Goal: Task Accomplishment & Management: Complete application form

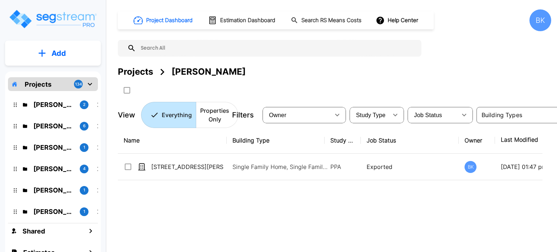
click at [47, 175] on div "Nazar G Kalayji 4" at bounding box center [58, 169] width 95 height 16
click at [40, 129] on p "Neil Krech" at bounding box center [53, 126] width 41 height 10
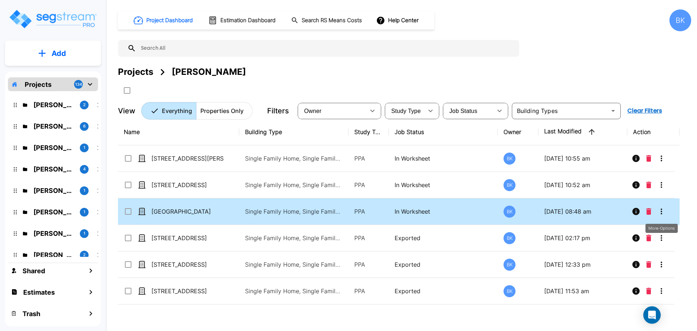
click at [557, 213] on icon "More-Options" at bounding box center [660, 211] width 1 height 6
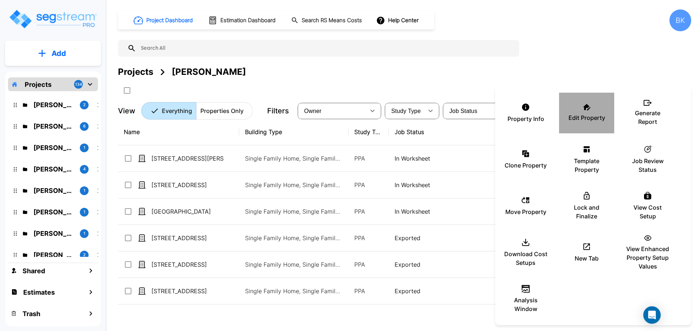
click at [557, 118] on p "Edit Property" at bounding box center [586, 117] width 37 height 9
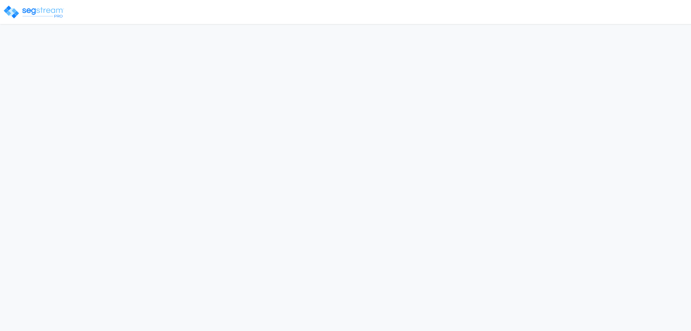
select select "2024"
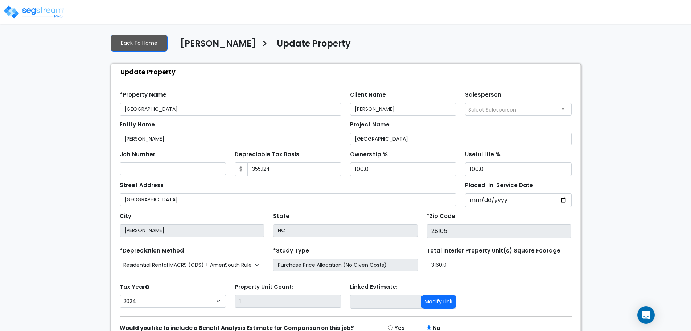
scroll to position [41, 0]
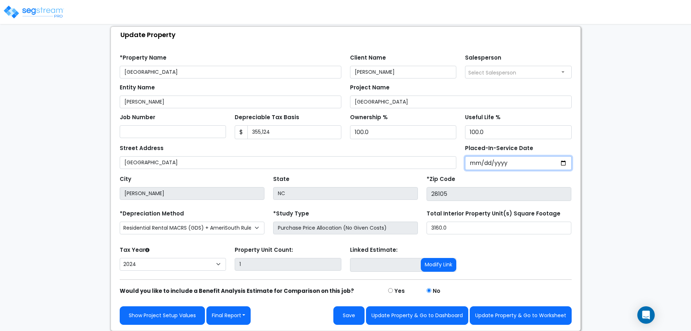
click at [504, 156] on input "2024-03-25" at bounding box center [518, 163] width 107 height 14
click at [568, 163] on input "2024-03-25" at bounding box center [518, 163] width 107 height 14
click at [566, 163] on input "2024-03-25" at bounding box center [518, 163] width 107 height 14
type input "2024-03-01"
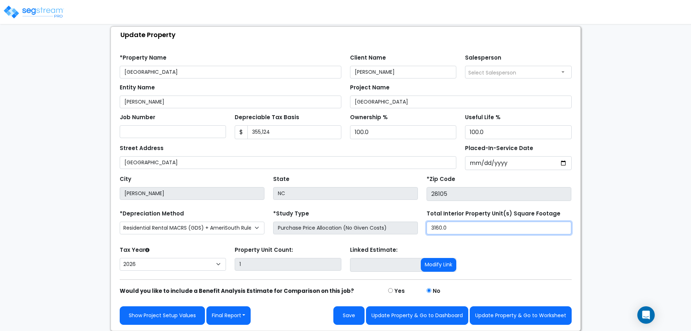
click at [450, 229] on input "3160.0" at bounding box center [499, 227] width 145 height 13
type input "2,944"
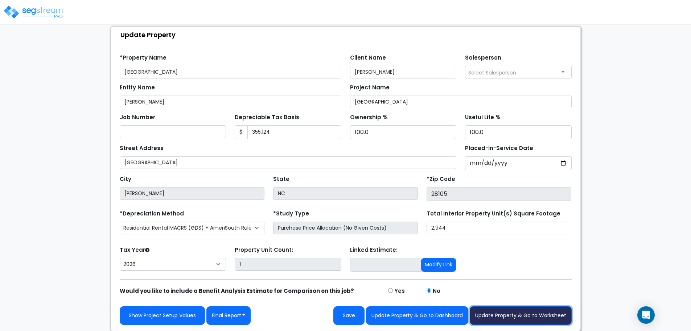
click at [514, 307] on button "Update Property & Go to Worksheet" at bounding box center [521, 315] width 102 height 19
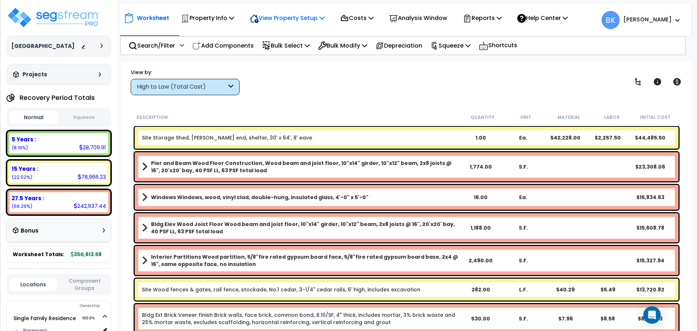
click at [302, 18] on p "View Property Setup" at bounding box center [287, 18] width 75 height 10
click at [292, 46] on link "View Questionnaire" at bounding box center [282, 49] width 72 height 15
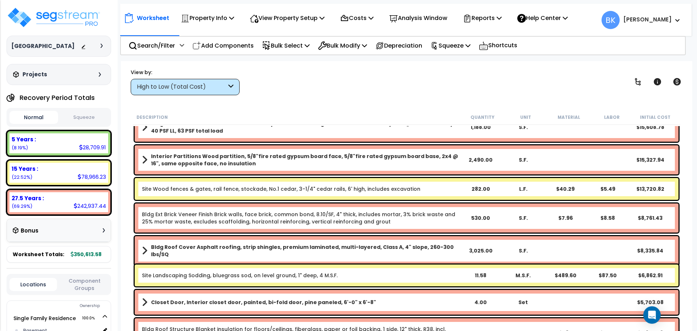
scroll to position [97, 0]
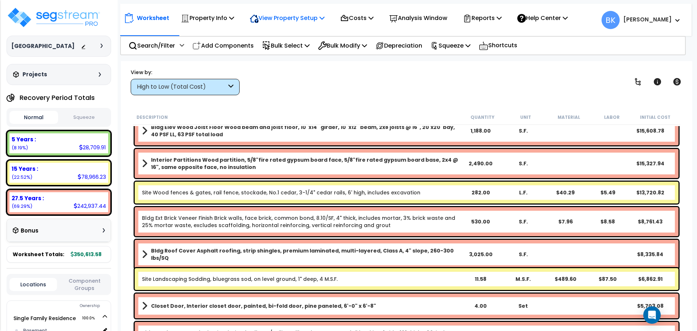
click at [304, 20] on p "View Property Setup" at bounding box center [287, 18] width 75 height 10
click at [297, 51] on link "View Questionnaire" at bounding box center [282, 49] width 72 height 15
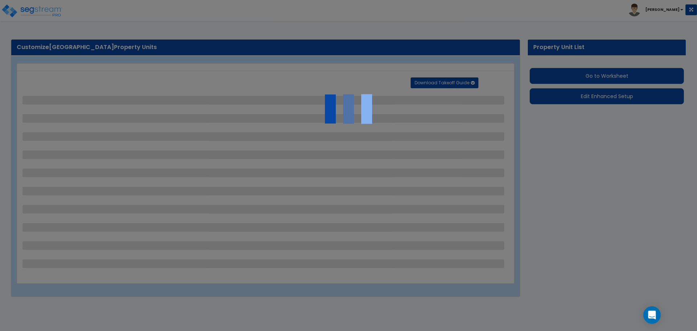
select select "2"
select select "1"
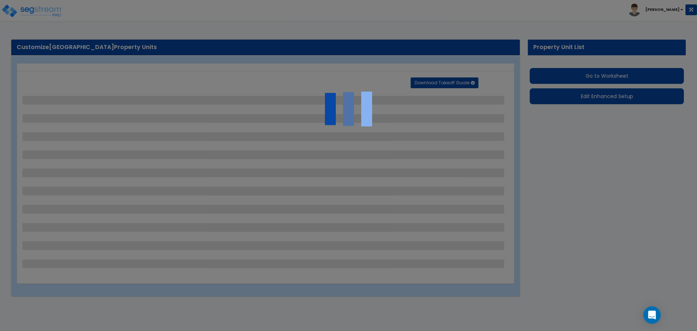
select select "2"
select select "1"
select select "2"
select select "1"
select select "3"
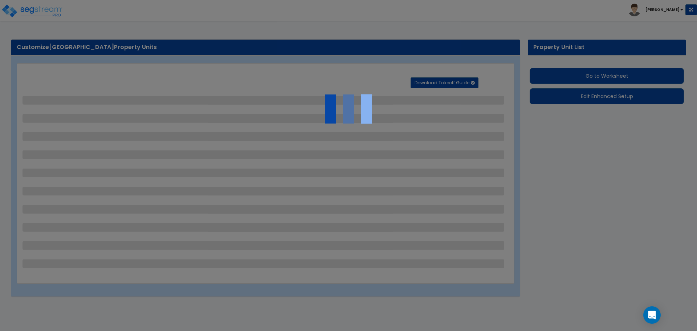
select select "1"
select select "2"
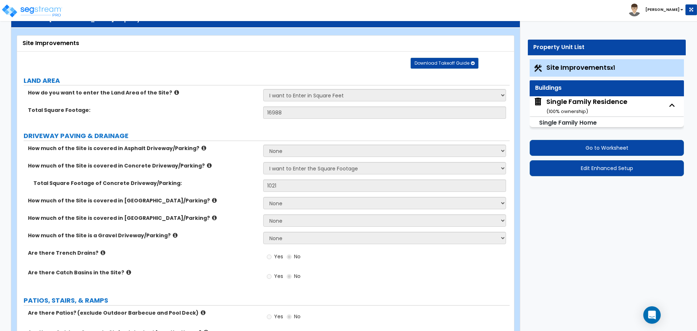
scroll to position [48, 0]
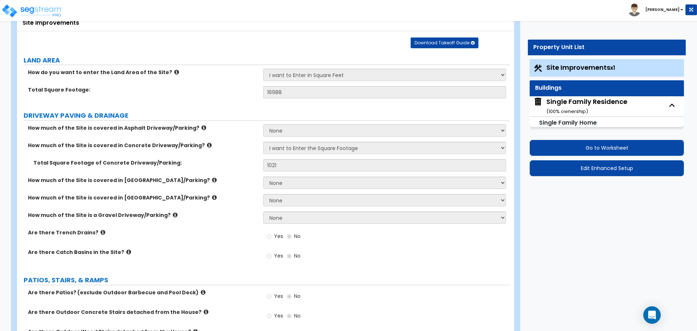
click at [219, 89] on label "Total Square Footage:" at bounding box center [143, 89] width 230 height 7
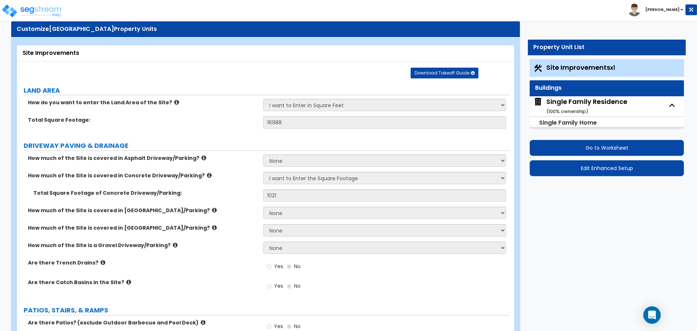
scroll to position [0, 0]
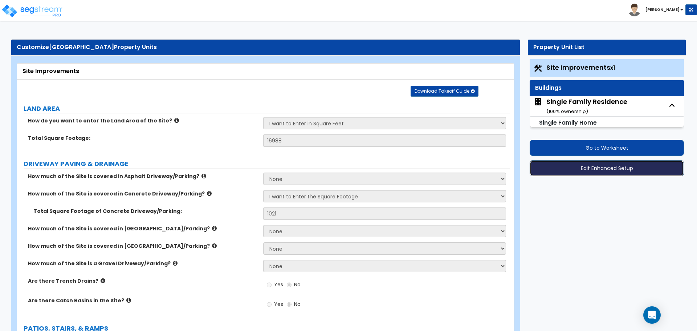
click at [592, 169] on button "Edit Enhanced Setup" at bounding box center [606, 168] width 154 height 16
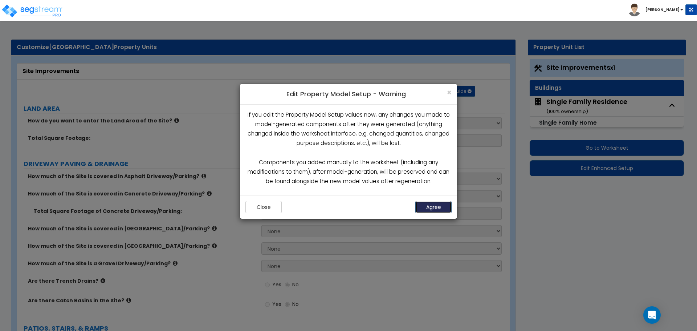
click at [432, 205] on button "Agree" at bounding box center [433, 207] width 36 height 12
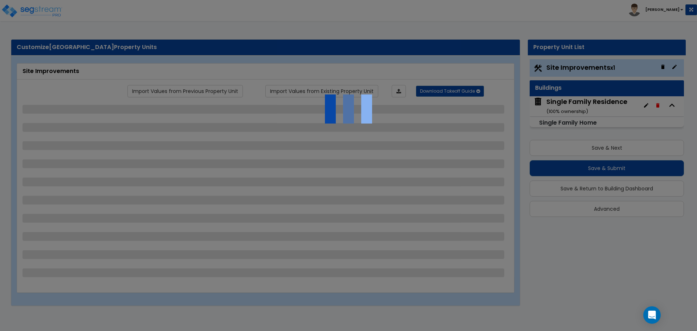
select select "2"
select select "1"
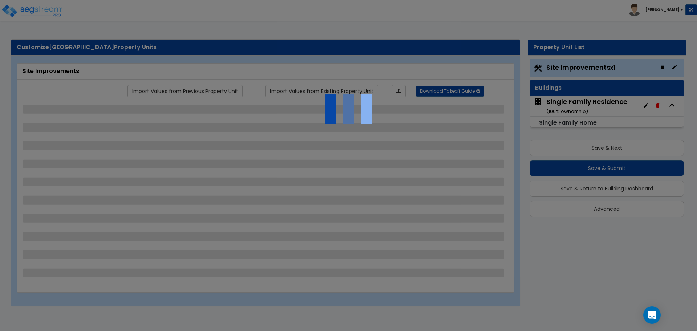
select select "2"
select select "1"
select select "2"
select select "1"
select select "3"
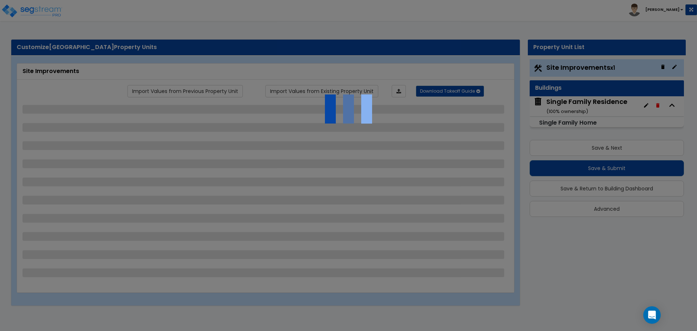
select select "1"
select select "2"
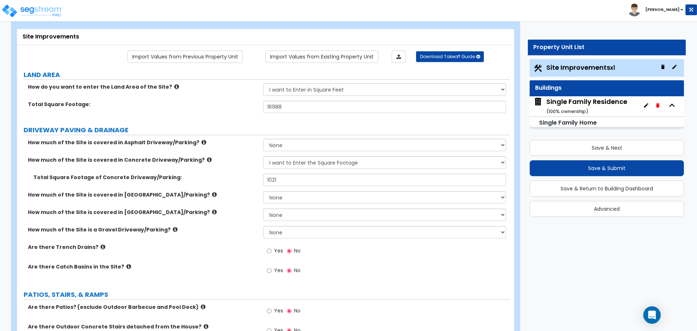
scroll to position [97, 0]
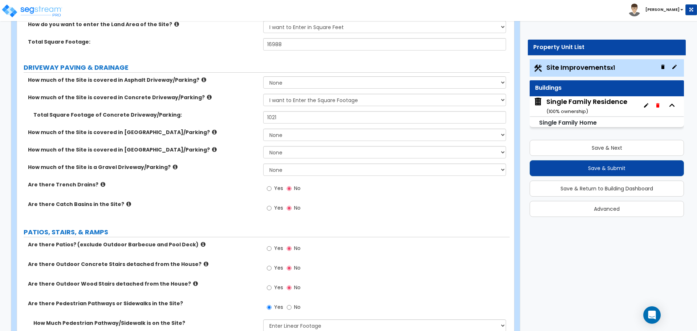
drag, startPoint x: 303, startPoint y: 124, endPoint x: 300, endPoint y: 120, distance: 5.1
click at [303, 124] on div "Total Square Footage of Concrete Driveway/Parking: 1021" at bounding box center [263, 119] width 492 height 17
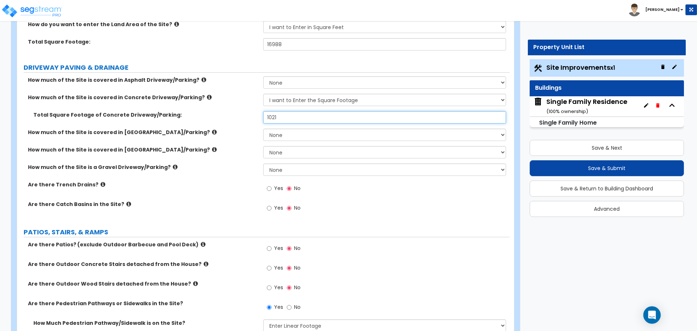
click at [298, 119] on input "1021" at bounding box center [384, 117] width 242 height 12
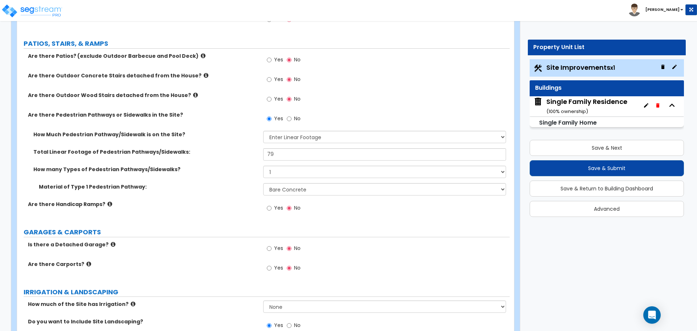
scroll to position [290, 0]
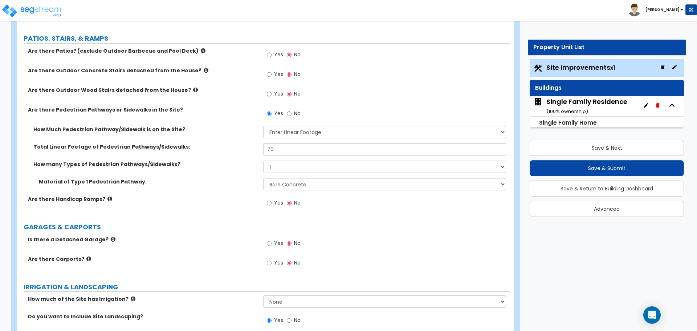
type input "910"
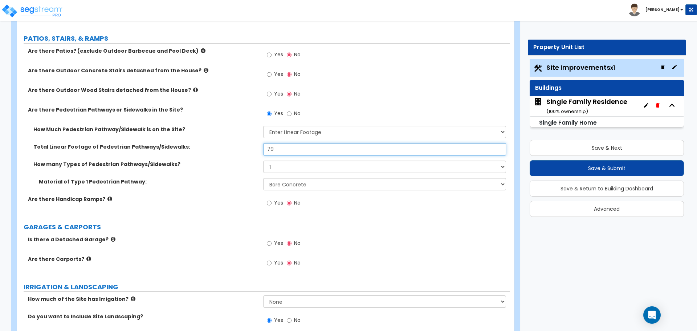
click at [278, 147] on input "79" at bounding box center [384, 149] width 242 height 12
type input "33"
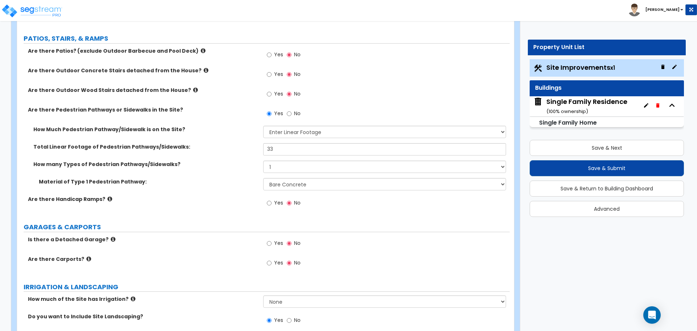
click at [239, 174] on div "How many Types of Pedestrian Pathways/Sidewalks? Please Choose One 1 2 3" at bounding box center [263, 168] width 492 height 17
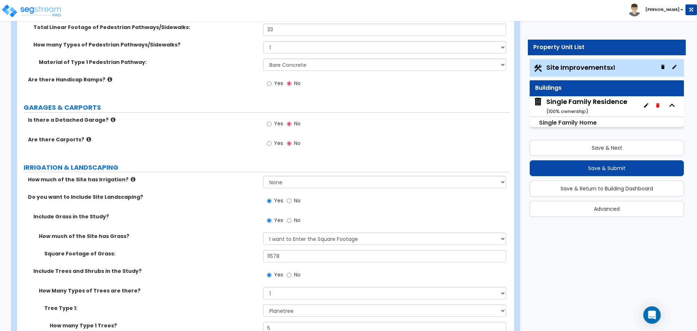
scroll to position [484, 0]
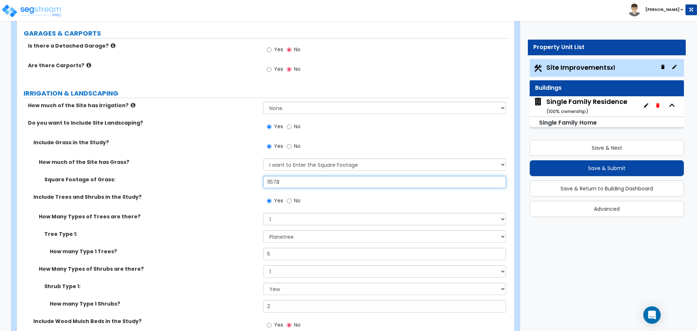
click at [282, 183] on input "11578" at bounding box center [384, 182] width 242 height 12
type input "0"
click at [283, 167] on select "None I want to Enter an Approximate Percentage I want to Enter the Square Foota…" at bounding box center [384, 164] width 242 height 12
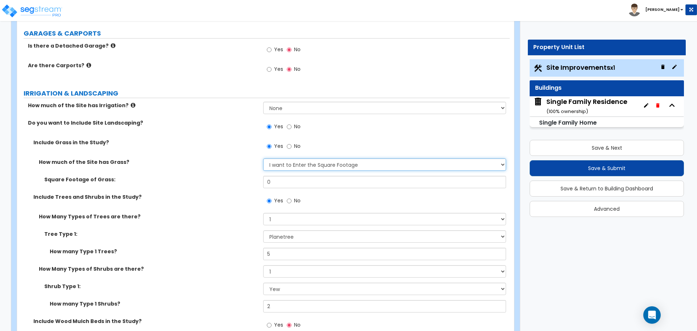
select select "0"
click at [263, 158] on select "None I want to Enter an Approximate Percentage I want to Enter the Square Foota…" at bounding box center [384, 164] width 242 height 12
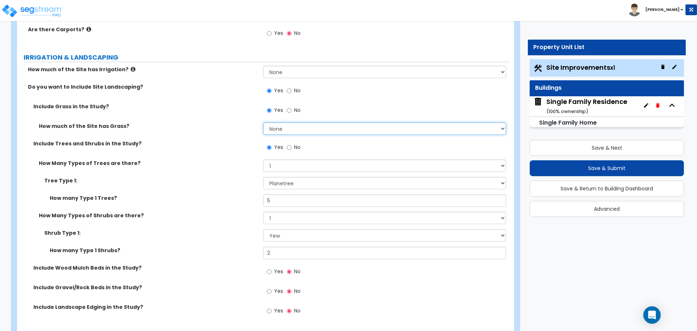
scroll to position [581, 0]
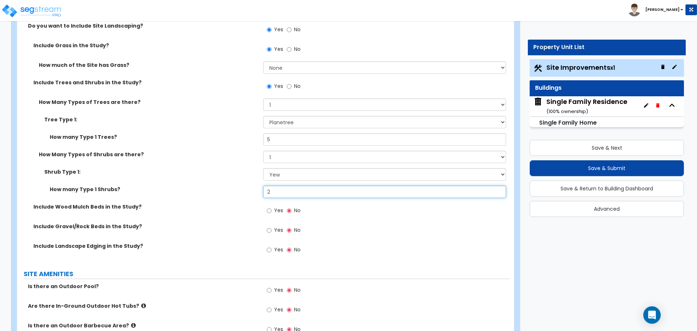
click at [273, 190] on input "2" at bounding box center [384, 191] width 242 height 12
click at [283, 189] on input "2" at bounding box center [384, 191] width 242 height 12
type input "5"
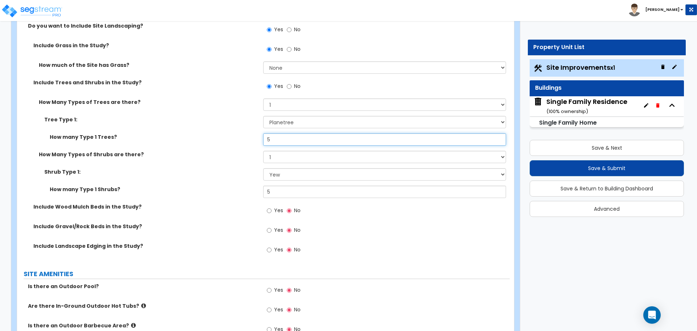
click at [277, 133] on input "5" at bounding box center [384, 139] width 242 height 12
type input "2"
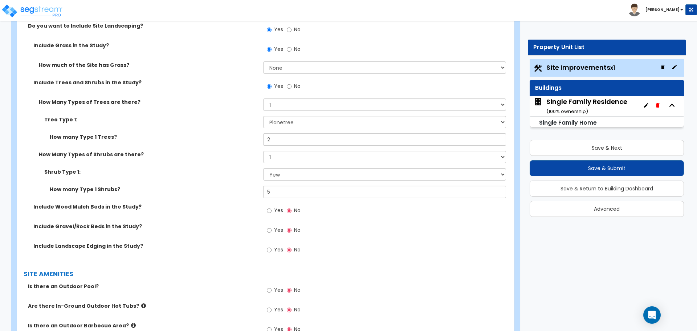
click at [233, 133] on label "How many Type 1 Trees?" at bounding box center [154, 136] width 208 height 7
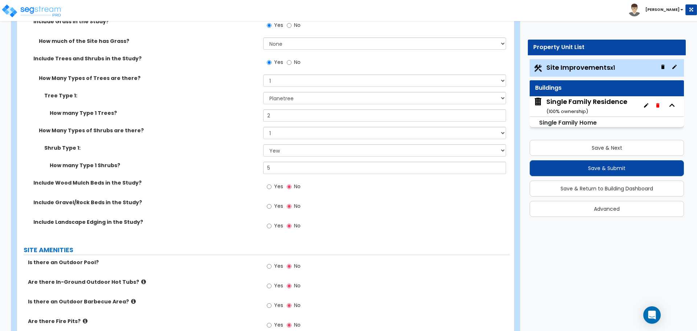
scroll to position [677, 0]
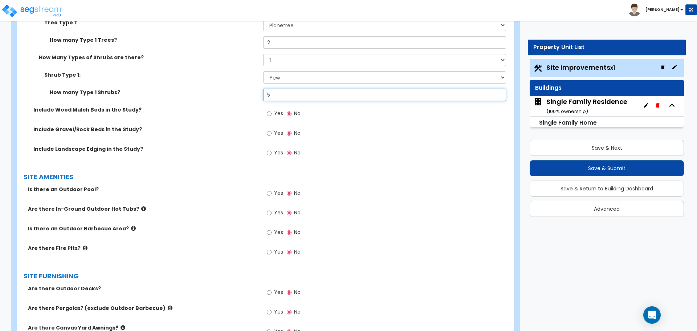
click at [291, 99] on input "5" at bounding box center [384, 95] width 242 height 12
type input "4"
click at [227, 78] on label "Shrub Type 1:" at bounding box center [150, 74] width 213 height 7
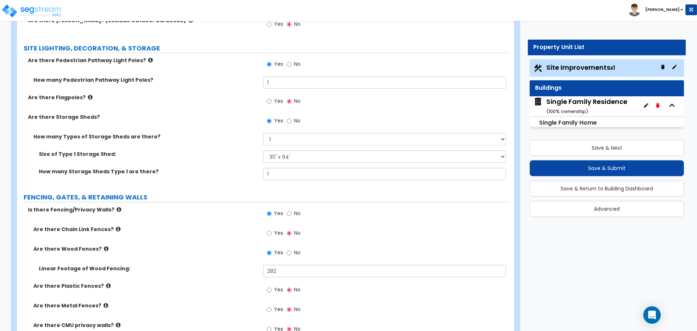
scroll to position [1016, 0]
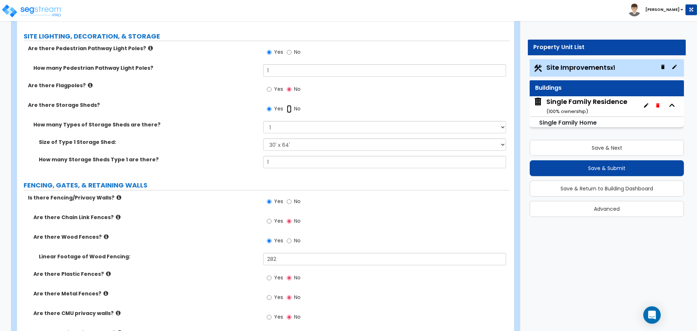
click at [287, 109] on input "No" at bounding box center [289, 109] width 5 height 8
radio input "false"
radio input "true"
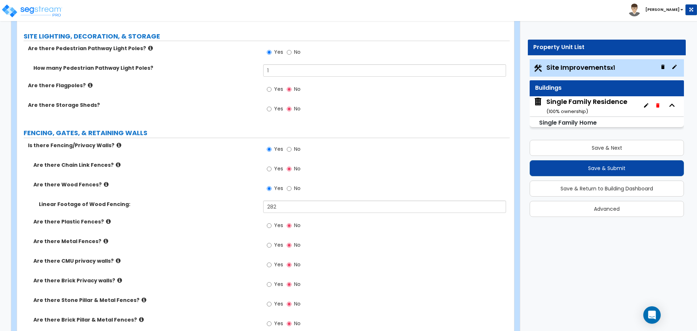
click at [148, 49] on icon at bounding box center [150, 47] width 5 height 5
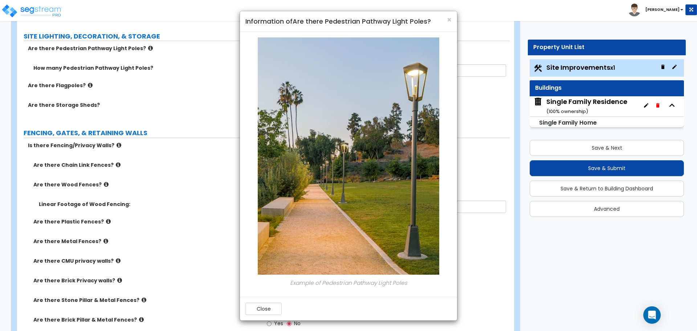
click at [140, 49] on div "× Information of Are there Pedestrian Pathway Light Poles? Example of Pedestria…" at bounding box center [348, 165] width 697 height 331
click at [449, 19] on span "×" at bounding box center [449, 20] width 5 height 11
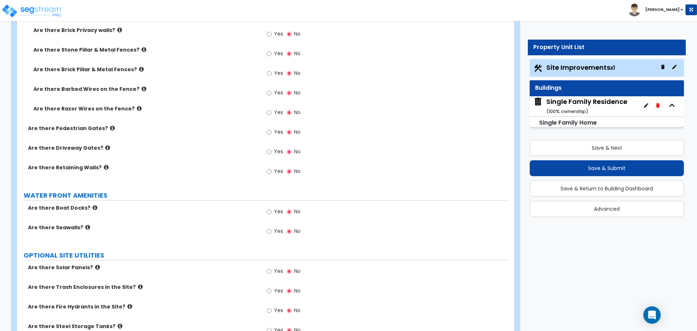
scroll to position [1369, 0]
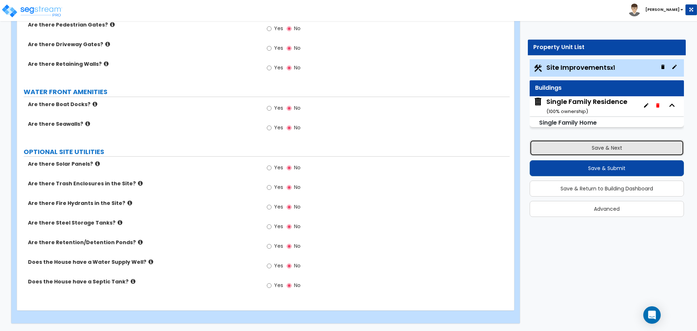
click at [595, 151] on button "Save & Next" at bounding box center [606, 148] width 154 height 16
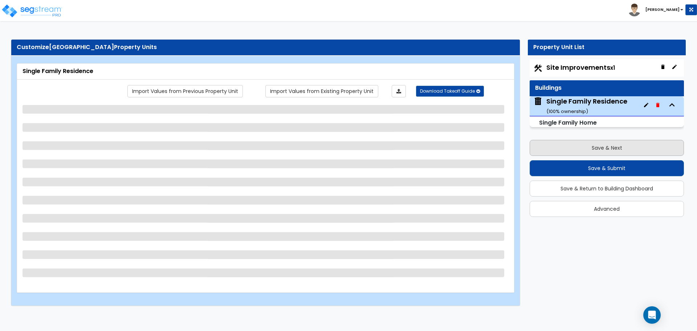
scroll to position [0, 0]
select select "1"
select select "7"
select select "1"
select select "2"
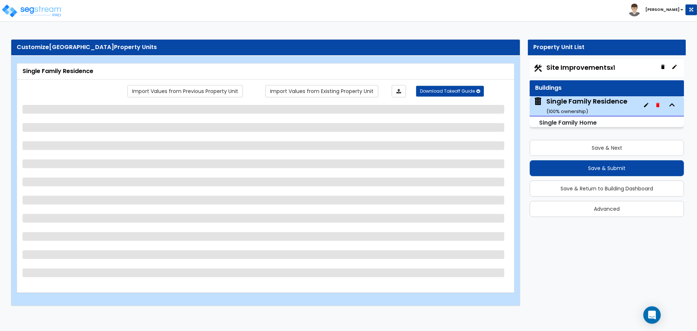
select select "1"
select select "2"
select select "4"
select select "2"
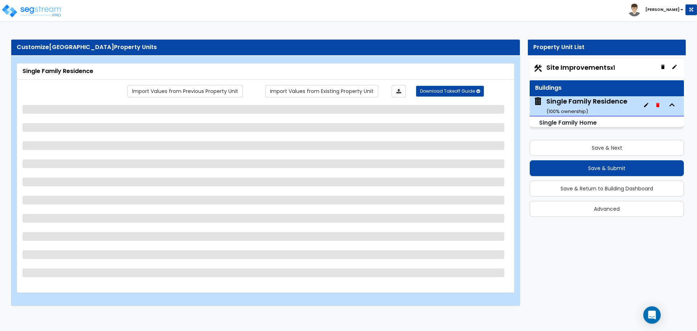
select select "1"
select select "2"
select select "1"
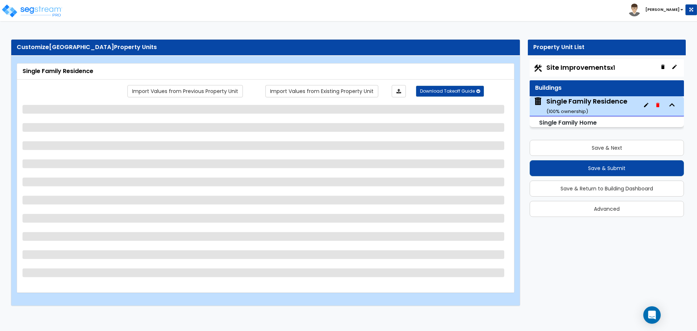
select select "1"
select select "2"
select select "5"
select select "2"
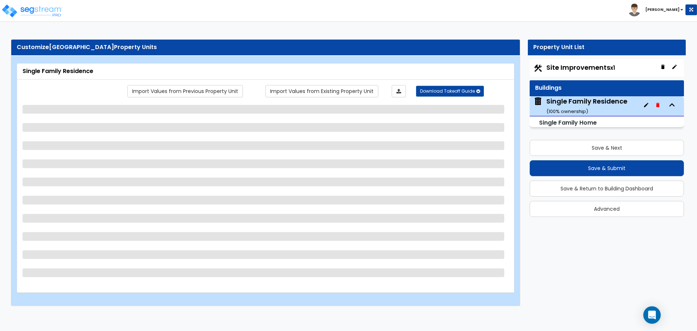
select select "5"
select select "1"
select select "5"
select select "4"
select select "3"
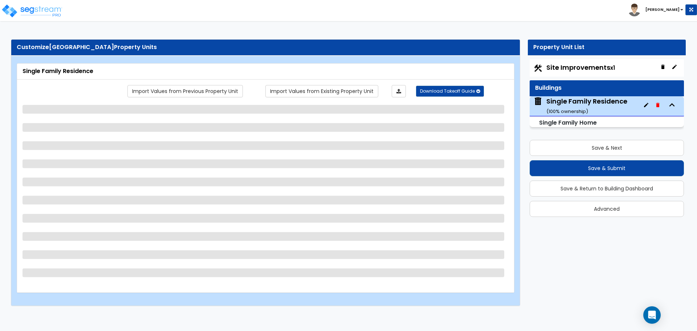
select select "1"
select select "2"
select select "3"
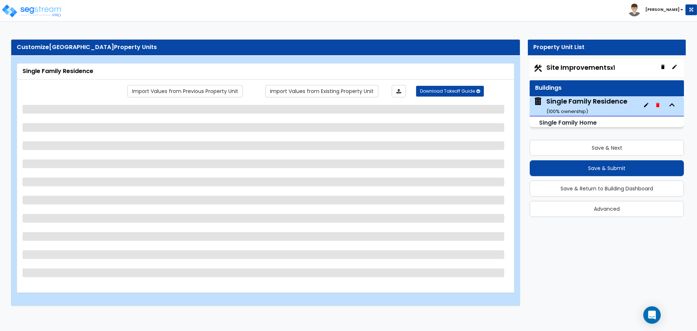
select select "2"
select select "1"
select select "2"
select select "1"
select select "3"
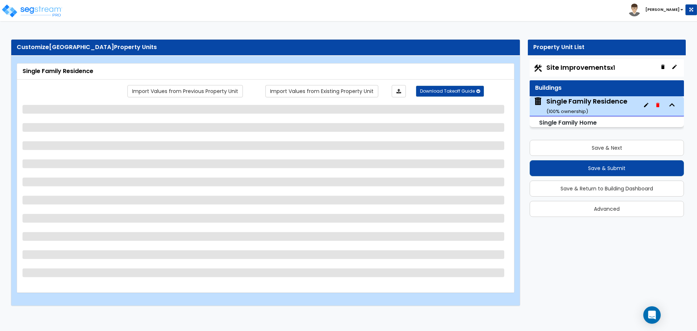
select select "2"
select select "1"
select select "2"
select select "1"
select select "2"
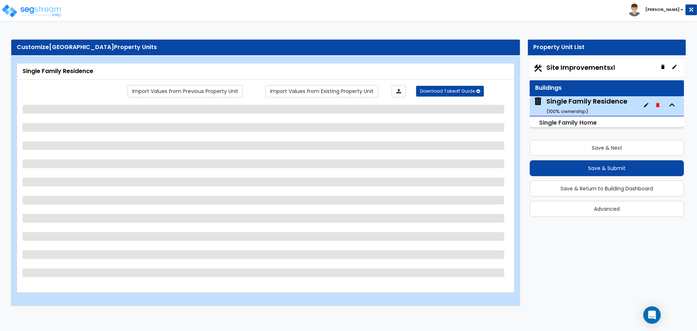
select select "1"
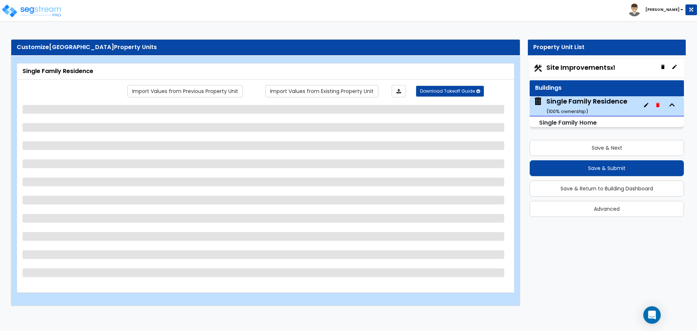
select select "1"
select select "2"
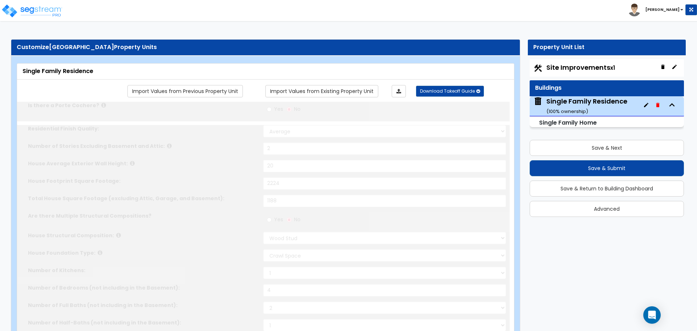
type input "2"
select select "1"
select select "2"
type input "1"
select select "2"
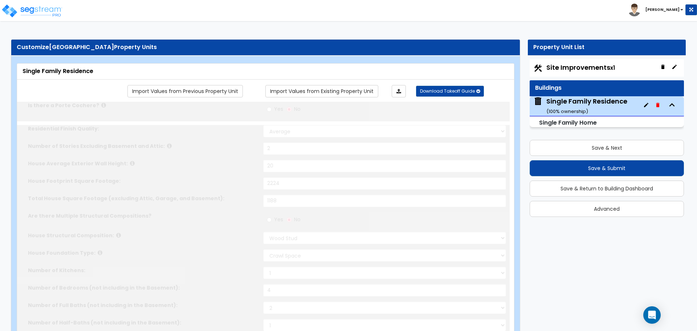
select select "2"
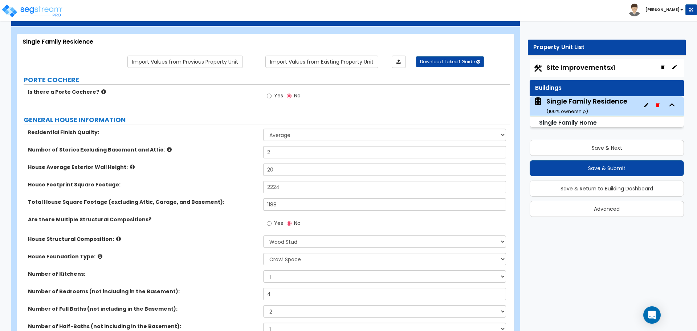
scroll to position [48, 0]
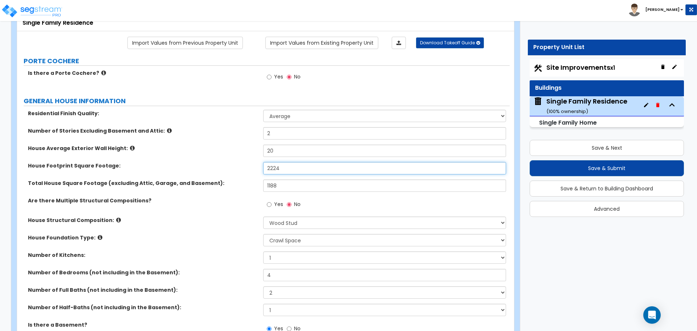
drag, startPoint x: 293, startPoint y: 162, endPoint x: 286, endPoint y: 168, distance: 9.0
click at [293, 162] on input "2224" at bounding box center [384, 168] width 242 height 12
click at [284, 169] on input "2224" at bounding box center [384, 168] width 242 height 12
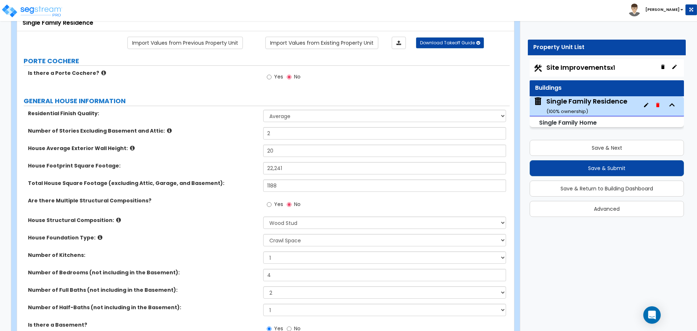
click at [284, 159] on div "House Average Exterior Wall Height: 20" at bounding box center [263, 152] width 492 height 17
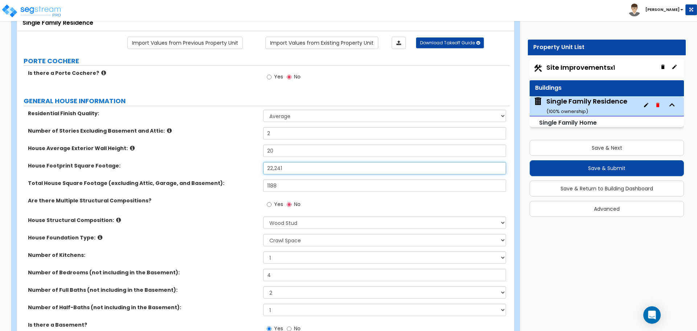
click at [284, 168] on input "22,241" at bounding box center [384, 168] width 242 height 12
type input "1,668"
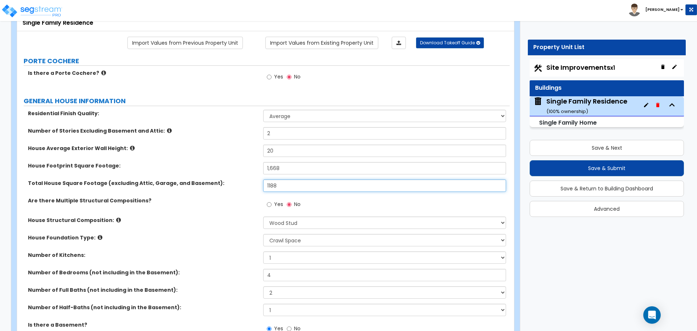
click at [278, 190] on input "1188" at bounding box center [384, 185] width 242 height 12
type input "2,464"
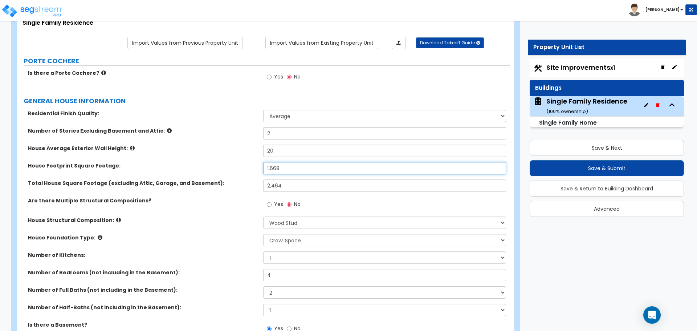
click at [298, 168] on input "1,668" at bounding box center [384, 168] width 242 height 12
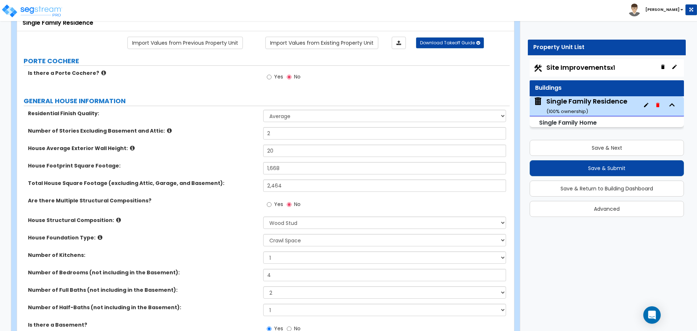
click at [233, 165] on label "House Footprint Square Footage:" at bounding box center [143, 165] width 230 height 7
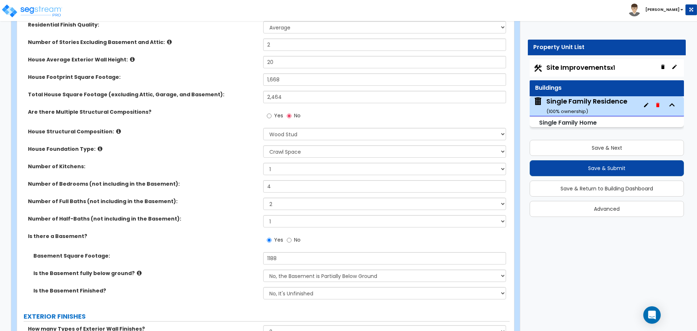
scroll to position [145, 0]
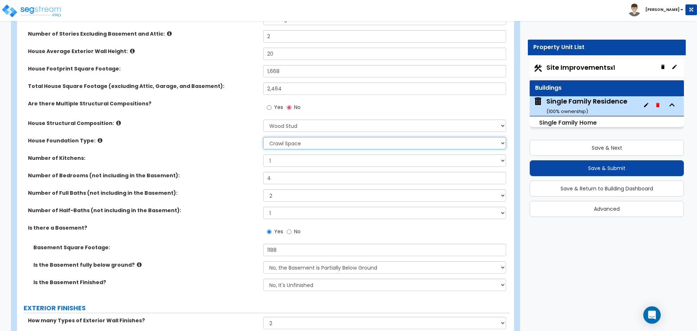
click at [269, 149] on select "Please Choose One Crawl Space Pier-Elevated First floor Slab on Grade" at bounding box center [384, 143] width 242 height 12
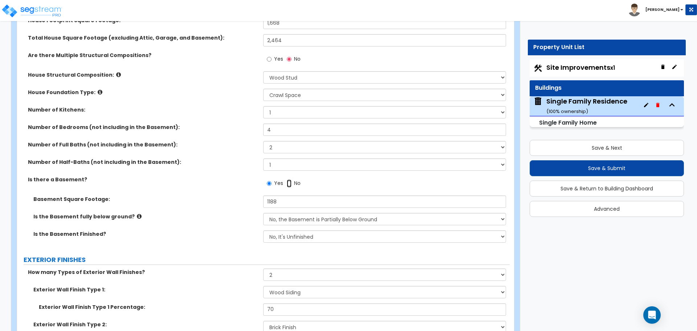
click at [291, 183] on input "No" at bounding box center [289, 183] width 5 height 8
radio input "false"
radio input "true"
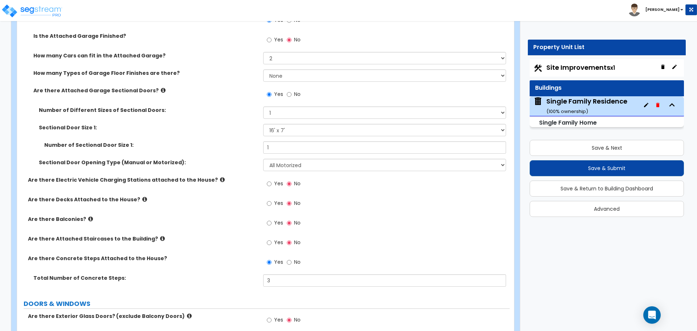
scroll to position [823, 0]
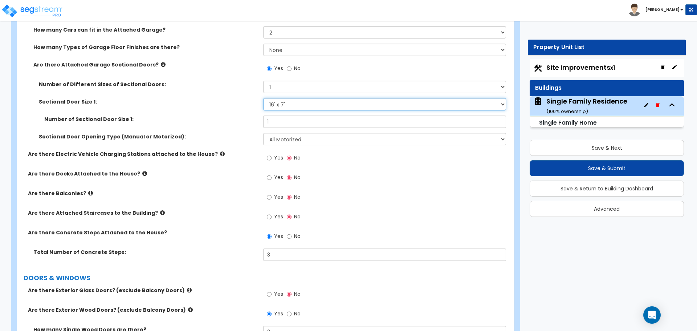
click at [306, 105] on select "Please Choose One 9' x 7' 16' x 7'" at bounding box center [384, 104] width 242 height 12
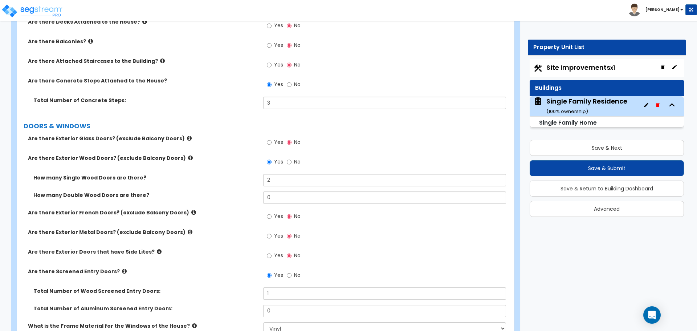
scroll to position [1016, 0]
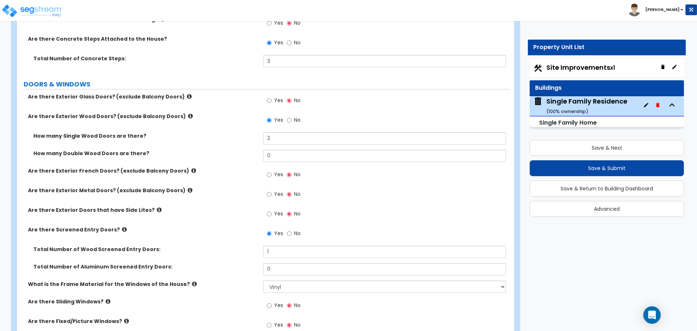
click at [567, 58] on div "Site Improvements x1 Buildings Single Family Residence ( 100 % ownership) Singl…" at bounding box center [607, 137] width 158 height 161
click at [568, 60] on div "Site Improvements x1" at bounding box center [606, 67] width 154 height 17
click at [566, 65] on span "Site Improvements x1" at bounding box center [580, 67] width 69 height 9
select select "2"
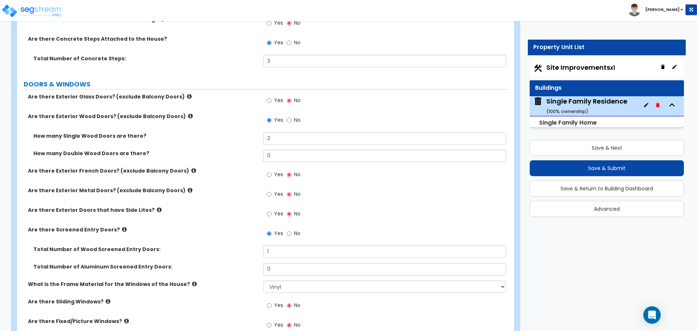
select select "2"
select select "1"
select select "2"
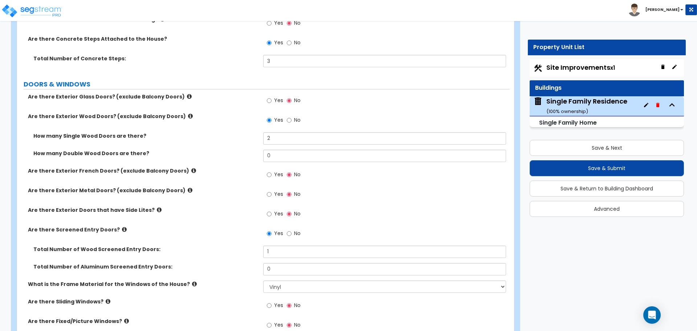
select select "1"
select select "3"
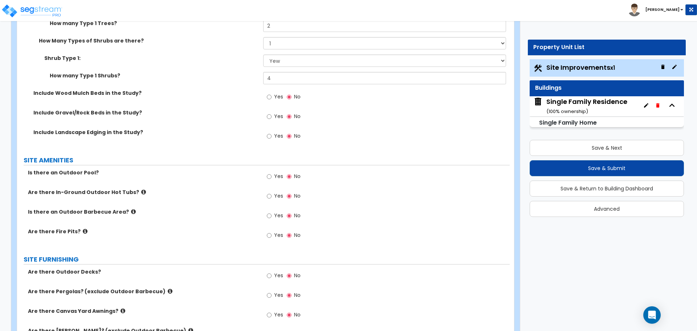
scroll to position [823, 0]
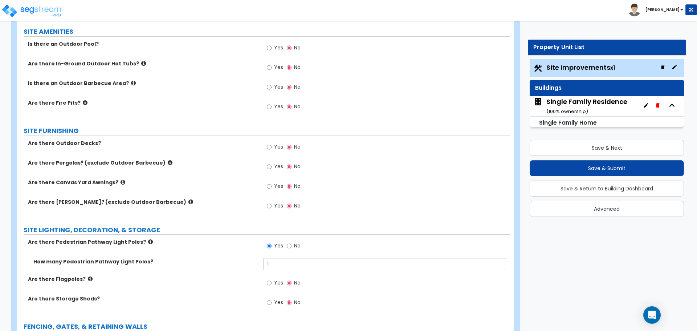
click at [586, 104] on div "Single Family Residence ( 100 % ownership)" at bounding box center [586, 106] width 81 height 19
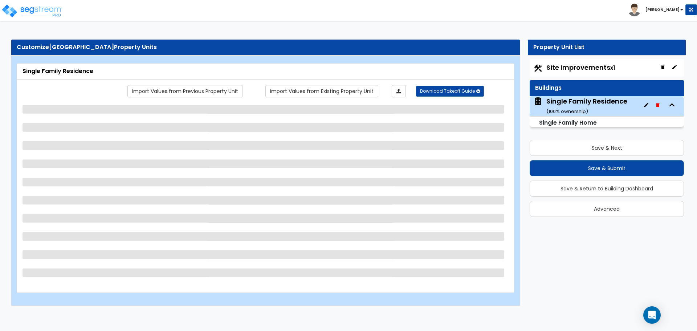
select select "1"
select select "7"
select select "1"
select select "2"
select select "1"
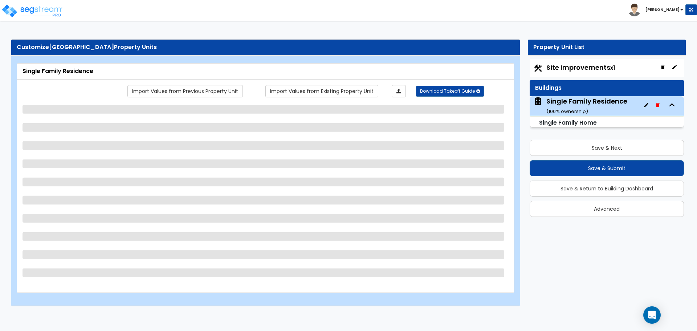
select select "2"
select select "4"
select select "2"
select select "1"
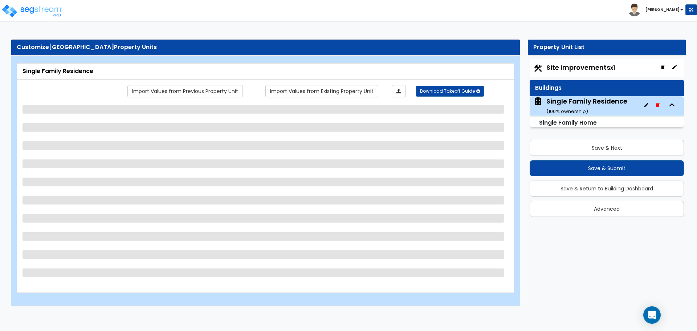
select select "2"
select select "1"
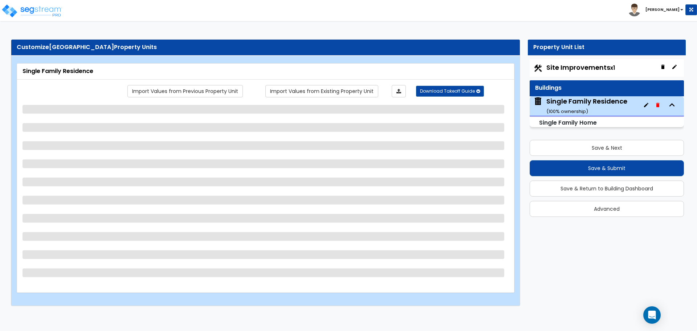
select select "2"
select select "5"
select select "2"
select select "5"
select select "1"
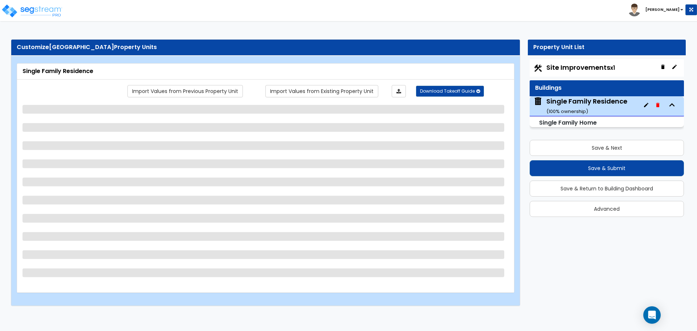
select select "5"
select select "4"
select select "3"
select select "1"
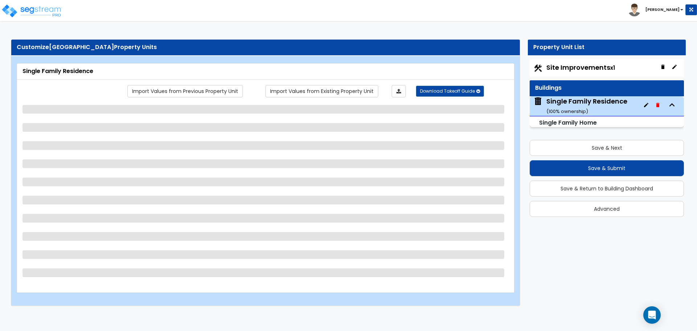
select select "1"
select select "2"
select select "3"
select select "2"
select select "1"
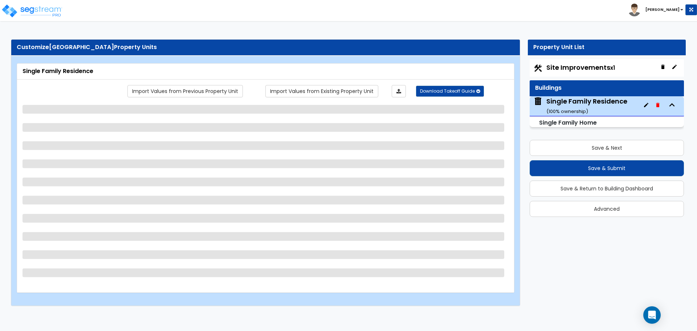
select select "2"
select select "1"
select select "3"
select select "2"
select select "1"
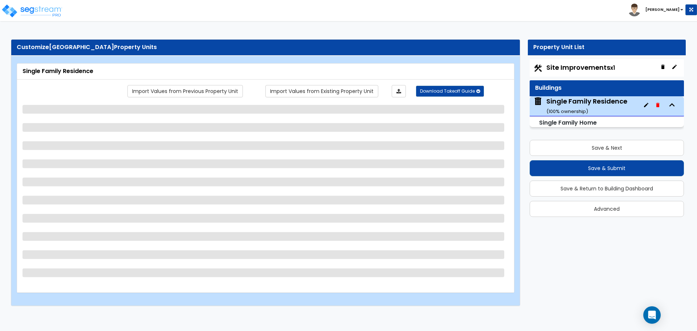
select select "2"
select select "1"
select select "2"
select select "1"
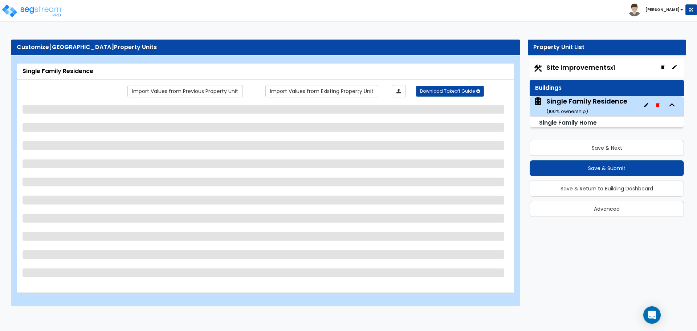
select select "1"
select select "2"
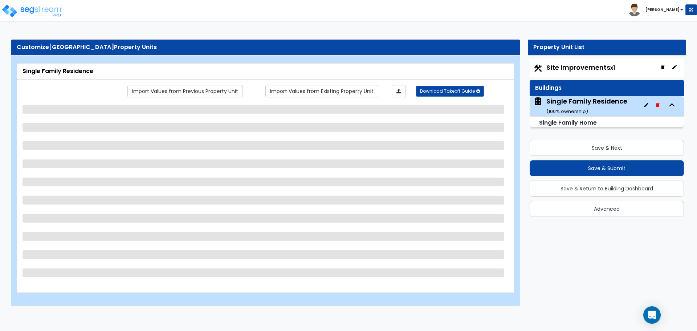
select select "2"
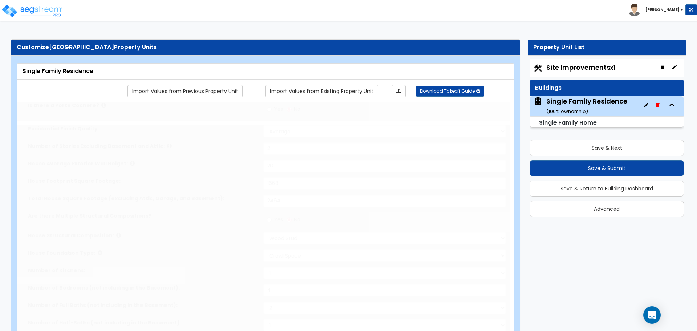
type input "2"
select select "1"
select select "2"
type input "1"
select select "2"
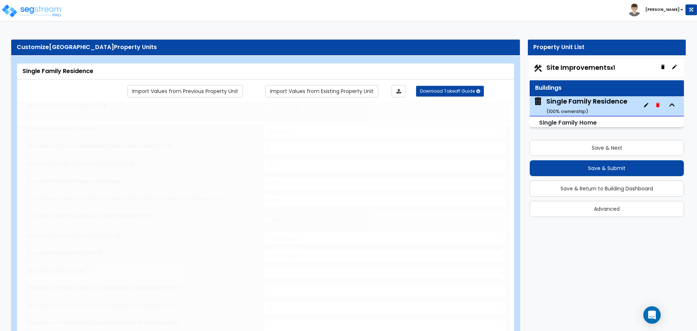
select select "2"
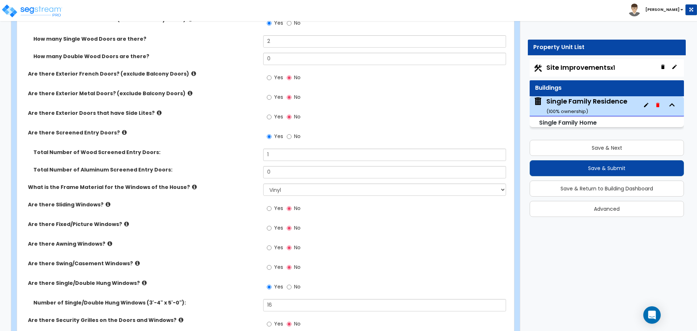
scroll to position [1161, 0]
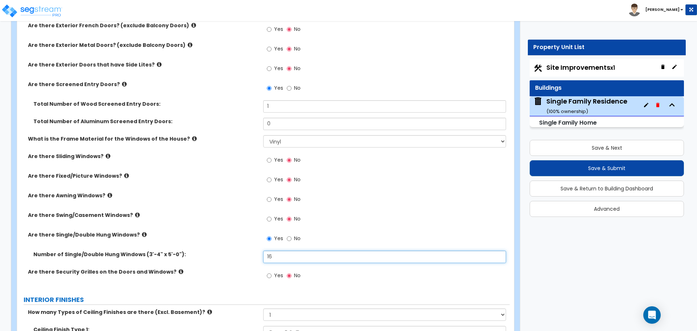
click at [280, 261] on input "16" at bounding box center [384, 256] width 242 height 12
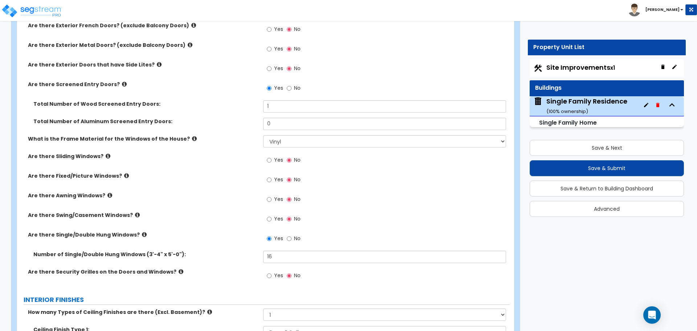
click at [233, 166] on div "Are there Sliding Windows? Yes No" at bounding box center [263, 162] width 492 height 20
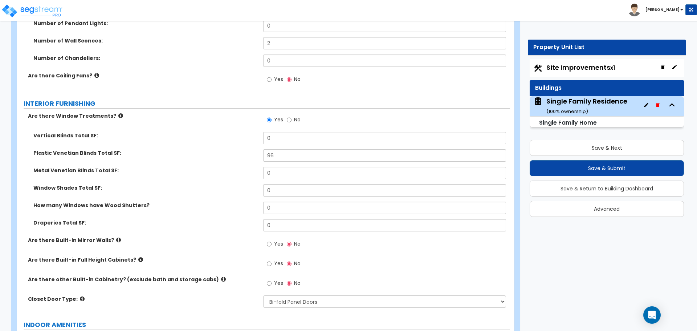
scroll to position [1887, 0]
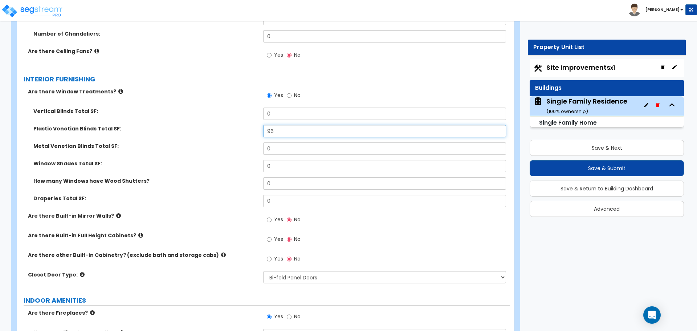
click at [274, 128] on input "96" at bounding box center [384, 131] width 242 height 12
type input "1"
type input "128"
click at [230, 126] on div "Plastic Venetian Blinds Total SF: 128" at bounding box center [263, 133] width 492 height 17
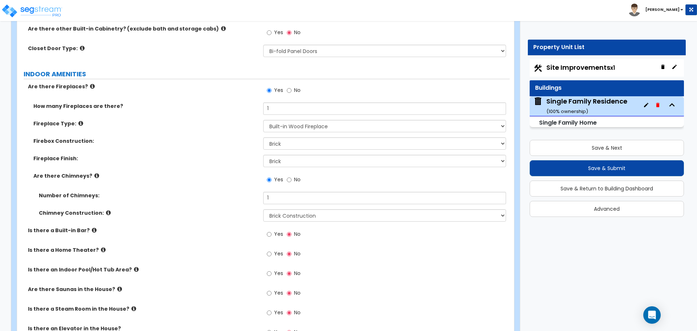
scroll to position [2129, 0]
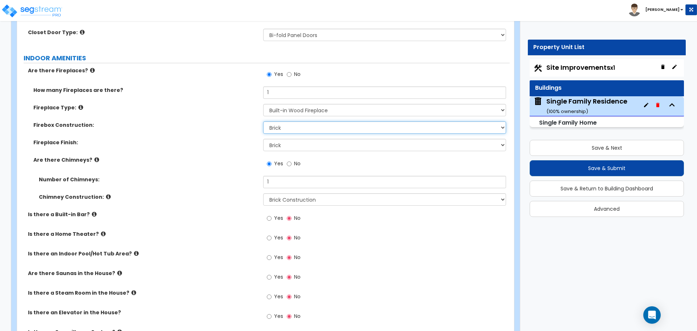
click at [283, 123] on select "Please Choose One Brick Stone I Don't Know, Please Choose for me" at bounding box center [384, 127] width 242 height 12
drag, startPoint x: 286, startPoint y: 137, endPoint x: 288, endPoint y: 131, distance: 6.7
click at [286, 139] on select "None Brick Stone Tile Painted Molding" at bounding box center [384, 145] width 242 height 12
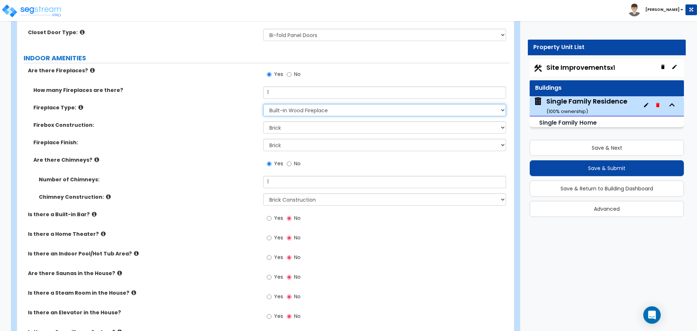
click at [299, 108] on select "Please Choose One Built-in Electric Fireplace Built-in Gas Fireplace Built-in W…" at bounding box center [384, 110] width 242 height 12
click at [283, 104] on select "Please Choose One Built-in Electric Fireplace Built-in Gas Fireplace Built-in W…" at bounding box center [384, 110] width 242 height 12
click at [263, 104] on select "Please Choose One Built-in Electric Fireplace Built-in Gas Fireplace Built-in W…" at bounding box center [384, 110] width 242 height 12
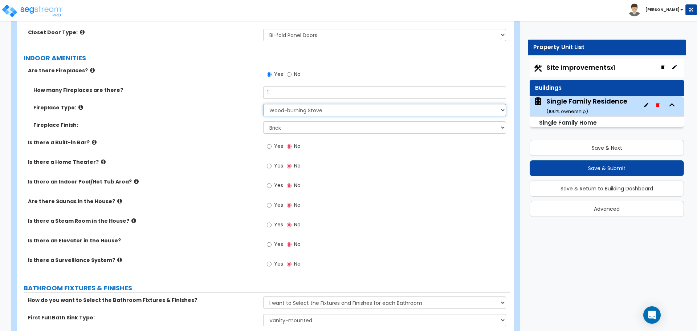
click at [290, 104] on select "Please Choose One Built-in Electric Fireplace Built-in Gas Fireplace Built-in W…" at bounding box center [384, 110] width 242 height 12
select select "3"
click at [263, 104] on select "Please Choose One Built-in Electric Fireplace Built-in Gas Fireplace Built-in W…" at bounding box center [384, 110] width 242 height 12
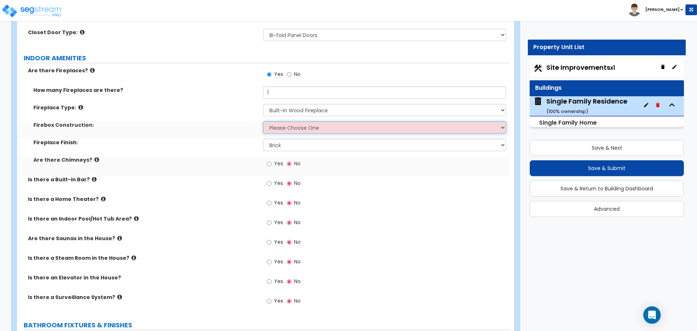
click at [273, 123] on select "Please Choose One Brick Stone I Don't Know, Please Choose for me" at bounding box center [384, 127] width 242 height 12
select select "1"
click at [263, 121] on select "Please Choose One Brick Stone I Don't Know, Please Choose for me" at bounding box center [384, 127] width 242 height 12
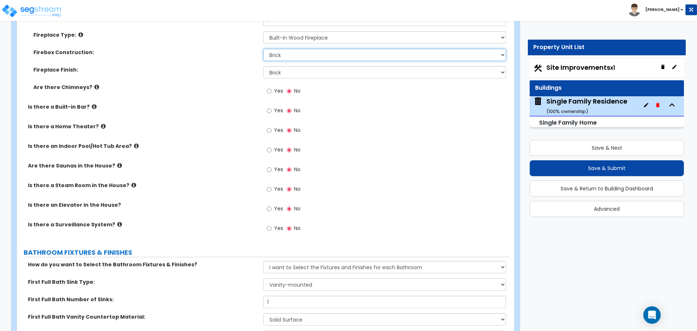
scroll to position [2177, 0]
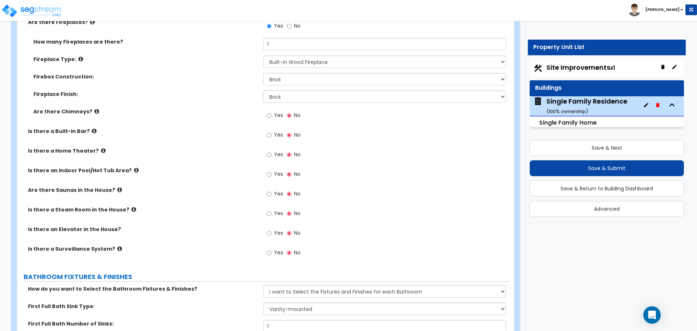
click at [271, 113] on label "Yes" at bounding box center [275, 116] width 16 height 12
click at [271, 113] on input "Yes" at bounding box center [269, 115] width 5 height 8
radio input "true"
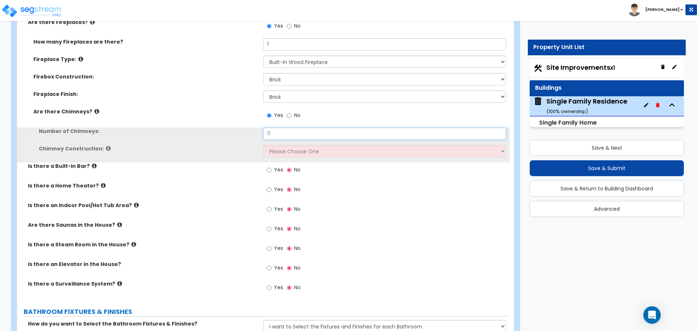
click at [274, 127] on input "0" at bounding box center [384, 133] width 242 height 12
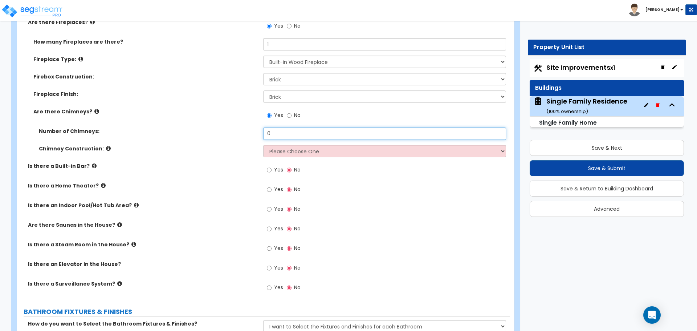
click at [281, 127] on input "0" at bounding box center [384, 133] width 242 height 12
type input "1"
click at [287, 145] on select "Please Choose One Brick Construction Cinder Block Construction Stone Constructi…" at bounding box center [384, 151] width 242 height 12
select select "2"
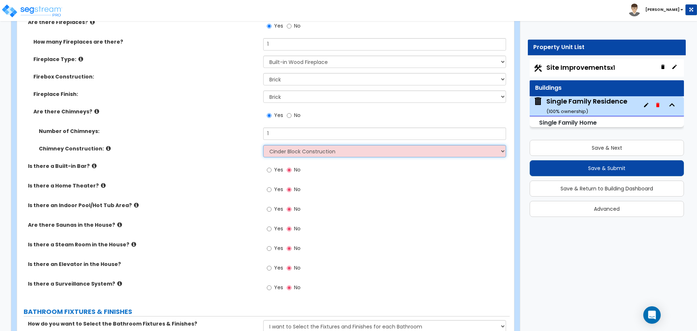
click at [263, 145] on select "Please Choose One Brick Construction Cinder Block Construction Stone Constructi…" at bounding box center [384, 151] width 242 height 12
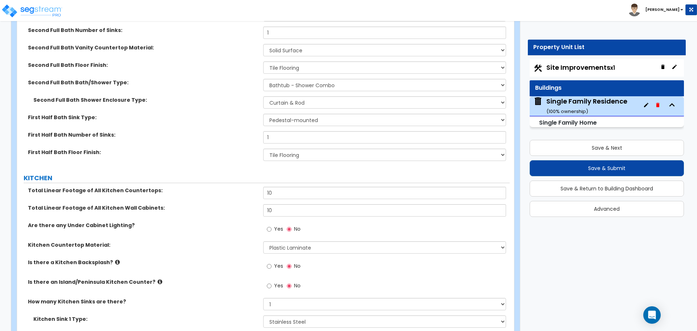
scroll to position [2613, 0]
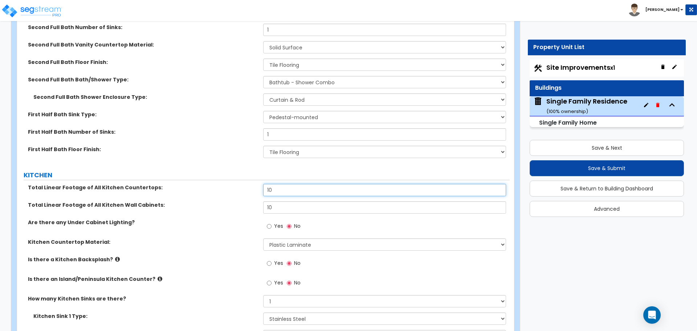
click at [282, 184] on input "10" at bounding box center [384, 190] width 242 height 12
type input "12"
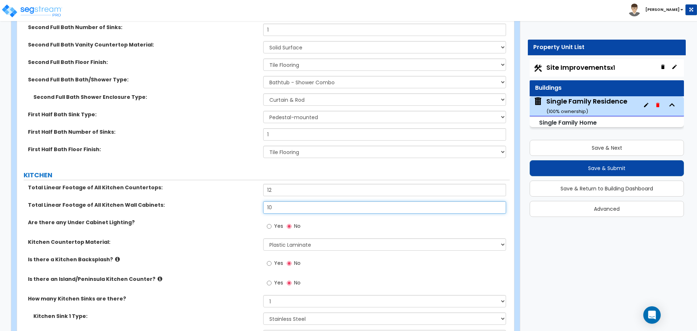
click at [274, 201] on input "10" at bounding box center [384, 207] width 242 height 12
type input "12"
click at [247, 201] on label "Total Linear Footage of All Kitchen Wall Cabinets:" at bounding box center [143, 204] width 230 height 7
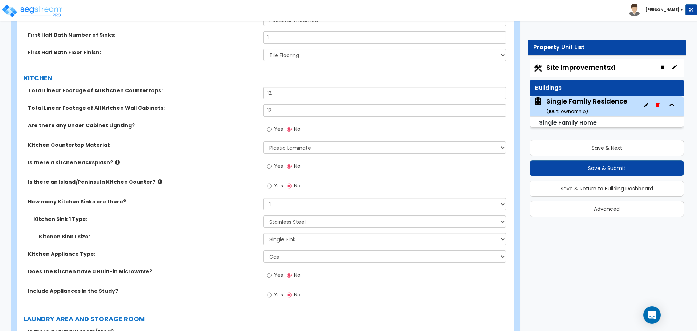
scroll to position [2758, 0]
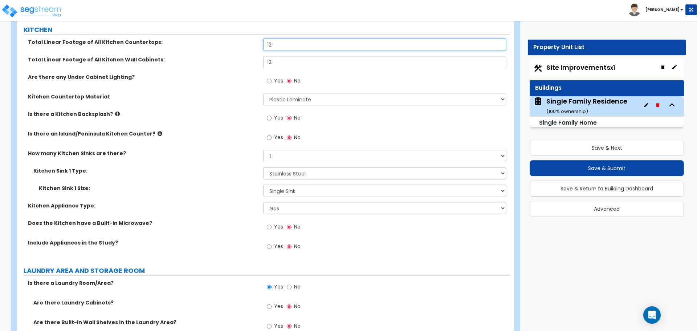
click at [299, 38] on input "12" at bounding box center [384, 44] width 242 height 12
type input "14"
click at [244, 59] on div "Total Linear Footage of All Kitchen Wall Cabinets: 12" at bounding box center [263, 64] width 492 height 17
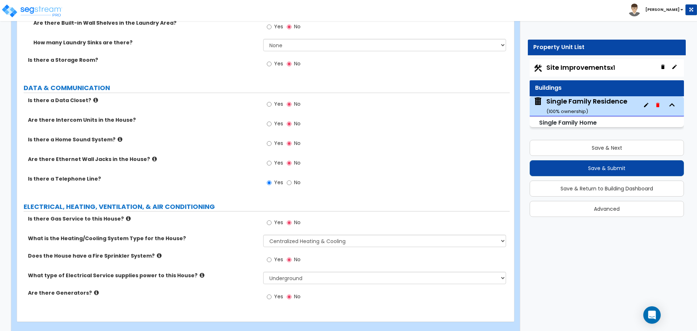
scroll to position [3061, 0]
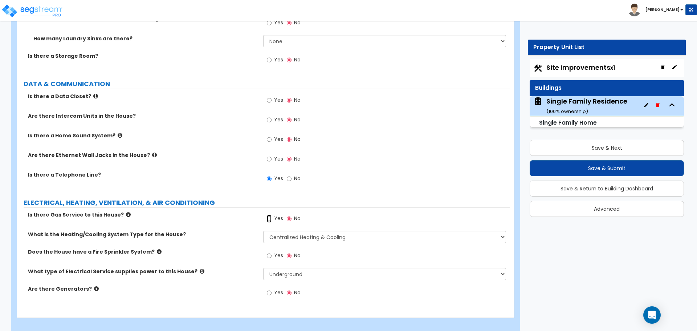
click at [271, 214] on input "Yes" at bounding box center [269, 218] width 5 height 8
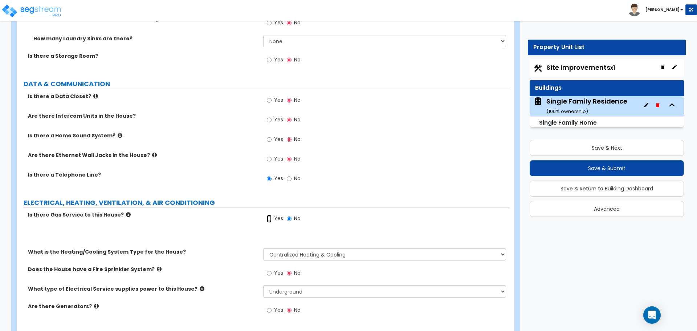
radio input "true"
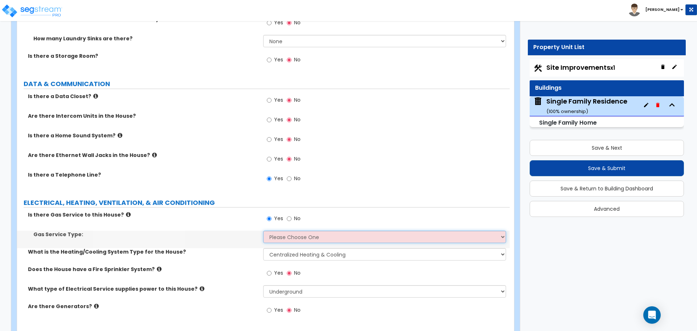
click at [286, 230] on select "Please Choose One Natural Gas Service Propane Tank On-site" at bounding box center [384, 236] width 242 height 12
select select "1"
click at [263, 230] on select "Please Choose One Natural Gas Service Propane Tank On-site" at bounding box center [384, 236] width 242 height 12
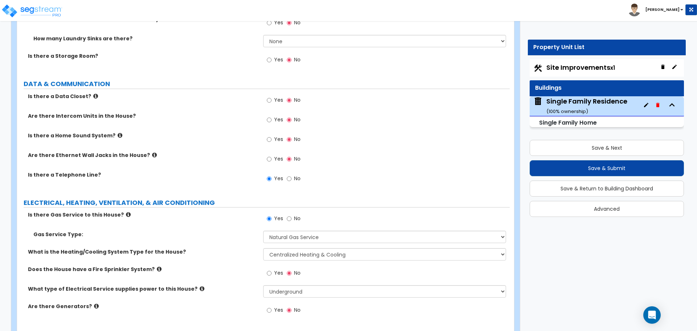
click at [618, 177] on div "Save & Next Save & Submit Save & Return to Building Dashboard Advanced" at bounding box center [606, 176] width 154 height 82
click at [617, 175] on button "Save & Submit" at bounding box center [606, 168] width 154 height 16
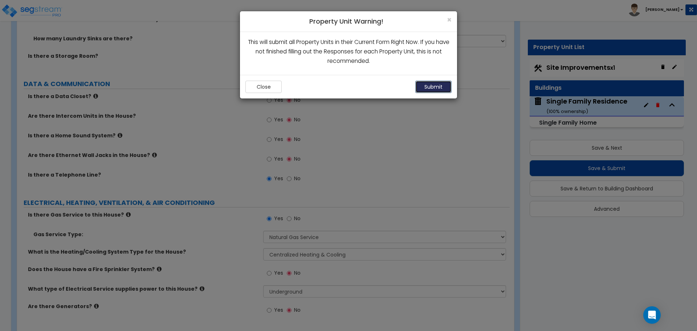
click at [437, 86] on button "Submit" at bounding box center [433, 87] width 36 height 12
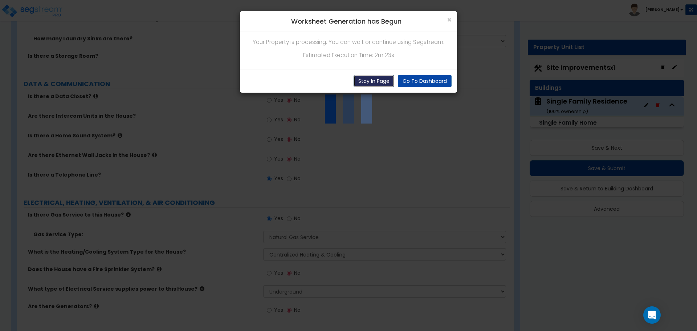
click at [364, 83] on button "Stay In Page" at bounding box center [373, 81] width 41 height 12
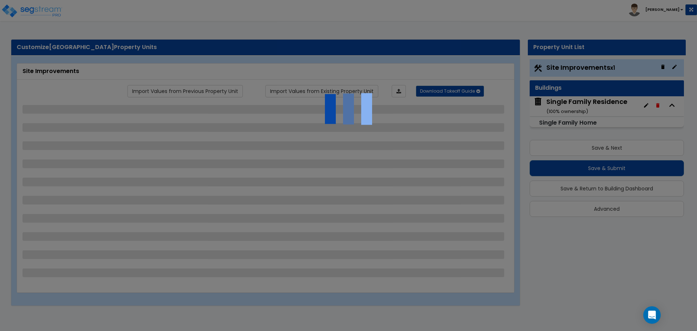
select select "2"
select select "1"
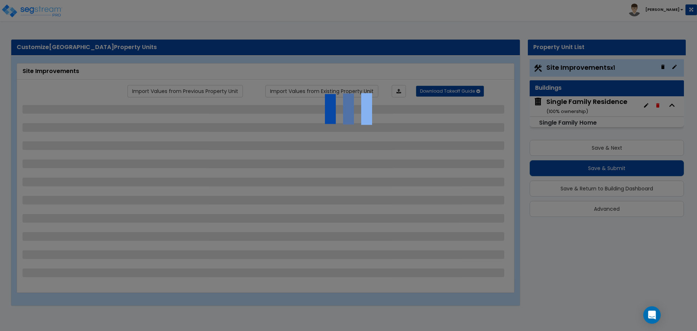
select select "1"
select select "2"
select select "1"
select select "3"
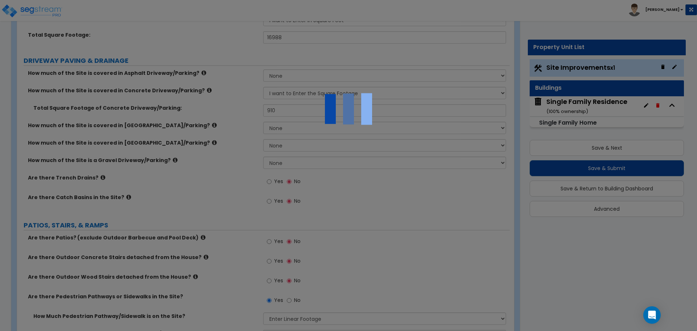
scroll to position [193, 0]
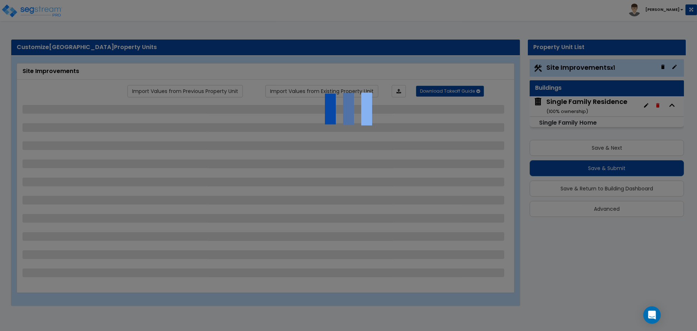
select select "2"
select select "1"
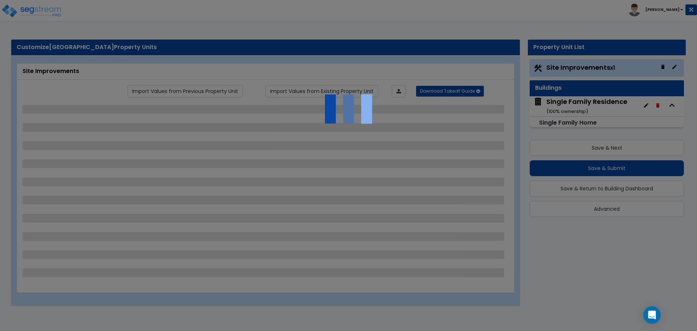
select select "1"
select select "2"
select select "1"
select select "3"
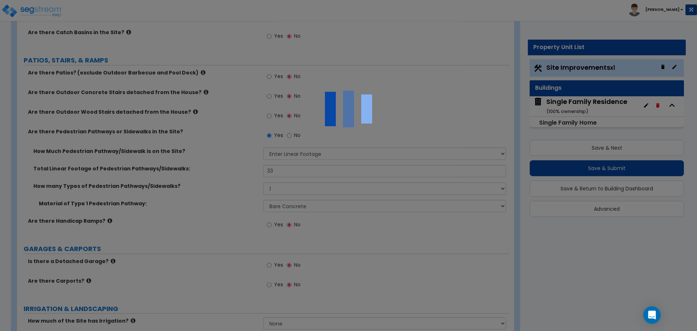
scroll to position [290, 0]
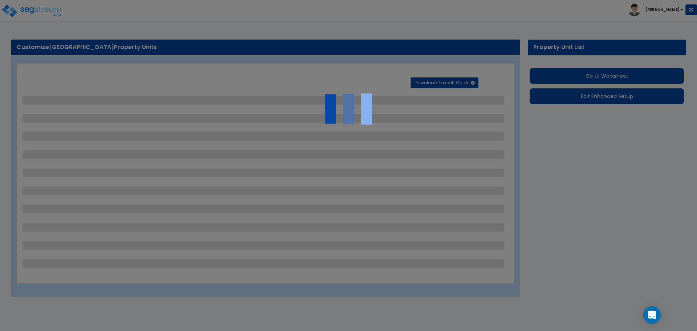
select select "2"
select select "1"
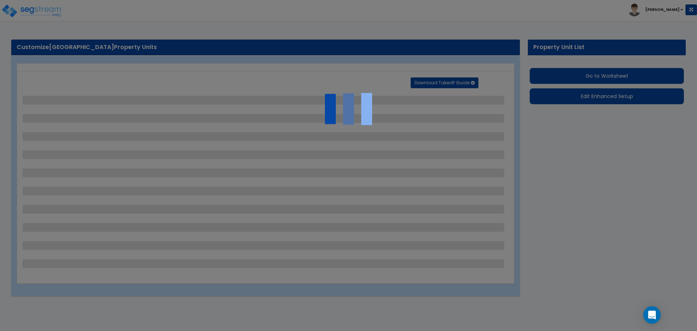
select select "1"
select select "2"
select select "1"
select select "3"
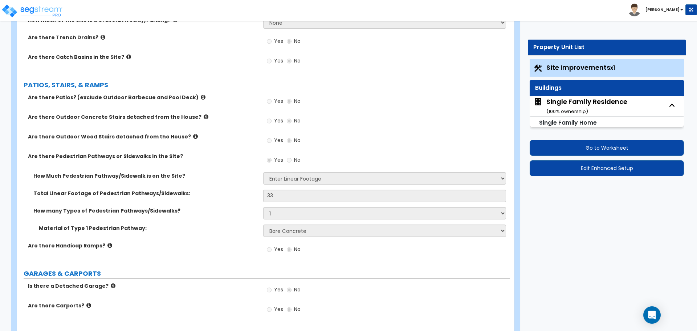
scroll to position [159, 0]
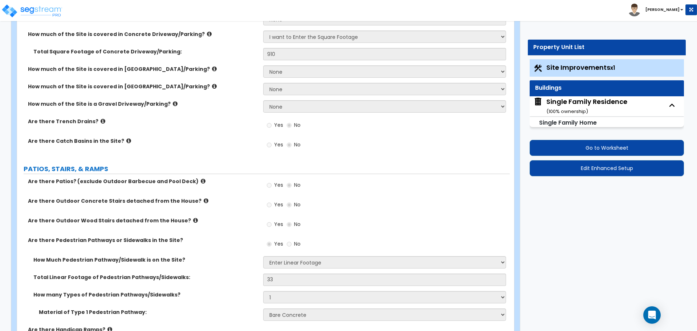
click at [610, 105] on div "Single Family Residence ( 100 % ownership)" at bounding box center [586, 106] width 81 height 19
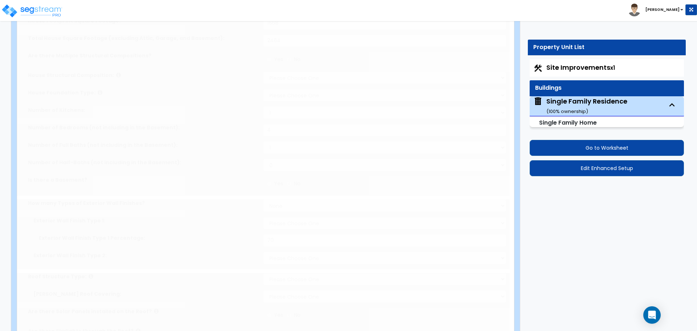
select select "1"
type input "2"
type input "20"
type input "1668"
type input "2464"
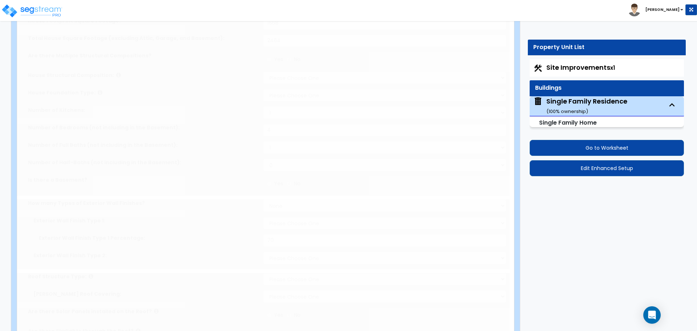
select select "7"
select select "1"
type input "4"
select select "2"
select select "1"
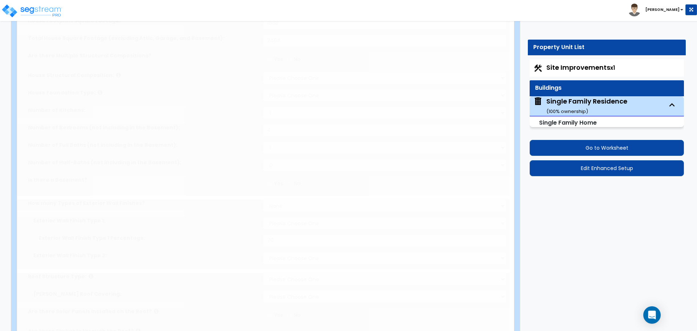
select select "2"
select select "4"
type input "70"
select select "2"
select select "1"
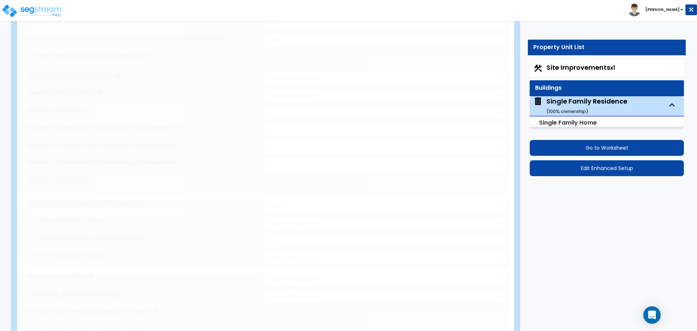
select select "1"
radio input "true"
select select "2"
radio input "true"
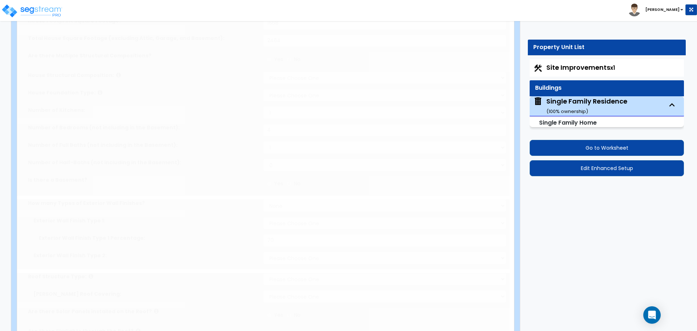
radio input "true"
type input "3"
radio input "true"
type input "2"
radio input "true"
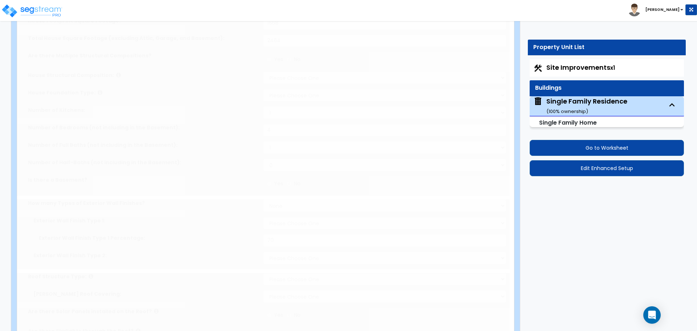
type input "1"
select select "1"
radio input "true"
type input "16"
select select "1"
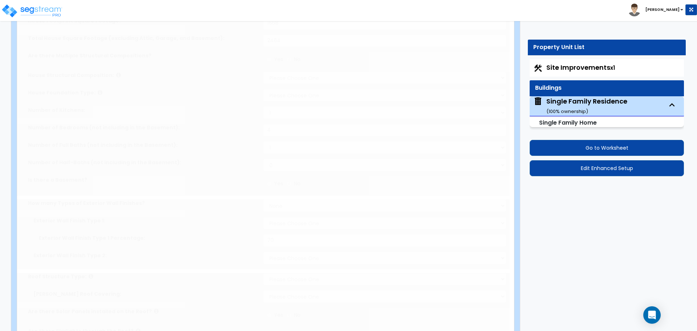
radio input "true"
select select "1"
select select "2"
select select "5"
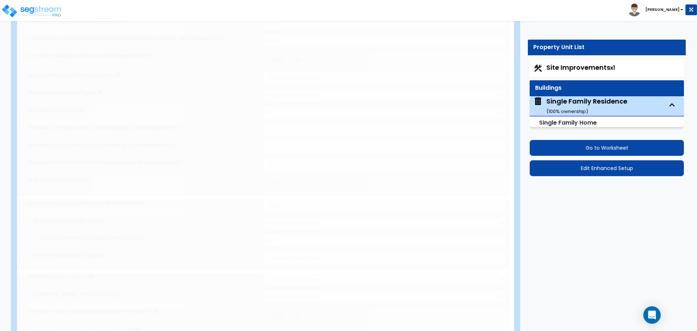
select select "2"
select select "5"
select select "1"
select select "5"
radio input "true"
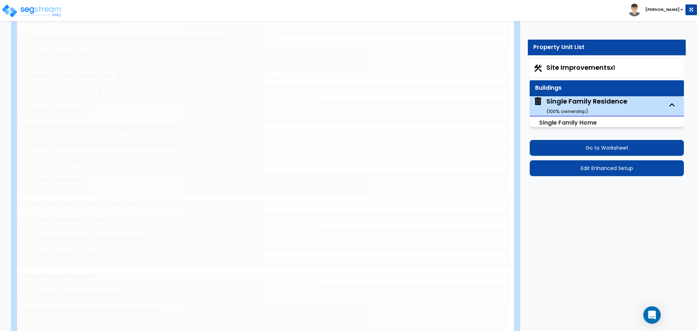
type input "2"
radio input "true"
type input "128"
select select "4"
radio input "true"
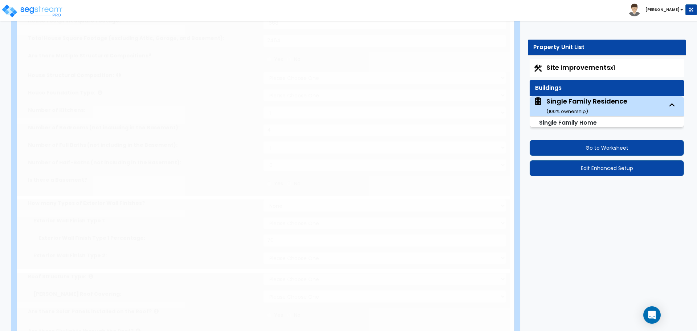
type input "1"
select select "3"
select select "1"
radio input "true"
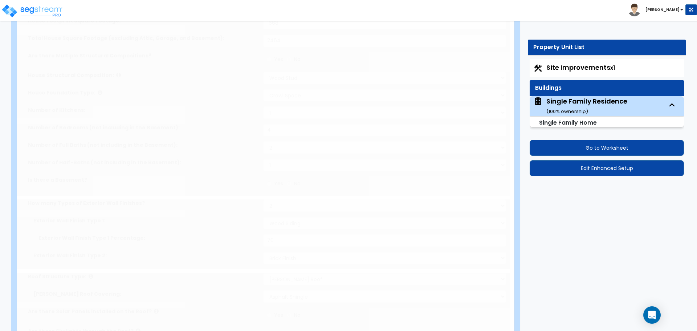
type input "1"
select select "2"
select select "3"
type input "1"
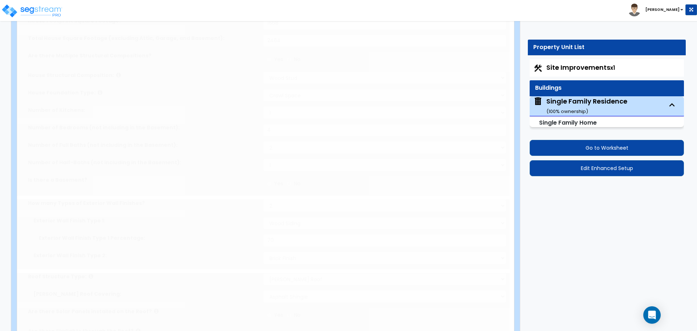
select select "2"
select select "1"
select select "2"
select select "1"
select select "3"
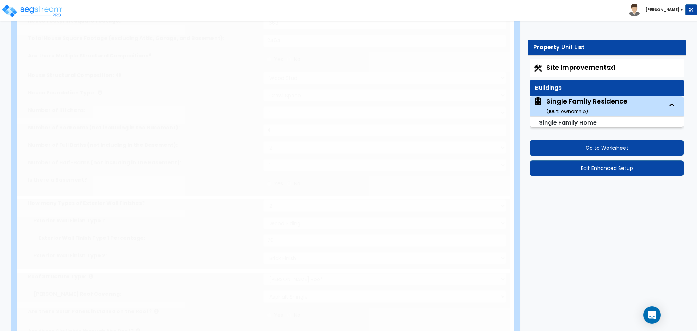
type input "1"
select select "2"
select select "1"
select select "2"
select select "1"
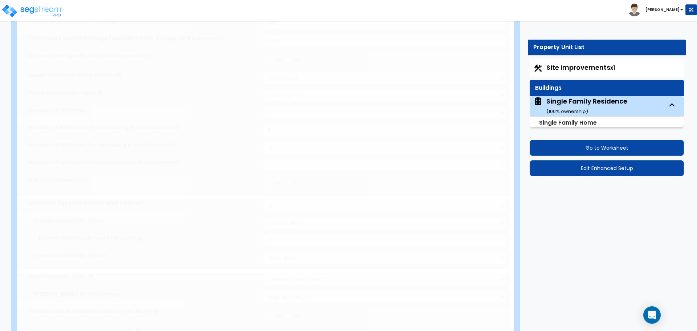
select select "2"
type input "1"
select select "1"
type input "14"
type input "12"
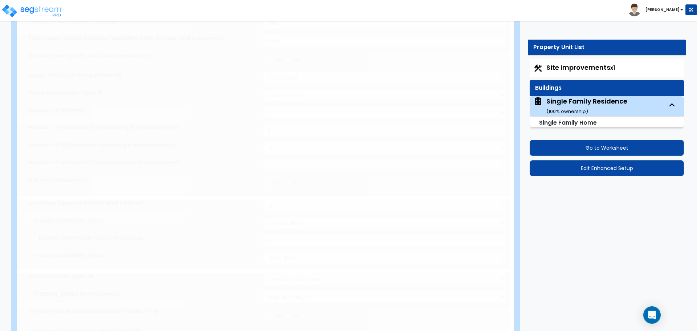
select select "1"
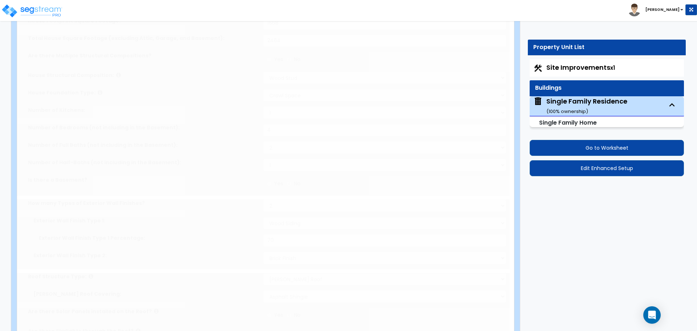
radio input "true"
select select "1"
select select "2"
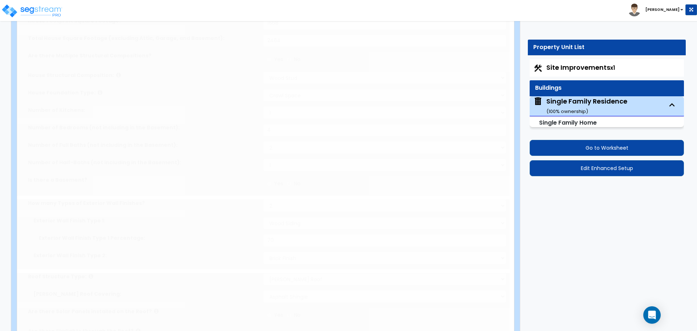
select select "2"
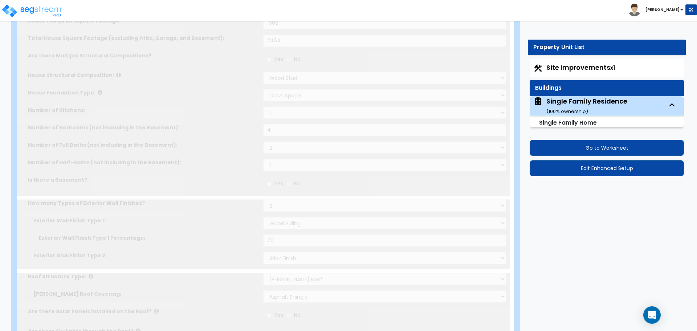
scroll to position [0, 0]
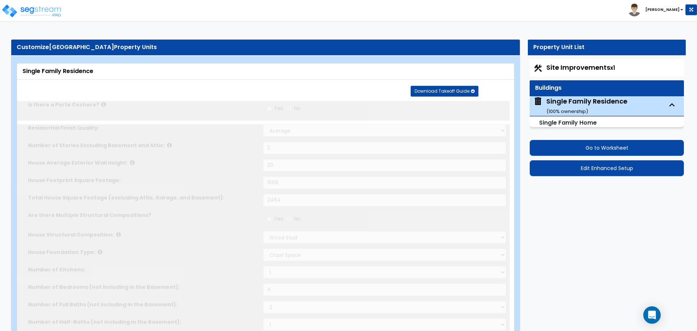
type input "2"
select select "1"
select select "2"
type input "1"
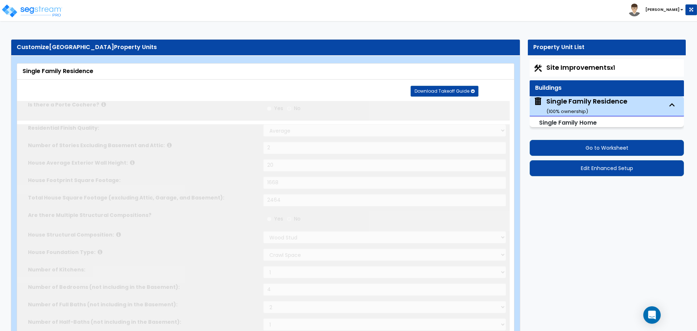
select select "2"
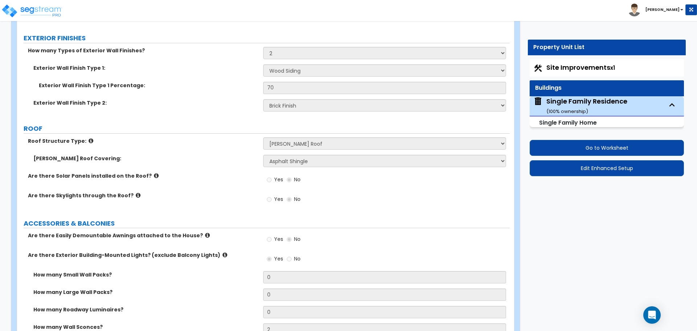
scroll to position [339, 0]
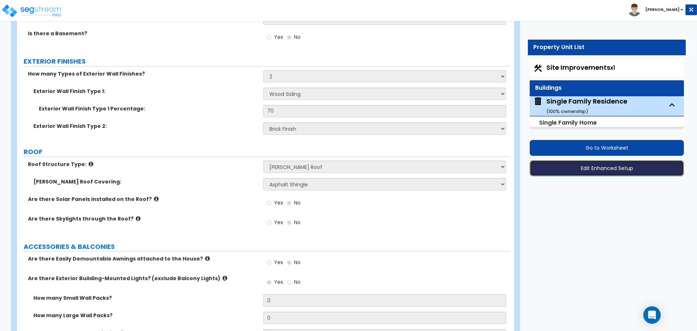
click at [599, 165] on button "Edit Enhanced Setup" at bounding box center [606, 168] width 154 height 16
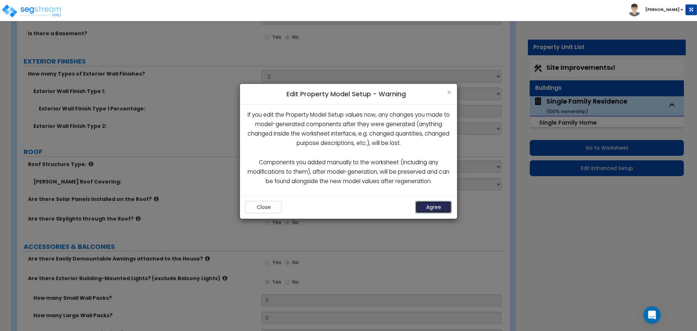
click at [439, 206] on button "Agree" at bounding box center [433, 207] width 36 height 12
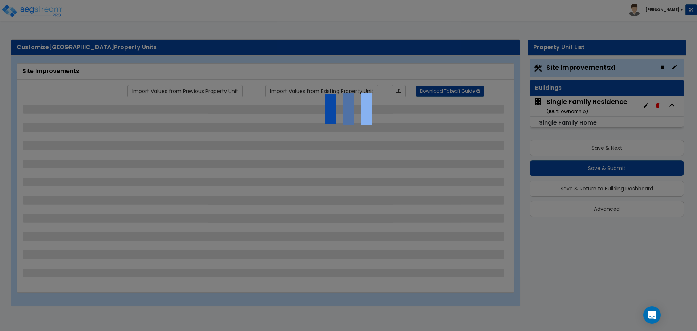
select select "2"
select select "1"
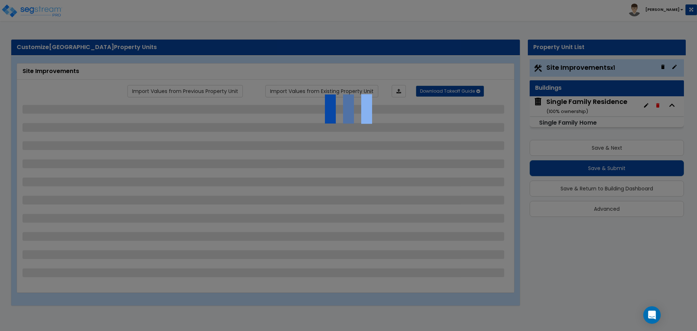
select select "1"
select select "2"
select select "1"
select select "3"
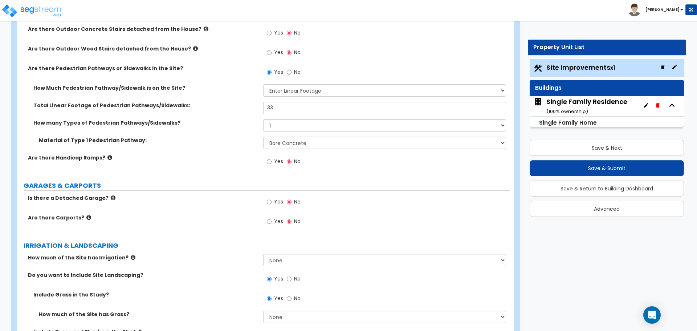
scroll to position [339, 0]
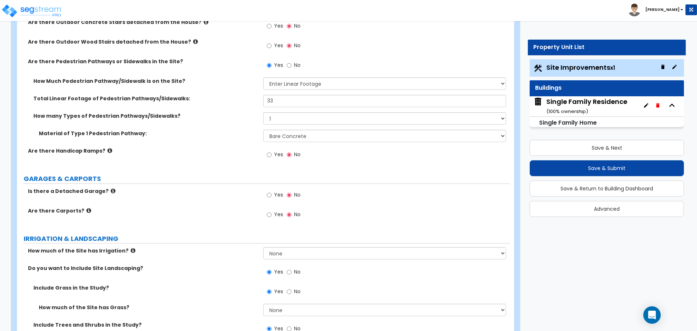
click at [594, 102] on div "Single Family Residence ( 100 % ownership)" at bounding box center [586, 106] width 81 height 19
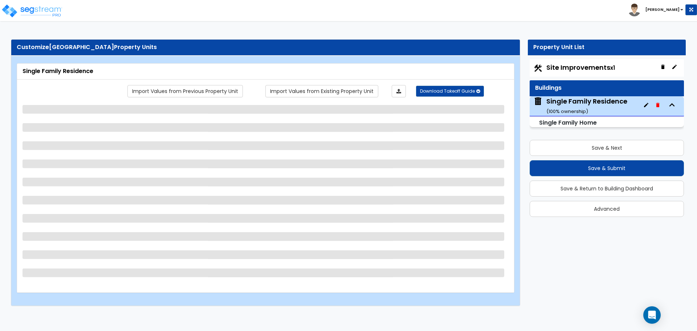
select select "1"
select select "7"
select select "1"
select select "2"
select select "1"
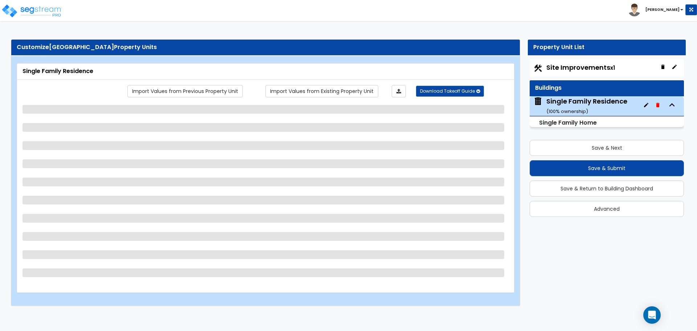
select select "2"
select select "4"
select select "2"
select select "1"
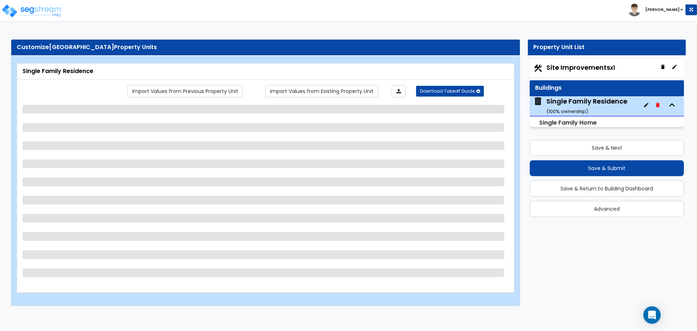
select select "2"
select select "1"
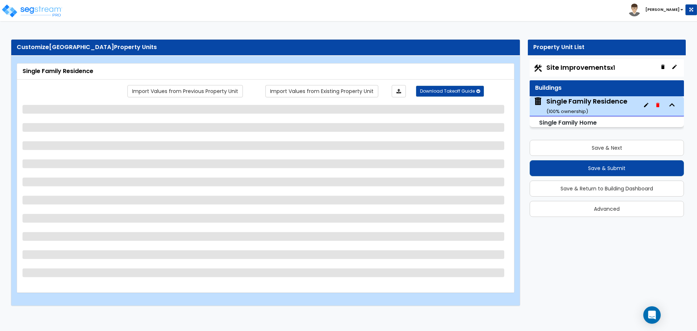
select select "2"
select select "5"
select select "2"
select select "5"
select select "1"
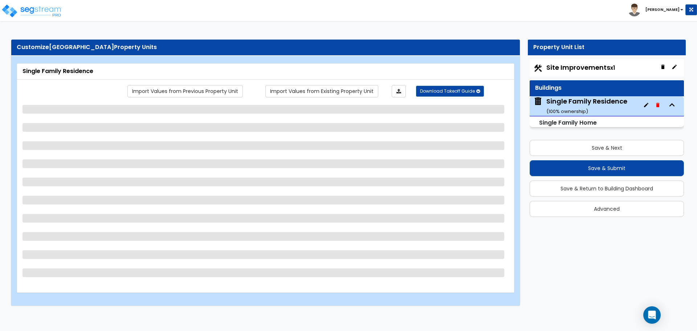
select select "5"
select select "4"
select select "3"
select select "1"
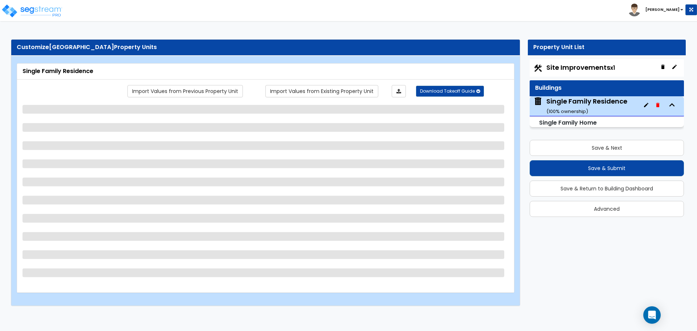
select select "2"
select select "3"
select select "2"
select select "1"
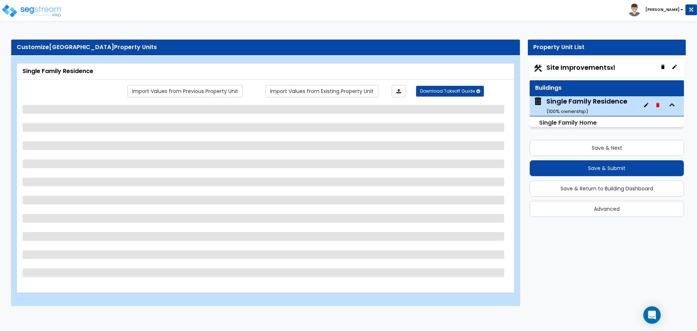
select select "2"
select select "1"
select select "3"
select select "2"
select select "1"
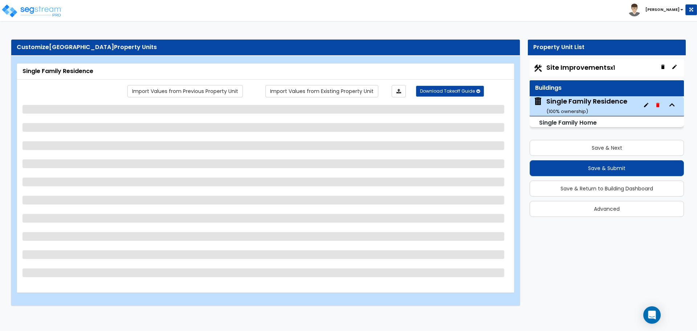
select select "2"
select select "1"
select select "2"
select select "1"
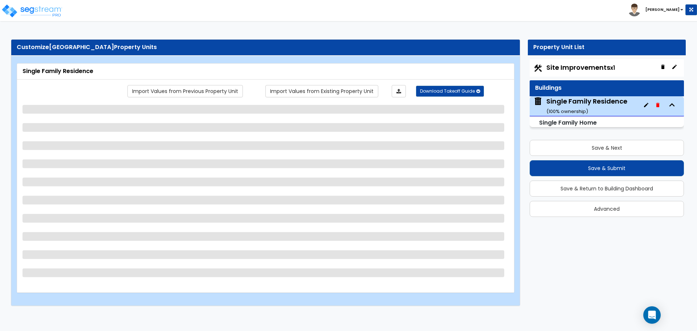
select select "1"
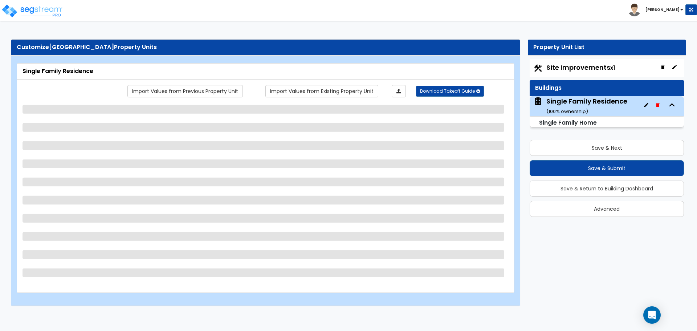
select select "2"
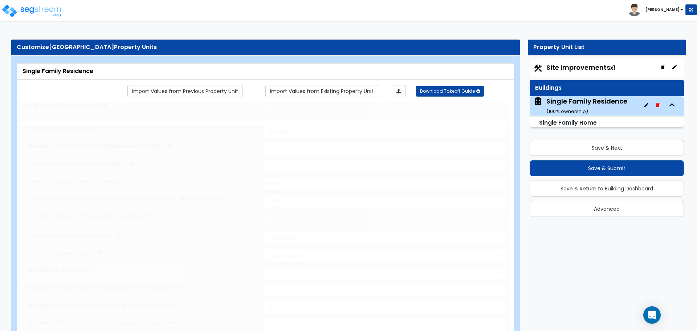
type input "2"
select select "1"
select select "2"
type input "1"
select select "2"
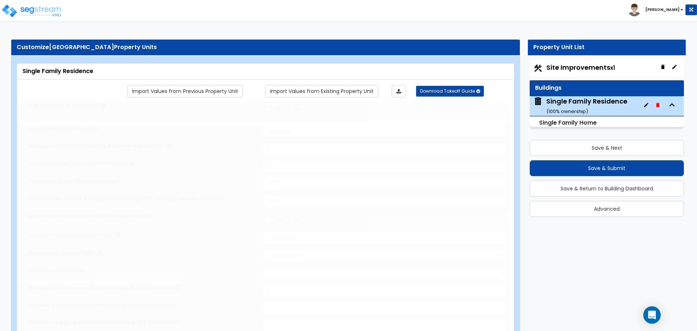
select select "2"
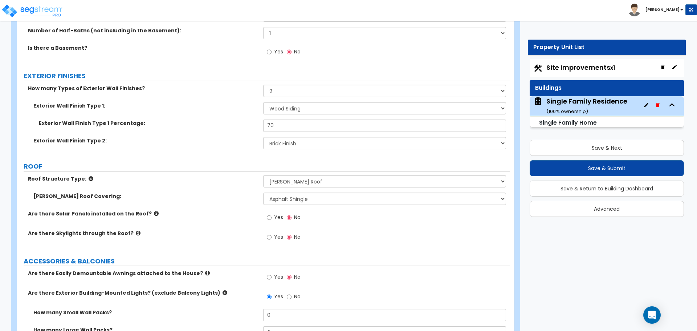
scroll to position [339, 0]
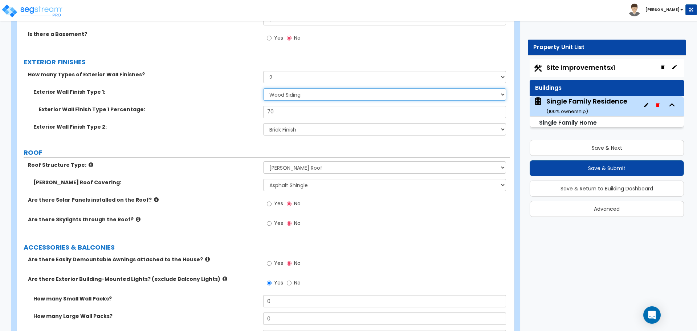
click at [298, 98] on select "Please Choose One No Finish/Shared Wall No Wall Brick Finish Stone Finish Wood …" at bounding box center [384, 94] width 242 height 12
click at [295, 93] on select "Please Choose One No Finish/Shared Wall No Wall Brick Finish Stone Finish Wood …" at bounding box center [384, 94] width 242 height 12
select select "6"
click at [263, 88] on select "Please Choose One No Finish/Shared Wall No Wall Brick Finish Stone Finish Wood …" at bounding box center [384, 94] width 242 height 12
click at [332, 94] on select "Please Choose One No Finish/Shared Wall No Wall Brick Finish Stone Finish Wood …" at bounding box center [384, 94] width 242 height 12
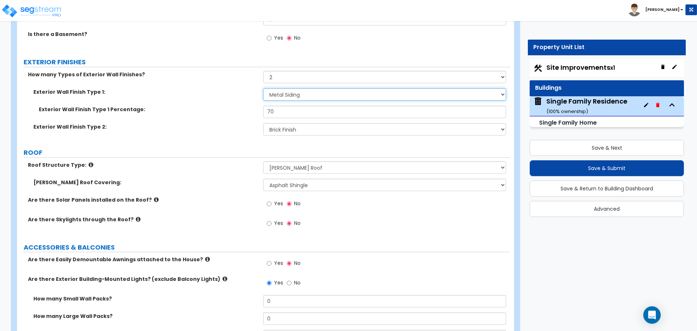
drag, startPoint x: 332, startPoint y: 94, endPoint x: 342, endPoint y: 97, distance: 10.0
click at [332, 94] on select "Please Choose One No Finish/Shared Wall No Wall Brick Finish Stone Finish Wood …" at bounding box center [384, 94] width 242 height 12
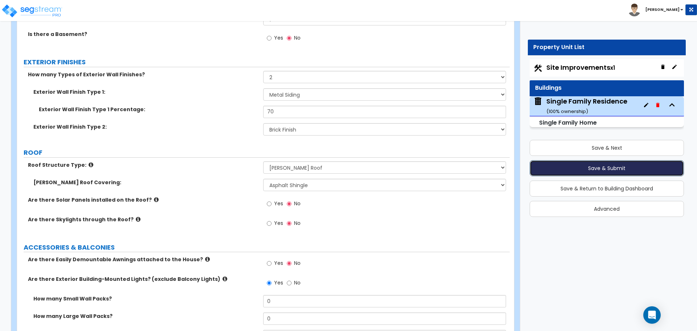
click at [600, 167] on button "Save & Submit" at bounding box center [606, 168] width 154 height 16
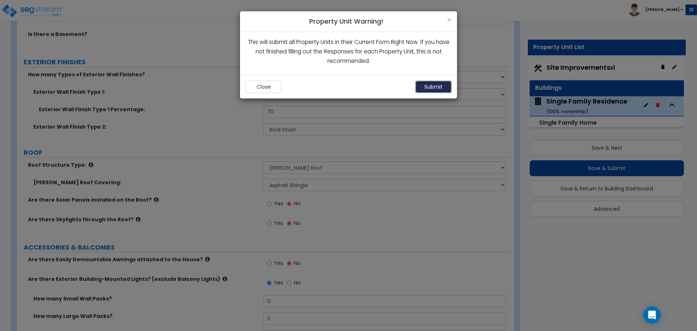
click at [435, 89] on button "Submit" at bounding box center [433, 87] width 36 height 12
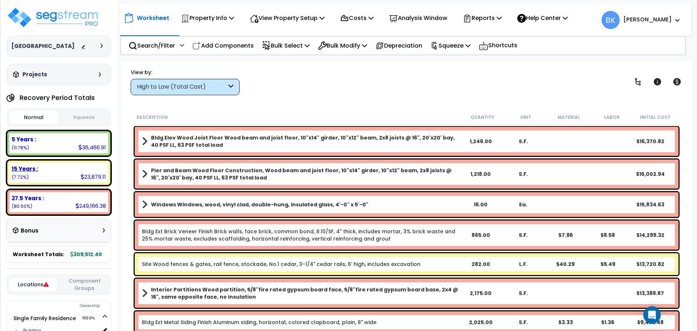
click at [21, 184] on div "15 Years : 23,879.11 (7.72%)" at bounding box center [59, 173] width 105 height 26
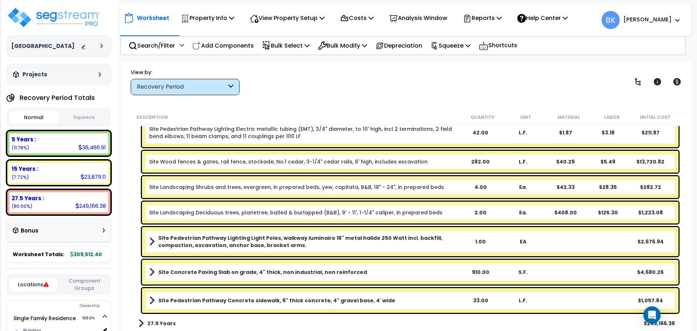
scroll to position [77, 0]
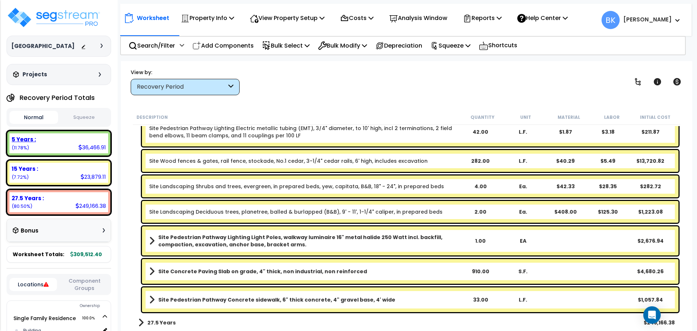
click at [50, 146] on div "5 Years : 36,466.91 (11.78%)" at bounding box center [58, 143] width 99 height 20
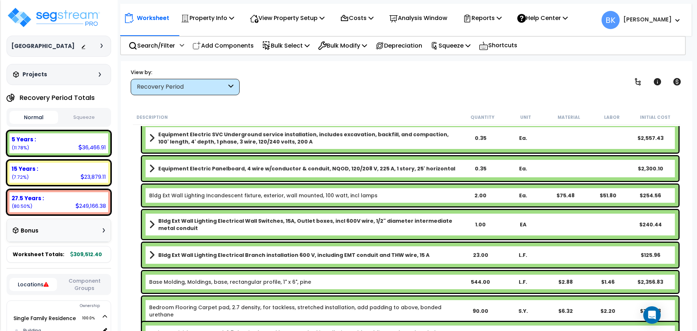
scroll to position [0, 0]
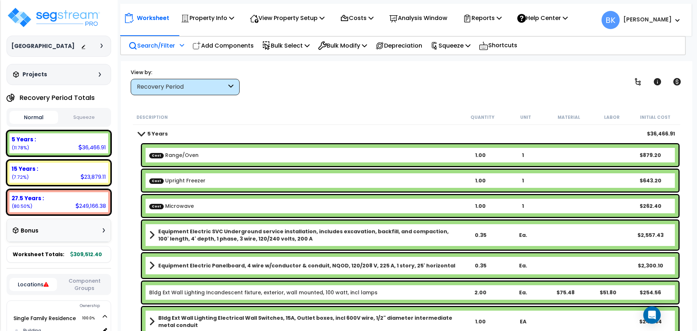
click at [162, 48] on p "Search/Filter" at bounding box center [151, 46] width 46 height 10
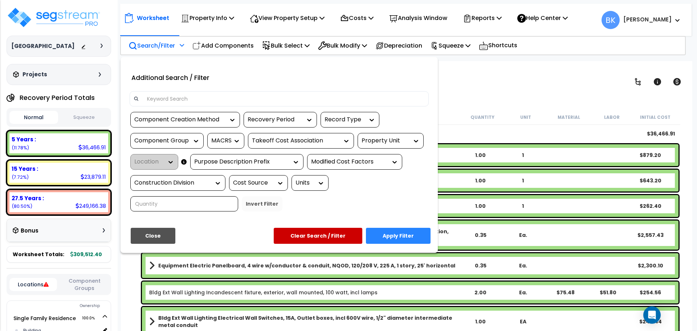
click at [204, 96] on input at bounding box center [284, 98] width 282 height 11
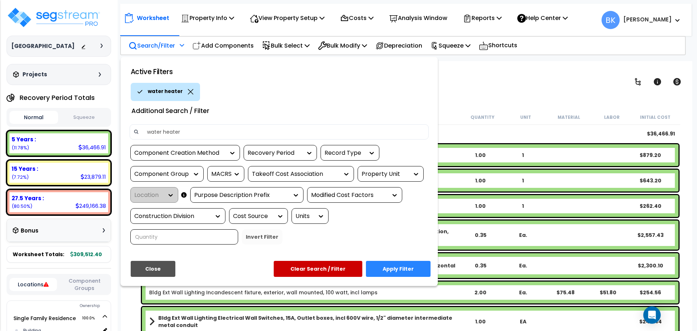
type input "water heater"
click at [392, 266] on button "Apply Filter" at bounding box center [398, 269] width 65 height 16
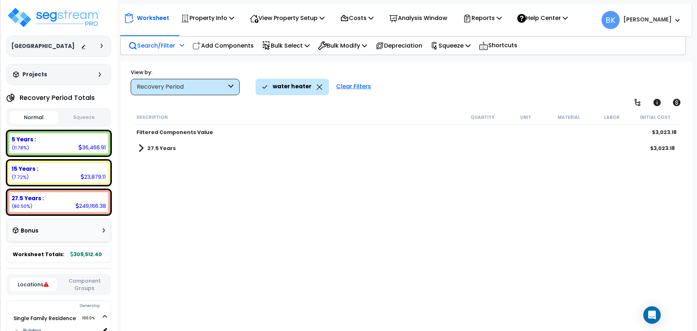
click at [152, 146] on b "27.5 Years" at bounding box center [161, 147] width 28 height 7
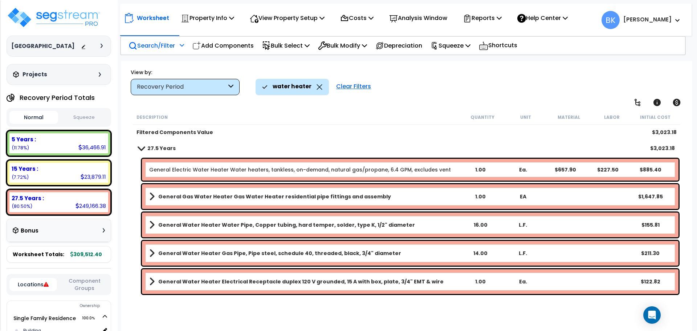
drag, startPoint x: 146, startPoint y: 150, endPoint x: 203, endPoint y: 135, distance: 58.7
click at [147, 150] on link "27.5 Years" at bounding box center [156, 148] width 37 height 10
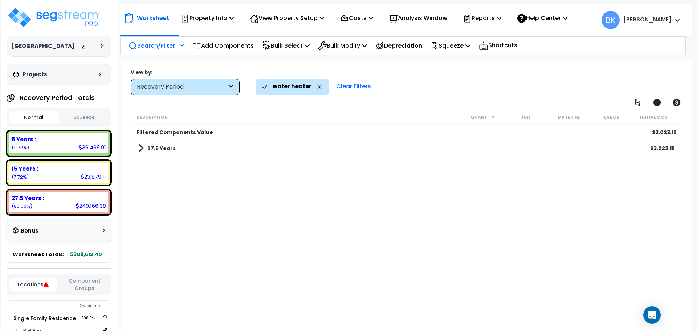
click at [314, 90] on div "water heater" at bounding box center [292, 87] width 60 height 16
click at [316, 89] on icon at bounding box center [319, 86] width 6 height 5
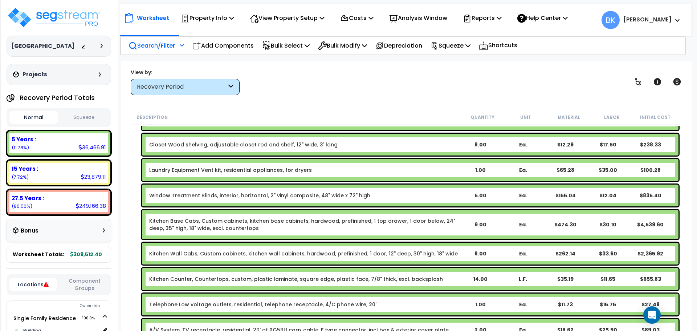
scroll to position [387, 0]
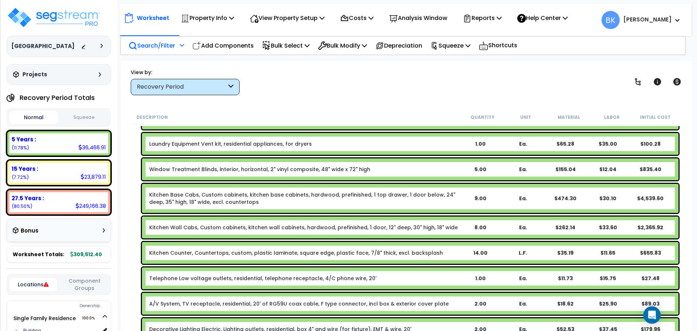
click at [169, 196] on link "Kitchen Base Cabs, Custom cabinets, kitchen base cabinets, hardwood, prefinishe…" at bounding box center [304, 198] width 310 height 15
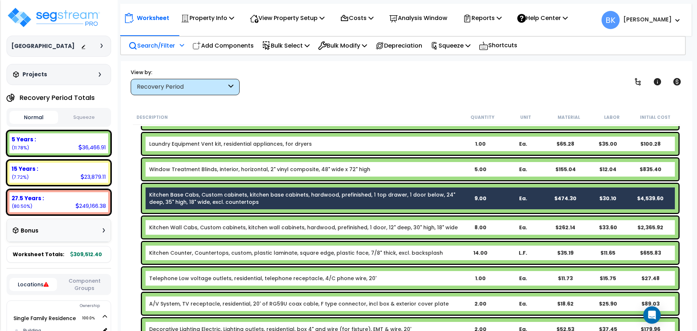
click at [174, 224] on link "Kitchen Wall Cabs, Custom cabinets, kitchen wall cabinets, hardwood, prefinishe…" at bounding box center [303, 227] width 308 height 7
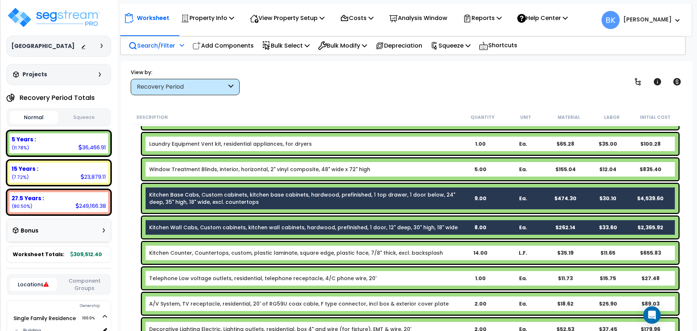
click at [174, 251] on link "Kitchen Counter, Countertops, custom, plastic laminate, square edge, plastic fa…" at bounding box center [296, 252] width 294 height 7
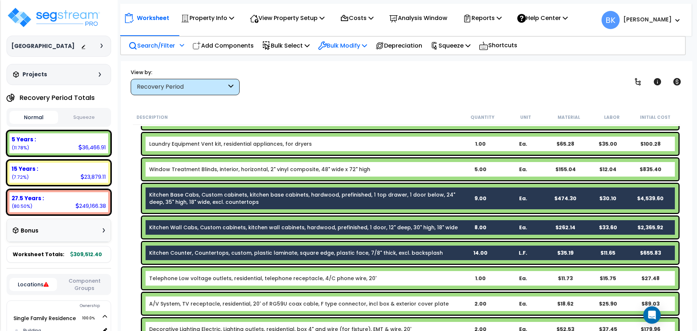
click at [359, 45] on p "Bulk Modify" at bounding box center [342, 46] width 49 height 10
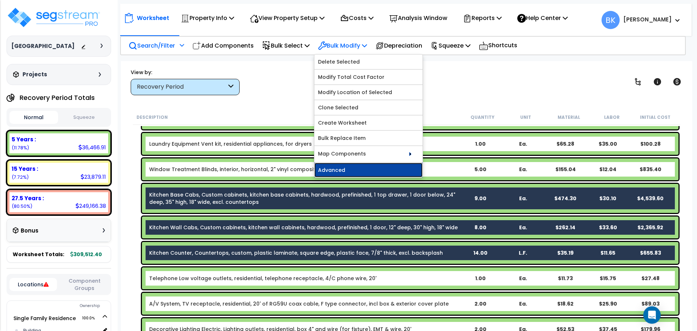
click at [349, 174] on link "Advanced" at bounding box center [368, 170] width 108 height 15
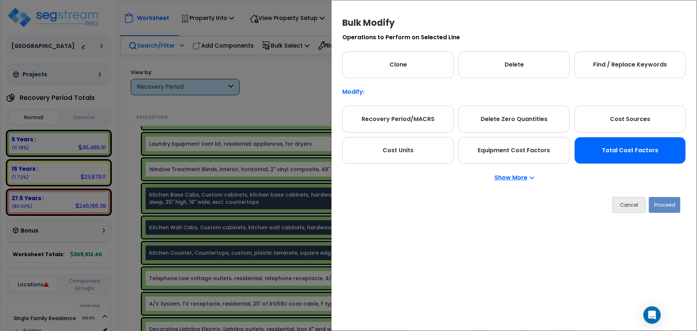
drag, startPoint x: 412, startPoint y: 119, endPoint x: 580, endPoint y: 143, distance: 170.1
click at [413, 119] on div "Recovery Period/MACRS" at bounding box center [397, 119] width 111 height 27
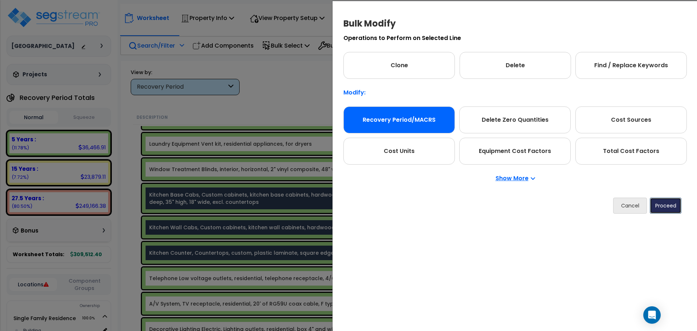
click at [663, 209] on button "Proceed" at bounding box center [666, 205] width 32 height 16
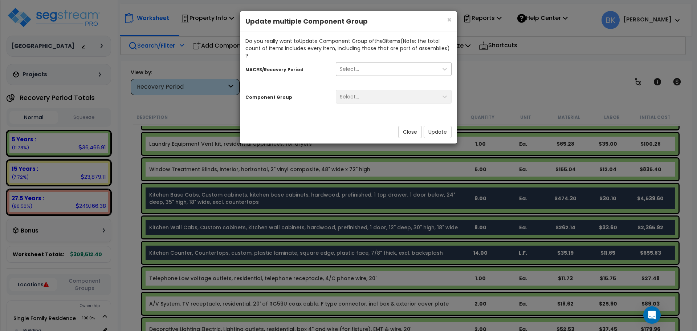
click at [378, 63] on div "Select..." at bounding box center [387, 69] width 102 height 12
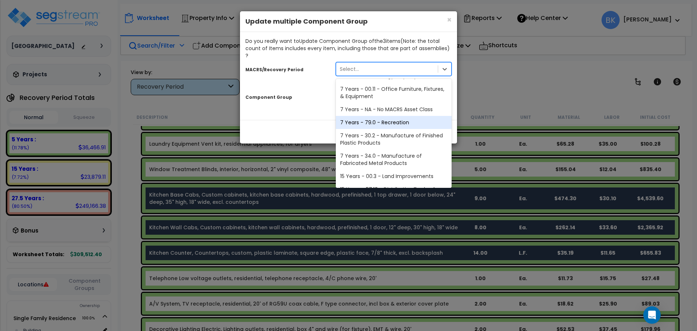
scroll to position [89, 0]
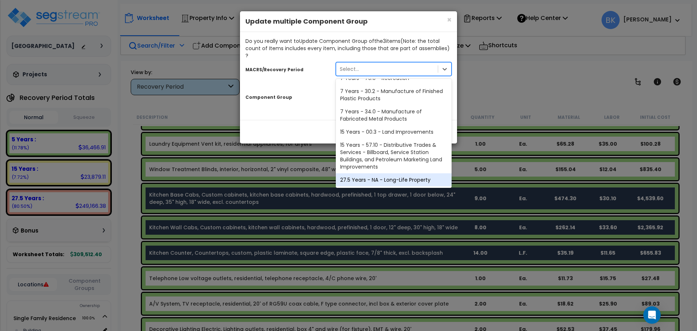
click at [371, 173] on div "27.5 Years - NA - Long-Life Property" at bounding box center [394, 179] width 116 height 13
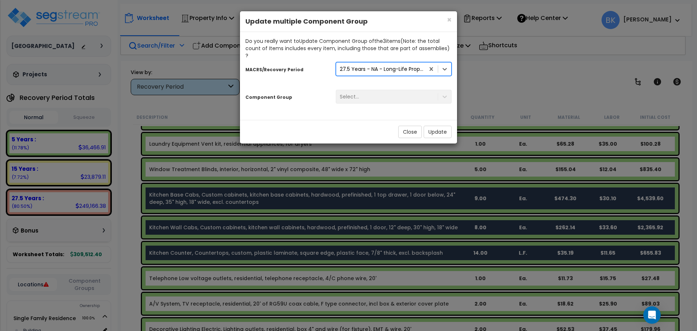
click at [377, 90] on div "Select..." at bounding box center [393, 97] width 127 height 14
click at [372, 93] on div "Select..." at bounding box center [393, 97] width 127 height 14
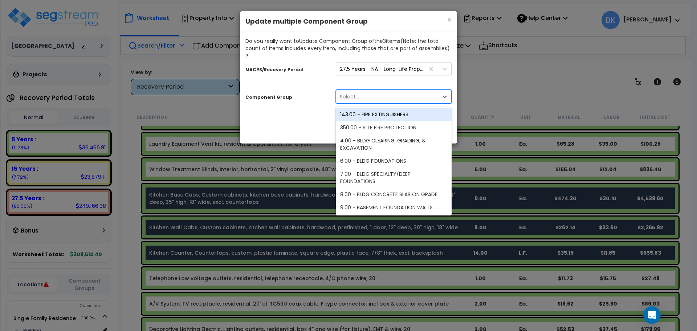
click at [390, 91] on div "Select..." at bounding box center [387, 97] width 102 height 12
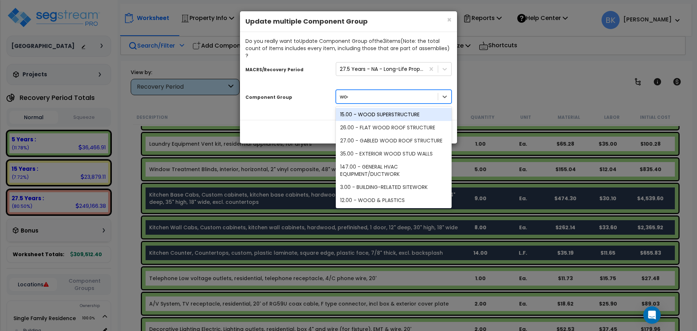
type input "wood"
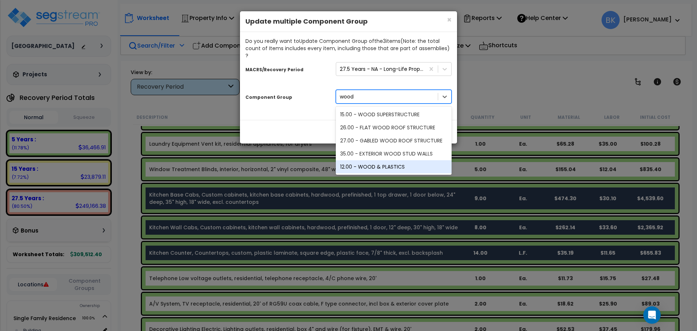
click at [394, 161] on div "12.00 - WOOD & PLASTICS" at bounding box center [394, 166] width 116 height 13
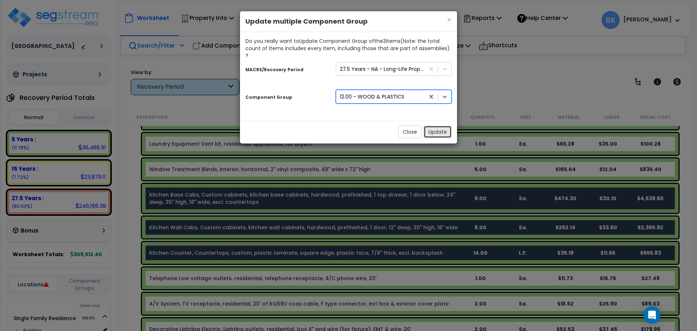
click at [431, 126] on button "Update" at bounding box center [437, 132] width 28 height 12
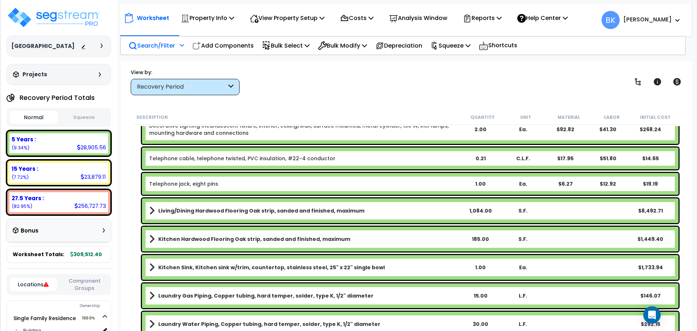
scroll to position [581, 0]
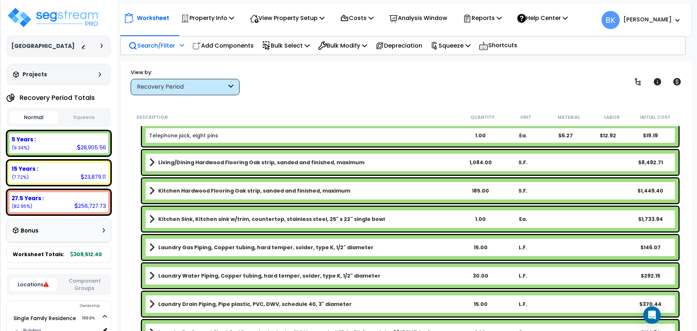
click at [205, 218] on b "Kitchen Sink, Kitchen sink w/trim, countertop, stainless steel, 25" x 22" singl…" at bounding box center [271, 218] width 226 height 7
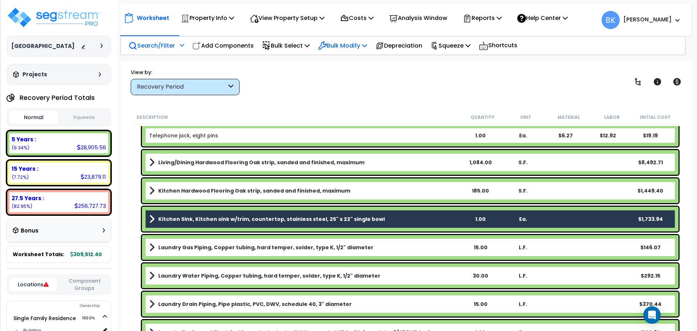
click at [361, 52] on div "Bulk Modify" at bounding box center [342, 45] width 49 height 17
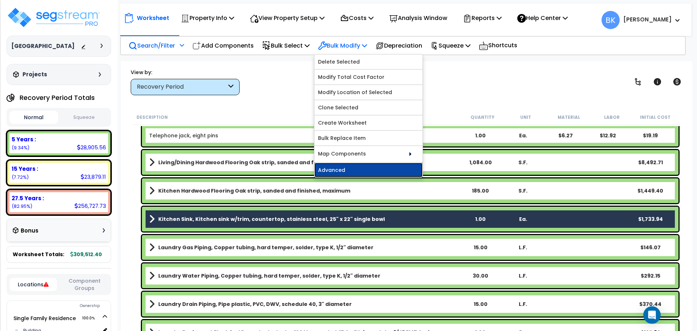
click at [348, 169] on link "Advanced" at bounding box center [368, 170] width 108 height 15
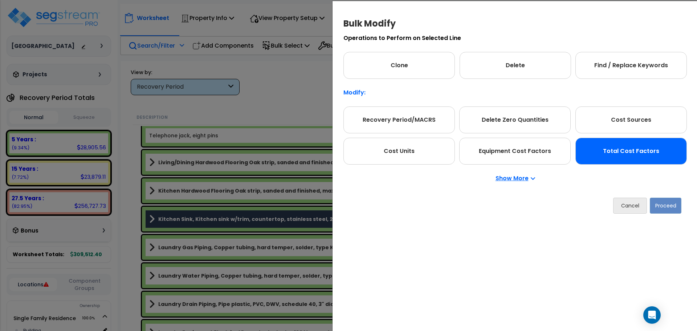
click at [637, 145] on div "Total Cost Factors" at bounding box center [630, 151] width 111 height 27
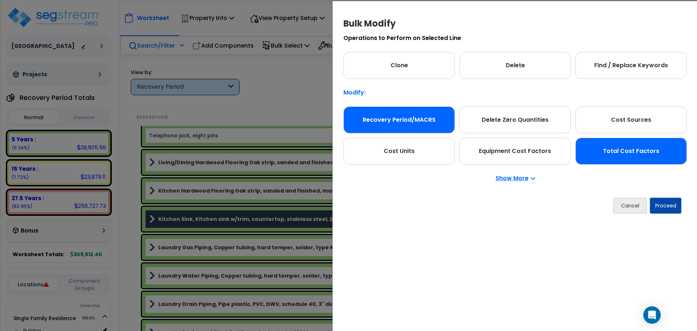
click at [429, 125] on div "Recovery Period/MACRS" at bounding box center [398, 119] width 111 height 27
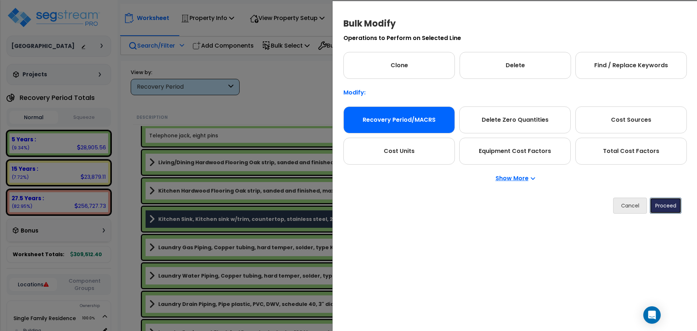
click at [664, 207] on button "Proceed" at bounding box center [666, 205] width 32 height 16
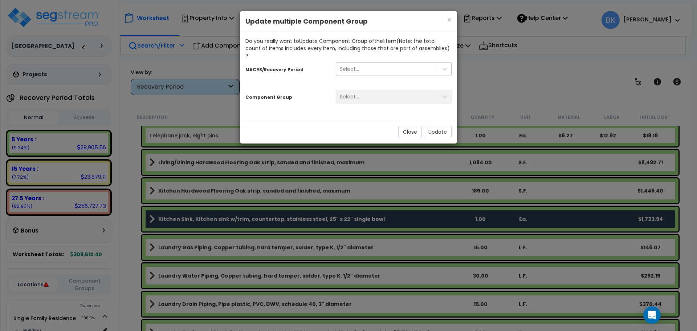
click at [361, 64] on div "Select..." at bounding box center [387, 69] width 102 height 12
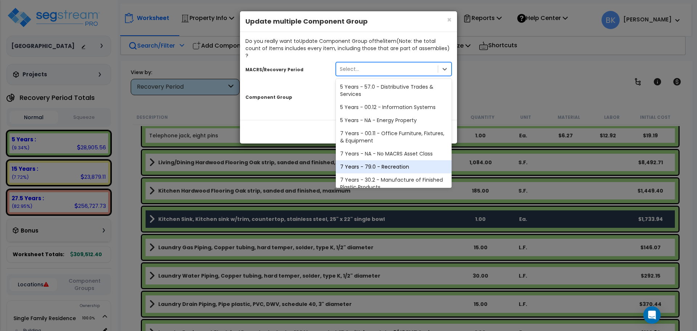
scroll to position [89, 0]
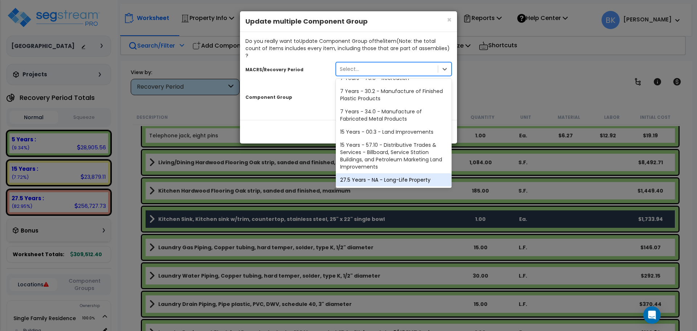
click at [372, 173] on div "27.5 Years - NA - Long-Life Property" at bounding box center [394, 179] width 116 height 13
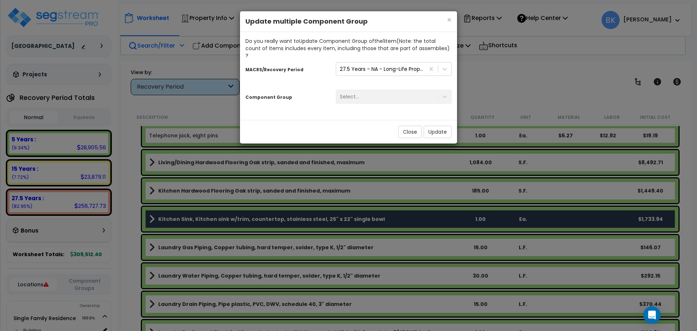
click at [370, 87] on div "Component Group Select..." at bounding box center [348, 98] width 217 height 22
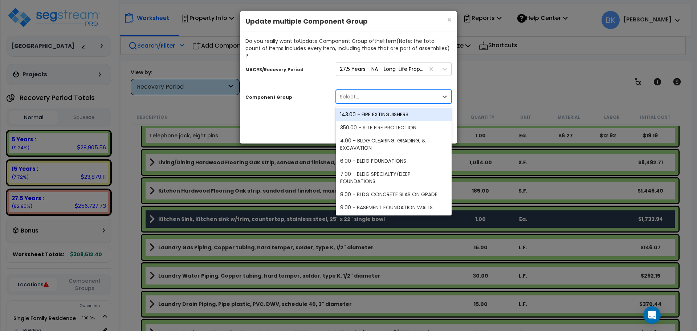
click at [358, 93] on div "Select..." at bounding box center [349, 96] width 19 height 7
type input "Genera"
drag, startPoint x: 380, startPoint y: 108, endPoint x: 428, endPoint y: 112, distance: 48.1
click at [381, 108] on div "144.00 - GENERAL PLUMBING" at bounding box center [394, 114] width 116 height 13
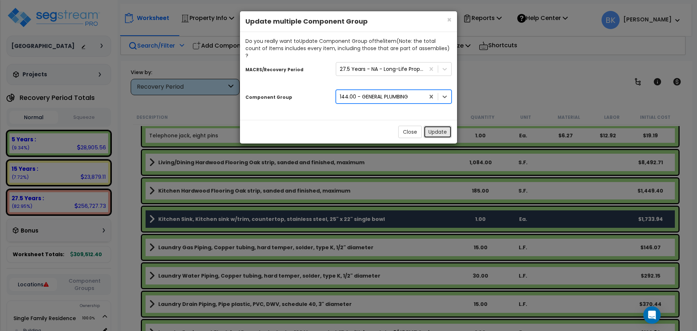
click at [436, 128] on button "Update" at bounding box center [437, 132] width 28 height 12
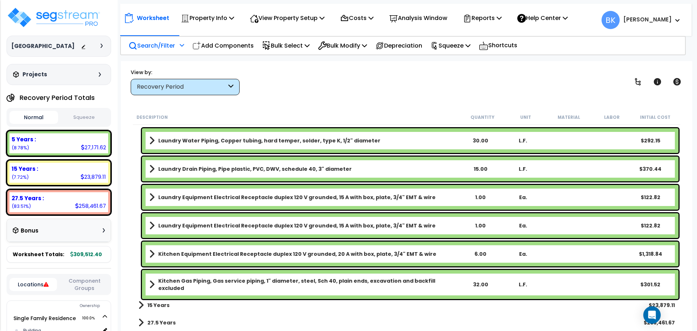
scroll to position [32, 0]
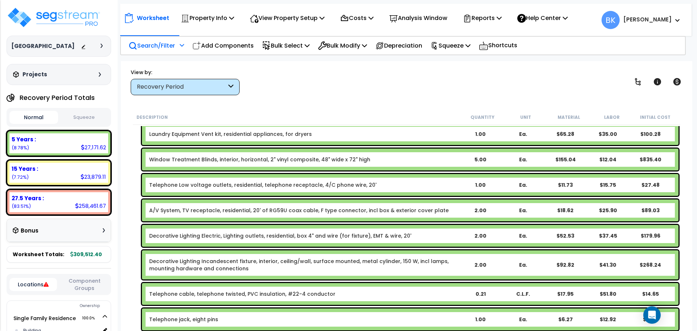
click at [78, 177] on div "15 Years : 23,879.11 (7.72%)" at bounding box center [58, 173] width 99 height 20
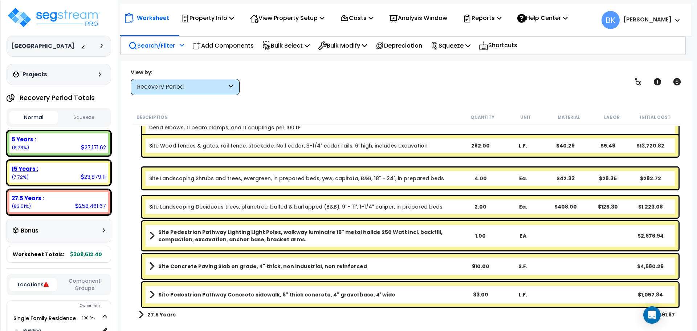
scroll to position [86, 0]
click at [293, 45] on p "Bulk Select" at bounding box center [286, 46] width 48 height 10
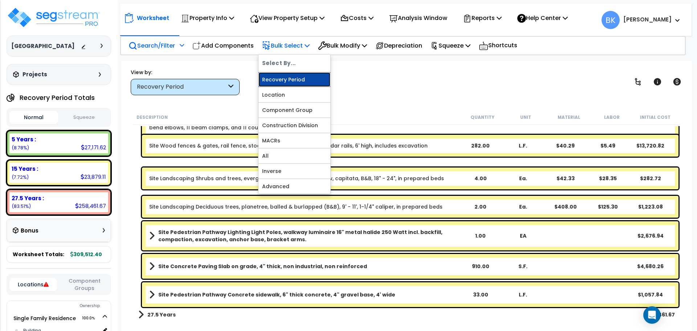
click at [300, 75] on link "Recovery Period" at bounding box center [294, 79] width 72 height 15
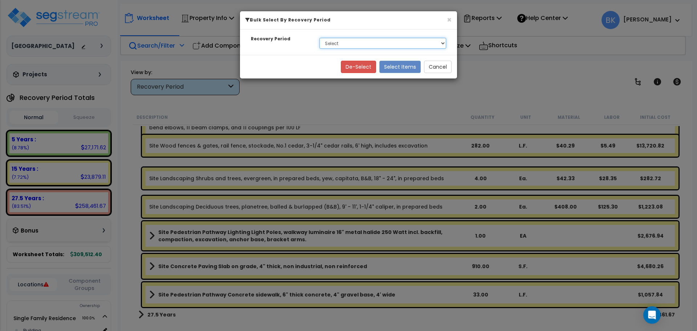
click at [336, 41] on select "Select 5 Years 15 Years 27.5 Years" at bounding box center [382, 43] width 127 height 11
select select "5Y"
click at [319, 38] on select "Select 5 Years 15 Years 27.5 Years" at bounding box center [382, 43] width 127 height 11
click at [396, 67] on button "Select Items" at bounding box center [399, 67] width 41 height 12
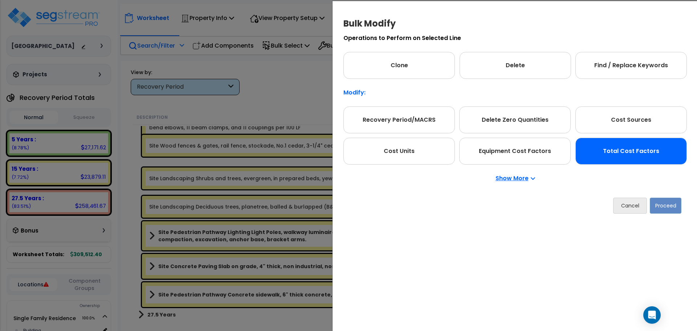
click at [631, 145] on div "Total Cost Factors" at bounding box center [630, 151] width 111 height 27
click at [672, 208] on button "Proceed" at bounding box center [666, 205] width 32 height 16
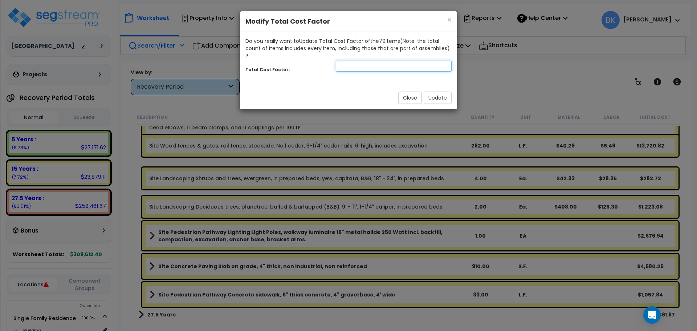
click at [382, 62] on input "number" at bounding box center [394, 66] width 116 height 11
type input "0.875"
click at [424, 91] on button "Update" at bounding box center [437, 97] width 28 height 12
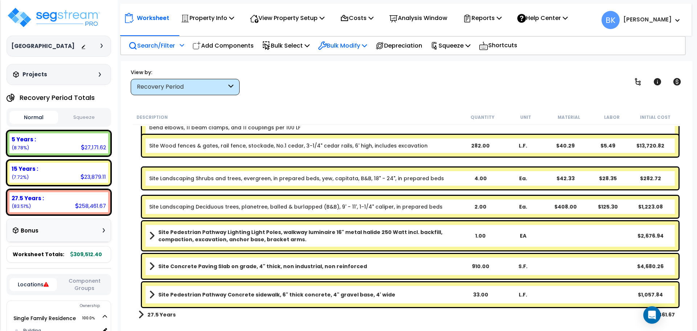
click at [343, 43] on p "Bulk Modify" at bounding box center [342, 46] width 49 height 10
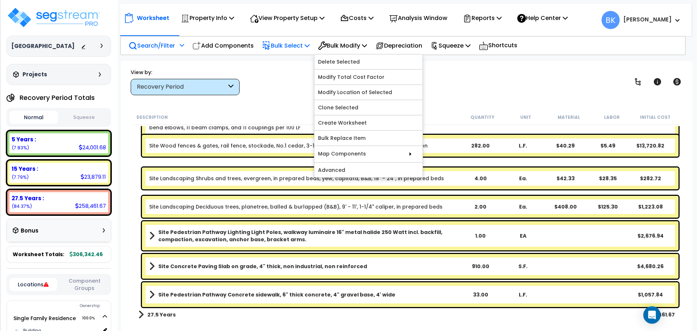
click at [283, 44] on p "Bulk Select" at bounding box center [286, 46] width 48 height 10
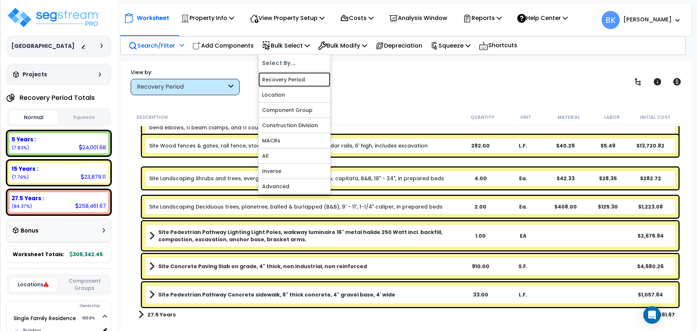
click at [280, 83] on link "Recovery Period" at bounding box center [294, 79] width 72 height 15
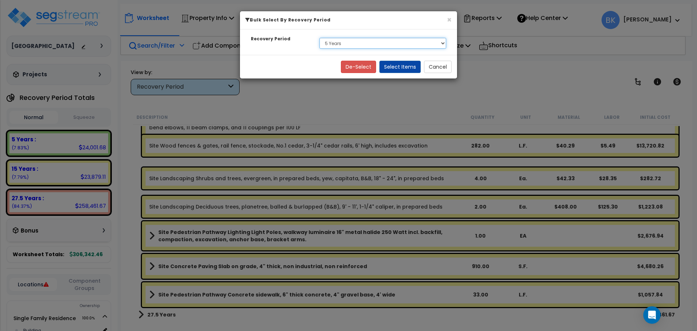
click at [361, 41] on select "Select 5 Years 15 Years 27.5 Years" at bounding box center [382, 43] width 127 height 11
click at [319, 38] on select "Select 5 Years 15 Years 27.5 Years" at bounding box center [382, 43] width 127 height 11
click at [404, 67] on button "Select Items" at bounding box center [399, 67] width 41 height 12
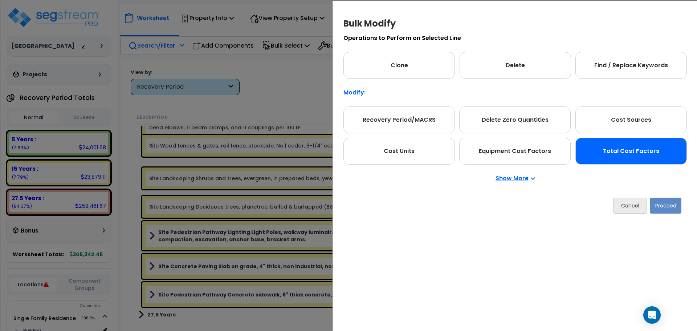
click at [642, 151] on div "Total Cost Factors" at bounding box center [630, 151] width 111 height 27
click at [672, 210] on button "Proceed" at bounding box center [666, 205] width 32 height 16
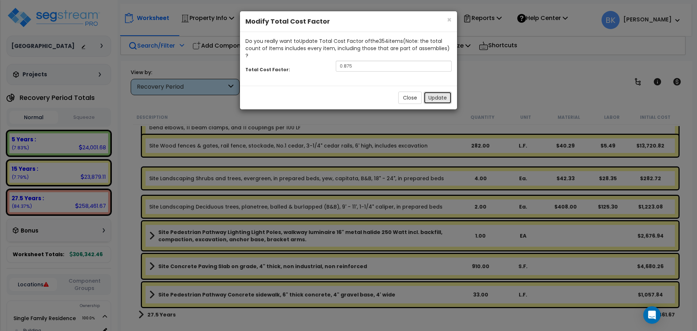
click at [440, 91] on button "Update" at bounding box center [437, 97] width 28 height 12
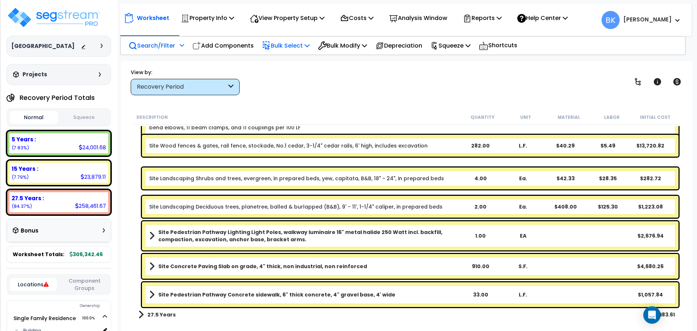
click at [290, 46] on p "Bulk Select" at bounding box center [286, 46] width 48 height 10
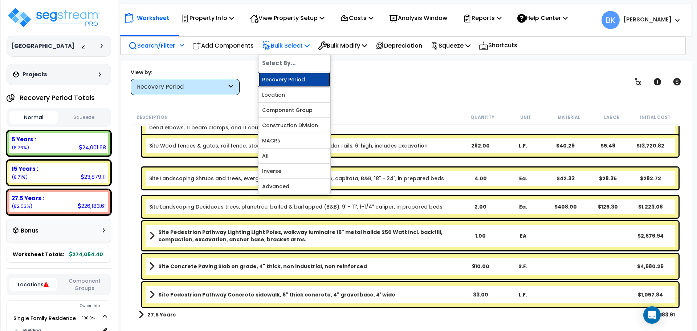
click at [287, 80] on link "Recovery Period" at bounding box center [294, 79] width 72 height 15
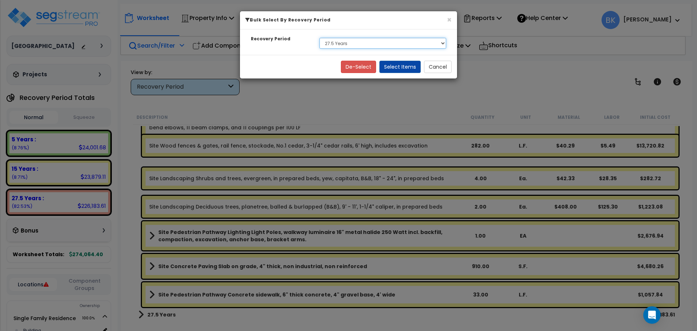
click at [339, 41] on select "Select 5 Years 15 Years 27.5 Years" at bounding box center [382, 43] width 127 height 11
select select "15Y"
click at [319, 38] on select "Select 5 Years 15 Years 27.5 Years" at bounding box center [382, 43] width 127 height 11
click at [403, 69] on button "Select Items" at bounding box center [399, 67] width 41 height 12
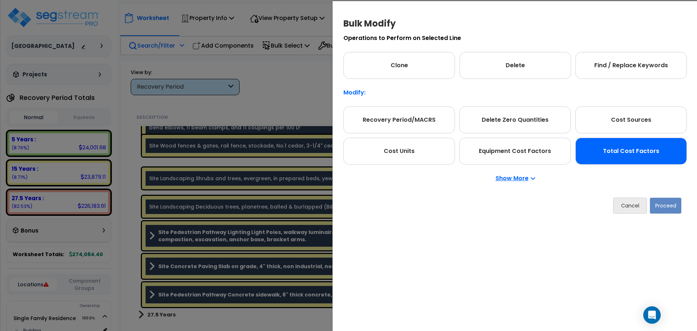
click at [626, 153] on div "Total Cost Factors" at bounding box center [630, 151] width 111 height 27
click at [667, 208] on button "Proceed" at bounding box center [666, 205] width 32 height 16
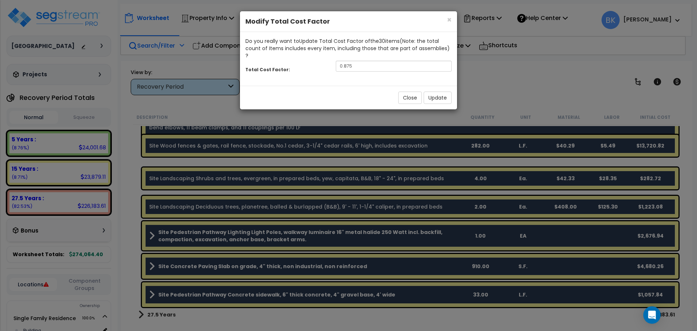
click at [386, 66] on div "Total Cost Factor: 0.875" at bounding box center [348, 67] width 217 height 16
click at [378, 61] on input "0.875" at bounding box center [394, 66] width 116 height 11
type input "0.6"
click at [441, 91] on button "Update" at bounding box center [437, 97] width 28 height 12
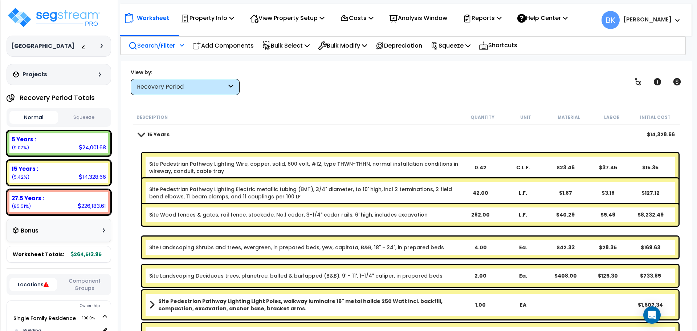
scroll to position [0, 0]
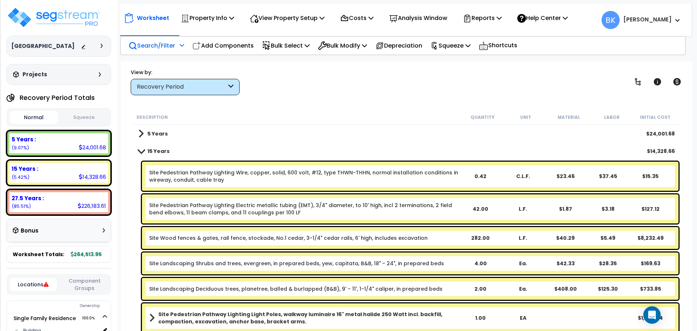
click at [306, 239] on link "Site Wood fences & gates, rail fence, stockade, No.1 cedar, 3-1/4" cedar rails,…" at bounding box center [288, 237] width 278 height 7
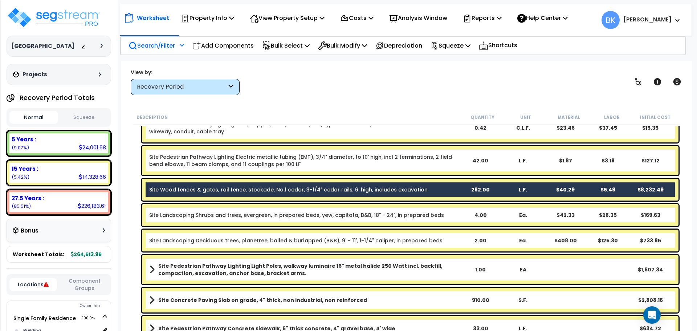
scroll to position [77, 0]
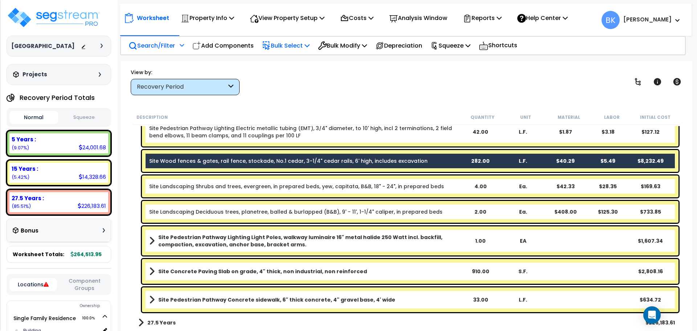
click at [301, 49] on p "Bulk Select" at bounding box center [286, 46] width 48 height 10
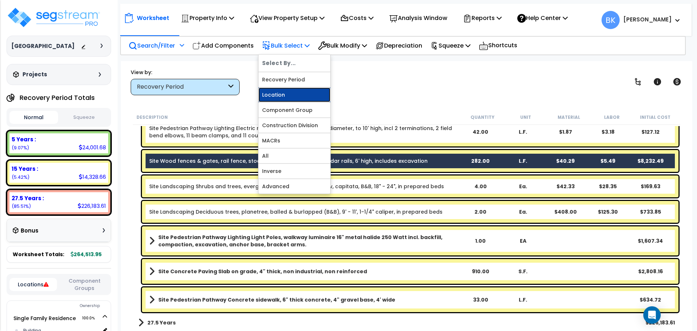
click at [295, 89] on link "Location" at bounding box center [294, 94] width 72 height 15
select select
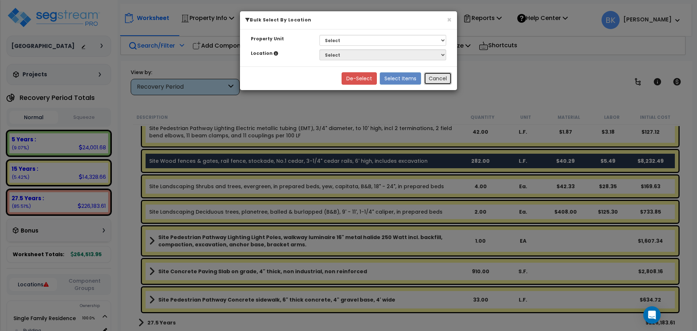
drag, startPoint x: 436, startPoint y: 78, endPoint x: 337, endPoint y: 62, distance: 100.3
click at [434, 78] on button "Cancel" at bounding box center [438, 78] width 28 height 12
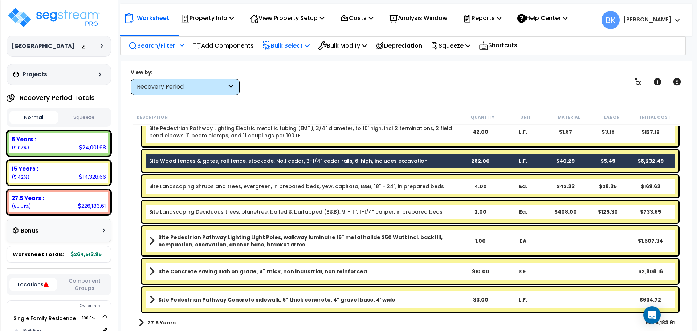
click at [275, 48] on p "Bulk Select" at bounding box center [286, 46] width 48 height 10
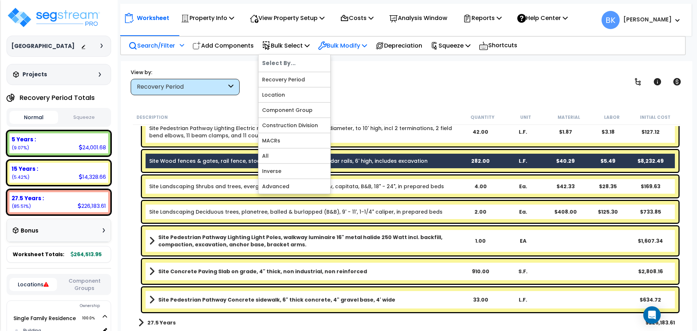
click at [341, 47] on p "Bulk Modify" at bounding box center [342, 46] width 49 height 10
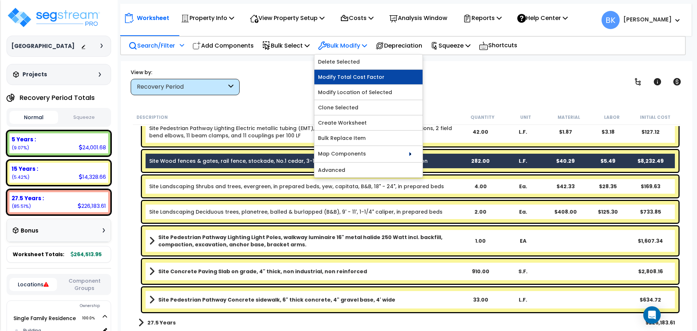
click at [344, 79] on link "Modify Total Cost Factor" at bounding box center [368, 77] width 108 height 15
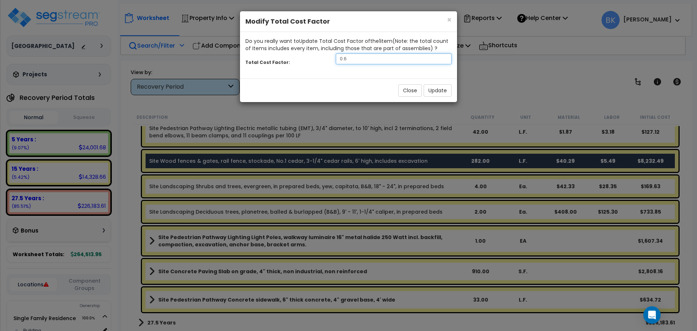
click at [389, 60] on input "0.6" at bounding box center [394, 58] width 116 height 11
type input "0.3"
click at [438, 88] on button "Update" at bounding box center [437, 90] width 28 height 12
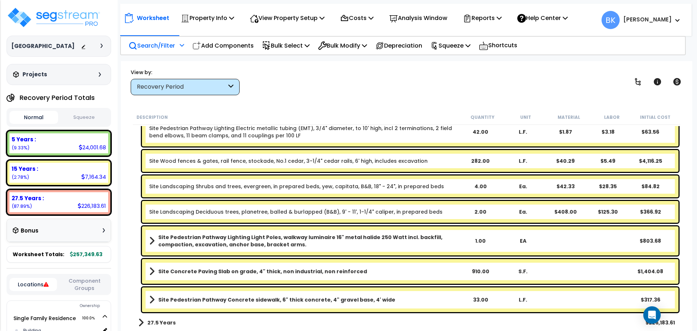
scroll to position [29, 0]
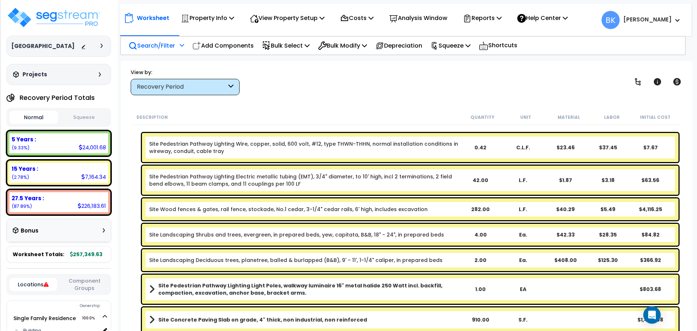
click at [363, 208] on link "Site Wood fences & gates, rail fence, stockade, No.1 cedar, 3-1/4" cedar rails,…" at bounding box center [288, 208] width 278 height 7
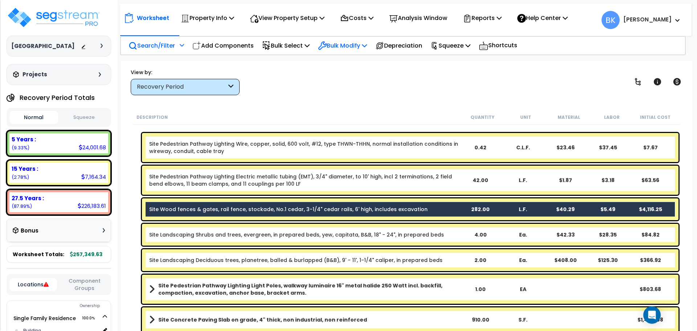
click at [349, 50] on div "Bulk Modify" at bounding box center [342, 45] width 49 height 17
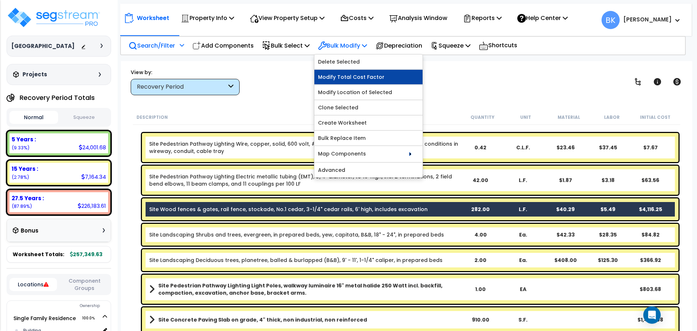
click at [349, 71] on link "Modify Total Cost Factor" at bounding box center [368, 77] width 108 height 15
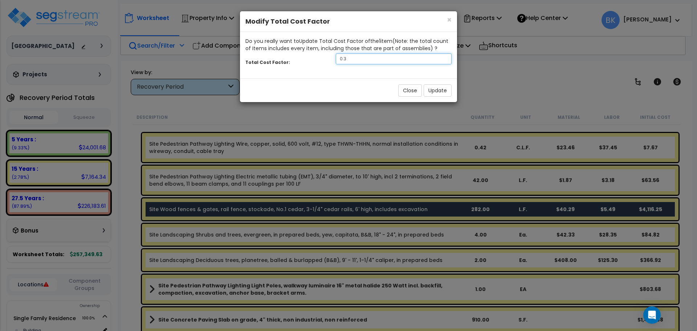
click at [352, 54] on input "0.3" at bounding box center [394, 58] width 116 height 11
type input "0.4"
click at [434, 90] on button "Update" at bounding box center [437, 90] width 28 height 12
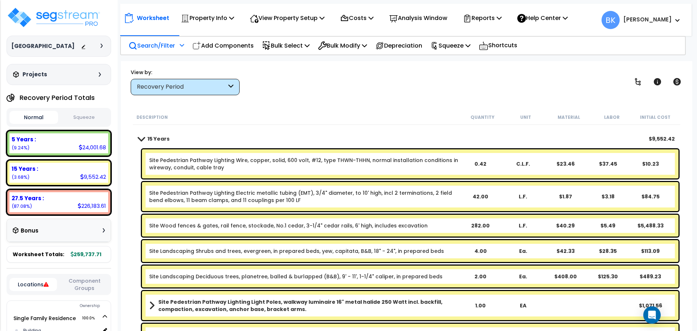
scroll to position [0, 0]
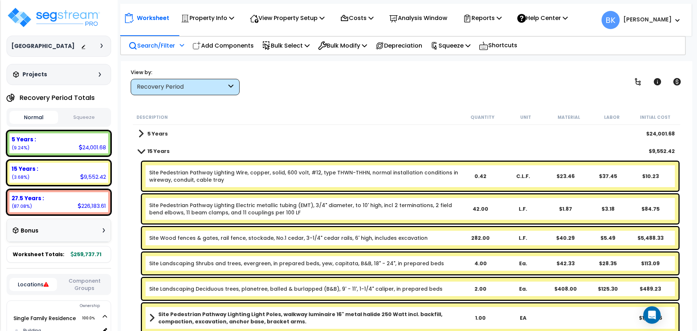
click at [344, 237] on link "Site Wood fences & gates, rail fence, stockade, No.1 cedar, 3-1/4" cedar rails,…" at bounding box center [288, 237] width 278 height 7
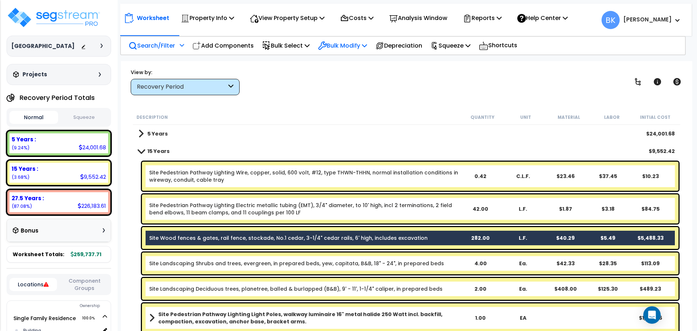
click at [362, 39] on div "Bulk Modify" at bounding box center [342, 45] width 49 height 17
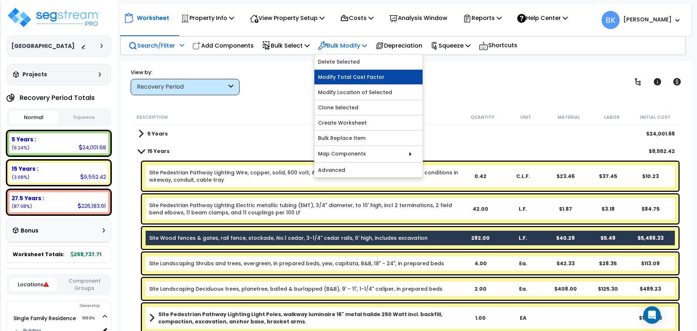
click at [347, 77] on link "Modify Total Cost Factor" at bounding box center [368, 77] width 108 height 15
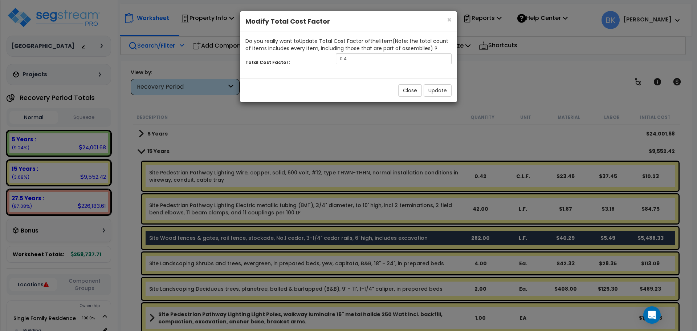
drag, startPoint x: 362, startPoint y: 52, endPoint x: 356, endPoint y: 59, distance: 9.8
click at [362, 53] on div "Total Cost Factor: 0.4" at bounding box center [348, 60] width 217 height 16
click at [356, 59] on input "0.4" at bounding box center [394, 58] width 116 height 11
type input "0.5"
click at [426, 89] on button "Update" at bounding box center [437, 90] width 28 height 12
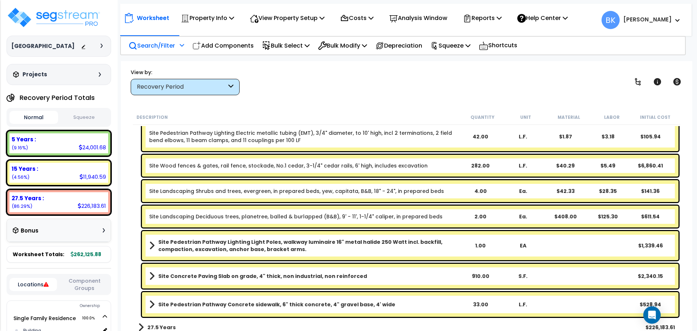
scroll to position [77, 0]
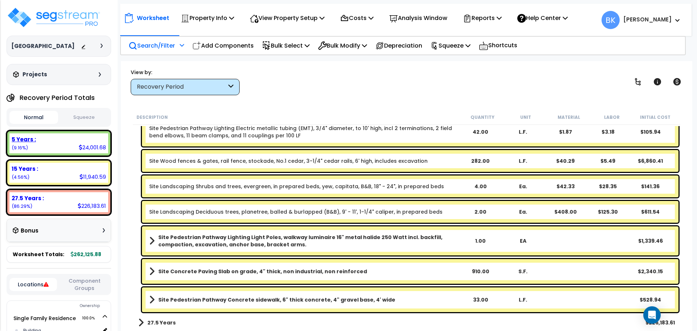
click at [65, 134] on div "5 Years : 24,001.68 (9.16%)" at bounding box center [58, 143] width 99 height 20
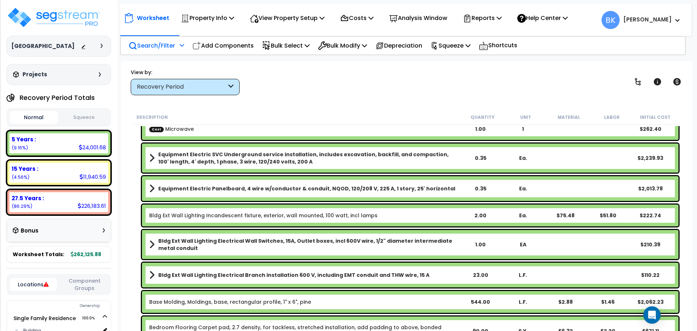
scroll to position [125, 0]
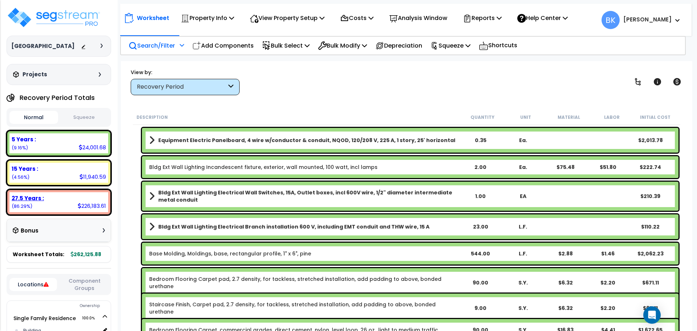
click at [42, 204] on div "27.5 Years : 226,183.61 (86.29%)" at bounding box center [58, 202] width 99 height 20
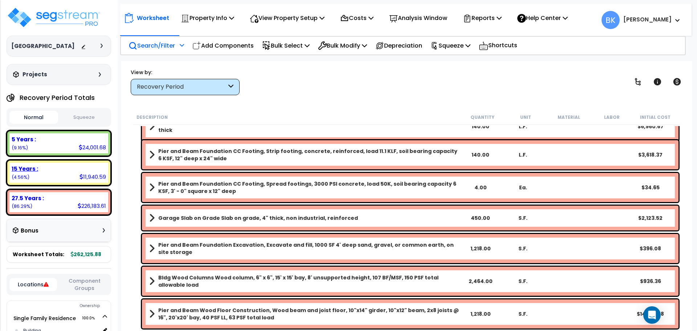
click at [44, 178] on div "15 Years : 11,940.59 (4.56%)" at bounding box center [58, 173] width 99 height 20
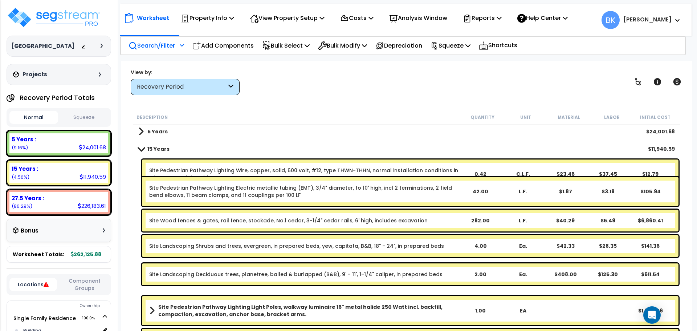
scroll to position [0, 0]
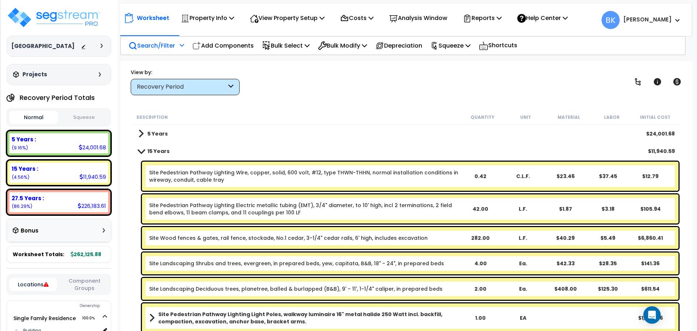
click at [262, 237] on link "Site Wood fences & gates, rail fence, stockade, No.1 cedar, 3-1/4" cedar rails,…" at bounding box center [288, 237] width 278 height 7
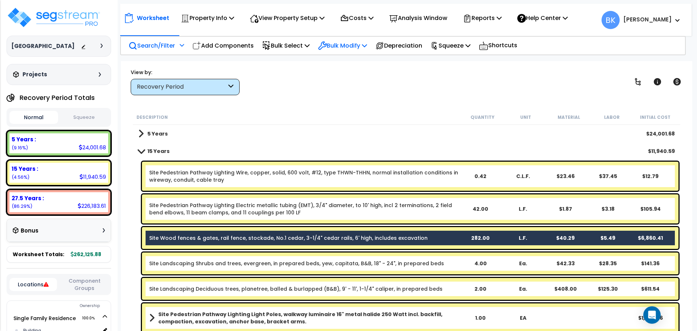
click at [343, 44] on p "Bulk Modify" at bounding box center [342, 46] width 49 height 10
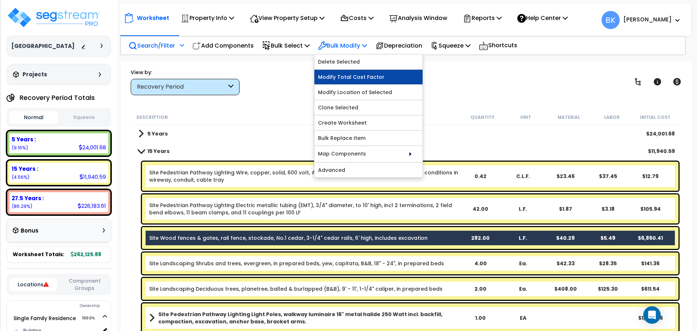
click at [344, 78] on link "Modify Total Cost Factor" at bounding box center [368, 77] width 108 height 15
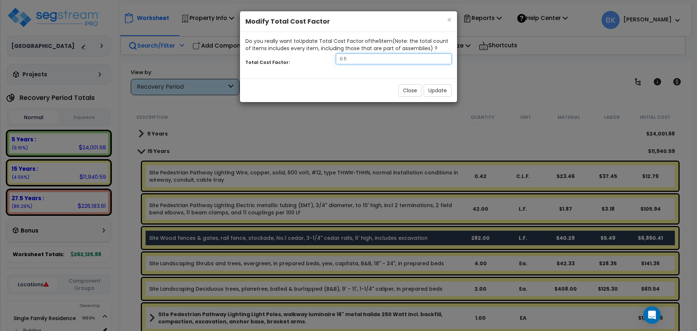
click at [351, 54] on input "0.5" at bounding box center [394, 58] width 116 height 11
type input "0.2"
click at [436, 86] on button "Update" at bounding box center [437, 90] width 28 height 12
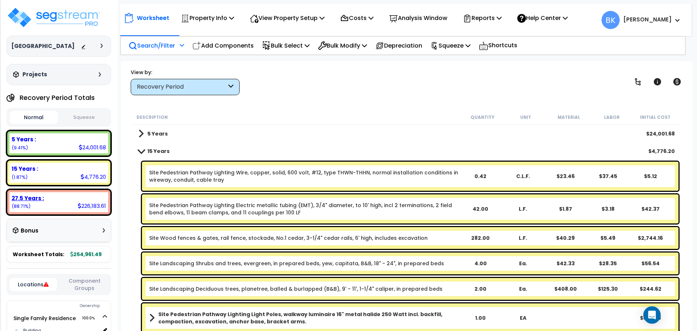
click at [52, 200] on div "27.5 Years :" at bounding box center [59, 198] width 94 height 8
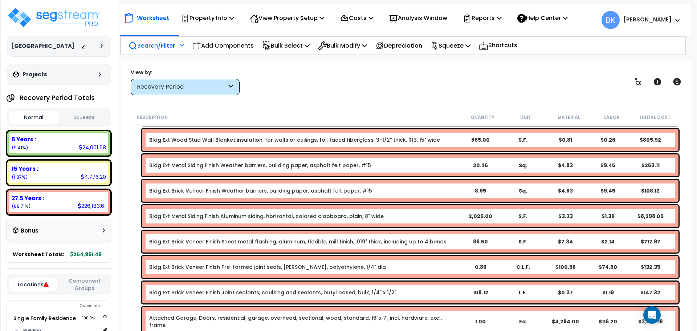
scroll to position [1548, 0]
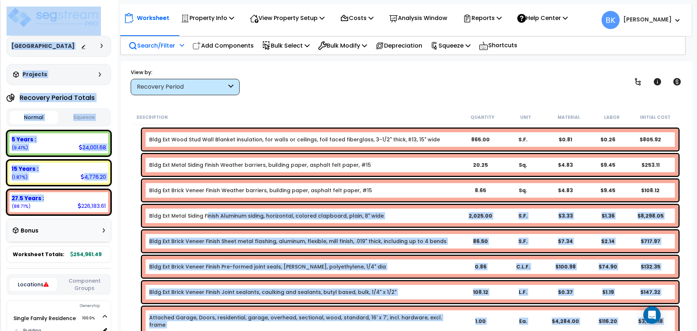
click at [206, 218] on link "Bldg Ext Metal Siding Finish Aluminum siding, horizontal, colored clapboard, pl…" at bounding box center [266, 215] width 234 height 7
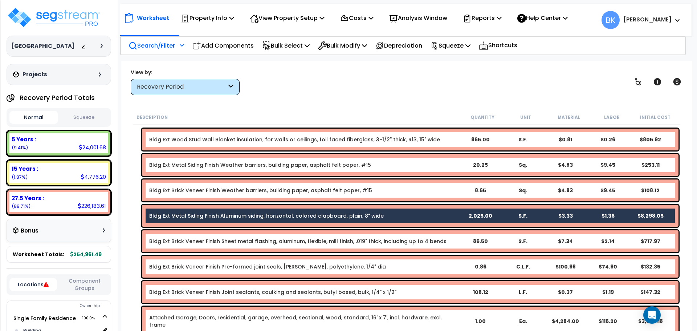
click at [228, 164] on link "Bldg Ext Metal Siding Finish Weather barriers, building paper, asphalt felt pap…" at bounding box center [260, 164] width 222 height 7
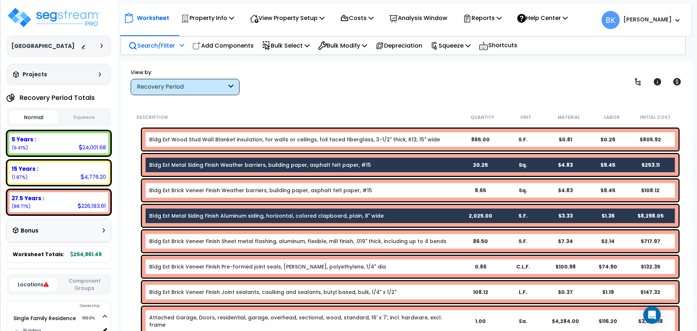
click at [130, 249] on div "Description Quantity Unit Material Labor Initial Cost Bldg Ext Brick Veneer Fin…" at bounding box center [406, 220] width 557 height 221
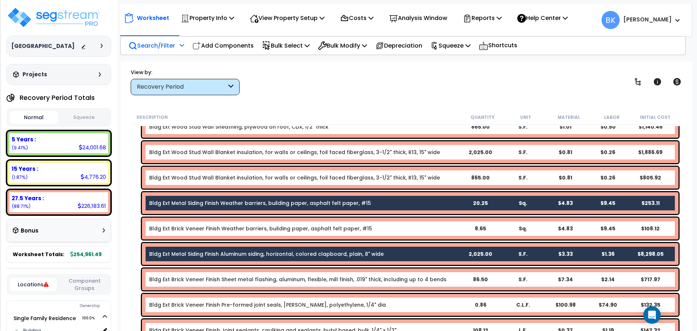
scroll to position [1500, 0]
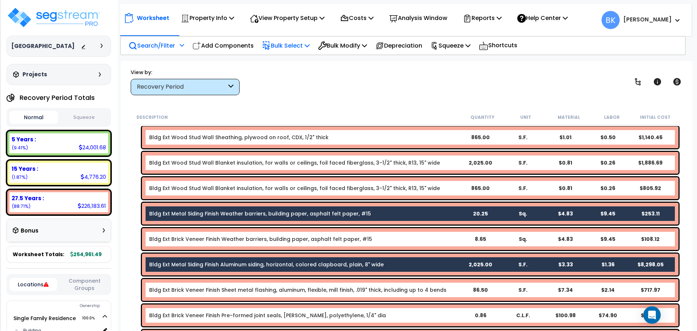
click at [306, 45] on p "Bulk Select" at bounding box center [286, 46] width 48 height 10
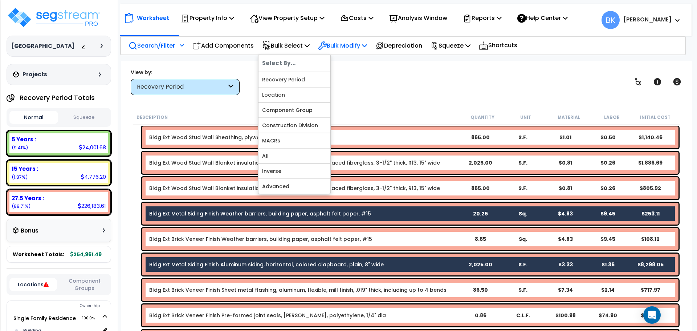
click at [344, 54] on div "Bulk Modify" at bounding box center [342, 45] width 49 height 17
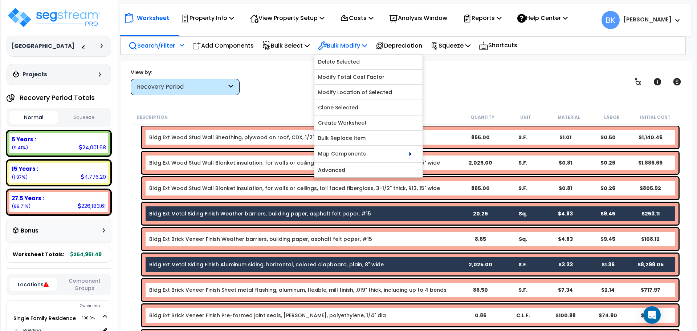
click at [351, 48] on p "Bulk Modify" at bounding box center [342, 46] width 49 height 10
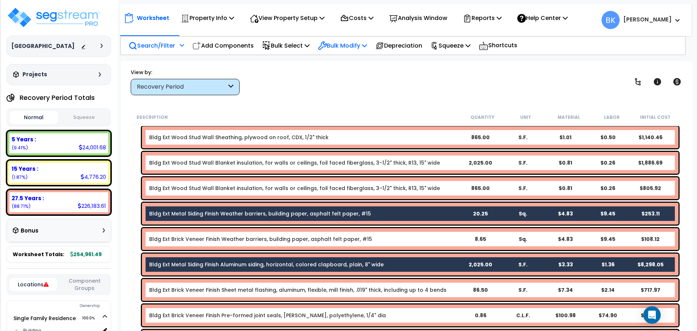
click at [351, 48] on p "Bulk Modify" at bounding box center [342, 46] width 49 height 10
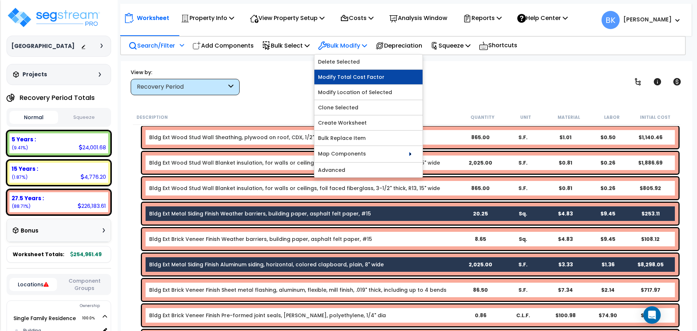
click at [352, 80] on link "Modify Total Cost Factor" at bounding box center [368, 77] width 108 height 15
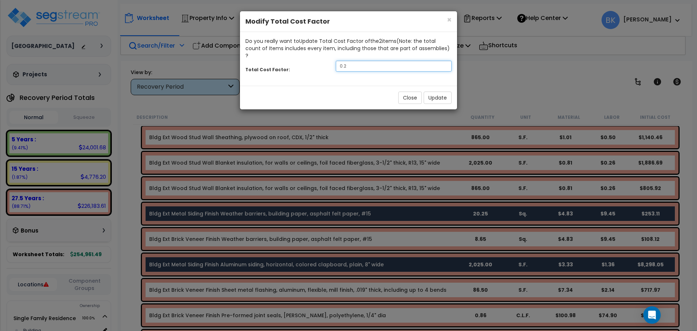
click at [376, 62] on input "0.2" at bounding box center [394, 66] width 116 height 11
type input "0.6"
click at [433, 91] on button "Update" at bounding box center [437, 97] width 28 height 12
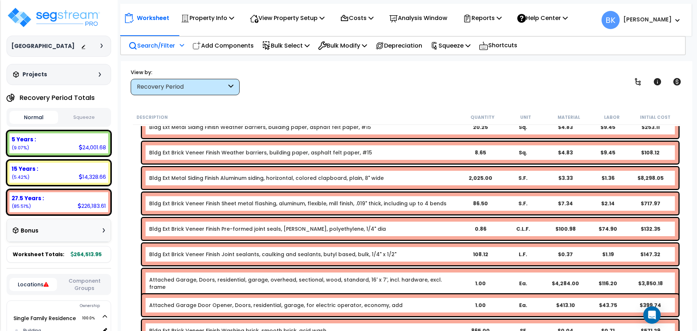
scroll to position [1597, 0]
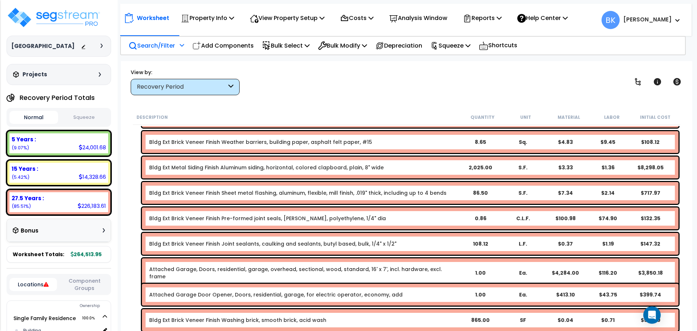
click at [222, 169] on link "Bldg Ext Metal Siding Finish Aluminum siding, horizontal, colored clapboard, pl…" at bounding box center [266, 167] width 234 height 7
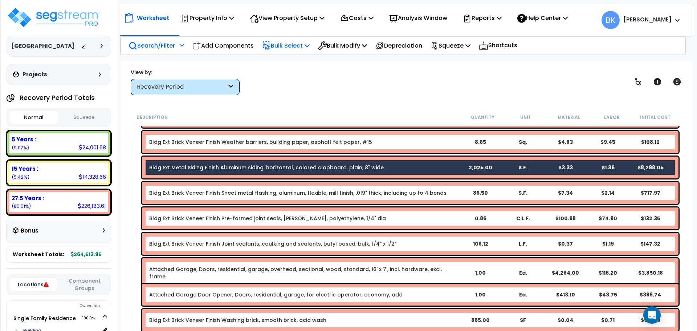
click at [299, 45] on p "Bulk Select" at bounding box center [286, 46] width 48 height 10
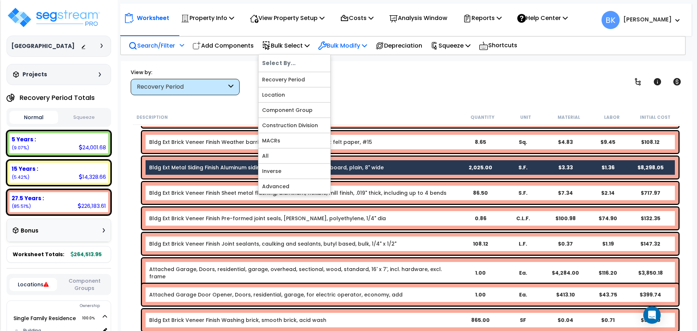
click at [354, 42] on p "Bulk Modify" at bounding box center [342, 46] width 49 height 10
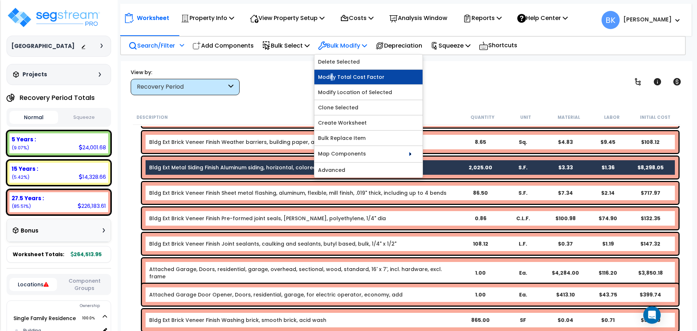
click at [335, 74] on link "Modify Total Cost Factor" at bounding box center [368, 77] width 108 height 15
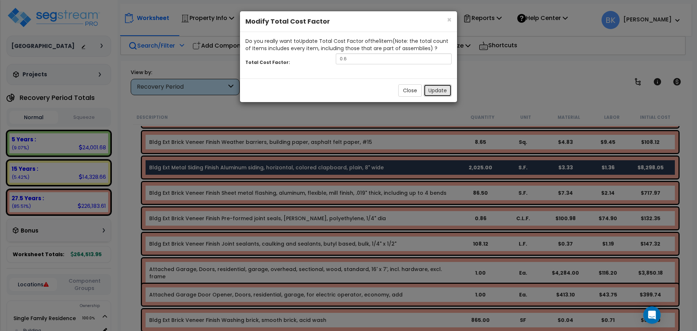
click at [432, 92] on button "Update" at bounding box center [437, 90] width 28 height 12
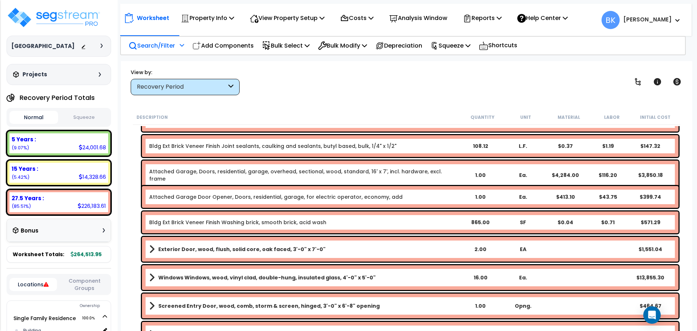
scroll to position [1742, 0]
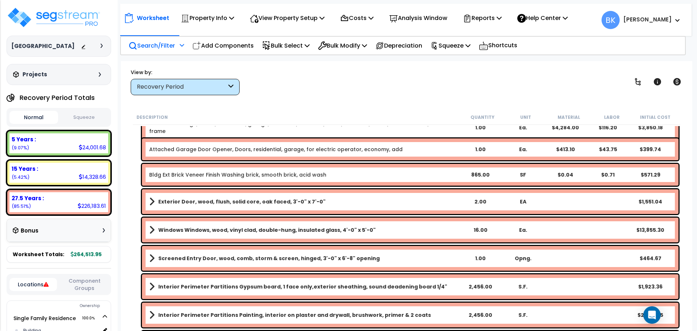
click at [221, 229] on b "Windows Windows, wood, vinyl clad, double-hung, insulated glass, 4'-0" x 5'-0"" at bounding box center [266, 229] width 217 height 7
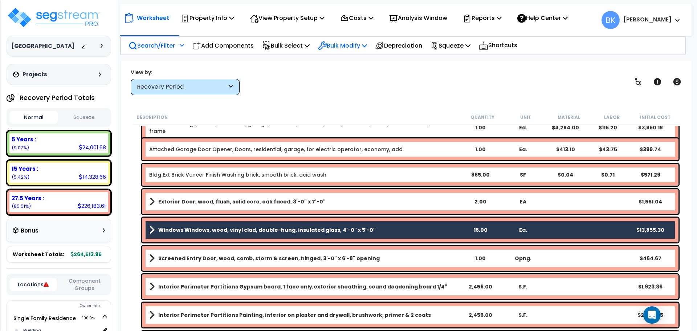
click at [347, 42] on p "Bulk Modify" at bounding box center [342, 46] width 49 height 10
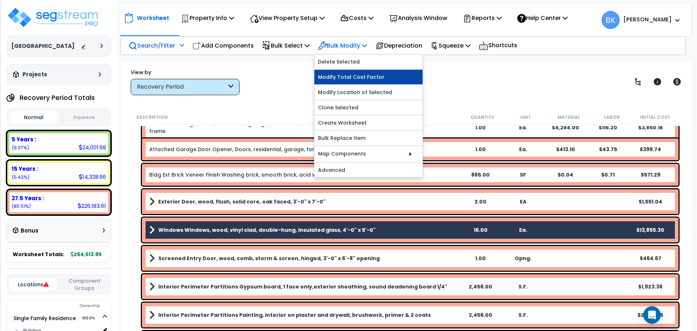
click at [339, 83] on link "Modify Total Cost Factor" at bounding box center [368, 77] width 108 height 15
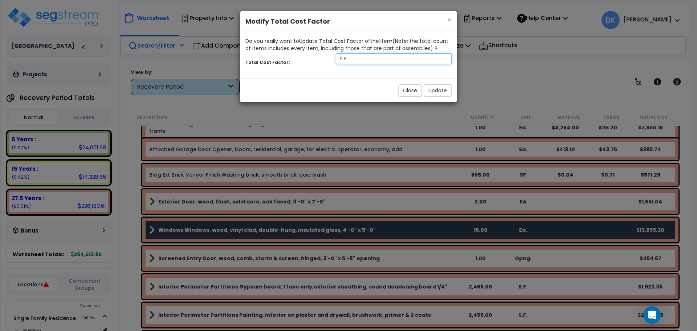
click at [368, 54] on input "0.6" at bounding box center [394, 58] width 116 height 11
click at [435, 86] on button "Update" at bounding box center [437, 90] width 28 height 12
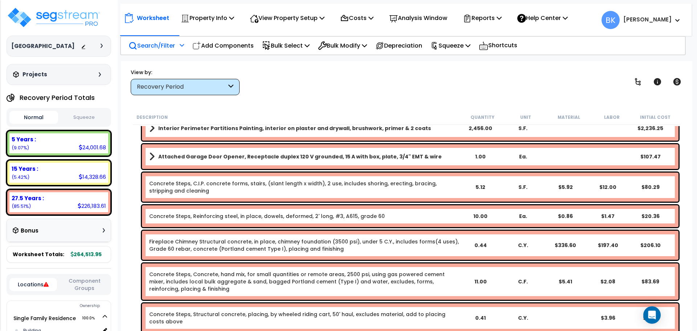
scroll to position [1935, 0]
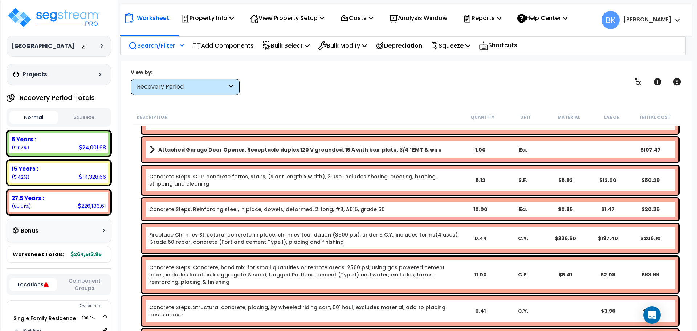
click at [194, 85] on div "Recovery Period" at bounding box center [182, 87] width 90 height 8
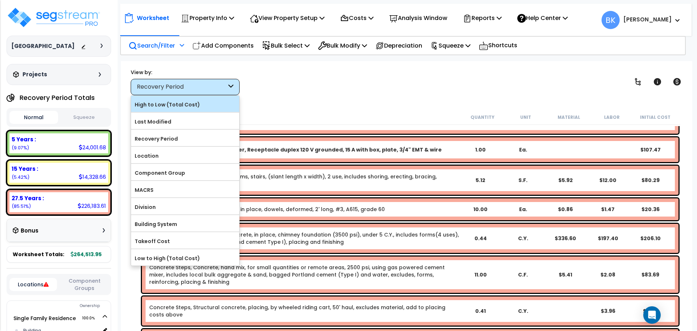
click at [182, 110] on div "High to Low (Total Cost)" at bounding box center [185, 103] width 108 height 16
click at [195, 109] on label "High to Low (Total Cost)" at bounding box center [185, 104] width 108 height 11
click at [0, 0] on input "High to Low (Total Cost)" at bounding box center [0, 0] width 0 height 0
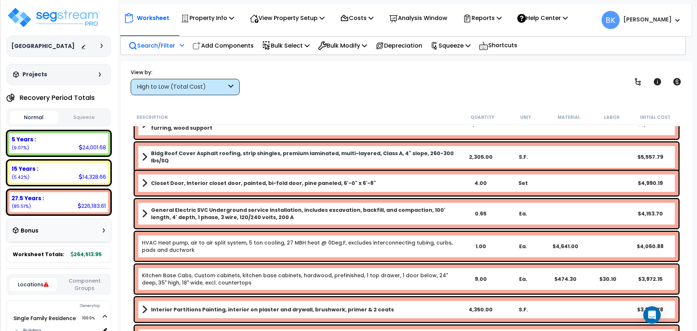
scroll to position [0, 0]
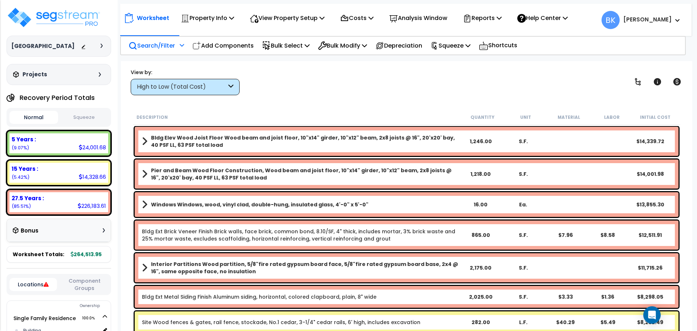
click at [216, 234] on link "Bldg Ext Brick Veneer Finish Brick walls, face brick, common bond, 8.10/SF, 4" …" at bounding box center [300, 235] width 317 height 15
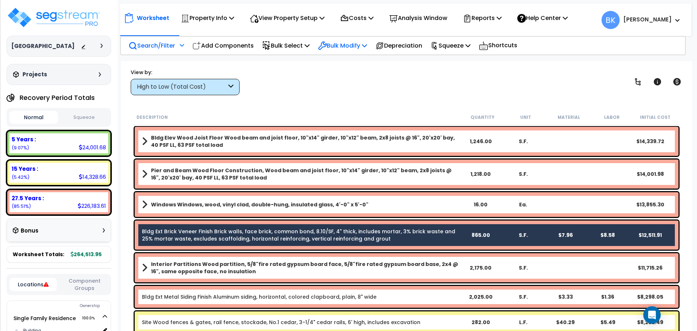
click at [347, 47] on p "Bulk Modify" at bounding box center [342, 46] width 49 height 10
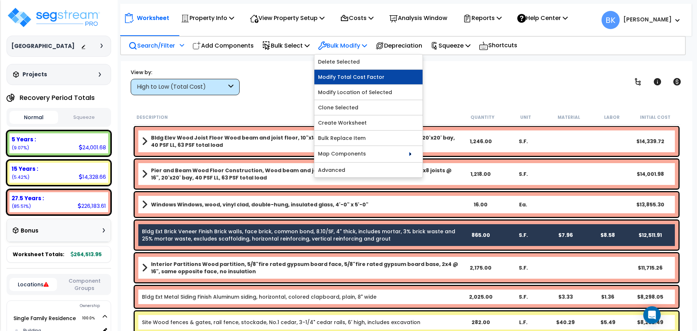
click at [353, 76] on link "Modify Total Cost Factor" at bounding box center [368, 77] width 108 height 15
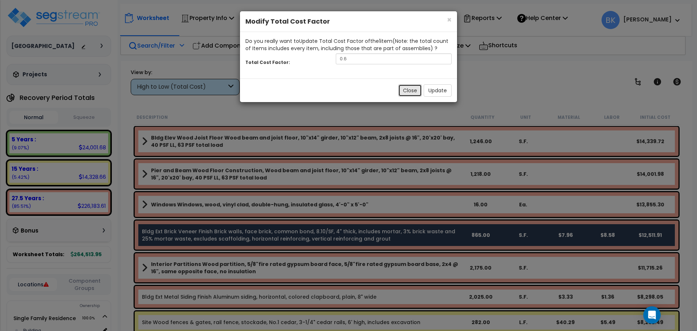
click at [415, 87] on button "Close" at bounding box center [410, 90] width 24 height 12
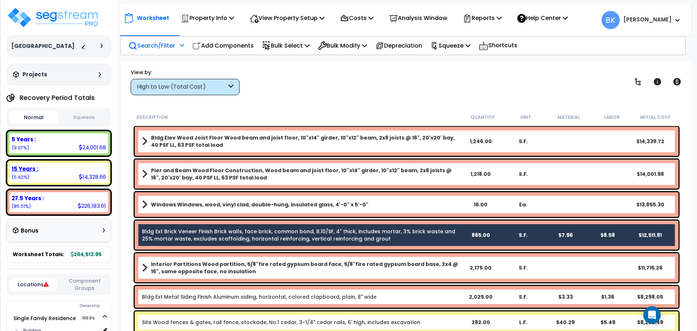
click at [47, 173] on div "15 Years : 14,328.66 (5.42%)" at bounding box center [58, 173] width 99 height 20
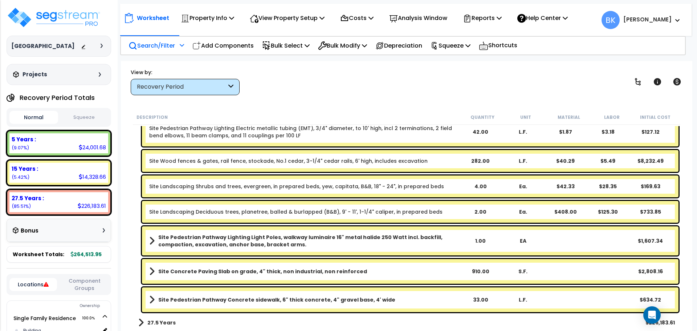
scroll to position [29, 0]
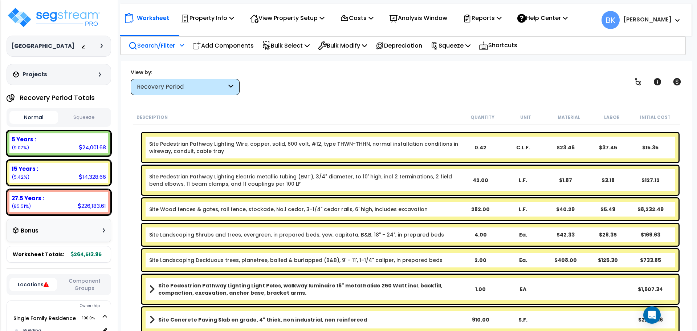
click at [239, 206] on link "Site Wood fences & gates, rail fence, stockade, No.1 cedar, 3-1/4" cedar rails,…" at bounding box center [288, 208] width 278 height 7
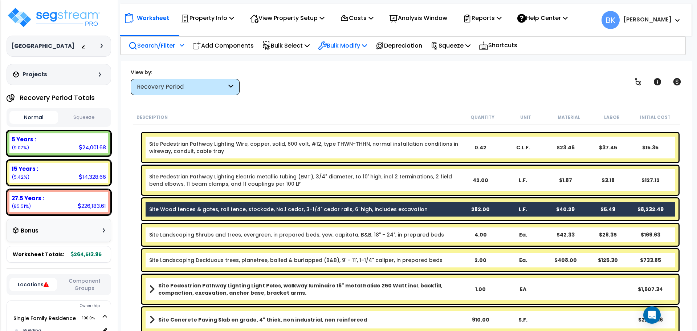
click at [344, 52] on div "Bulk Modify" at bounding box center [342, 45] width 49 height 17
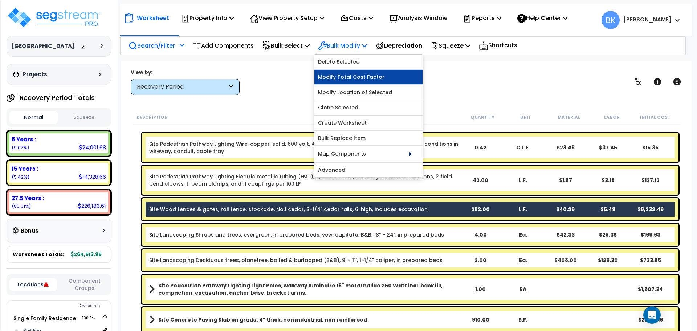
click at [352, 80] on link "Modify Total Cost Factor" at bounding box center [368, 77] width 108 height 15
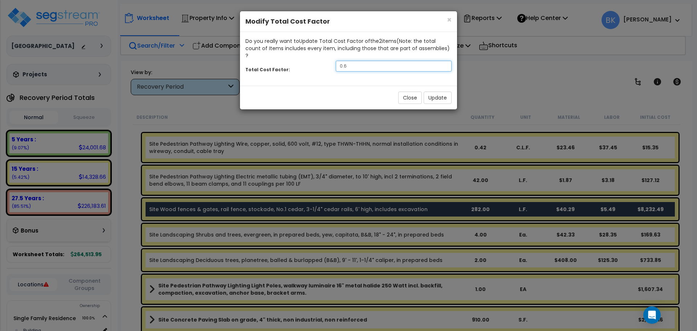
click at [359, 61] on input "0.6" at bounding box center [394, 66] width 116 height 11
click at [435, 92] on button "Update" at bounding box center [437, 97] width 28 height 12
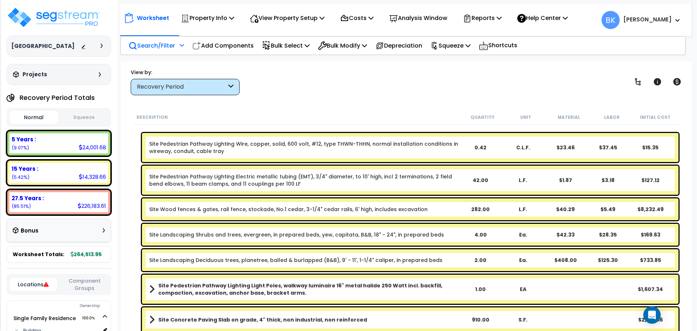
click at [271, 216] on div "Site Wood fences & gates, rail fence, stockade, No.1 cedar, 3-1/4" cedar rails,…" at bounding box center [410, 209] width 536 height 22
click at [251, 214] on div "Site Wood fences & gates, rail fence, stockade, No.1 cedar, 3-1/4" cedar rails,…" at bounding box center [410, 209] width 536 height 22
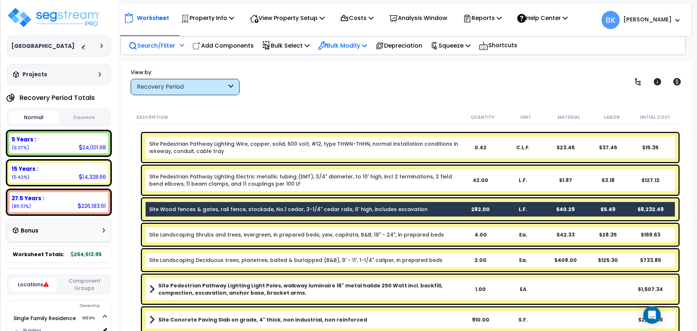
click at [348, 50] on div "Bulk Modify" at bounding box center [342, 45] width 49 height 17
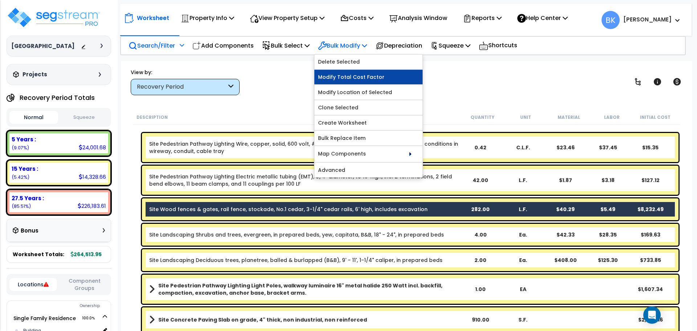
click at [350, 74] on link "Modify Total Cost Factor" at bounding box center [368, 77] width 108 height 15
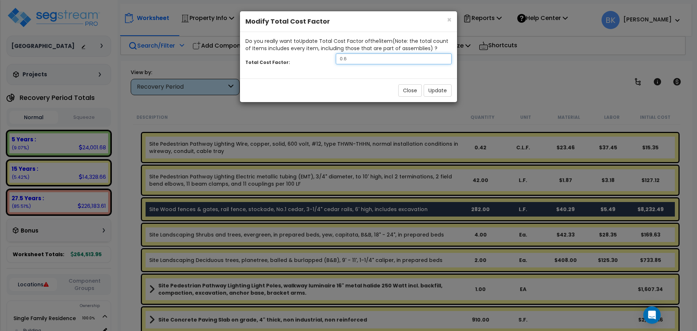
click at [361, 53] on input "0.6" at bounding box center [394, 58] width 116 height 11
type input "0.3"
click at [433, 92] on button "Update" at bounding box center [437, 90] width 28 height 12
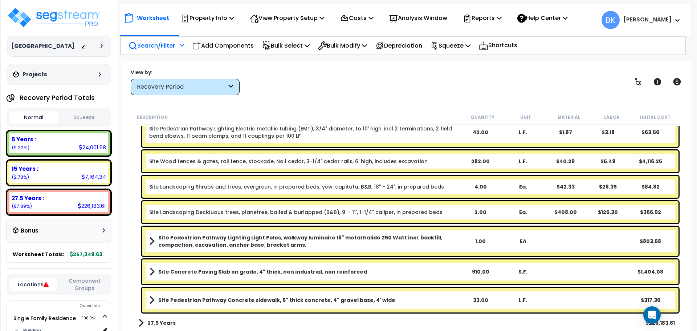
scroll to position [77, 0]
click at [343, 161] on link "Site Wood fences & gates, rail fence, stockade, No.1 cedar, 3-1/4" cedar rails,…" at bounding box center [288, 160] width 278 height 7
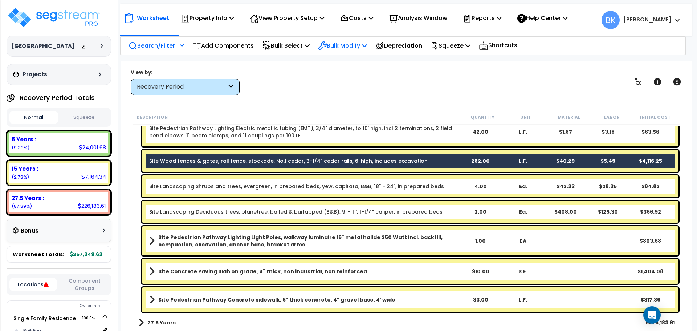
click at [329, 54] on div "Bulk Modify" at bounding box center [342, 45] width 49 height 17
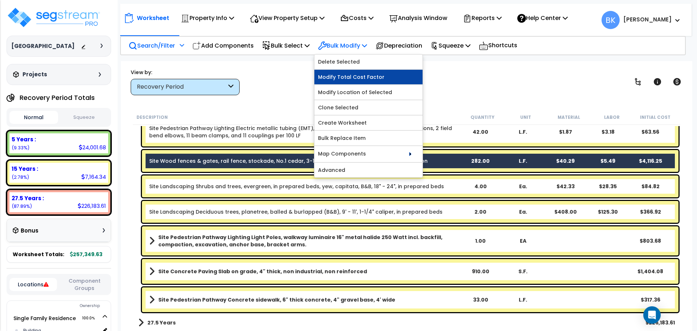
click at [351, 78] on link "Modify Total Cost Factor" at bounding box center [368, 77] width 108 height 15
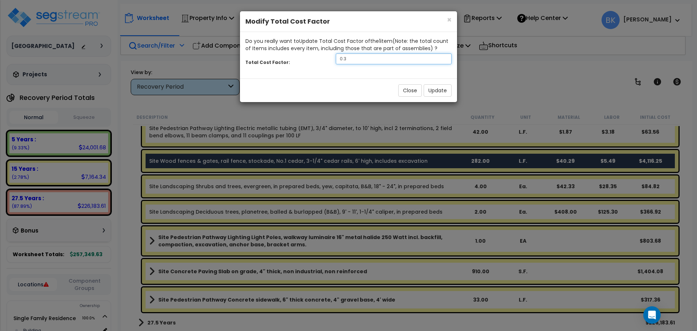
click at [367, 59] on input "0.3" at bounding box center [394, 58] width 116 height 11
type input "0.2"
click at [432, 90] on button "Update" at bounding box center [437, 90] width 28 height 12
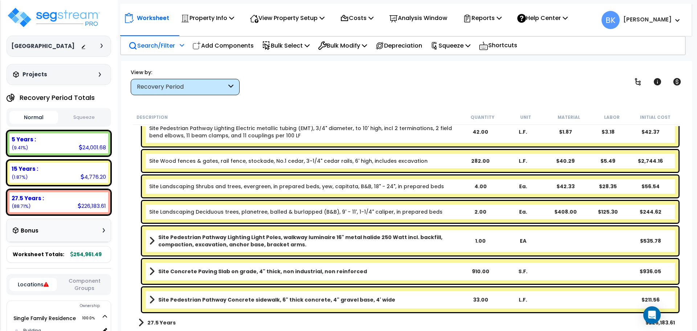
scroll to position [29, 0]
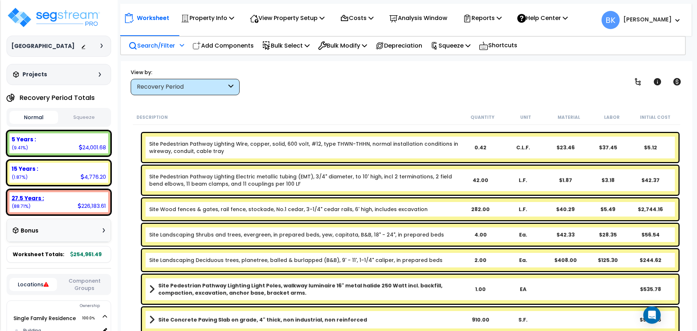
click at [70, 205] on div "27.5 Years : 226,183.61 (88.71%)" at bounding box center [58, 202] width 99 height 20
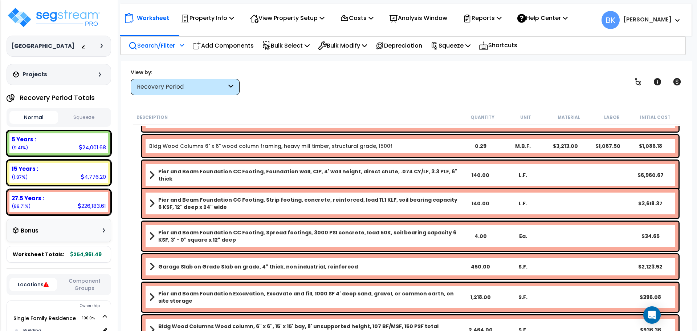
scroll to position [77, 0]
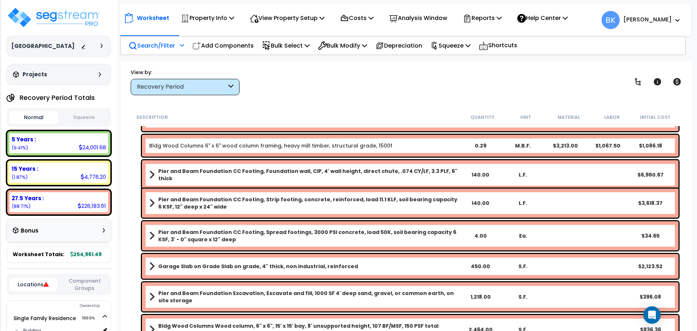
click at [54, 158] on div "5 Years : 24,001.68 (9.41%) 7 Years : 0.00 (0.00%) 15 Years : 4,776.20 (1.87%) …" at bounding box center [59, 172] width 105 height 85
click at [57, 149] on div "5 Years : 24,001.68 (9.41%)" at bounding box center [58, 143] width 99 height 20
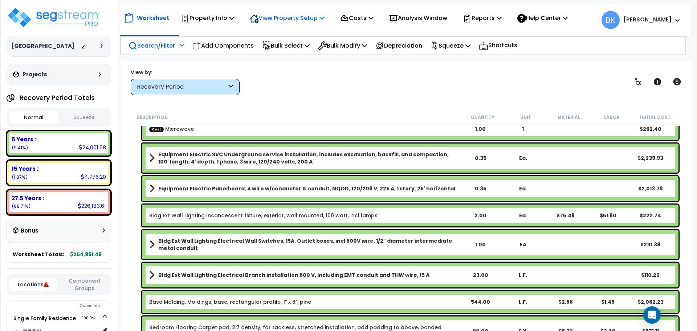
click at [311, 22] on p "View Property Setup" at bounding box center [287, 18] width 75 height 10
click at [296, 52] on link "View Questionnaire" at bounding box center [282, 49] width 72 height 15
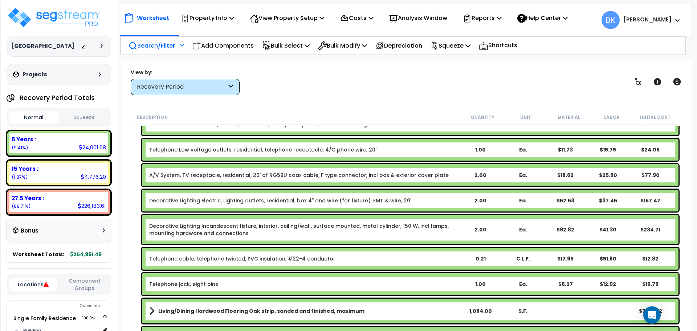
scroll to position [397, 0]
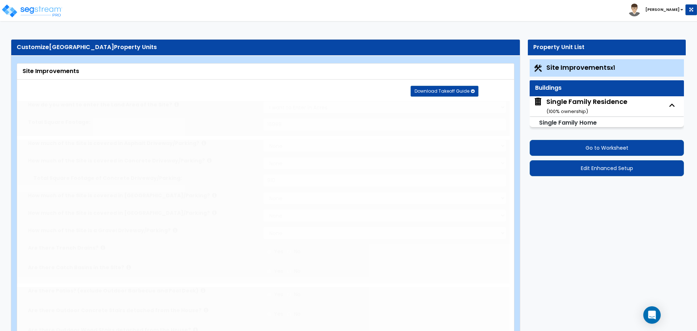
select select "2"
type input "16988"
select select "2"
type input "910"
radio input "true"
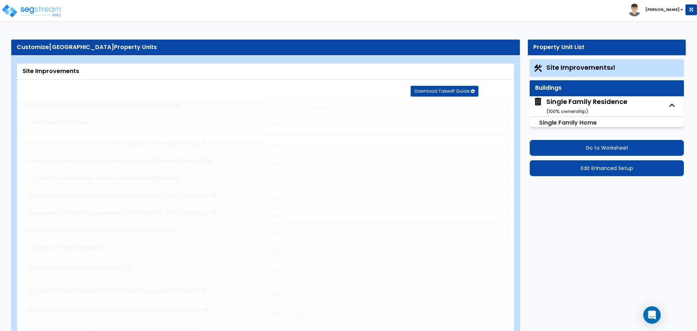
select select "2"
type input "33"
select select "1"
radio input "true"
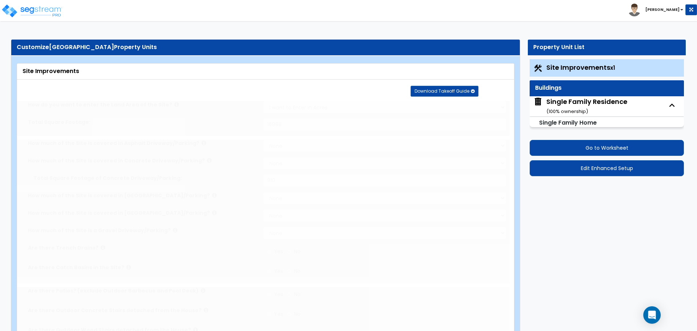
radio input "true"
select select "1"
select select "2"
type input "2"
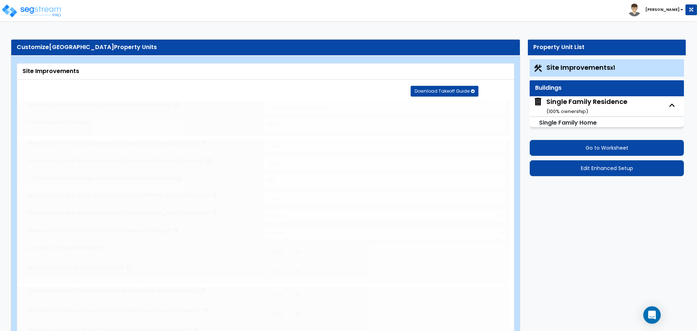
select select "1"
select select "3"
type input "4"
radio input "true"
type input "1"
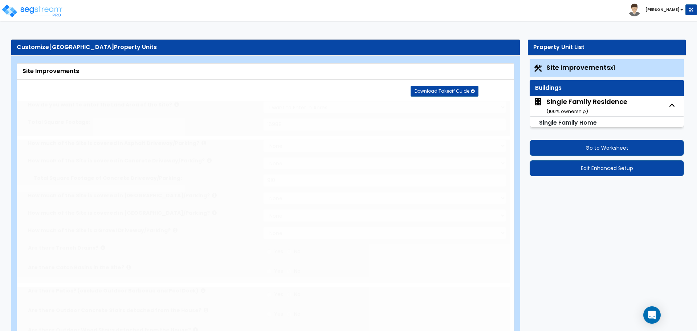
radio input "true"
type input "282"
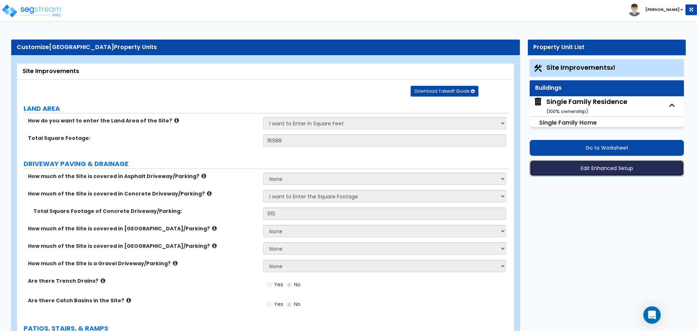
click at [599, 171] on button "Edit Enhanced Setup" at bounding box center [606, 168] width 154 height 16
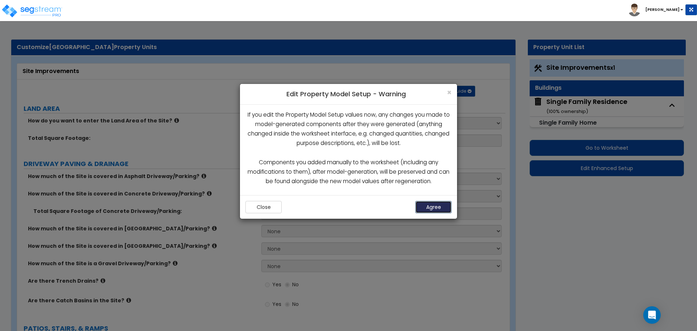
click at [434, 209] on button "Agree" at bounding box center [433, 207] width 36 height 12
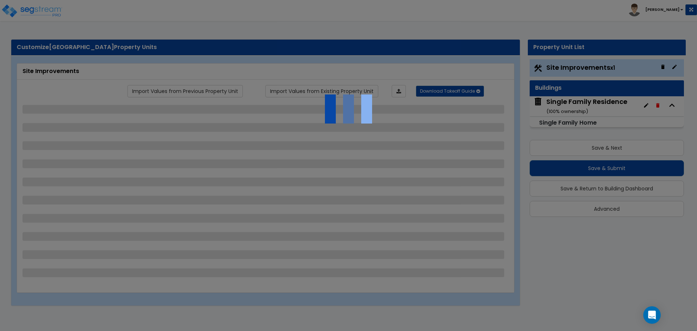
select select "2"
select select "1"
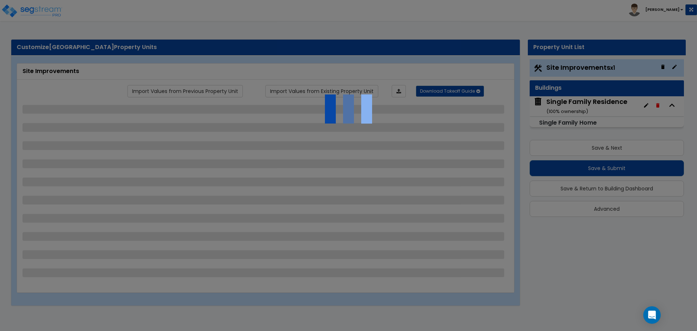
select select "1"
select select "2"
select select "1"
select select "3"
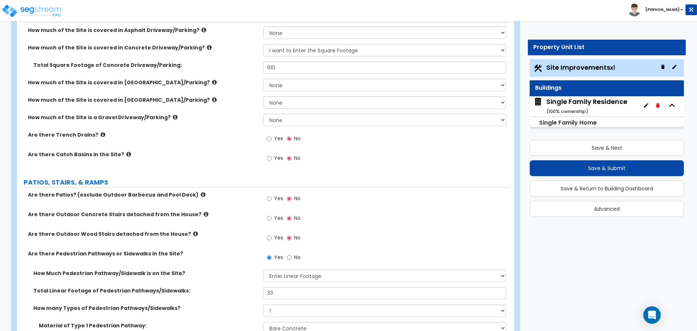
scroll to position [193, 0]
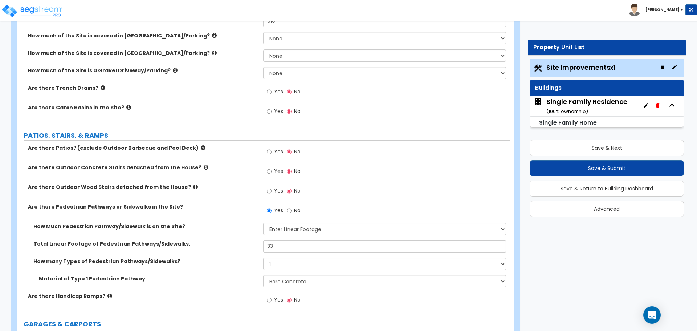
click at [594, 112] on div "Single Family Residence ( 100 % ownership)" at bounding box center [586, 106] width 81 height 19
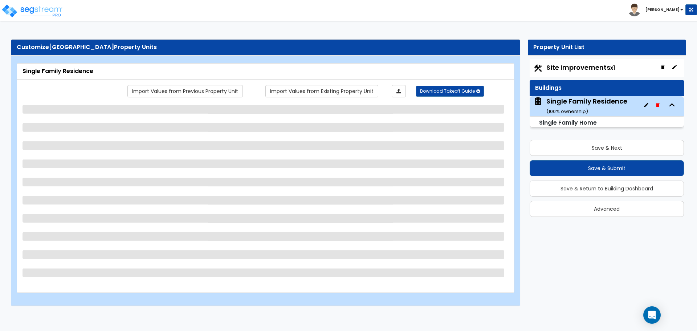
scroll to position [0, 0]
click at [600, 166] on button "Save & Submit" at bounding box center [606, 168] width 154 height 16
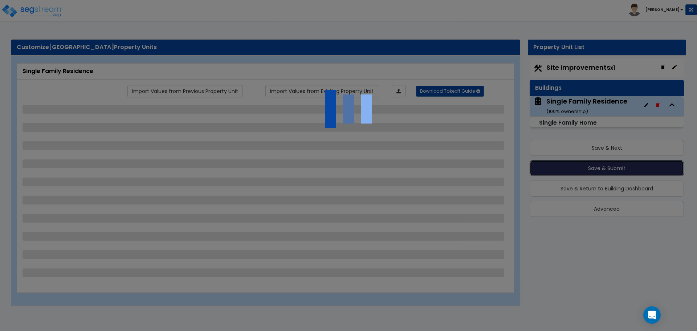
select select "1"
select select "7"
select select "1"
select select "2"
select select "1"
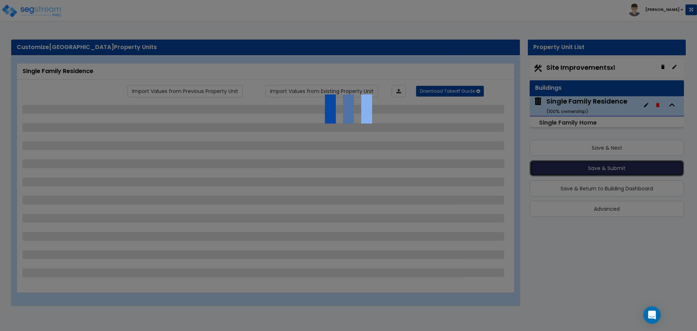
select select "2"
select select "6"
select select "2"
select select "1"
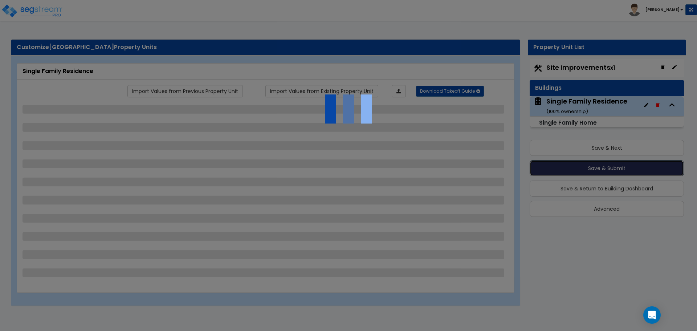
select select "2"
select select "1"
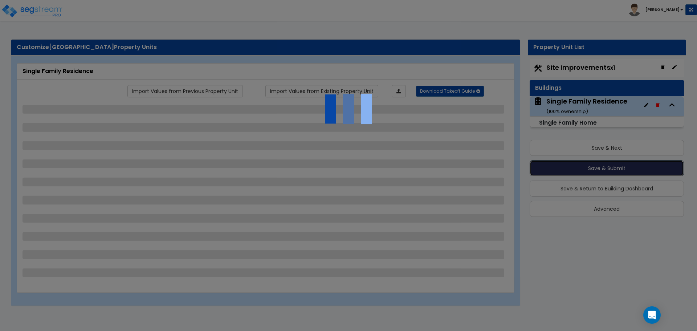
select select "2"
select select "5"
select select "2"
select select "5"
select select "1"
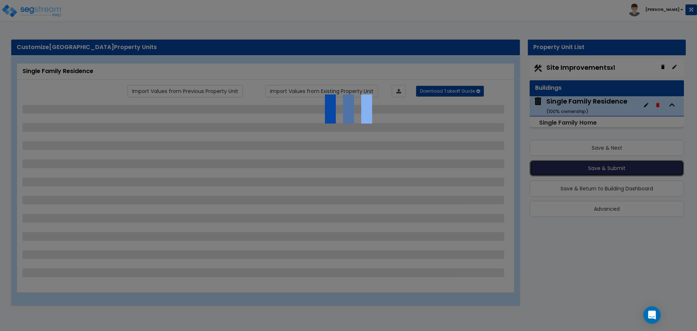
select select "5"
select select "4"
select select "3"
select select "1"
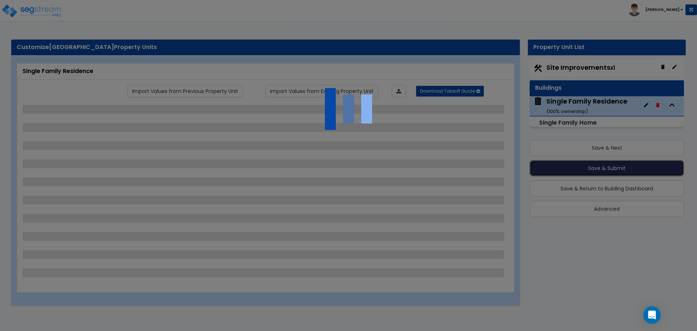
select select "2"
select select "3"
select select "2"
select select "1"
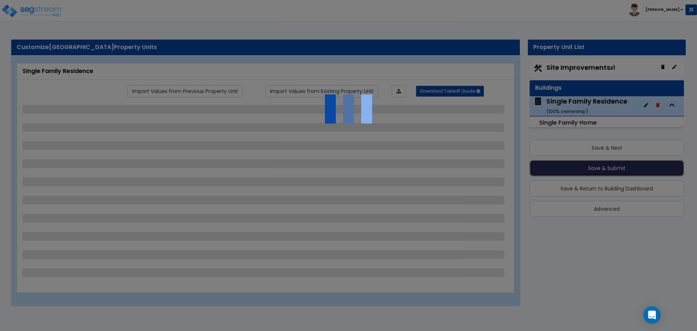
select select "2"
select select "1"
select select "3"
select select "2"
select select "1"
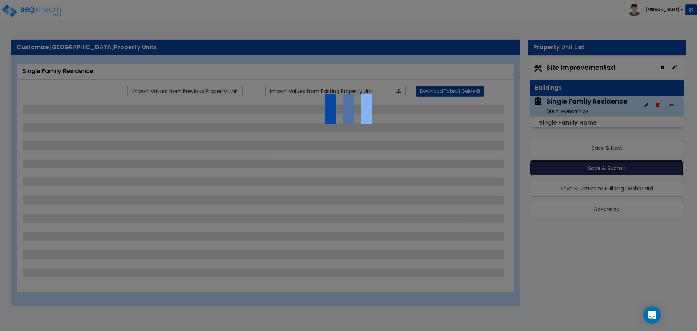
select select "2"
select select "1"
select select "2"
select select "1"
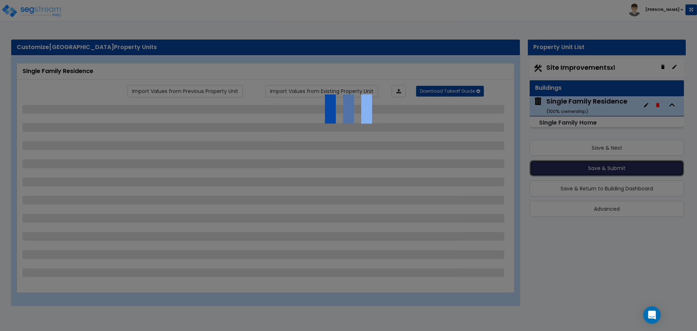
select select "1"
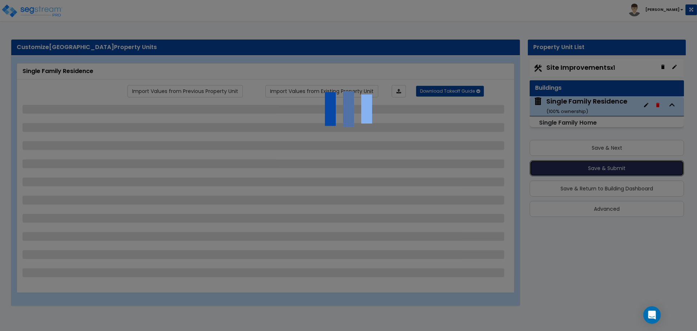
select select "2"
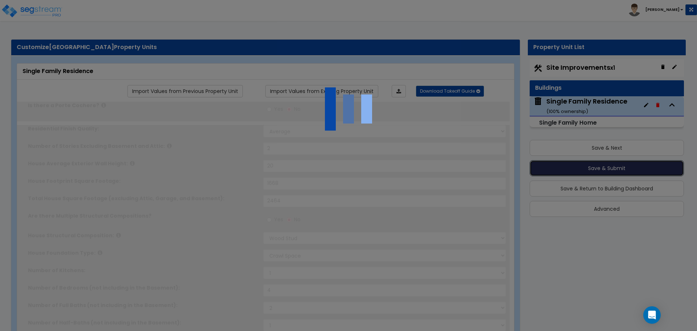
type input "2"
select select "1"
select select "2"
type input "1"
select select "2"
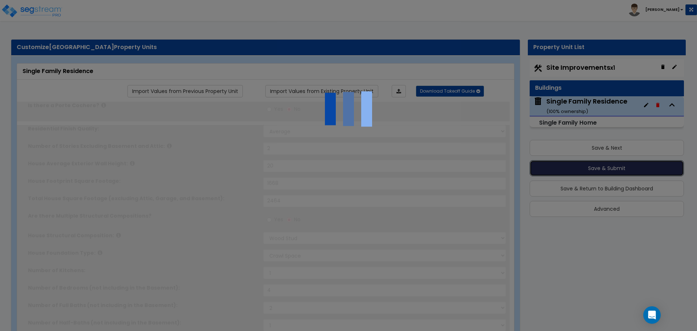
select select "2"
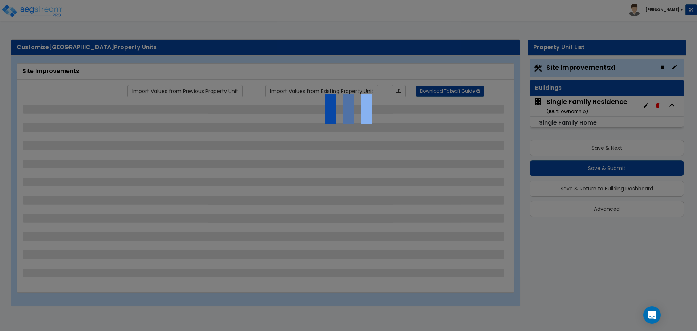
select select "2"
select select "1"
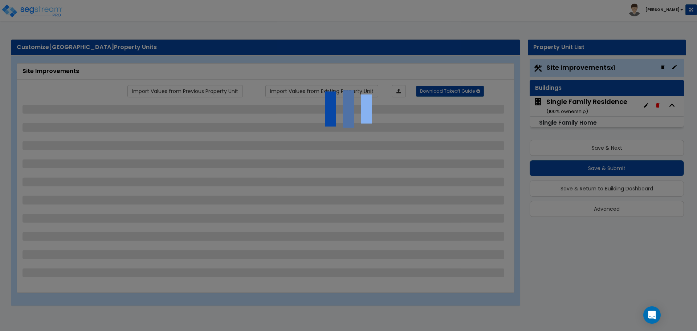
select select "1"
select select "2"
select select "1"
select select "3"
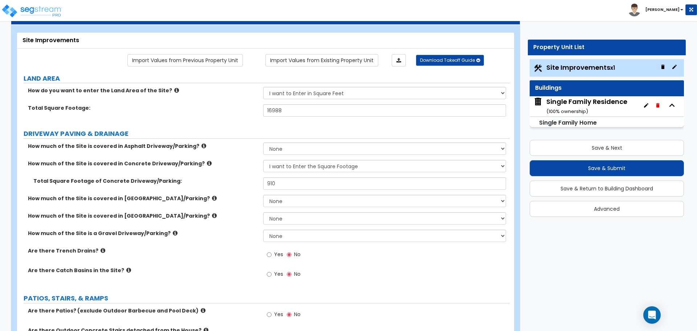
scroll to position [193, 0]
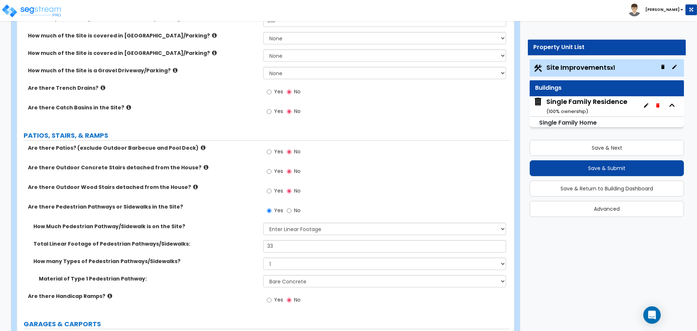
click at [609, 102] on div "Single Family Residence ( 100 % ownership)" at bounding box center [586, 106] width 81 height 19
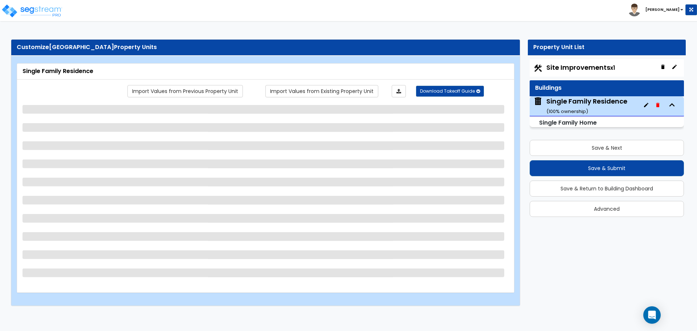
scroll to position [0, 0]
select select "1"
select select "7"
select select "1"
select select "2"
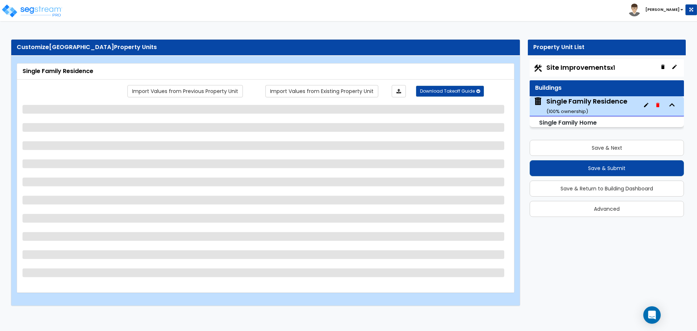
select select "1"
select select "2"
select select "6"
select select "2"
select select "1"
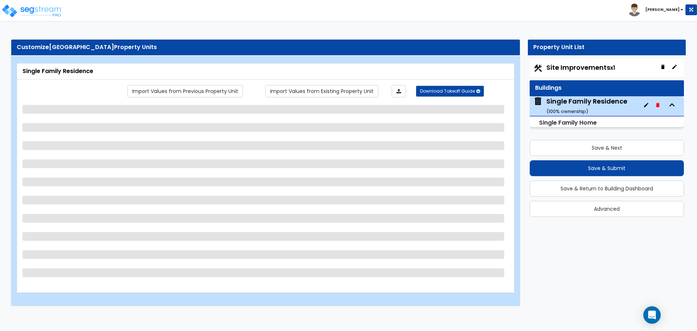
select select "1"
select select "2"
select select "1"
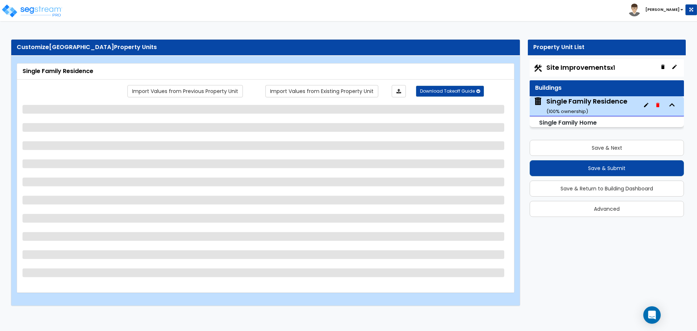
select select "1"
select select "2"
select select "5"
select select "2"
select select "5"
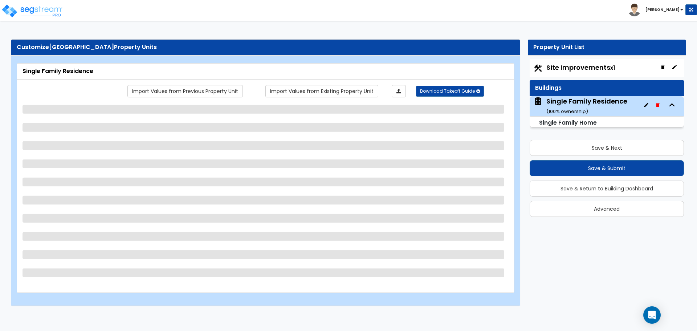
select select "1"
select select "5"
select select "4"
select select "3"
select select "1"
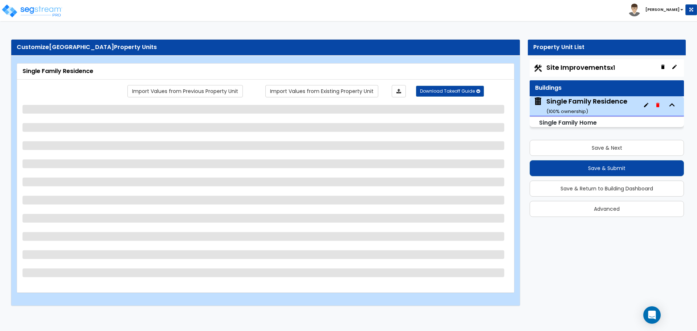
select select "1"
select select "2"
select select "3"
select select "2"
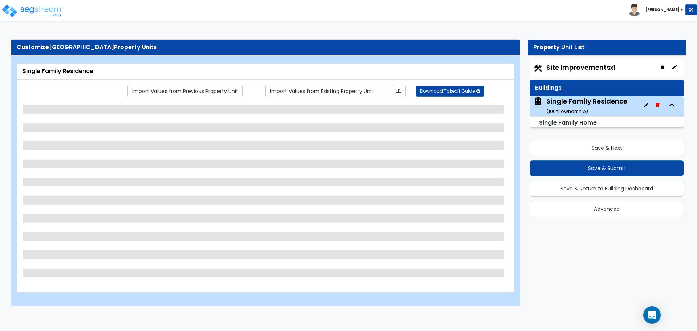
select select "1"
select select "2"
select select "1"
select select "3"
select select "2"
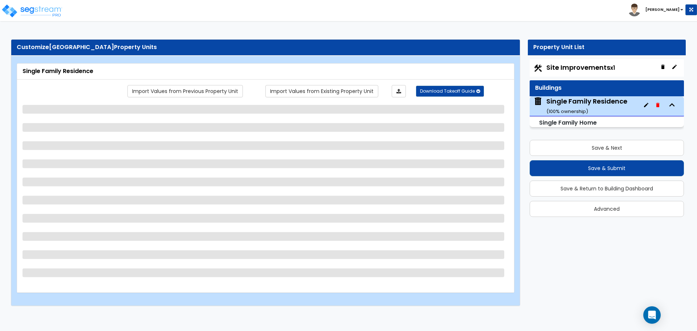
select select "1"
select select "2"
select select "1"
select select "2"
select select "1"
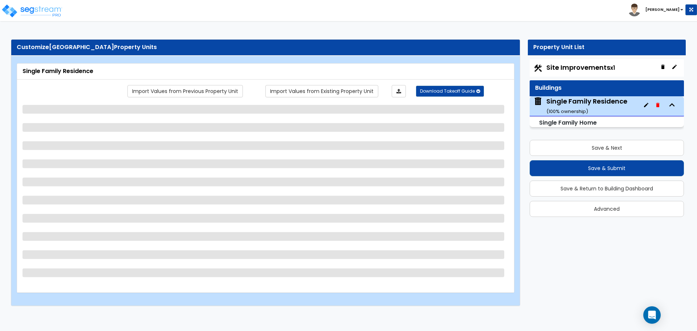
select select "1"
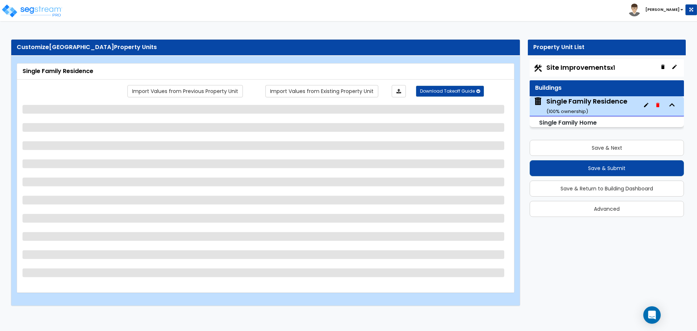
select select "1"
select select "2"
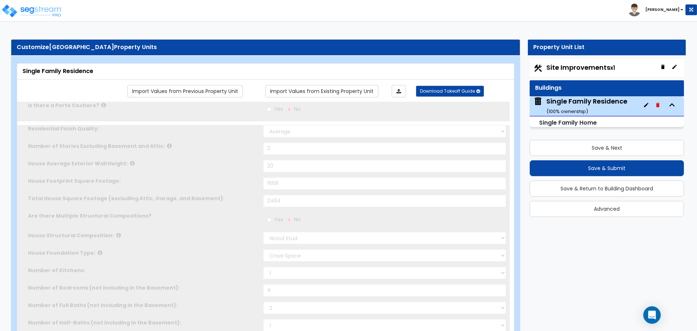
type input "2"
select select "1"
select select "2"
type input "1"
select select "2"
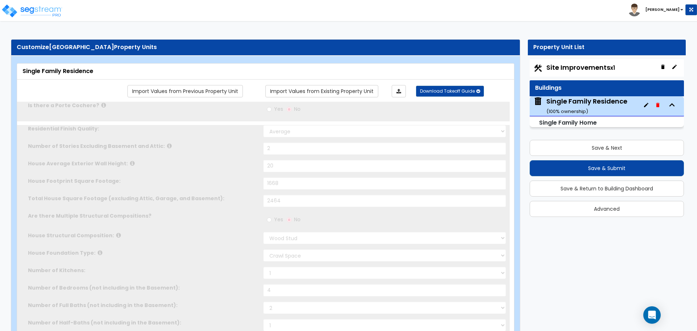
select select "2"
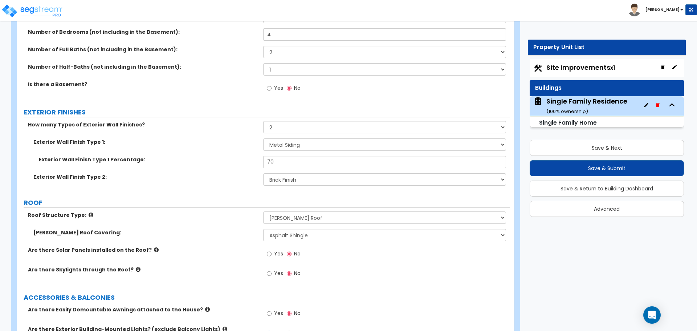
scroll to position [290, 0]
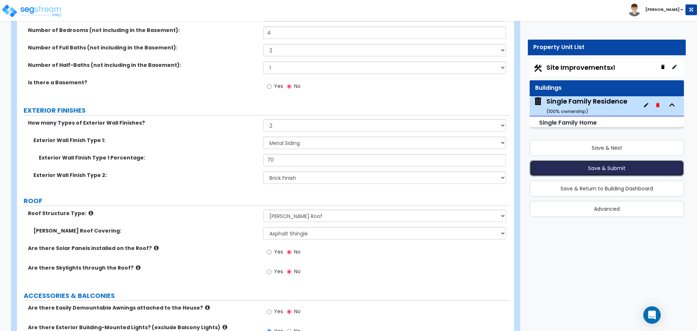
click at [626, 171] on button "Save & Submit" at bounding box center [606, 168] width 154 height 16
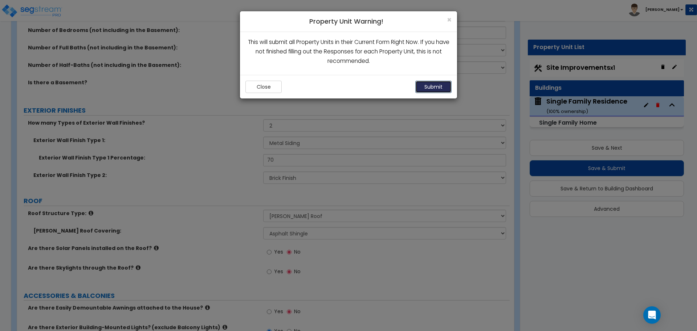
click at [433, 88] on button "Submit" at bounding box center [433, 87] width 36 height 12
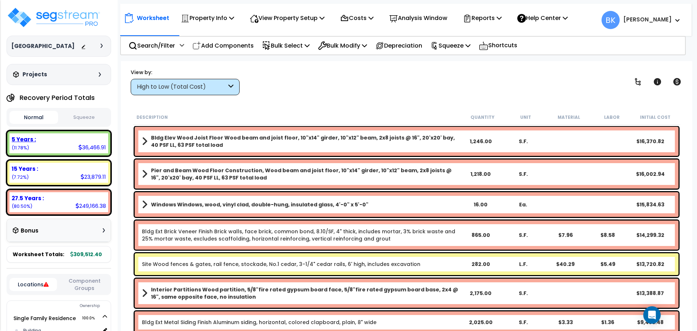
click at [74, 147] on div "5 Years : 36,466.91 (11.78%)" at bounding box center [58, 143] width 99 height 20
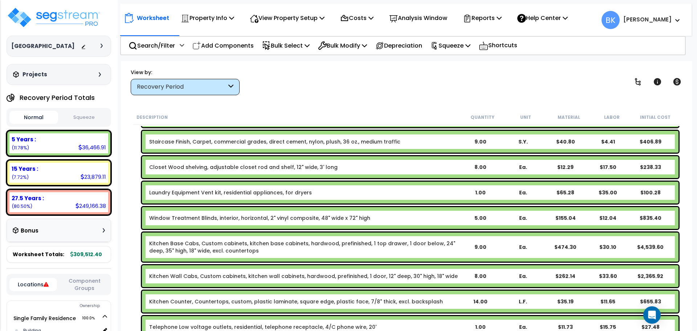
scroll to position [387, 0]
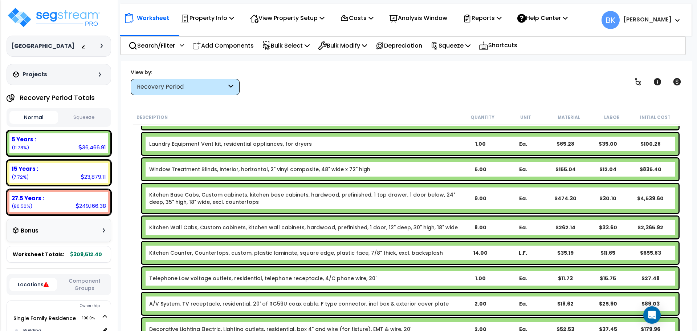
click at [175, 199] on link "Kitchen Base Cabs, Custom cabinets, kitchen base cabinets, hardwood, prefinishe…" at bounding box center [304, 198] width 310 height 15
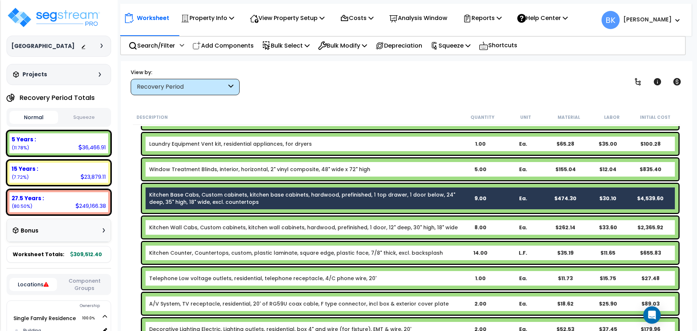
click at [176, 222] on div "Kitchen Wall Cabs, Custom cabinets, kitchen wall cabinets, hardwood, prefinishe…" at bounding box center [410, 227] width 536 height 22
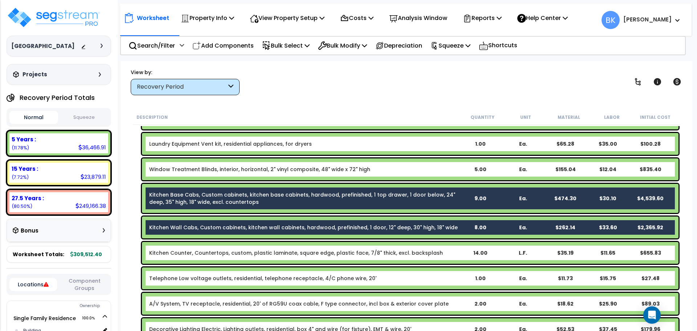
click at [176, 250] on link "Kitchen Counter, Countertops, custom, plastic laminate, square edge, plastic fa…" at bounding box center [296, 252] width 294 height 7
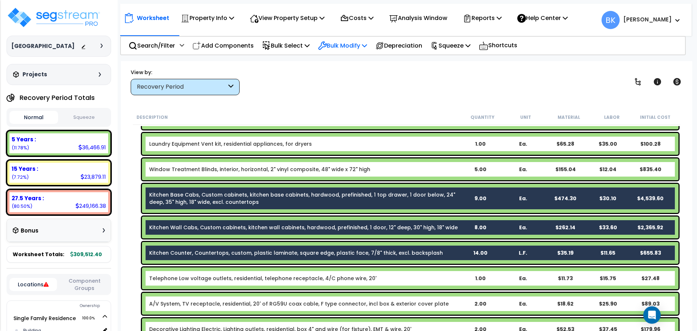
click at [356, 46] on p "Bulk Modify" at bounding box center [342, 46] width 49 height 10
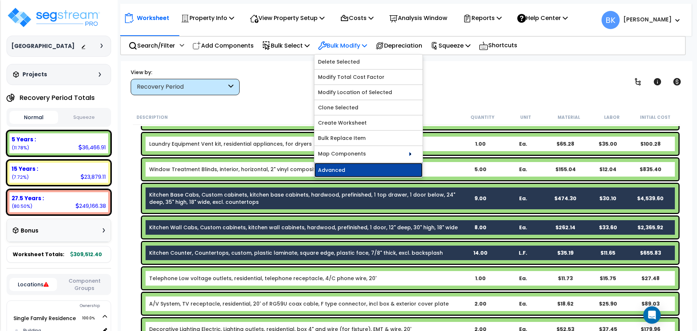
click at [364, 169] on link "Advanced" at bounding box center [368, 170] width 108 height 15
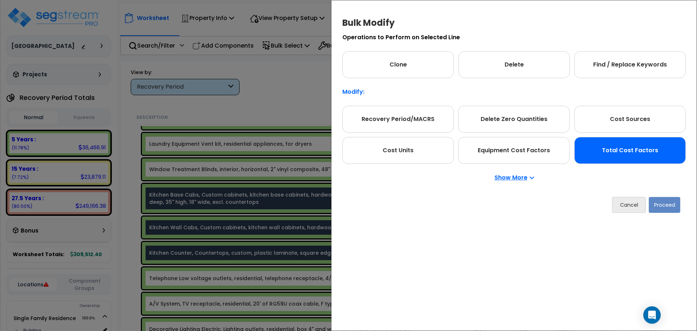
click at [640, 139] on div "Total Cost Factors" at bounding box center [629, 150] width 111 height 27
click at [623, 202] on button "Cancel" at bounding box center [629, 205] width 34 height 16
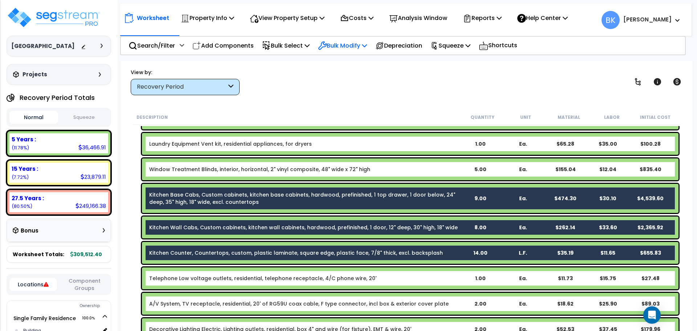
click at [351, 46] on p "Bulk Modify" at bounding box center [342, 46] width 49 height 10
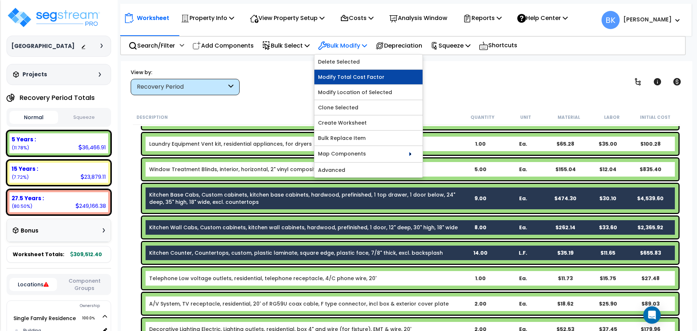
click at [370, 75] on link "Modify Total Cost Factor" at bounding box center [368, 77] width 108 height 15
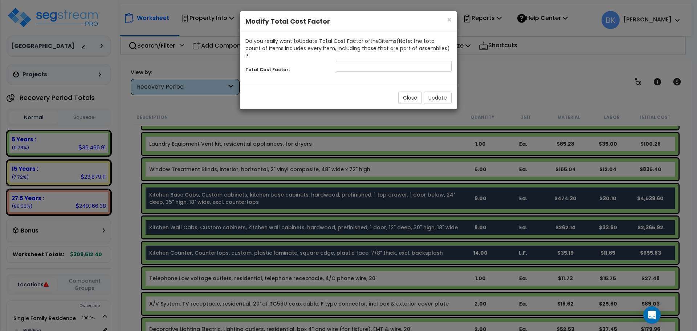
click at [401, 65] on div "Total Cost Factor:" at bounding box center [348, 67] width 217 height 16
click at [392, 61] on input "number" at bounding box center [394, 66] width 116 height 11
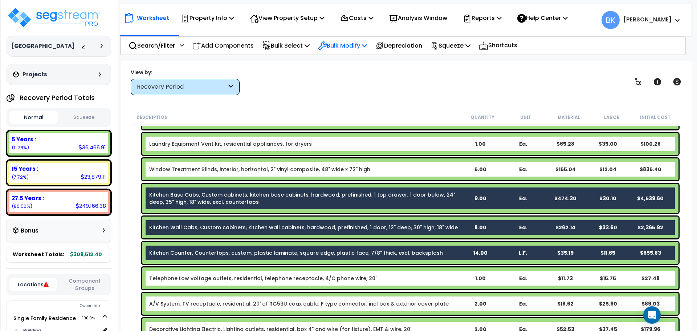
click at [367, 47] on p "Bulk Modify" at bounding box center [342, 46] width 49 height 10
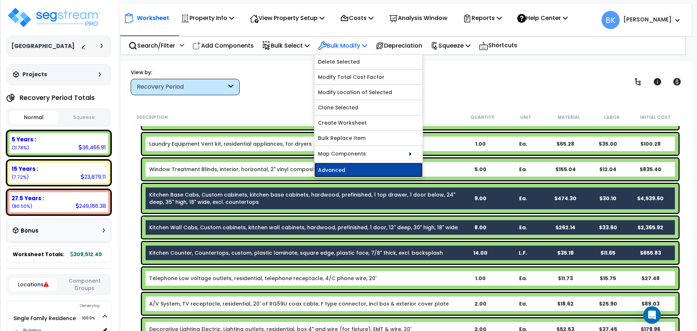
click at [373, 172] on link "Advanced" at bounding box center [368, 170] width 108 height 15
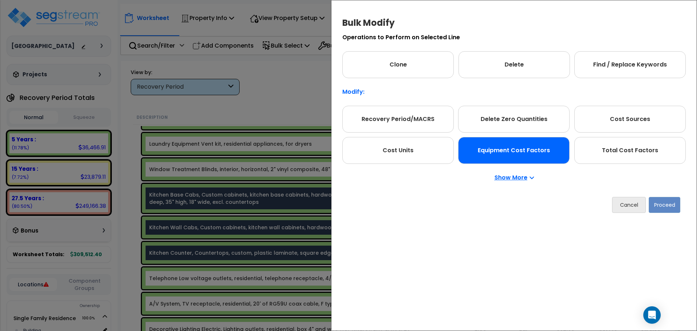
drag, startPoint x: 419, startPoint y: 124, endPoint x: 521, endPoint y: 146, distance: 104.3
click at [419, 124] on div "Recovery Period/MACRS" at bounding box center [397, 119] width 111 height 27
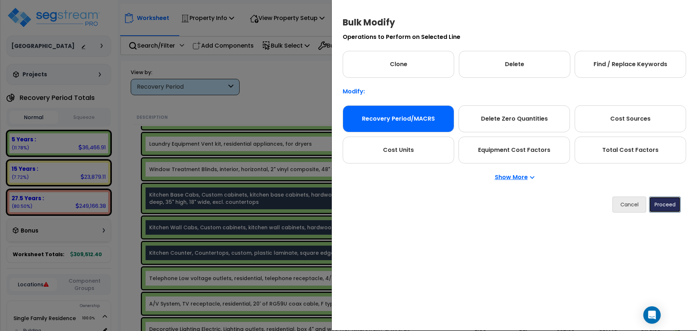
click at [670, 206] on button "Proceed" at bounding box center [665, 204] width 32 height 16
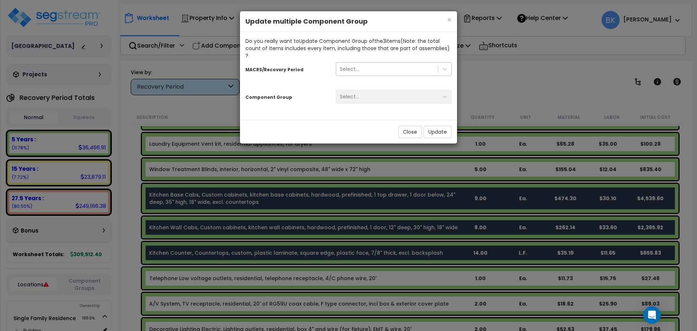
click at [385, 62] on div "Select..." at bounding box center [394, 69] width 116 height 14
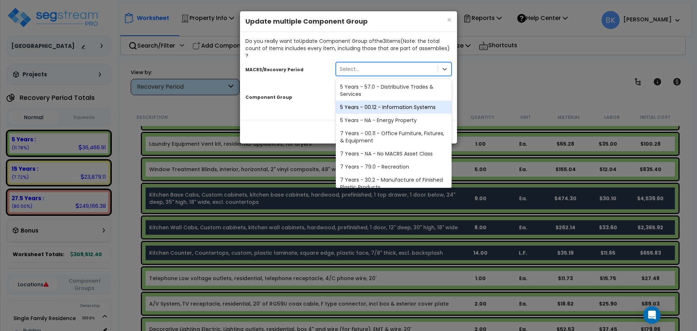
scroll to position [89, 0]
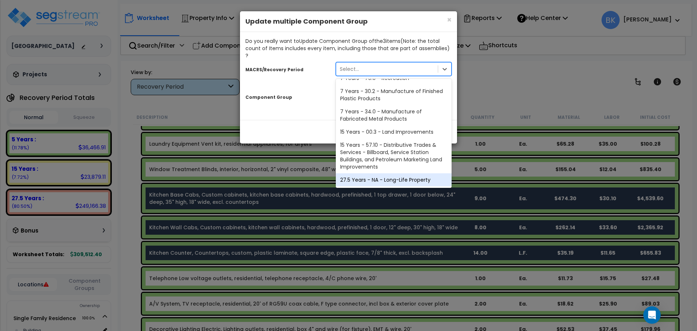
click at [380, 173] on div "27.5 Years - NA - Long-Life Property" at bounding box center [394, 179] width 116 height 13
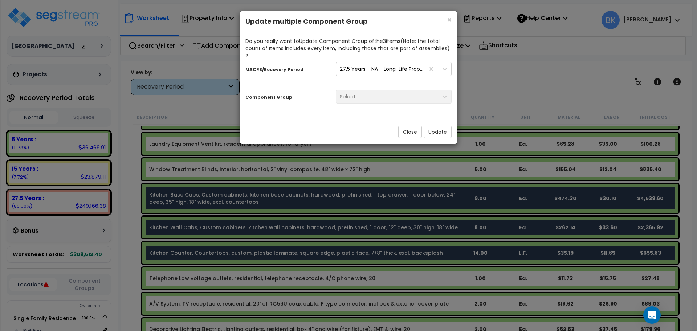
click at [373, 90] on div "Select..." at bounding box center [393, 97] width 127 height 14
click at [375, 93] on div "Select..." at bounding box center [393, 97] width 127 height 14
click at [389, 92] on div "Select..." at bounding box center [387, 97] width 102 height 12
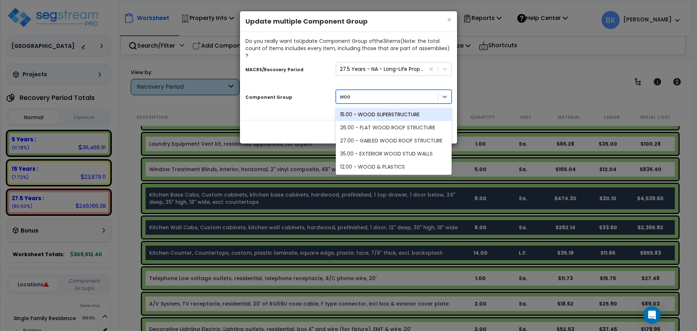
type input "wood"
click at [406, 160] on div "12.00 - WOOD & PLASTICS" at bounding box center [394, 166] width 116 height 13
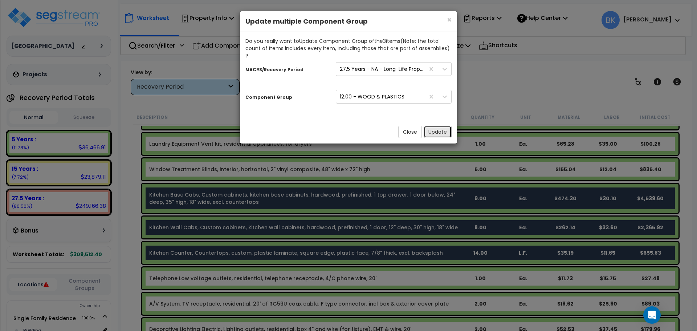
click at [440, 127] on button "Update" at bounding box center [437, 132] width 28 height 12
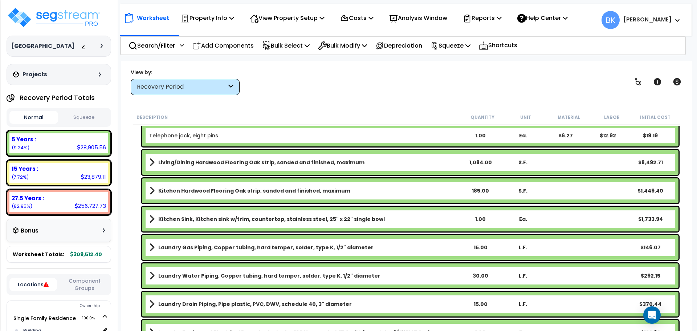
scroll to position [629, 0]
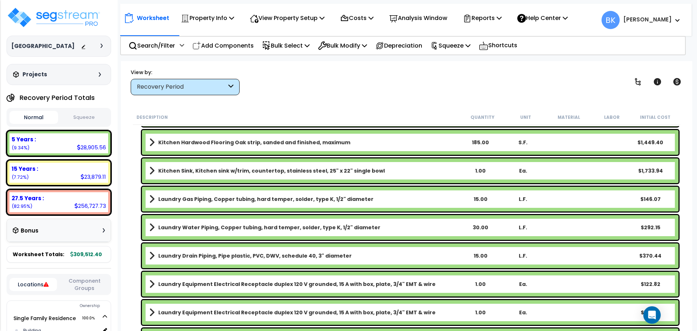
click at [228, 165] on div "Kitchen Sink, Kitchen sink w/trim, countertop, stainless steel, 25" x 22" singl…" at bounding box center [410, 170] width 536 height 25
click at [219, 172] on b "Kitchen Sink, Kitchen sink w/trim, countertop, stainless steel, 25" x 22" singl…" at bounding box center [271, 170] width 226 height 7
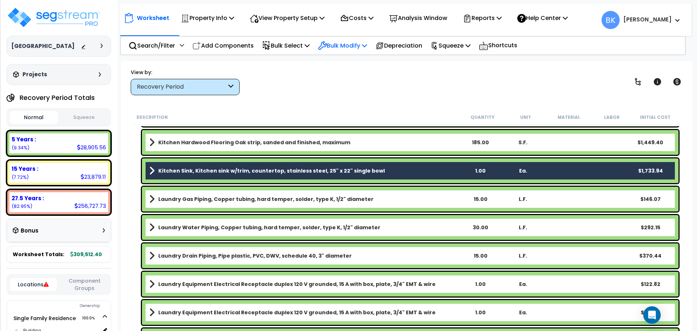
click at [361, 47] on p "Bulk Modify" at bounding box center [342, 46] width 49 height 10
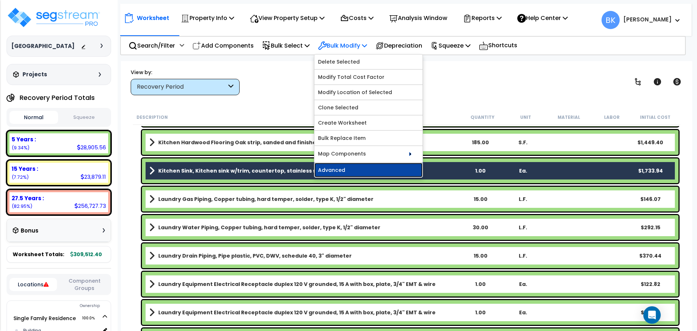
click at [349, 169] on link "Advanced" at bounding box center [368, 170] width 108 height 15
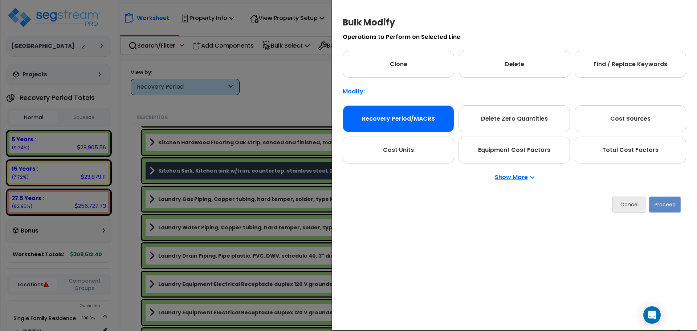
click at [400, 128] on div "Recovery Period/MACRS" at bounding box center [398, 118] width 111 height 27
click at [661, 203] on button "Proceed" at bounding box center [665, 204] width 32 height 16
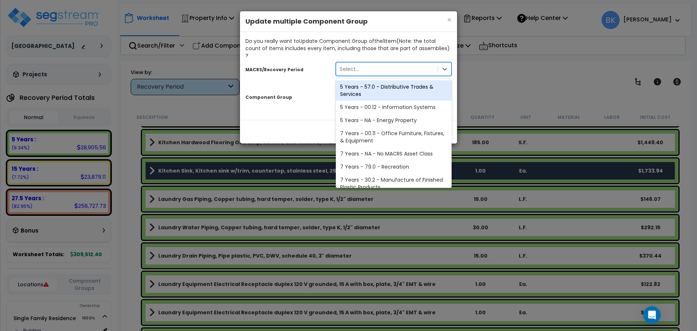
click at [378, 64] on div "Select..." at bounding box center [387, 69] width 102 height 12
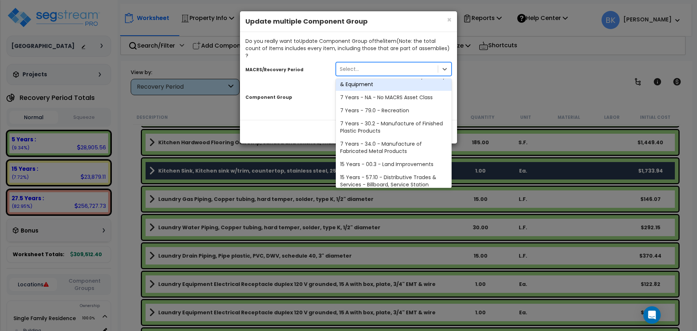
scroll to position [89, 0]
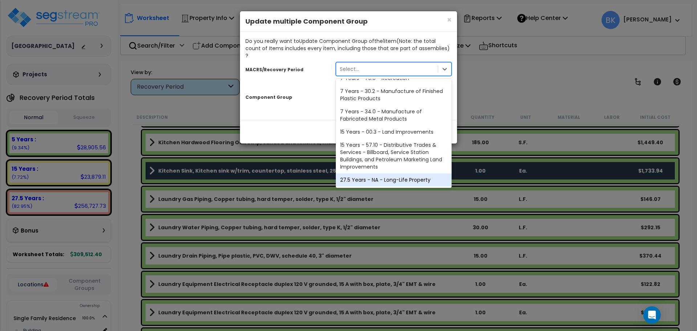
click at [365, 173] on div "27.5 Years - NA - Long-Life Property" at bounding box center [394, 179] width 116 height 13
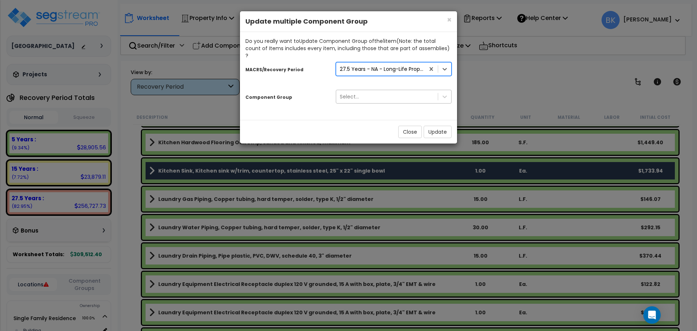
click at [366, 91] on div "Select..." at bounding box center [387, 97] width 102 height 12
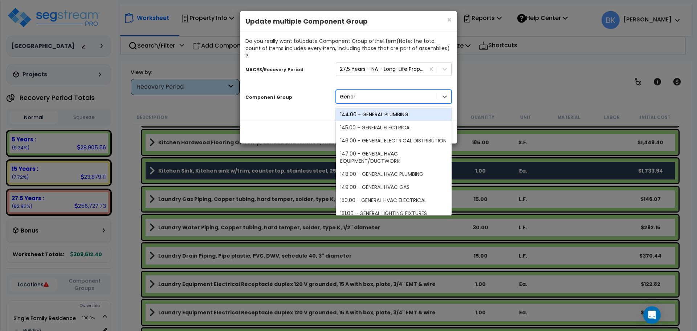
type input "Genera"
click at [378, 108] on div "144.00 - GENERAL PLUMBING" at bounding box center [394, 114] width 116 height 13
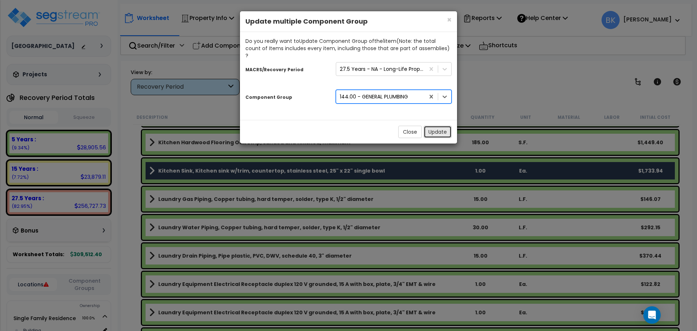
click at [438, 128] on button "Update" at bounding box center [437, 132] width 28 height 12
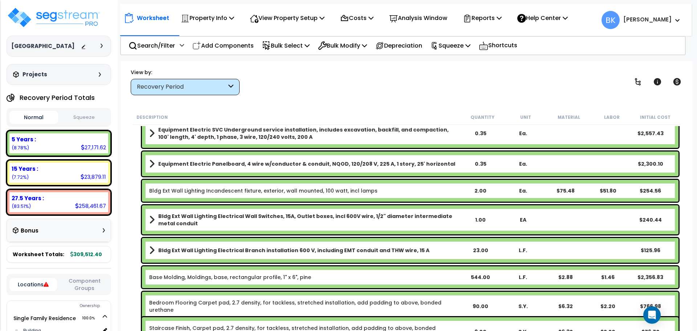
scroll to position [0, 0]
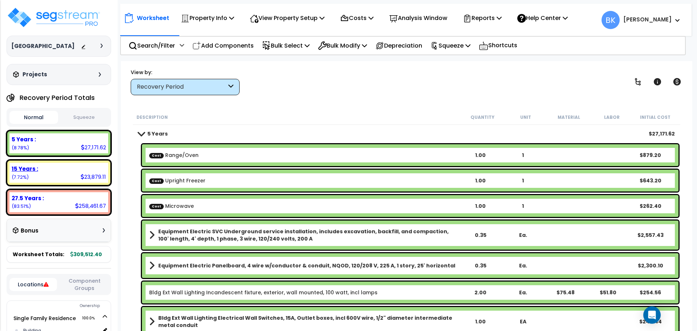
click at [64, 177] on div "15 Years : 23,879.11 (7.72%)" at bounding box center [58, 173] width 99 height 20
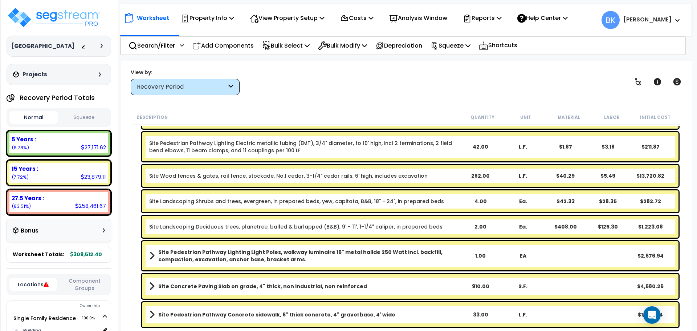
scroll to position [77, 0]
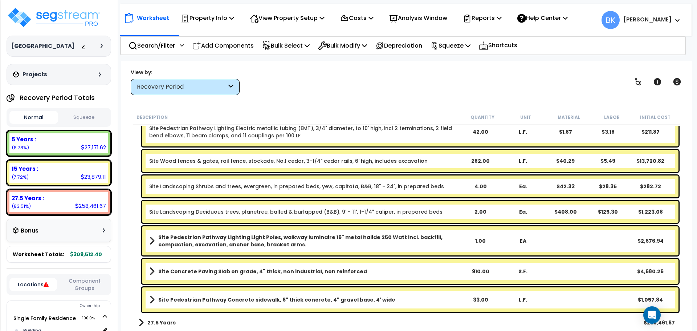
click at [278, 162] on link "Site Wood fences & gates, rail fence, stockade, No.1 cedar, 3-1/4" cedar rails,…" at bounding box center [288, 160] width 278 height 7
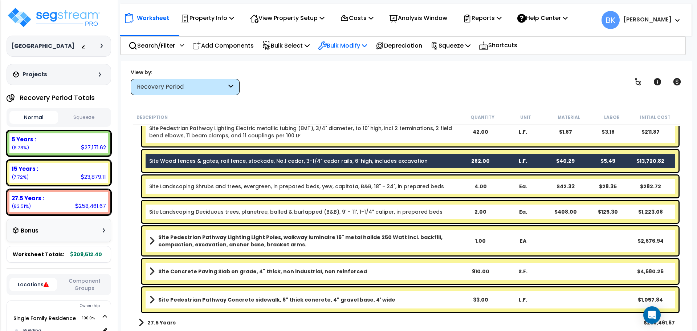
click at [337, 45] on p "Bulk Modify" at bounding box center [342, 46] width 49 height 10
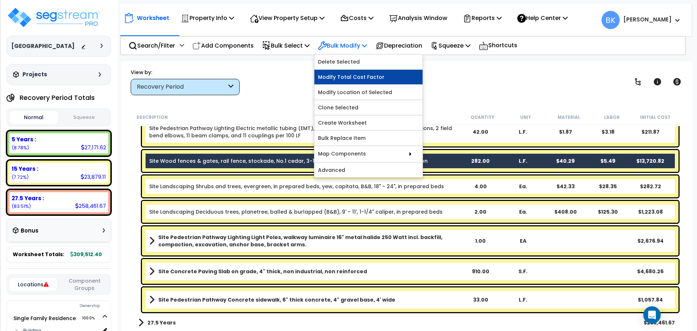
click at [345, 77] on link "Modify Total Cost Factor" at bounding box center [368, 77] width 108 height 15
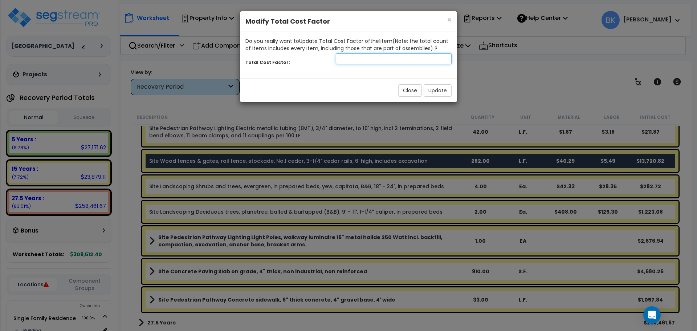
click at [367, 57] on input "number" at bounding box center [394, 58] width 116 height 11
type input "0.2"
click at [438, 90] on button "Update" at bounding box center [437, 90] width 28 height 12
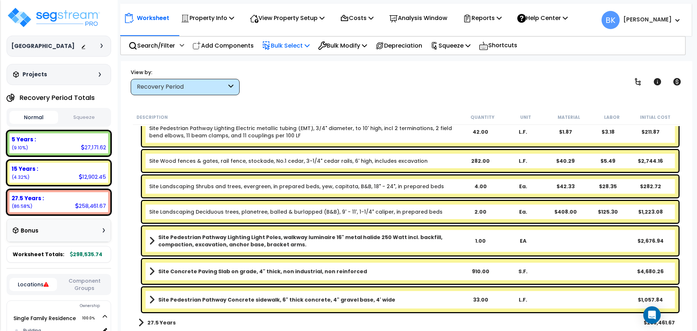
click at [288, 44] on p "Bulk Select" at bounding box center [286, 46] width 48 height 10
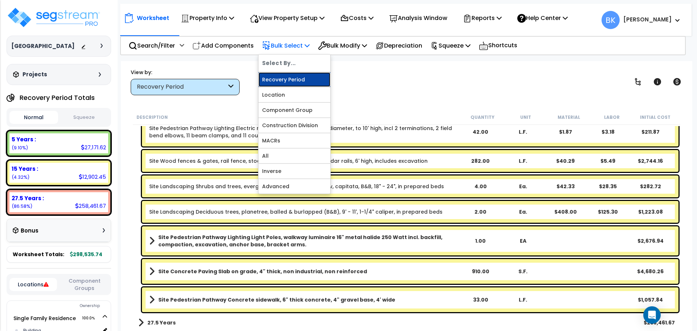
click at [292, 75] on link "Recovery Period" at bounding box center [294, 79] width 72 height 15
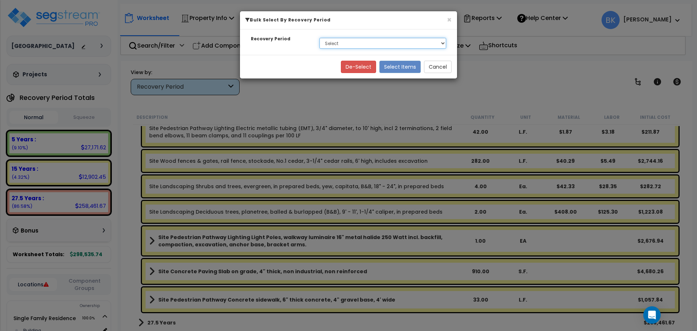
click at [342, 41] on select "Select 5 Years 15 Years 27.5 Years" at bounding box center [382, 43] width 127 height 11
select select "5Y"
click at [319, 38] on select "Select 5 Years 15 Years 27.5 Years" at bounding box center [382, 43] width 127 height 11
click at [409, 60] on div "De-Select Select Items Cancel" at bounding box center [348, 67] width 217 height 24
click at [398, 67] on button "Select Items" at bounding box center [399, 67] width 41 height 12
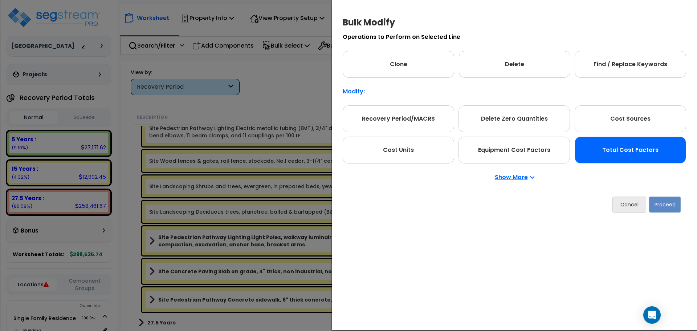
click at [624, 145] on div "Total Cost Factors" at bounding box center [629, 149] width 111 height 27
click at [680, 206] on button "Proceed" at bounding box center [665, 204] width 32 height 16
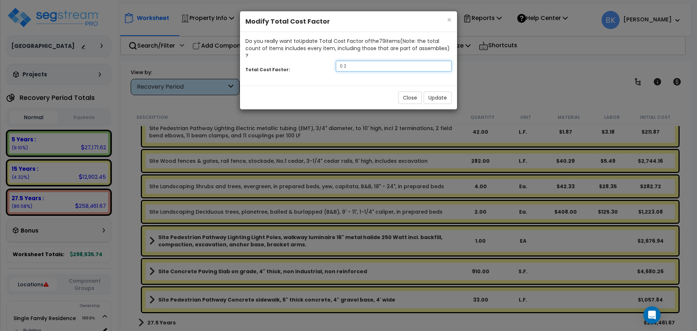
click at [351, 61] on input "0.2" at bounding box center [394, 66] width 116 height 11
type input "0.875"
click at [443, 91] on button "Update" at bounding box center [437, 97] width 28 height 12
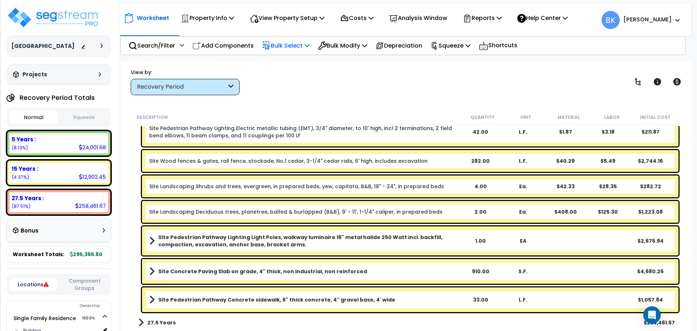
click at [301, 46] on p "Bulk Select" at bounding box center [286, 46] width 48 height 10
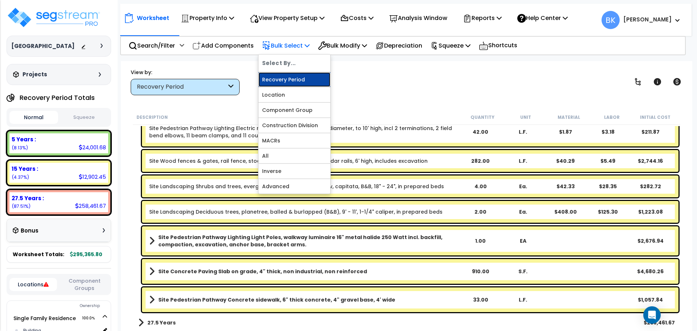
click at [290, 78] on link "Recovery Period" at bounding box center [294, 79] width 72 height 15
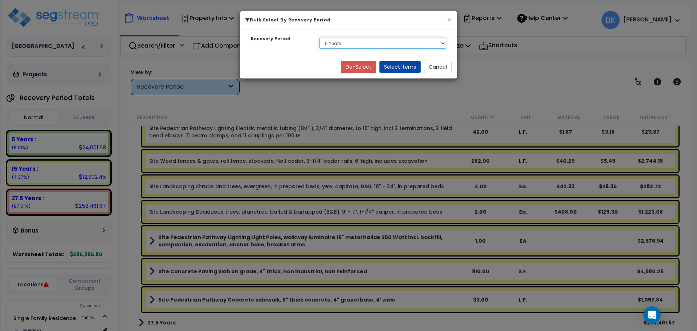
click at [340, 43] on select "Select 5 Years 15 Years 27.5 Years" at bounding box center [382, 43] width 127 height 11
click at [319, 38] on select "Select 5 Years 15 Years 27.5 Years" at bounding box center [382, 43] width 127 height 11
click at [412, 70] on button "Select Items" at bounding box center [399, 67] width 41 height 12
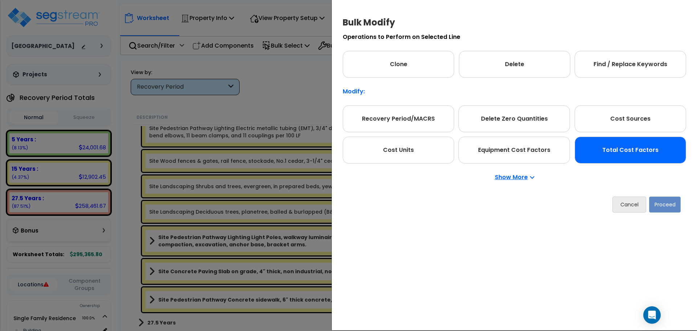
click at [640, 155] on div "Total Cost Factors" at bounding box center [629, 149] width 111 height 27
click at [673, 200] on button "Proceed" at bounding box center [665, 204] width 32 height 16
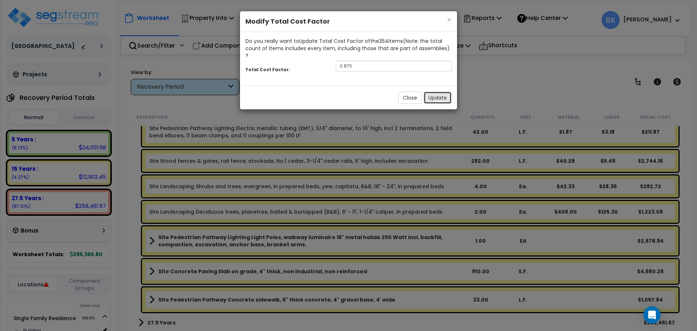
click at [442, 92] on button "Update" at bounding box center [437, 97] width 28 height 12
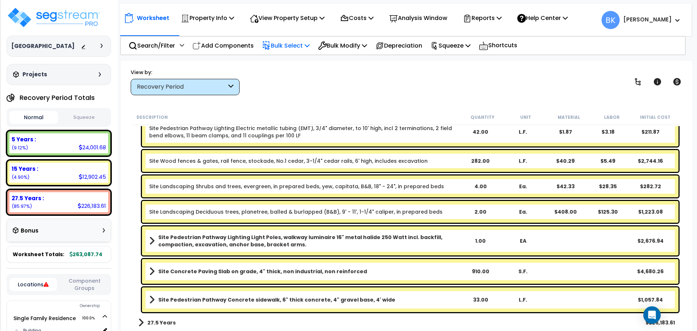
click at [300, 49] on p "Bulk Select" at bounding box center [286, 46] width 48 height 10
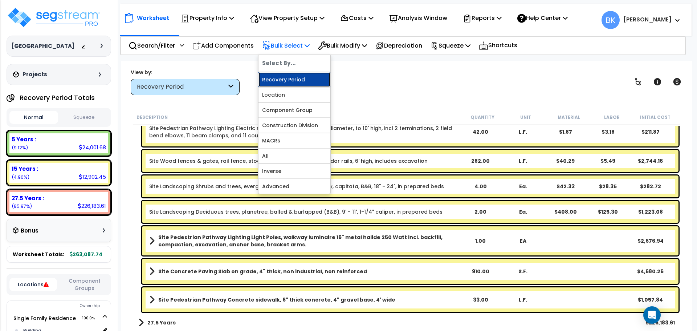
click at [292, 77] on link "Recovery Period" at bounding box center [294, 79] width 72 height 15
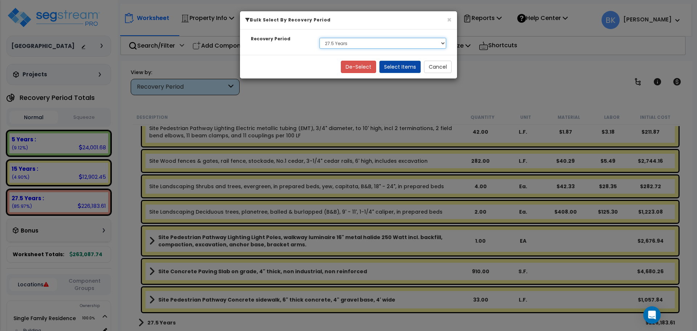
click at [349, 46] on select "Select 5 Years 15 Years 27.5 Years" at bounding box center [382, 43] width 127 height 11
select select "15Y"
click at [319, 38] on select "Select 5 Years 15 Years 27.5 Years" at bounding box center [382, 43] width 127 height 11
click at [400, 66] on button "Select Items" at bounding box center [399, 67] width 41 height 12
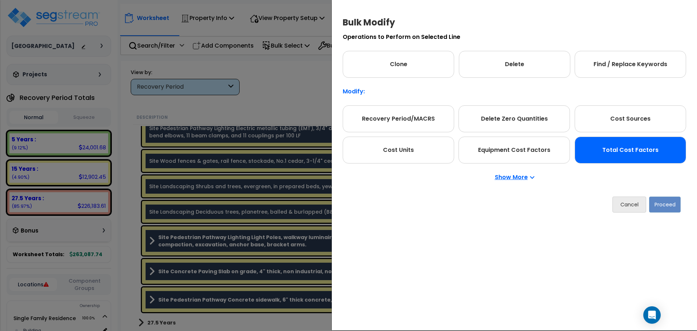
click at [608, 155] on div "Total Cost Factors" at bounding box center [629, 149] width 111 height 27
click at [662, 204] on button "Proceed" at bounding box center [665, 204] width 32 height 16
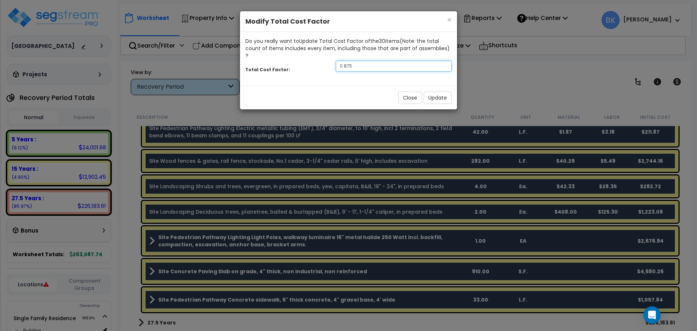
click at [367, 61] on input "0.875" at bounding box center [394, 66] width 116 height 11
drag, startPoint x: 342, startPoint y: 57, endPoint x: 376, endPoint y: 60, distance: 33.6
click at [376, 61] on input "0.875" at bounding box center [394, 66] width 116 height 11
type input "0.6"
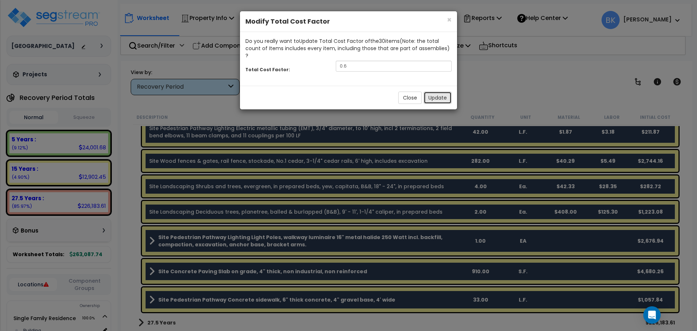
click at [438, 91] on button "Update" at bounding box center [437, 97] width 28 height 12
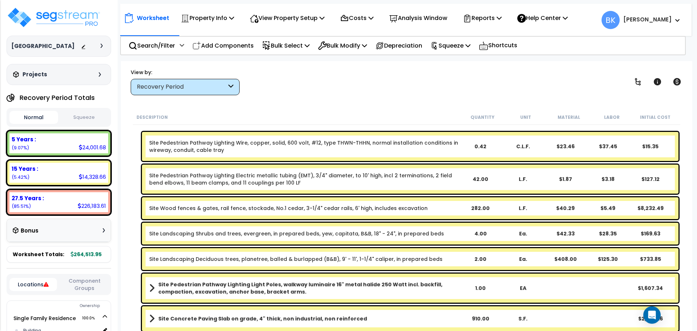
scroll to position [29, 0]
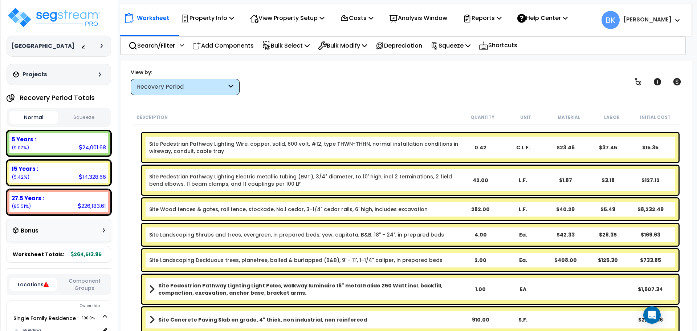
click at [478, 208] on div "282.00" at bounding box center [480, 208] width 42 height 7
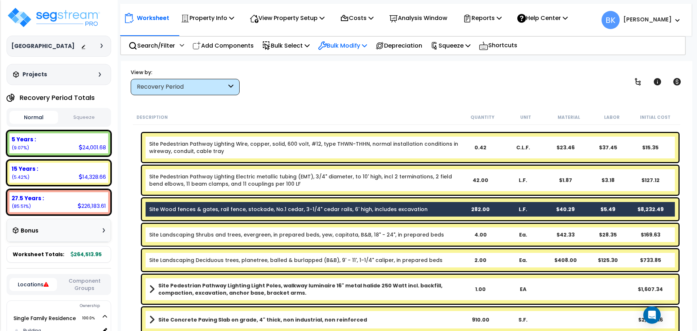
click at [357, 46] on p "Bulk Modify" at bounding box center [342, 46] width 49 height 10
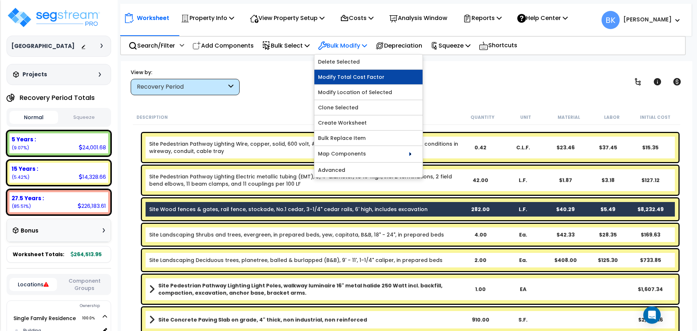
click at [363, 83] on link "Modify Total Cost Factor" at bounding box center [368, 77] width 108 height 15
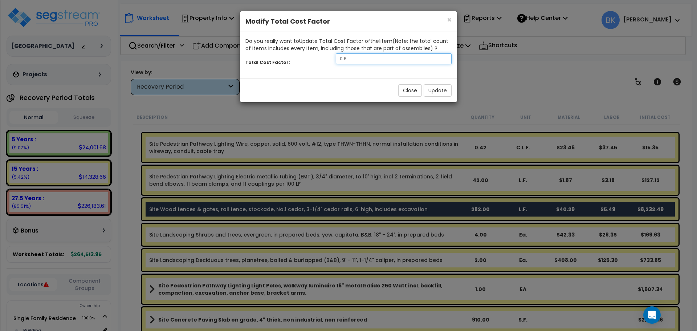
click at [357, 59] on input "0.6" at bounding box center [394, 58] width 116 height 11
type input "0.15"
click at [429, 88] on button "Update" at bounding box center [437, 90] width 28 height 12
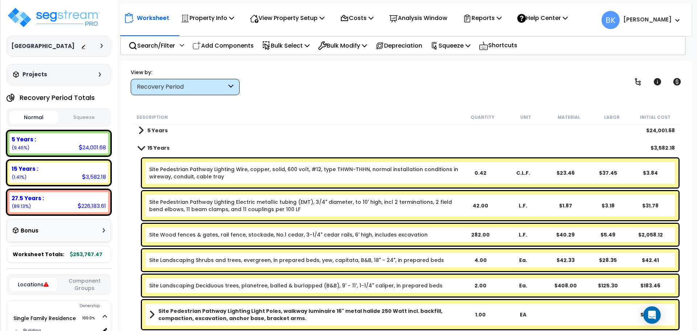
scroll to position [0, 0]
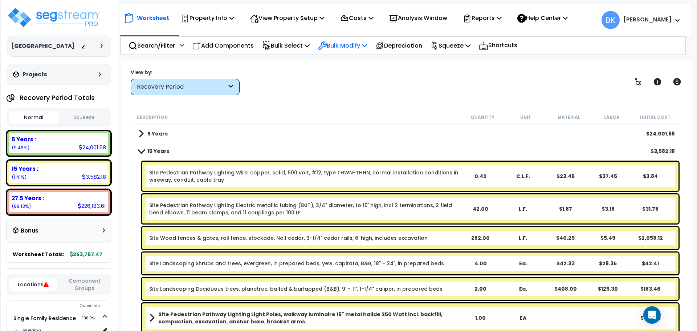
click at [326, 44] on icon at bounding box center [323, 46] width 8 height 8
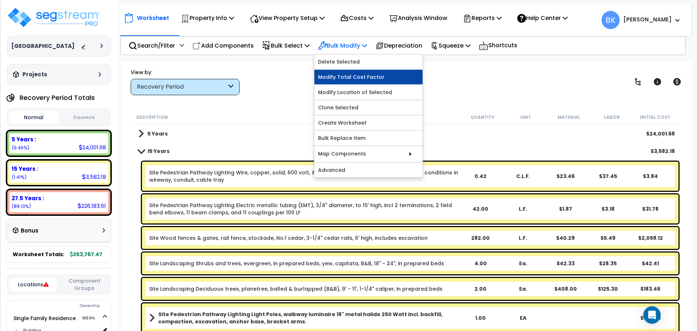
click at [339, 76] on link "Modify Total Cost Factor" at bounding box center [368, 77] width 108 height 15
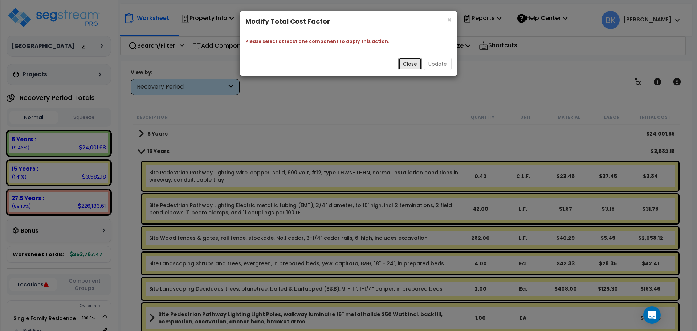
click at [399, 66] on button "Close" at bounding box center [410, 64] width 24 height 12
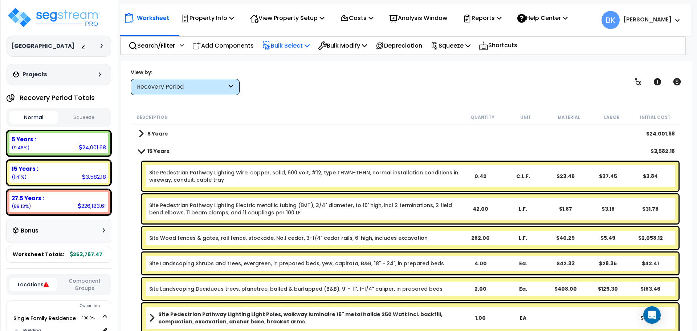
click at [292, 46] on p "Bulk Select" at bounding box center [286, 46] width 48 height 10
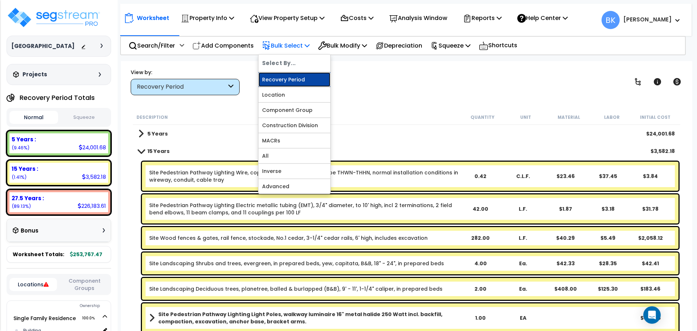
click at [291, 78] on link "Recovery Period" at bounding box center [294, 79] width 72 height 15
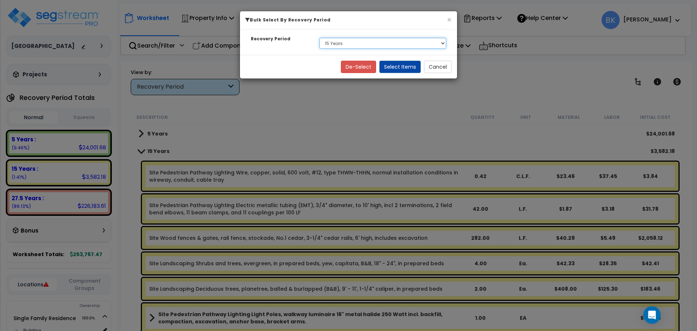
click at [351, 45] on select "Select 5 Years 15 Years 27.5 Years" at bounding box center [382, 43] width 127 height 11
click at [319, 38] on select "Select 5 Years 15 Years 27.5 Years" at bounding box center [382, 43] width 127 height 11
click at [411, 71] on button "Select Items" at bounding box center [399, 67] width 41 height 12
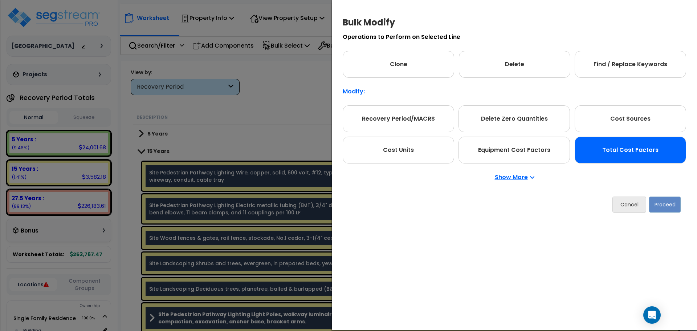
click at [630, 148] on div "Total Cost Factors" at bounding box center [629, 149] width 111 height 27
click at [671, 216] on div "Cancel Proceed" at bounding box center [514, 204] width 343 height 27
click at [670, 209] on button "Proceed" at bounding box center [665, 204] width 32 height 16
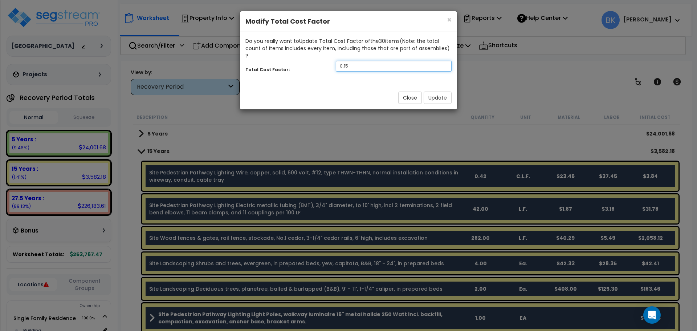
click at [373, 63] on input "0.15" at bounding box center [394, 66] width 116 height 11
type input "0.75"
click at [439, 91] on button "Update" at bounding box center [437, 97] width 28 height 12
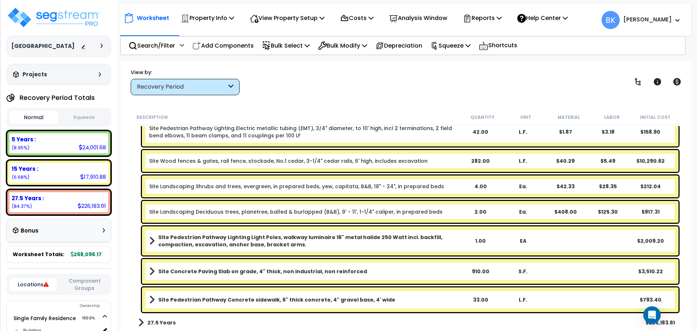
scroll to position [29, 0]
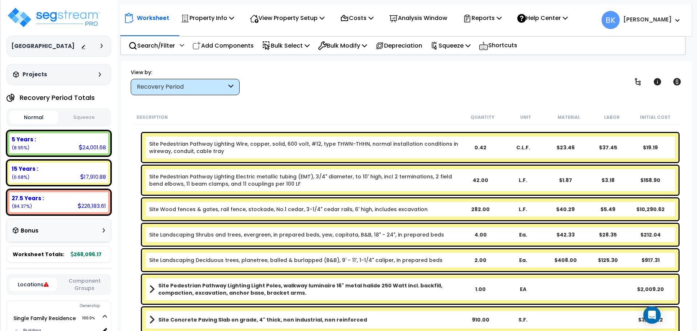
click at [362, 206] on link "Site Wood fences & gates, rail fence, stockade, No.1 cedar, 3-1/4" cedar rails,…" at bounding box center [288, 208] width 278 height 7
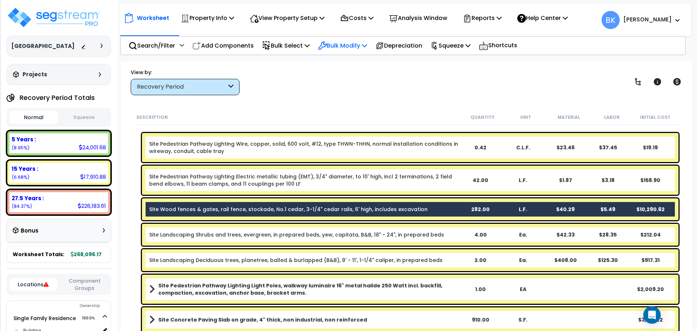
click at [352, 48] on p "Bulk Modify" at bounding box center [342, 46] width 49 height 10
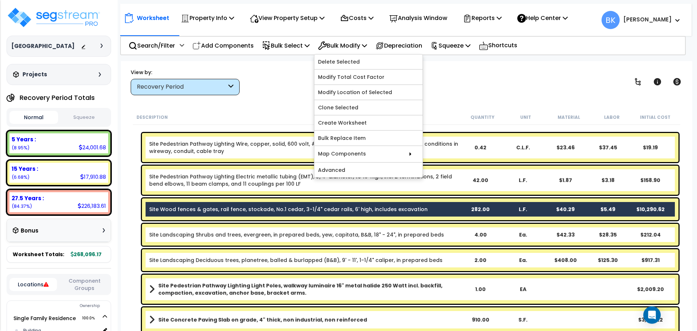
click at [283, 76] on div "View by: Recovery Period High to Low (Total Cost)" at bounding box center [406, 81] width 557 height 27
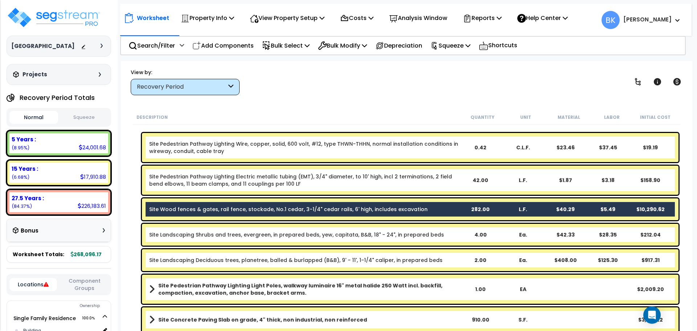
click at [341, 211] on link "Site Wood fences & gates, rail fence, stockade, No.1 cedar, 3-1/4" cedar rails,…" at bounding box center [288, 208] width 278 height 7
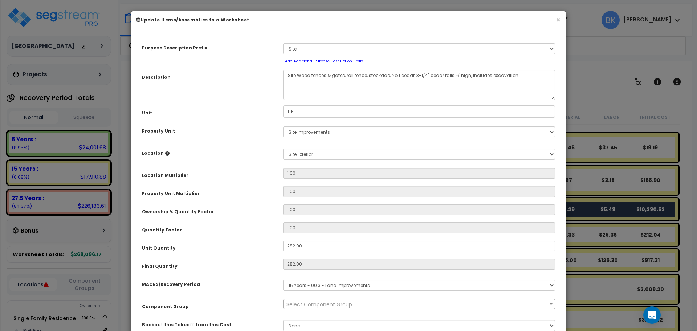
scroll to position [139, 0]
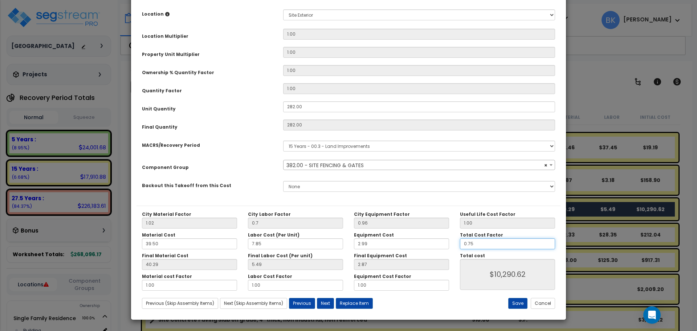
click at [483, 247] on input "0.75" at bounding box center [507, 243] width 95 height 11
select select "39465"
type input "0"
type input "$0.00"
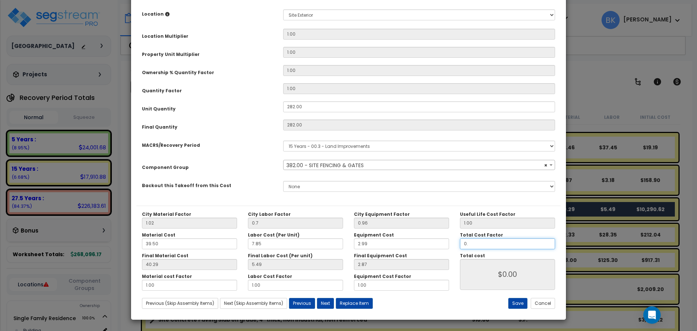
type input "0.2"
type input "$2,743.86"
type input "0.2"
type input "$2,743.86"
click at [515, 303] on button "Save" at bounding box center [517, 303] width 19 height 11
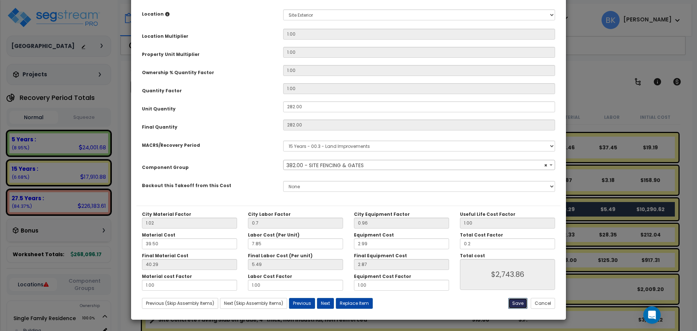
type input "0.70"
type input "0.20"
type input "2743.86"
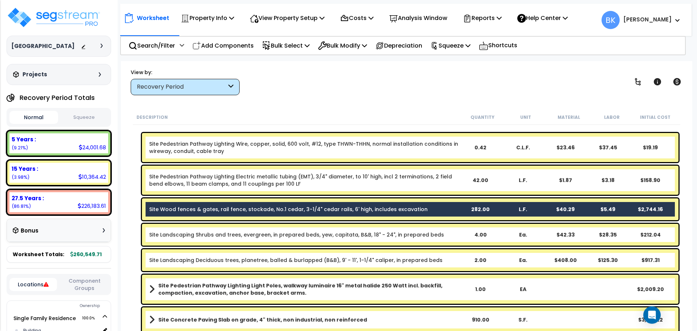
click at [321, 101] on div "Worksheet Property Info Property Setup Add Property Unit Template property Clon…" at bounding box center [406, 226] width 571 height 331
click at [134, 182] on div "Site Pedestrian Pathway Lighting Electric metallic tubing (EMT), 3/4" diameter,…" at bounding box center [406, 180] width 547 height 33
click at [50, 144] on div "5 Years : 24,001.68 (9.21%)" at bounding box center [58, 143] width 99 height 20
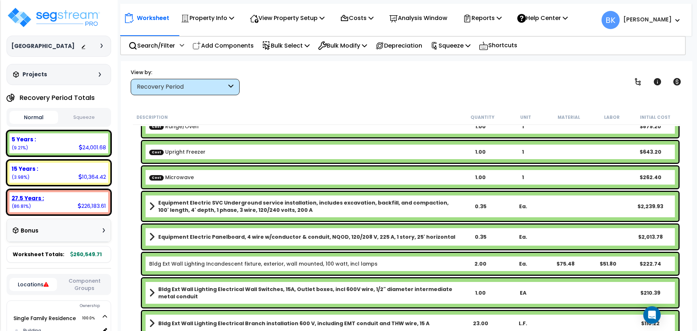
click at [55, 197] on div "27.5 Years :" at bounding box center [59, 198] width 94 height 8
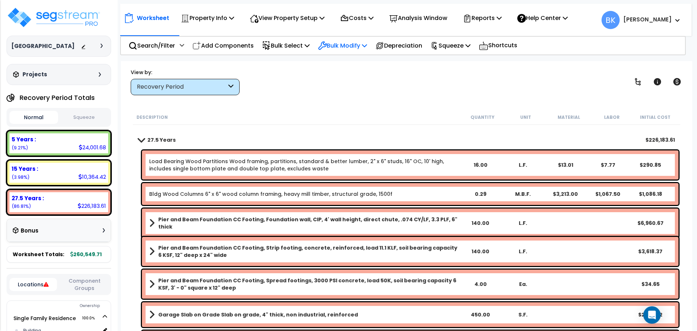
click at [337, 46] on p "Bulk Modify" at bounding box center [342, 46] width 49 height 10
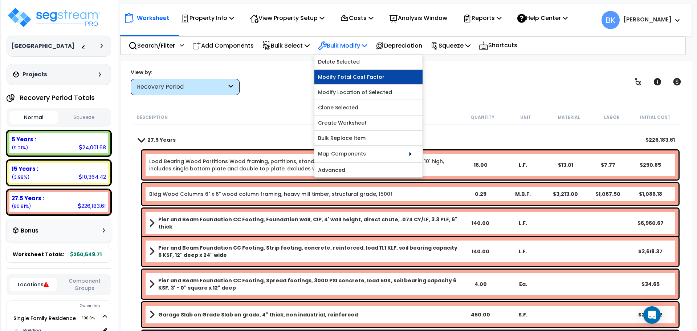
click at [351, 78] on link "Modify Total Cost Factor" at bounding box center [368, 77] width 108 height 15
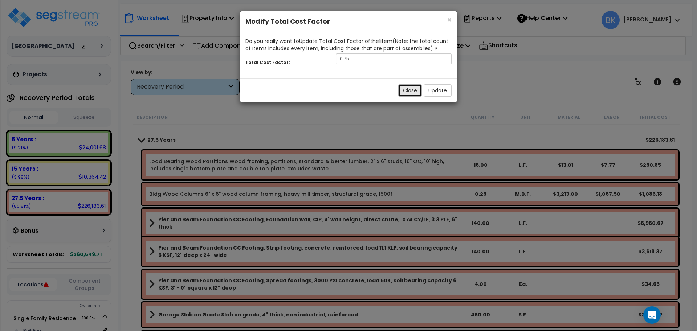
drag, startPoint x: 399, startPoint y: 94, endPoint x: 378, endPoint y: 87, distance: 22.5
click at [399, 94] on button "Close" at bounding box center [410, 90] width 24 height 12
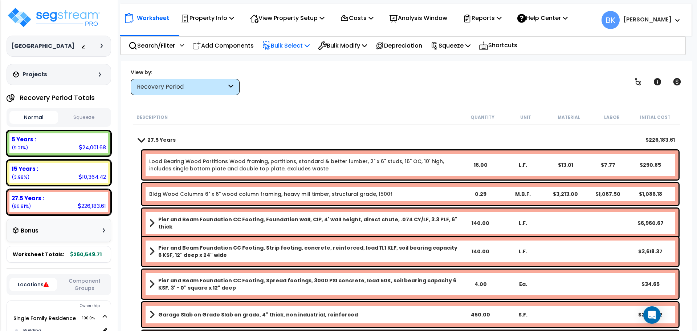
click at [288, 48] on p "Bulk Select" at bounding box center [286, 46] width 48 height 10
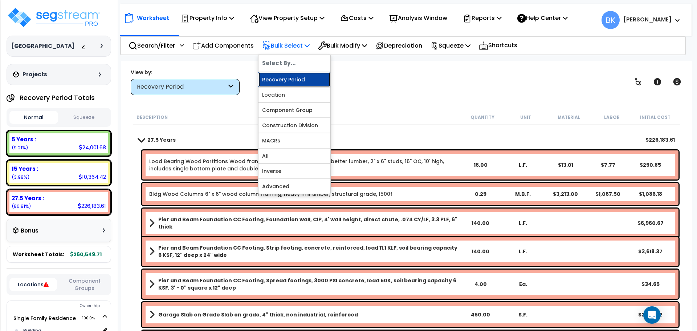
click at [289, 78] on link "Recovery Period" at bounding box center [294, 79] width 72 height 15
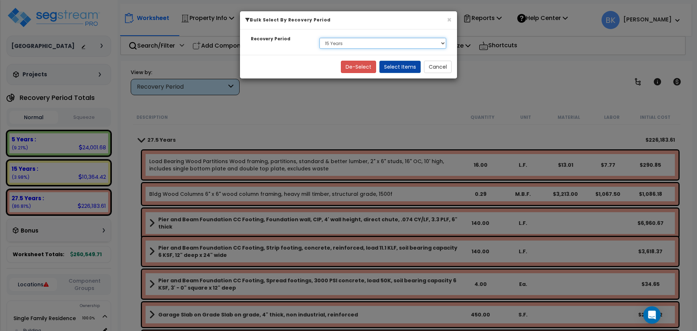
click at [369, 43] on select "Select 5 Years 15 Years 27.5 Years" at bounding box center [382, 43] width 127 height 11
select select "275Y"
click at [319, 38] on select "Select 5 Years 15 Years 27.5 Years" at bounding box center [382, 43] width 127 height 11
click at [407, 65] on button "Select Items" at bounding box center [399, 67] width 41 height 12
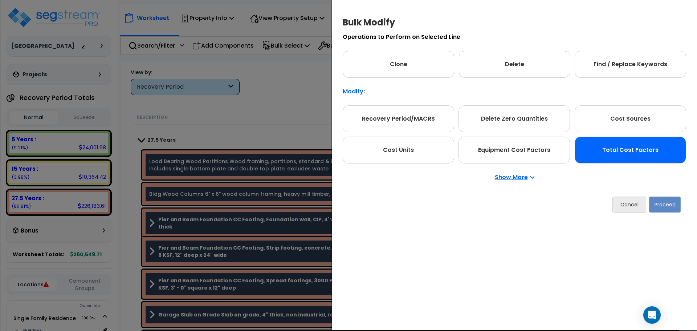
click at [605, 152] on div "Total Cost Factors" at bounding box center [629, 149] width 111 height 27
click at [662, 207] on button "Proceed" at bounding box center [665, 204] width 32 height 16
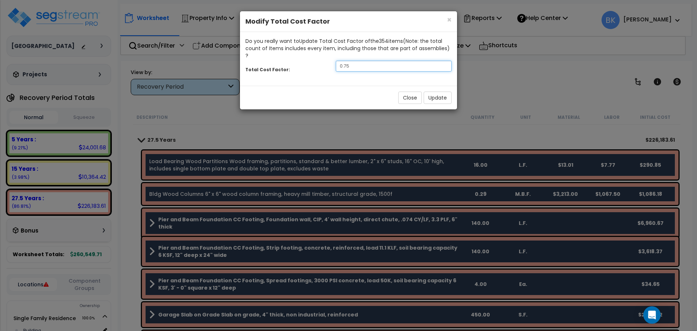
click at [372, 61] on input "0.75" at bounding box center [394, 66] width 116 height 11
type input "0.86"
click at [434, 91] on button "Update" at bounding box center [437, 97] width 28 height 12
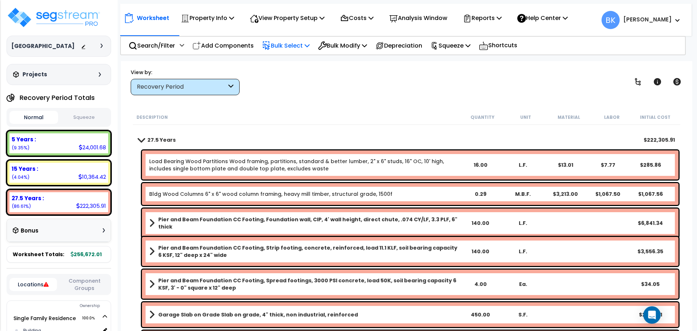
click at [309, 47] on icon at bounding box center [306, 45] width 5 height 6
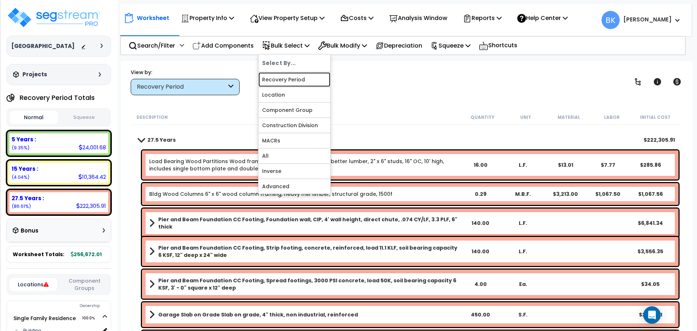
drag, startPoint x: 300, startPoint y: 84, endPoint x: 306, endPoint y: 81, distance: 6.3
click at [300, 84] on link "Recovery Period" at bounding box center [294, 79] width 72 height 15
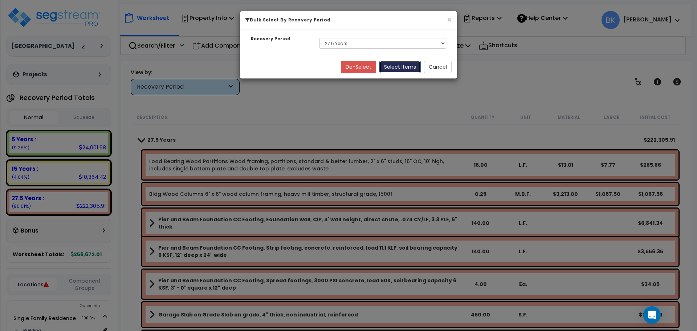
click at [400, 62] on button "Select Items" at bounding box center [399, 67] width 41 height 12
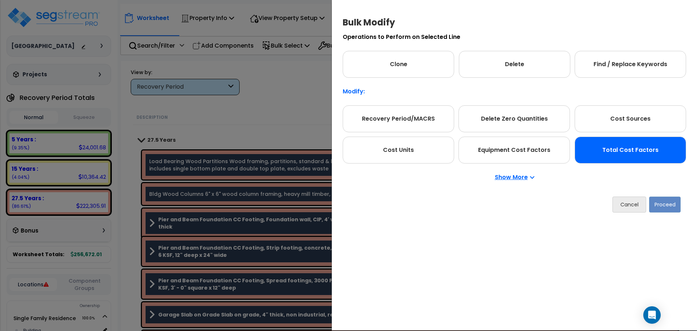
click at [607, 145] on div "Total Cost Factors" at bounding box center [629, 149] width 111 height 27
click at [670, 209] on button "Proceed" at bounding box center [665, 204] width 32 height 16
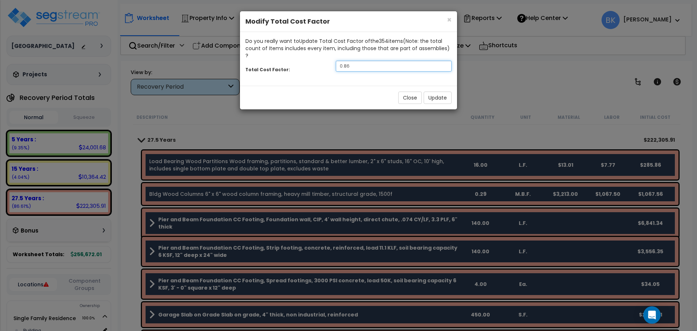
click at [369, 61] on input "0.86" at bounding box center [394, 66] width 116 height 11
type input "0.85"
click at [431, 91] on button "Update" at bounding box center [437, 97] width 28 height 12
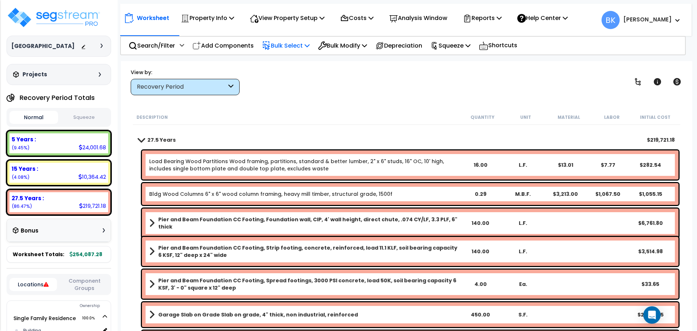
click at [302, 44] on p "Bulk Select" at bounding box center [286, 46] width 48 height 10
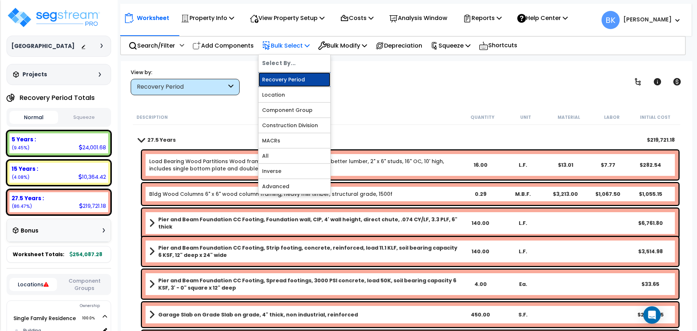
click at [308, 78] on link "Recovery Period" at bounding box center [294, 79] width 72 height 15
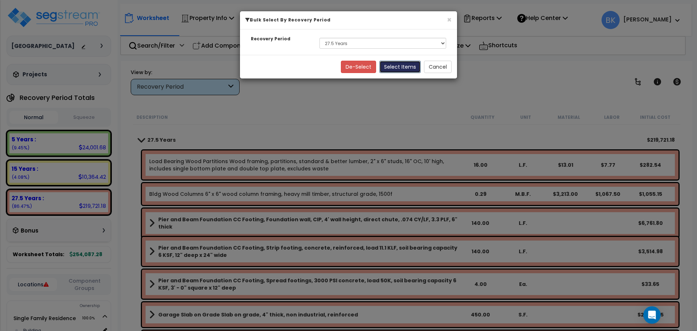
click at [395, 65] on button "Select Items" at bounding box center [399, 67] width 41 height 12
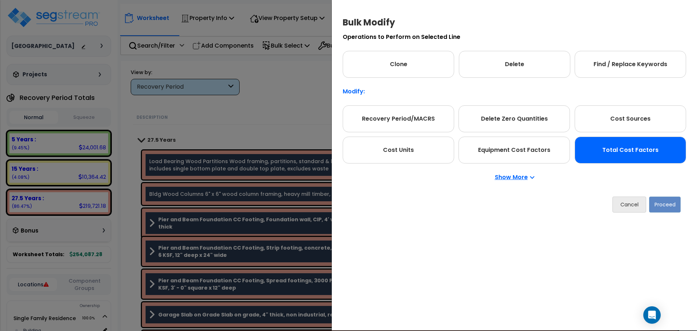
click at [625, 151] on div "Total Cost Factors" at bounding box center [629, 149] width 111 height 27
click at [663, 204] on button "Proceed" at bounding box center [665, 204] width 32 height 16
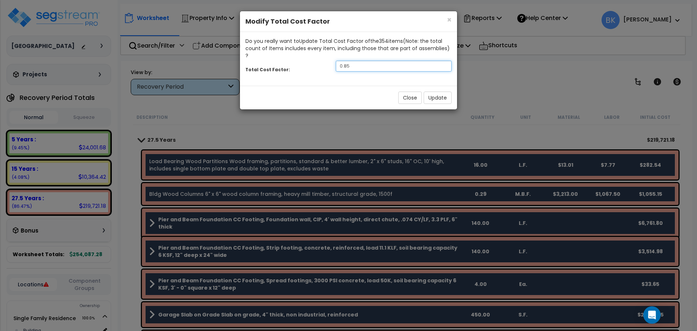
click at [368, 61] on input "0.85" at bounding box center [394, 66] width 116 height 11
type input "0.8"
click at [428, 91] on button "Update" at bounding box center [437, 97] width 28 height 12
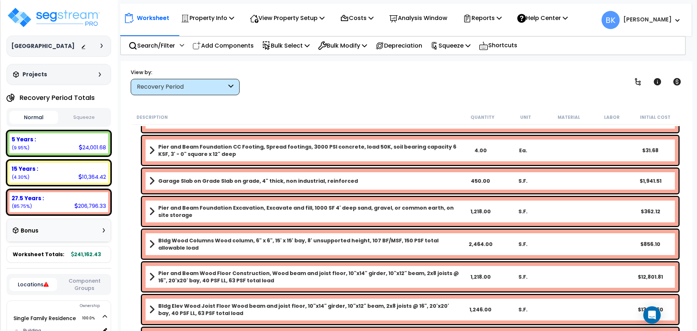
scroll to position [270, 0]
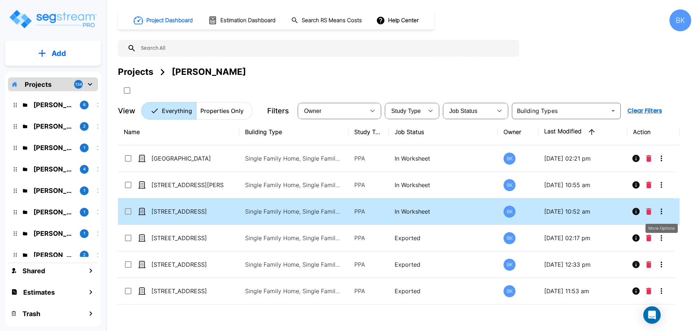
click at [660, 210] on icon "More-Options" at bounding box center [661, 211] width 9 height 9
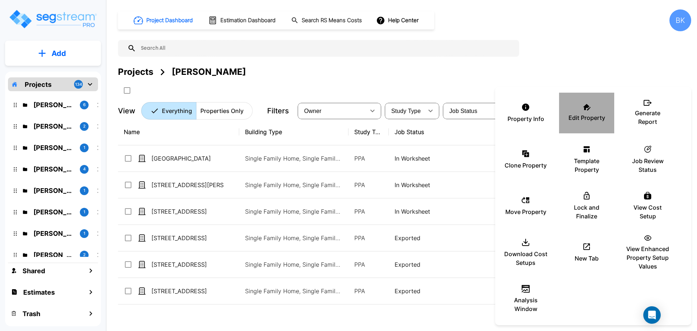
click at [569, 107] on div "Edit Property" at bounding box center [587, 113] width 44 height 36
click at [513, 70] on div at bounding box center [348, 165] width 697 height 331
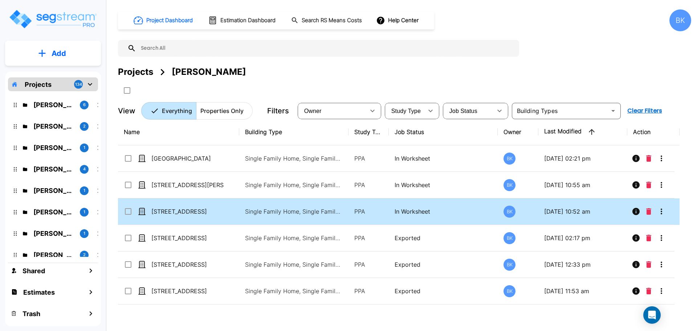
click at [659, 212] on icon "More-Options" at bounding box center [661, 211] width 9 height 9
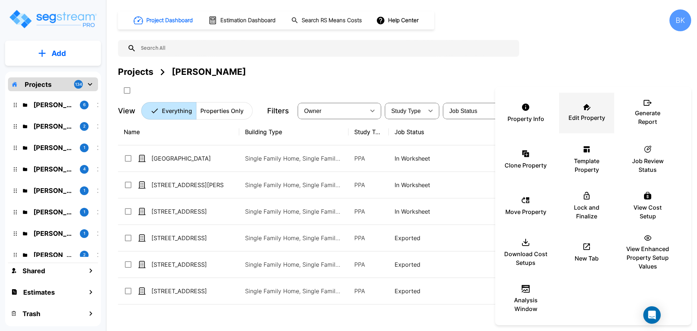
click at [579, 106] on div "Edit Property" at bounding box center [587, 113] width 44 height 36
click at [390, 31] on div at bounding box center [348, 165] width 697 height 331
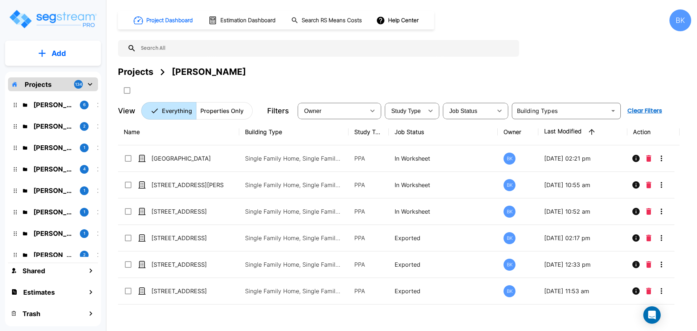
click at [274, 59] on div "Project Dashboard Estimation Dashboard Search RS Means Costs Help Center BK Pro…" at bounding box center [404, 64] width 573 height 110
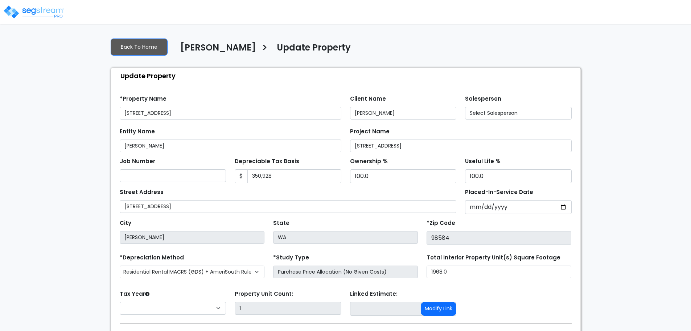
select select "2024"
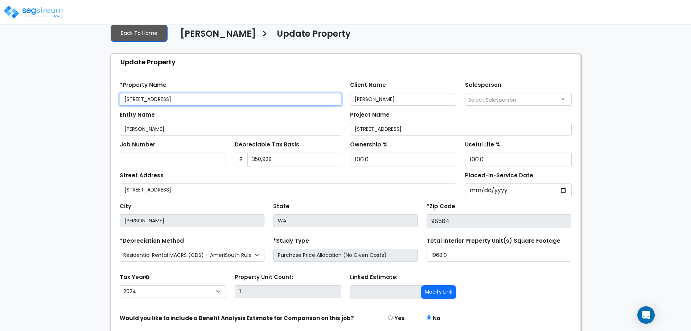
scroll to position [41, 0]
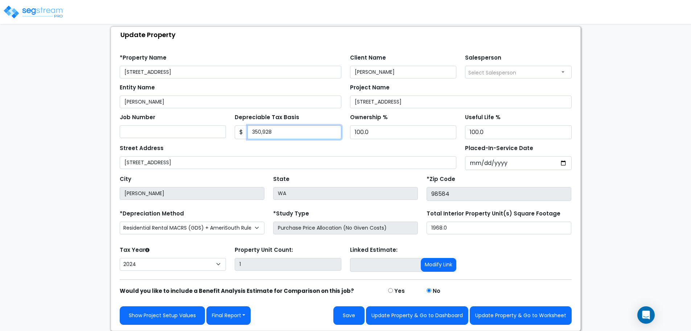
click at [276, 134] on input "350,928" at bounding box center [294, 132] width 94 height 14
type input "350,927.5"
click at [560, 163] on input "[DATE]" at bounding box center [518, 163] width 107 height 14
type input "[DATE]"
click at [605, 162] on div "We are Building your Property. So please grab a coffee and let us do the heavy …" at bounding box center [345, 161] width 691 height 340
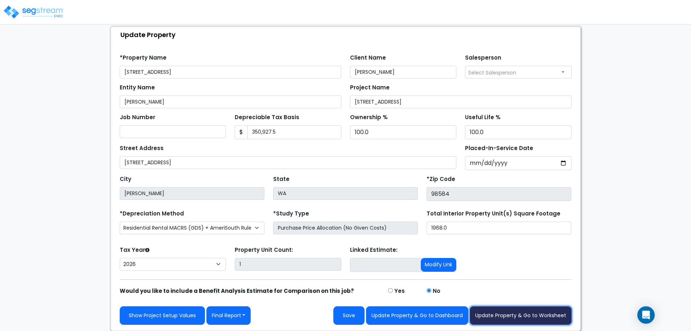
click at [503, 313] on button "Update Property & Go to Worksheet" at bounding box center [521, 315] width 102 height 19
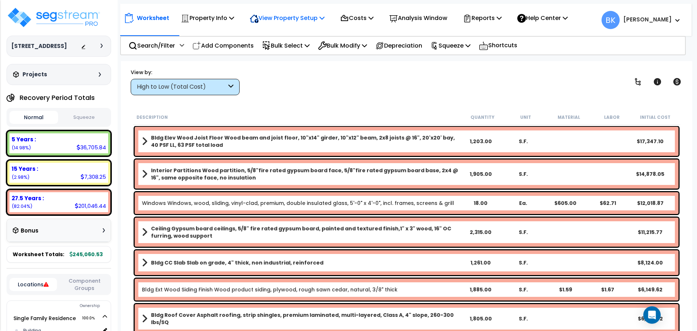
click at [313, 20] on p "View Property Setup" at bounding box center [287, 18] width 75 height 10
click at [291, 50] on link "View Questionnaire" at bounding box center [282, 49] width 72 height 15
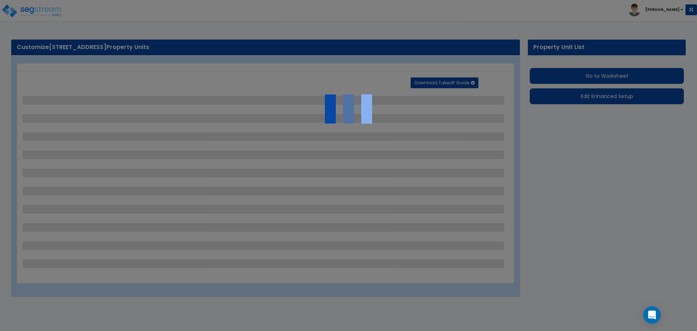
select select "2"
select select "1"
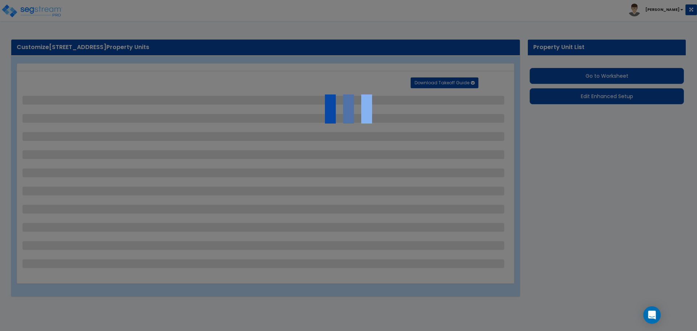
select select "2"
select select "1"
select select "2"
select select "1"
select select "3"
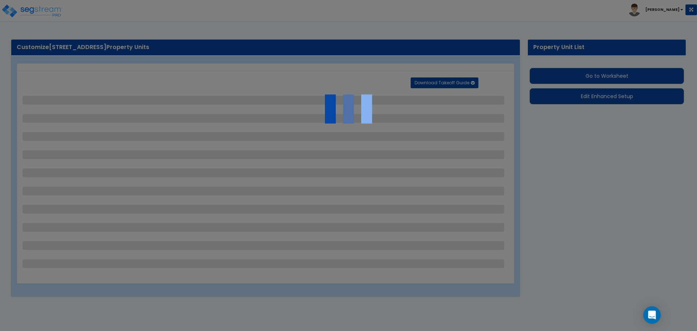
select select "2"
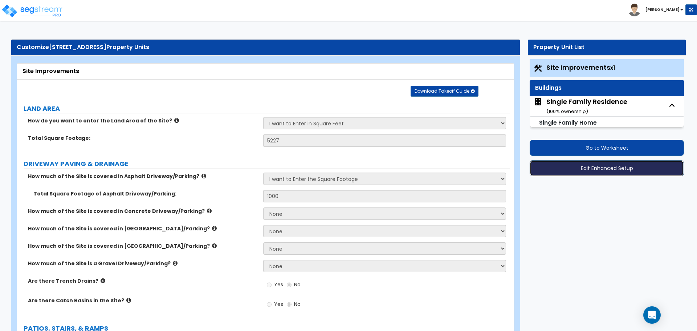
click at [587, 167] on button "Edit Enhanced Setup" at bounding box center [606, 168] width 154 height 16
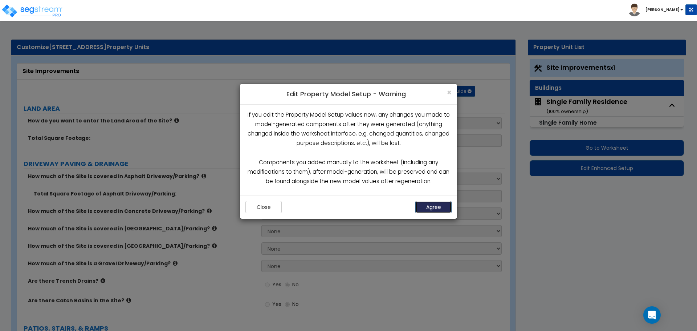
click at [430, 206] on button "Agree" at bounding box center [433, 207] width 36 height 12
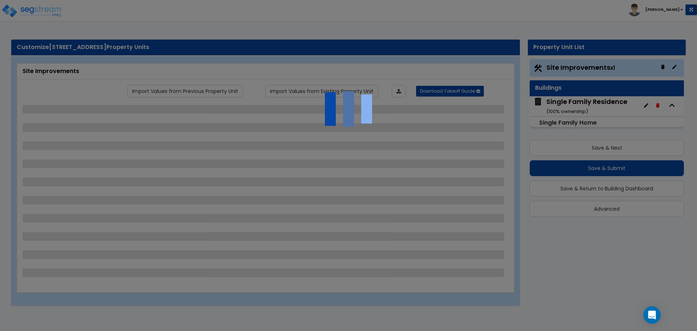
select select "2"
select select "1"
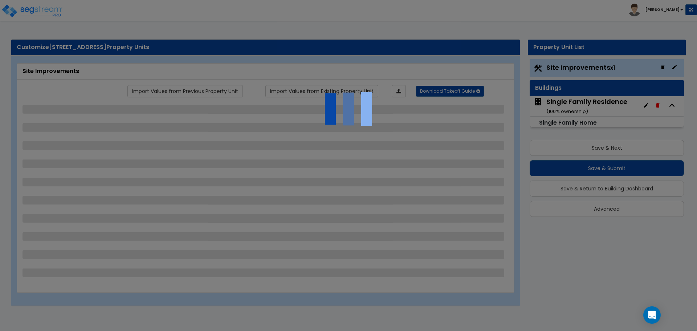
select select "2"
select select "1"
select select "2"
select select "1"
select select "3"
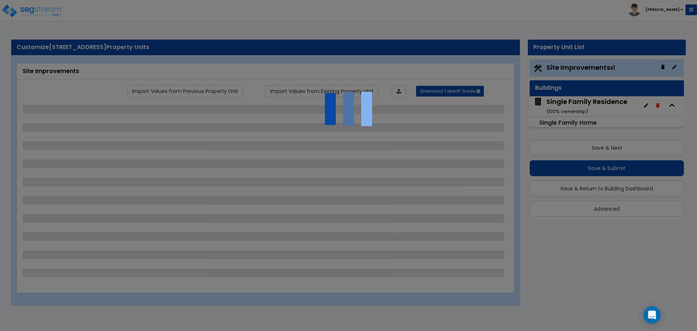
select select "2"
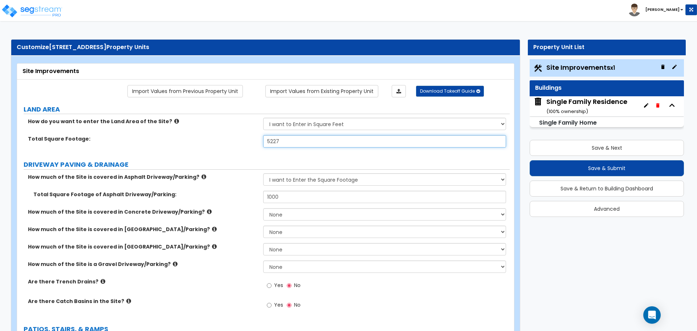
click at [320, 138] on input "5227" at bounding box center [384, 141] width 242 height 12
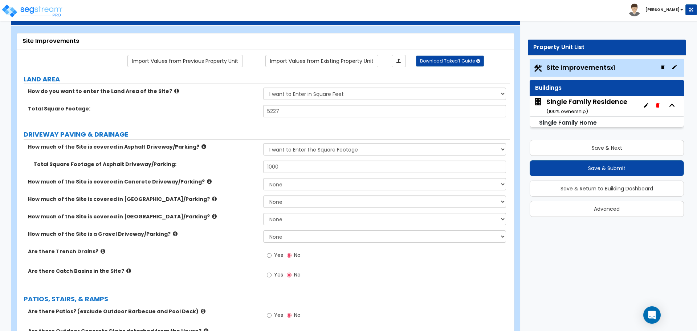
scroll to position [48, 0]
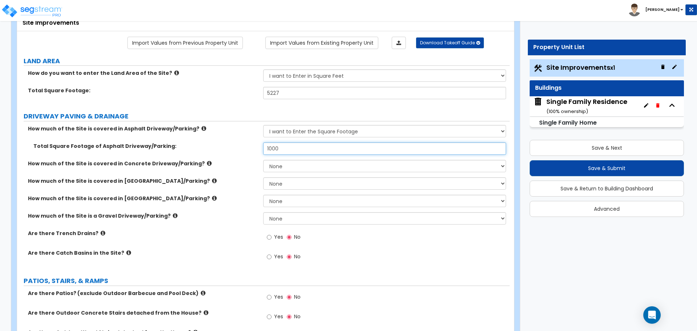
click at [289, 153] on input "1000" at bounding box center [384, 148] width 242 height 12
click at [290, 153] on input "1000" at bounding box center [384, 148] width 242 height 12
type input "830"
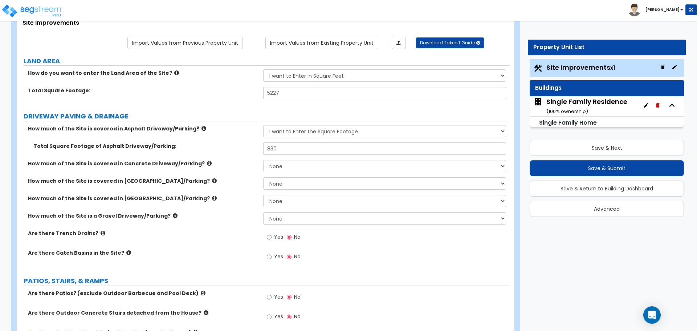
click at [244, 152] on div "Total Square Footage of Asphalt Driveway/Parking: 830" at bounding box center [263, 150] width 492 height 17
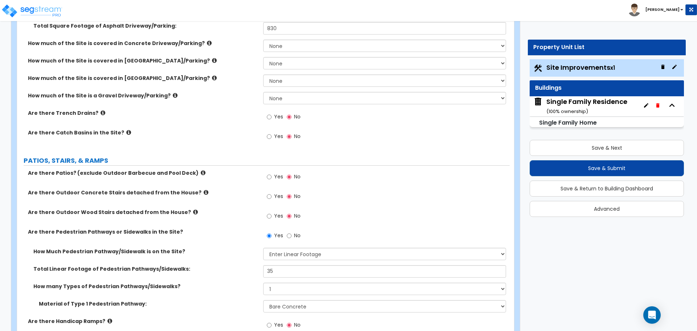
scroll to position [193, 0]
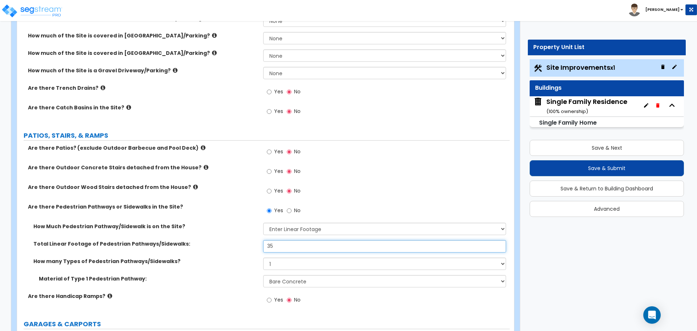
click at [302, 248] on input "35" at bounding box center [384, 246] width 242 height 12
type input "19"
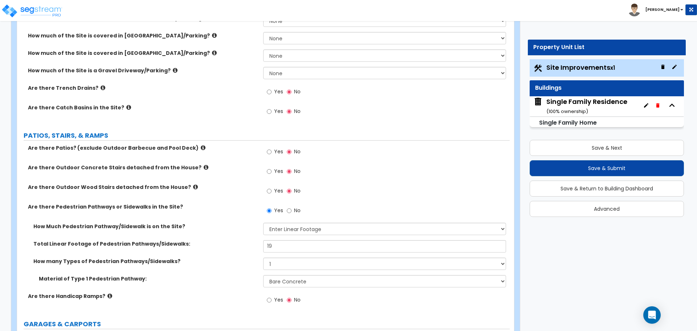
click at [235, 220] on div "Are there Pedestrian Pathways or Sidewalks in the Site? Yes No" at bounding box center [263, 213] width 492 height 20
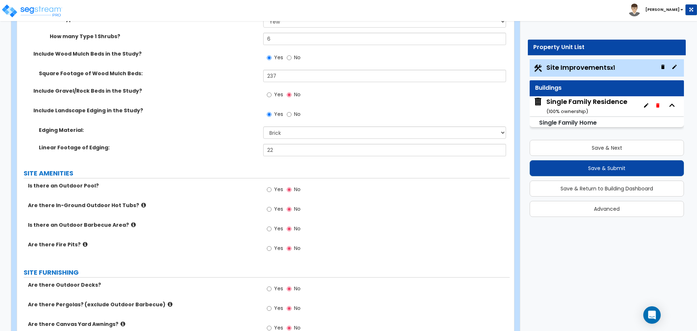
scroll to position [774, 0]
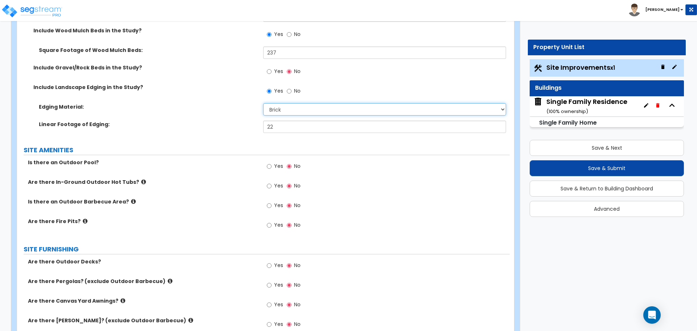
click at [286, 107] on select "Please Choose One Metal Brick Railroad Ties Concrete" at bounding box center [384, 109] width 242 height 12
select select "4"
click at [263, 103] on select "Please Choose One Metal Brick Railroad Ties Concrete" at bounding box center [384, 109] width 242 height 12
click at [286, 114] on select "Please Choose One Metal Brick Railroad Ties Concrete" at bounding box center [384, 109] width 242 height 12
click at [287, 112] on select "Please Choose One Metal Brick Railroad Ties Concrete" at bounding box center [384, 109] width 242 height 12
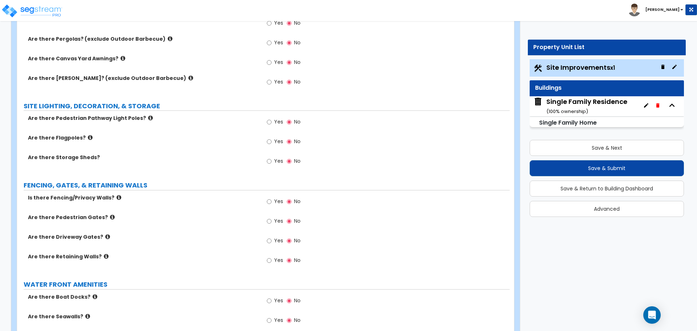
scroll to position [1064, 0]
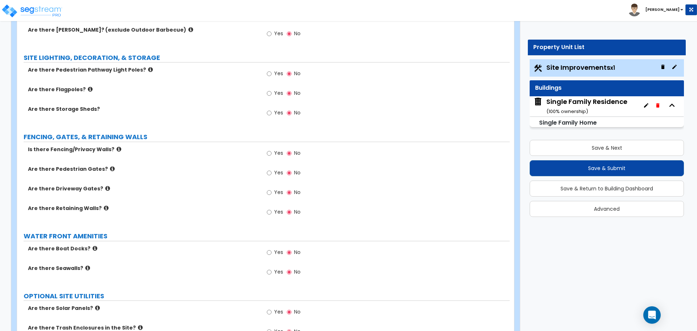
click at [274, 213] on span "Yes" at bounding box center [278, 211] width 9 height 7
click at [271, 213] on input "Yes" at bounding box center [269, 212] width 5 height 8
radio input "true"
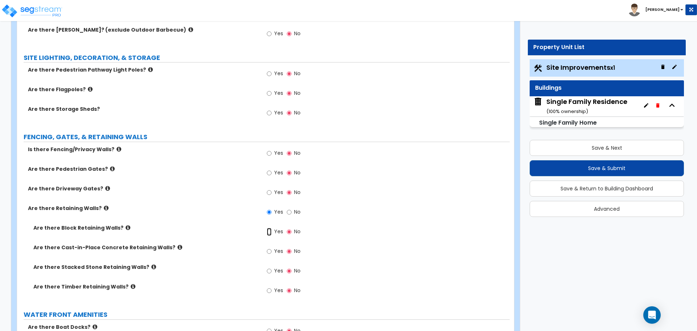
click at [271, 230] on input "Yes" at bounding box center [269, 232] width 5 height 8
radio input "true"
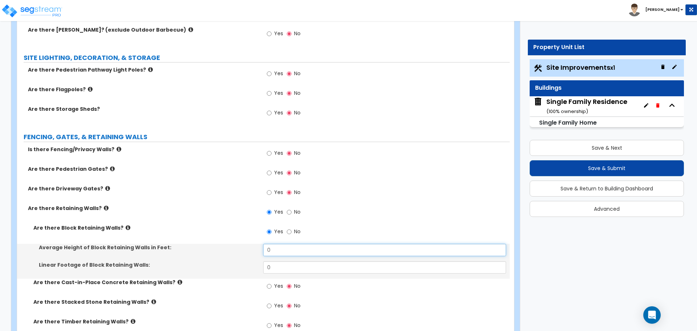
click at [272, 254] on input "0" at bounding box center [384, 249] width 242 height 12
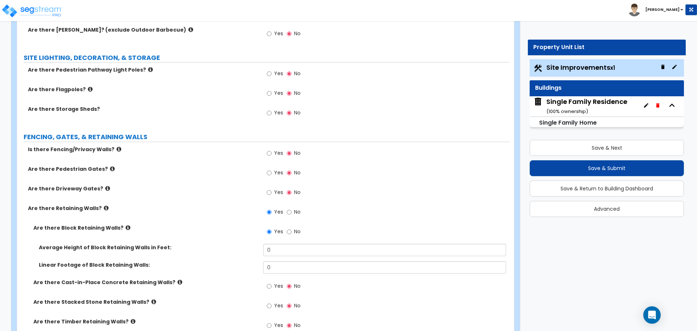
click at [282, 275] on div "Linear Footage of Block Retaining Walls: 0" at bounding box center [263, 269] width 492 height 17
click at [282, 271] on input "0" at bounding box center [384, 267] width 242 height 12
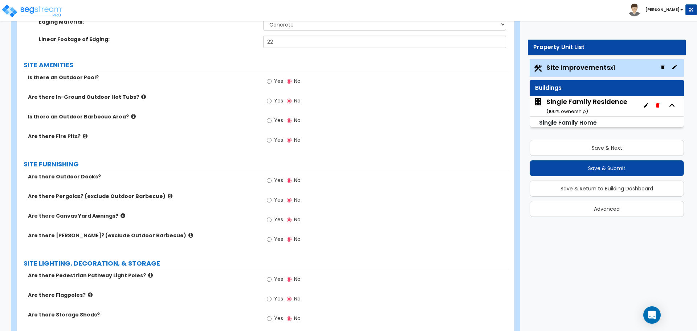
scroll to position [774, 0]
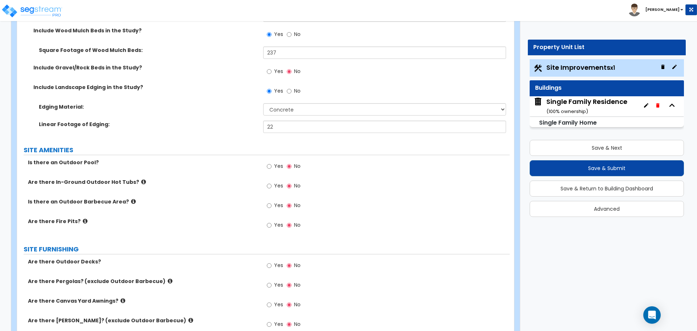
type input "22"
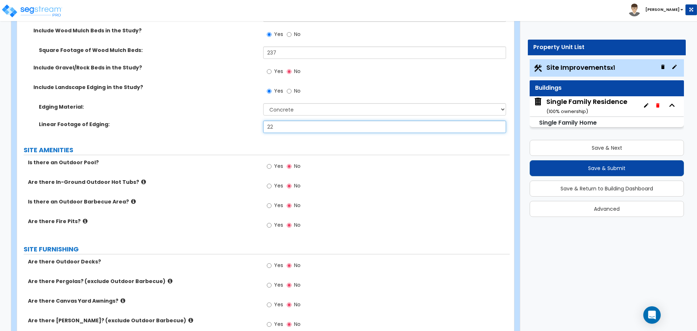
click at [276, 124] on input "22" at bounding box center [384, 126] width 242 height 12
click at [275, 124] on input "22" at bounding box center [384, 126] width 242 height 12
type input "22"
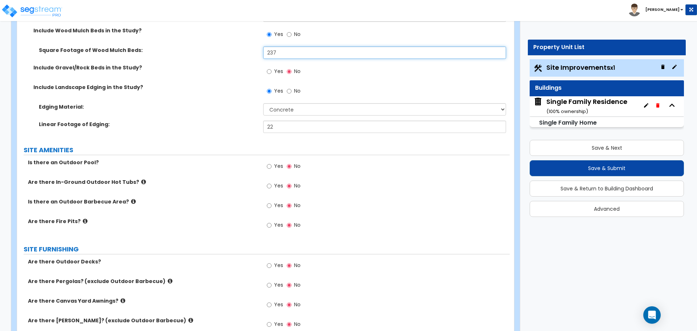
click at [282, 55] on input "237" at bounding box center [384, 52] width 242 height 12
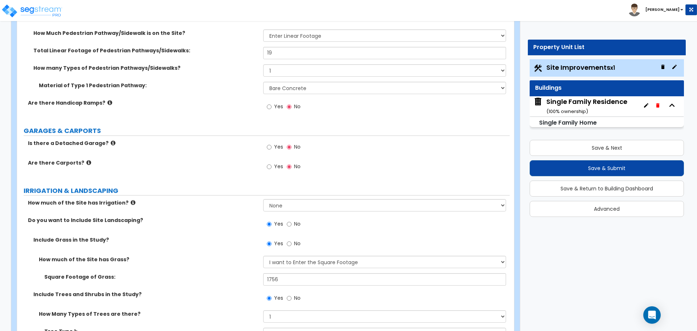
scroll to position [290, 0]
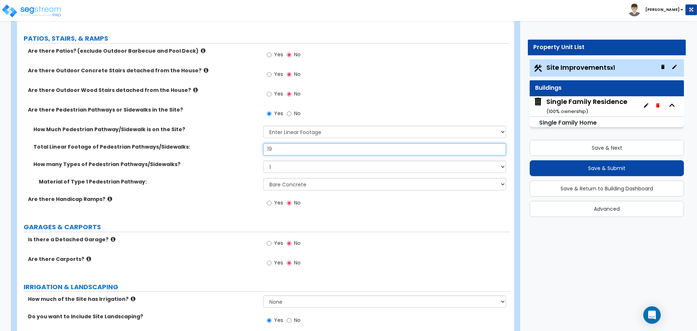
click at [281, 147] on input "19" at bounding box center [384, 149] width 242 height 12
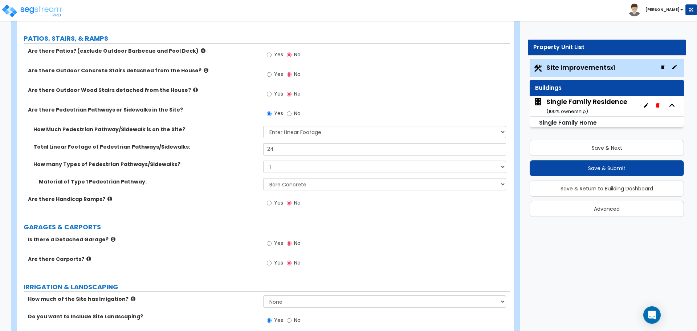
click at [244, 162] on label "How many Types of Pedestrian Pathways/Sidewalks?" at bounding box center [145, 163] width 224 height 7
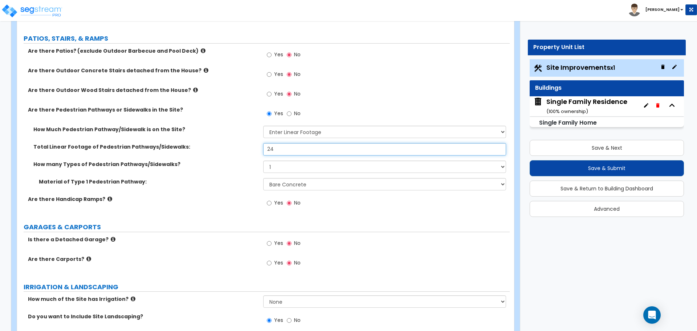
click at [283, 146] on input "24" at bounding box center [384, 149] width 242 height 12
type input "19"
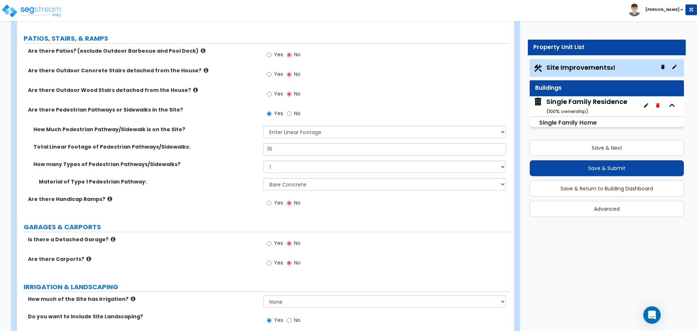
click at [226, 160] on label "How many Types of Pedestrian Pathways/Sidewalks?" at bounding box center [145, 163] width 224 height 7
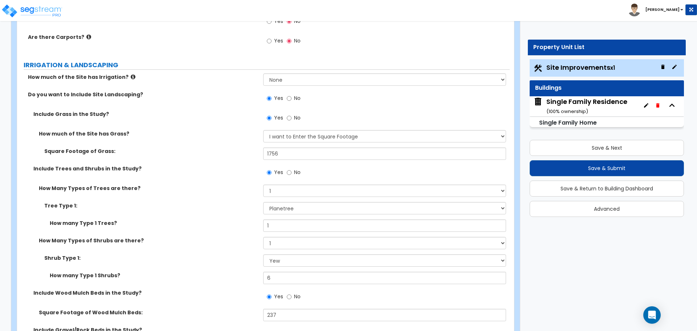
scroll to position [532, 0]
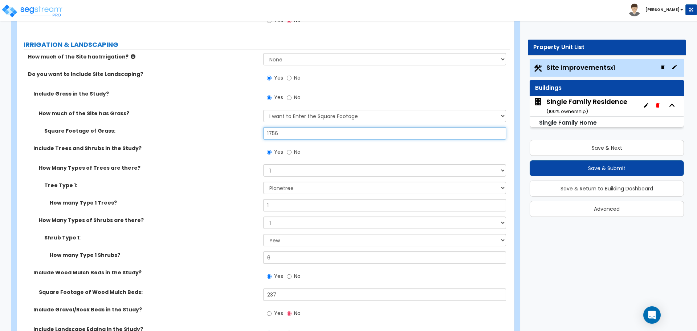
click at [298, 134] on input "1756" at bounding box center [384, 133] width 242 height 12
type input "1,276"
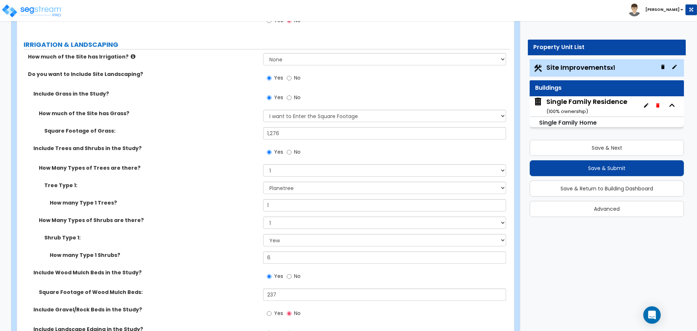
click at [246, 142] on div "Square Footage of Grass: 1,276" at bounding box center [263, 135] width 492 height 17
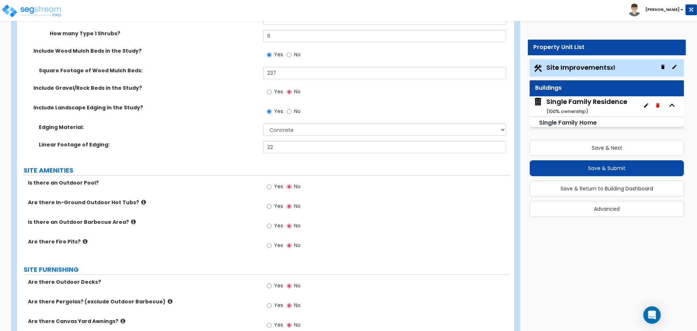
scroll to position [774, 0]
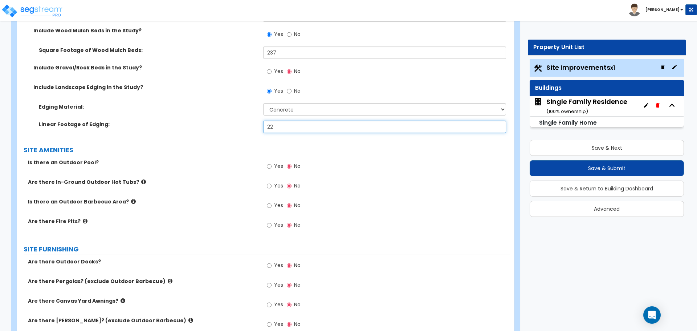
click at [292, 127] on input "22" at bounding box center [384, 126] width 242 height 12
type input "24"
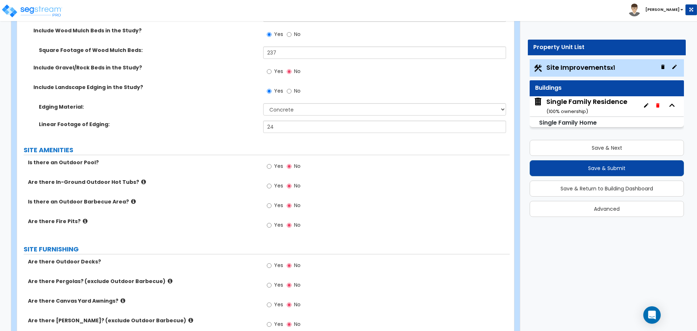
click at [245, 131] on div "Linear Footage of Edging: 24" at bounding box center [263, 128] width 492 height 17
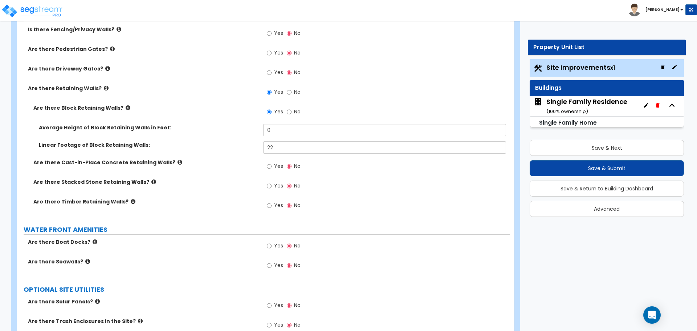
scroll to position [1209, 0]
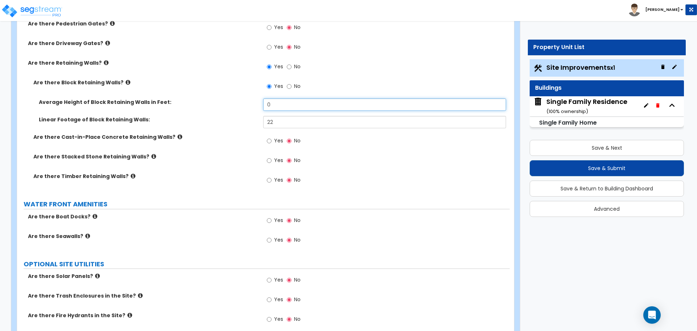
click at [282, 108] on input "0" at bounding box center [384, 104] width 242 height 12
click at [274, 106] on input "5" at bounding box center [384, 104] width 242 height 12
type input "4"
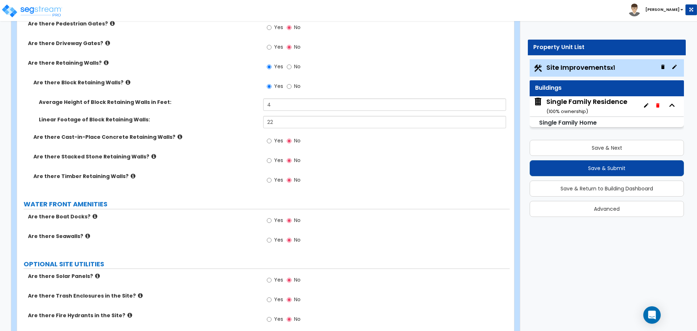
drag, startPoint x: 253, startPoint y: 103, endPoint x: 441, endPoint y: 78, distance: 189.7
click at [253, 103] on label "Average Height of Block Retaining Walls in Feet:" at bounding box center [148, 101] width 219 height 7
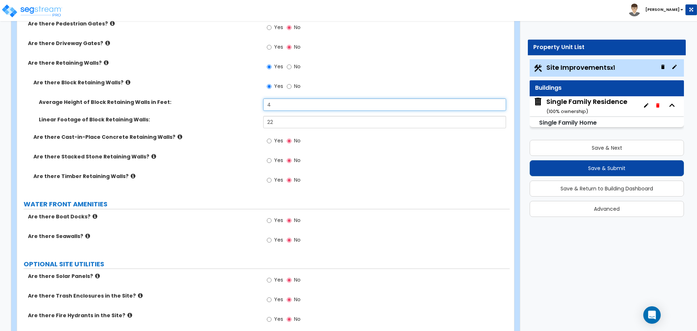
click at [276, 103] on input "4" at bounding box center [384, 104] width 242 height 12
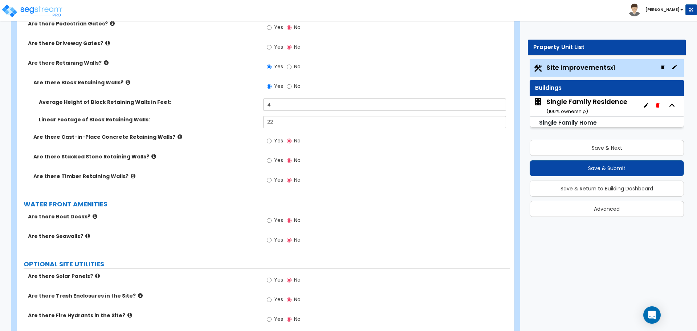
click at [241, 103] on label "Average Height of Block Retaining Walls in Feet:" at bounding box center [148, 101] width 219 height 7
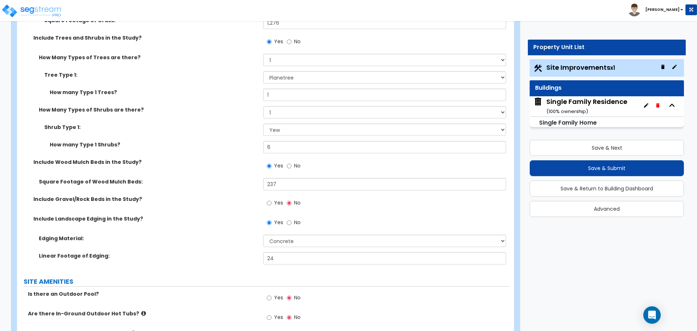
scroll to position [596, 0]
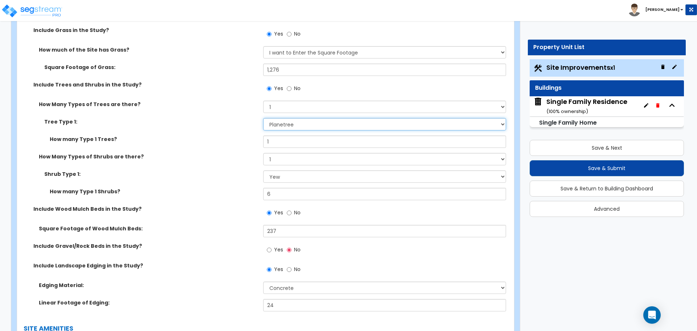
click at [282, 129] on select "Please Choose One Honey Locust Planetree Poplar Elm Hawthorn Linden Maple Red M…" at bounding box center [384, 124] width 242 height 12
click at [285, 107] on select "None 1 2 3" at bounding box center [384, 107] width 242 height 12
select select "0"
click at [263, 101] on select "None 1 2 3" at bounding box center [384, 107] width 242 height 12
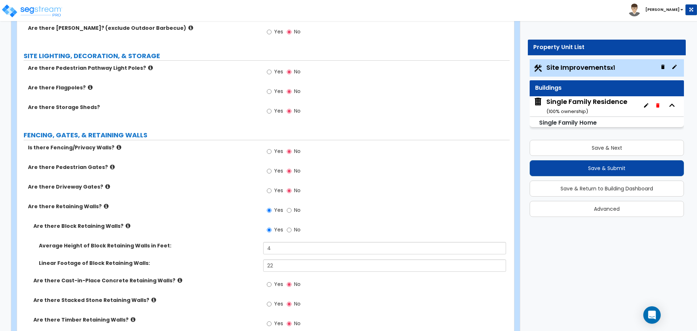
scroll to position [1287, 0]
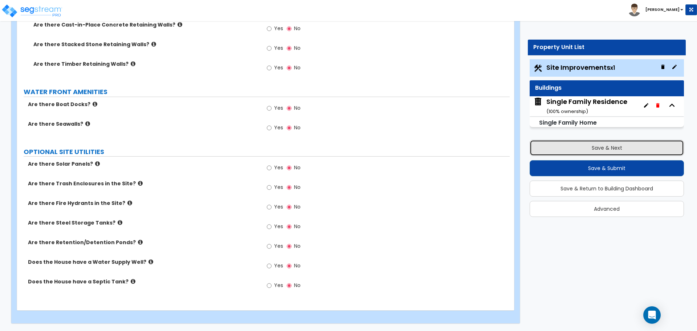
click at [608, 149] on button "Save & Next" at bounding box center [606, 148] width 154 height 16
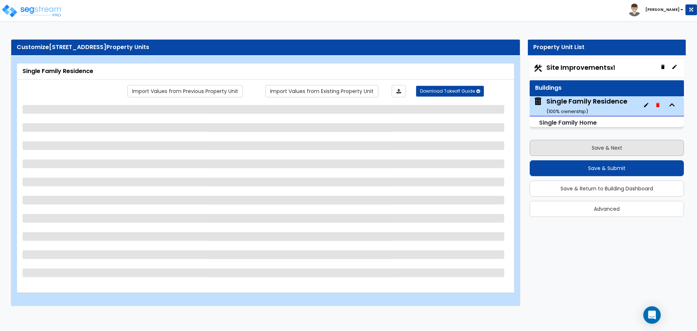
select select "1"
select select "7"
select select "3"
select select "2"
select select "1"
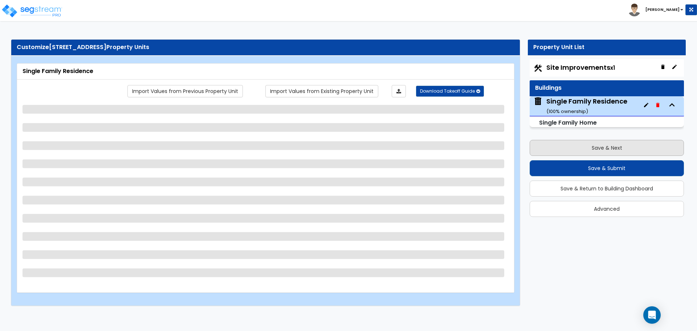
select select "1"
select select "4"
select select "1"
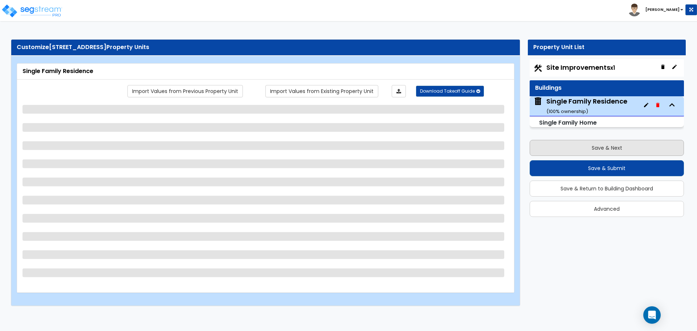
select select "1"
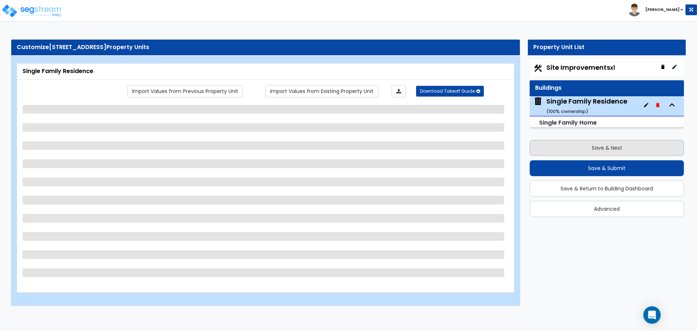
select select "5"
select select "1"
select select "6"
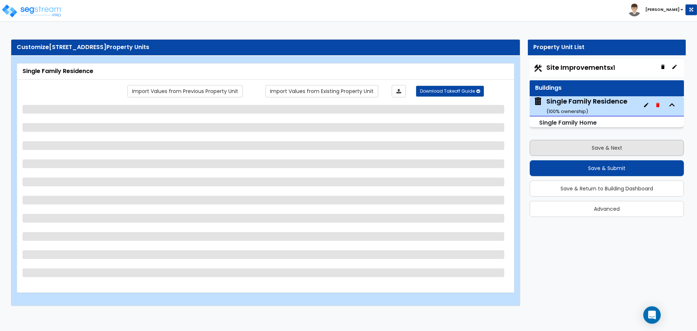
select select "2"
select select "3"
select select "4"
select select "1"
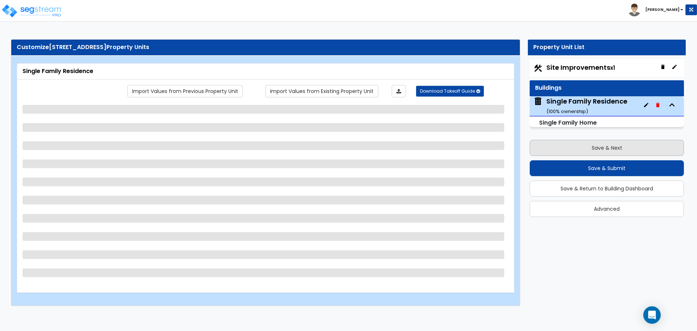
select select "2"
select select "1"
select select "3"
select select "4"
select select "1"
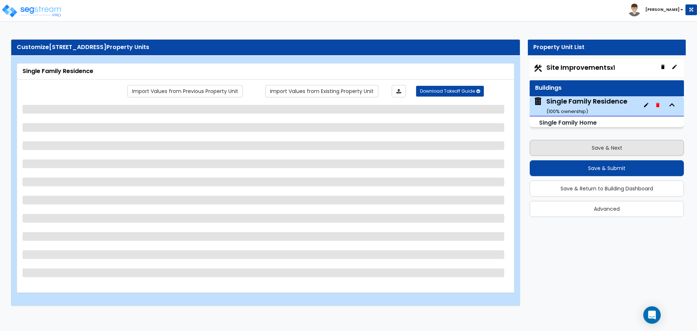
select select "2"
select select "1"
select select "2"
select select "1"
select select "4"
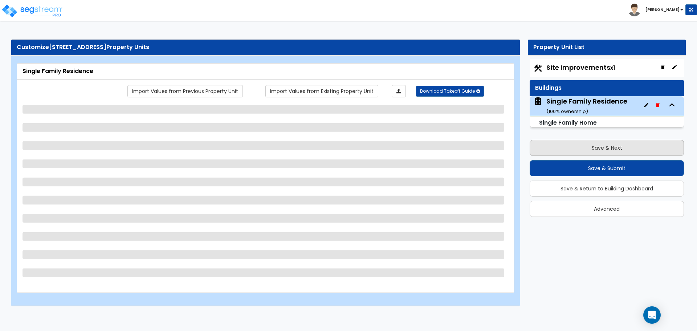
select select "1"
select select "2"
select select "1"
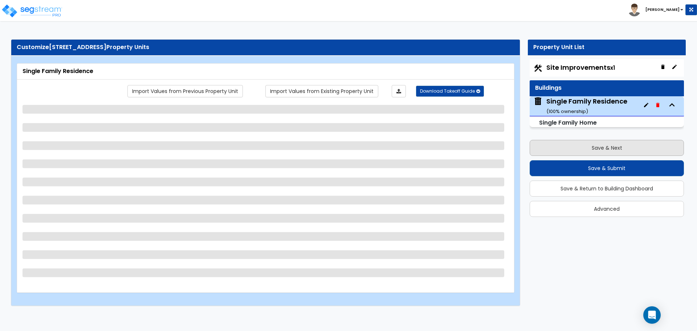
select select "2"
select select "1"
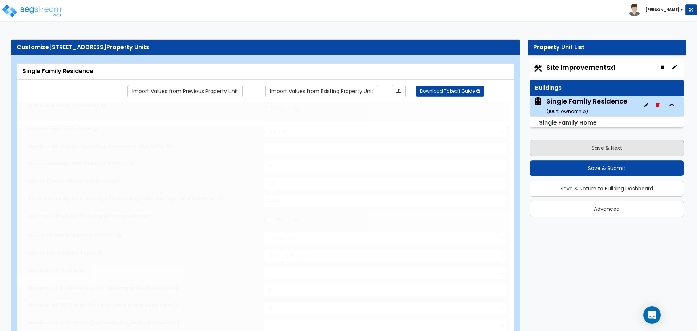
type input "3"
select select "2"
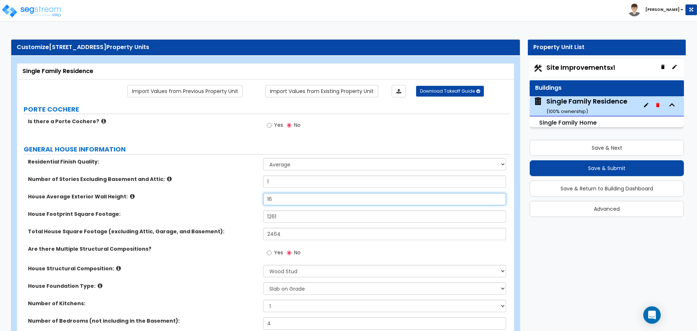
click at [288, 201] on input "16" at bounding box center [384, 199] width 242 height 12
type input "12"
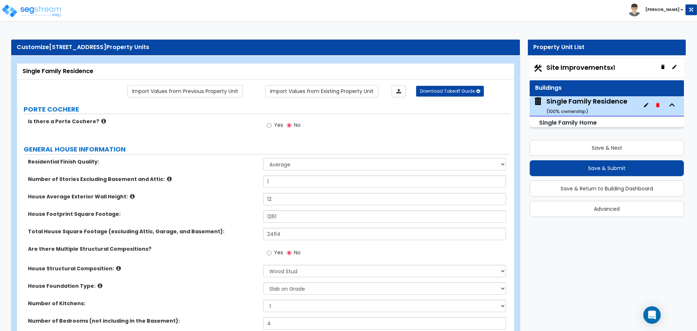
click at [246, 204] on div "House Average Exterior Wall Height: 12" at bounding box center [263, 201] width 492 height 17
click at [278, 218] on input "1261" at bounding box center [384, 216] width 242 height 12
type input "1,000"
click at [235, 209] on div "House Average Exterior Wall Height: 12" at bounding box center [263, 201] width 492 height 17
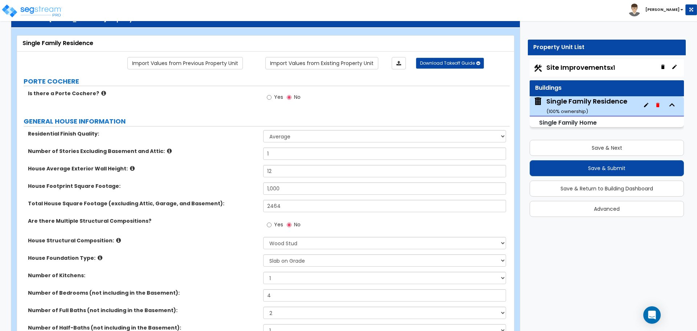
scroll to position [48, 0]
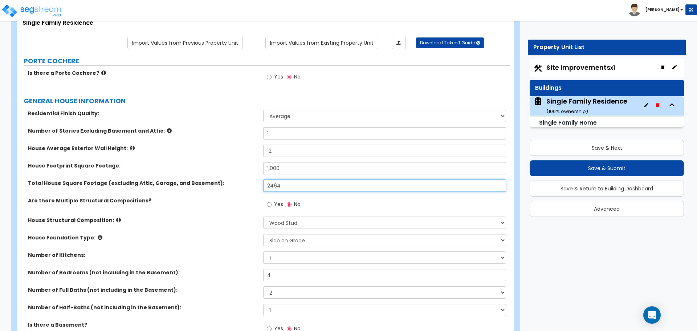
click at [291, 183] on input "2464" at bounding box center [384, 185] width 242 height 12
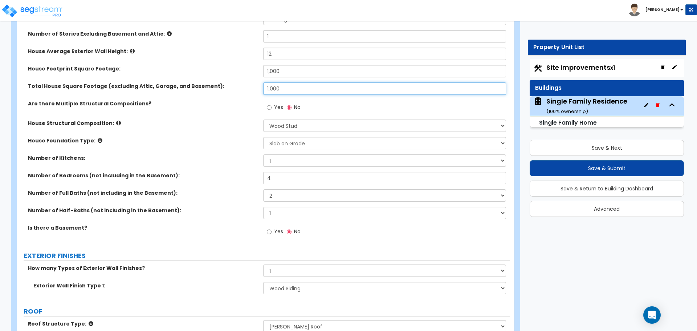
scroll to position [193, 0]
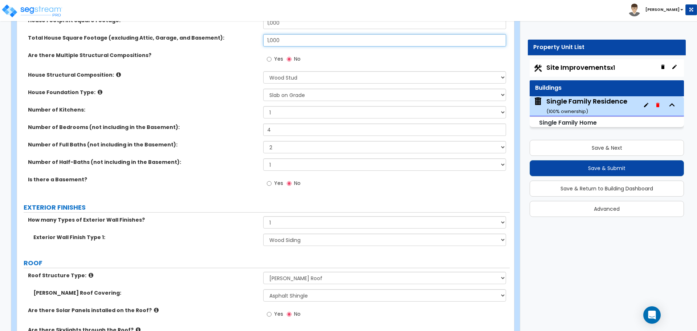
type input "1,000"
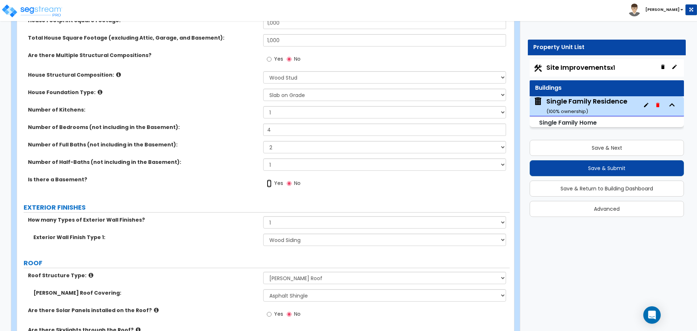
click at [269, 182] on input "Yes" at bounding box center [269, 183] width 5 height 8
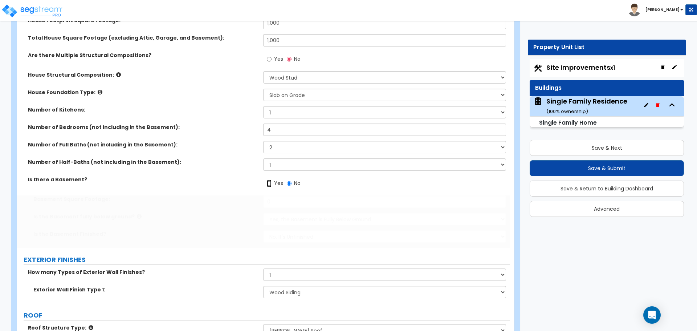
radio input "true"
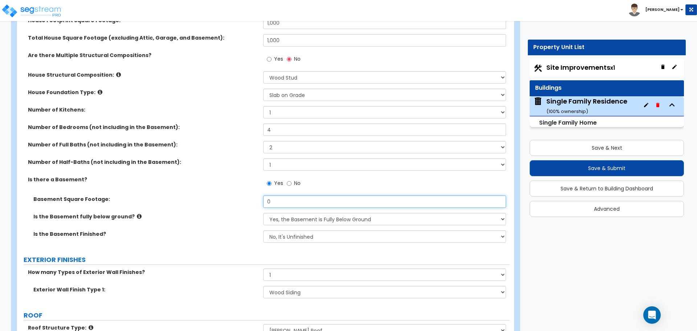
click at [284, 200] on input "0" at bounding box center [384, 201] width 242 height 12
type input "968"
click at [286, 222] on select "Yes, the Basement is Fully Below Ground No, the Basement is Partially Below Gro…" at bounding box center [384, 219] width 242 height 12
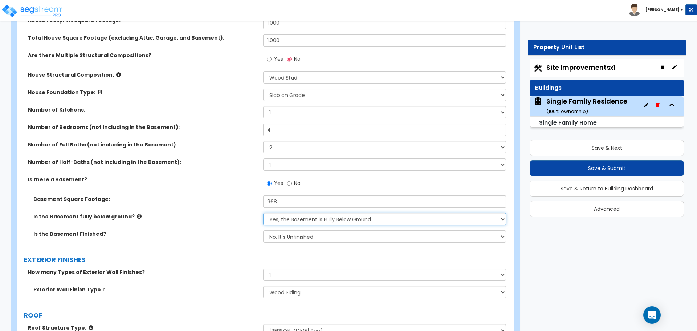
select select "1"
click at [263, 213] on select "Yes, the Basement is Fully Below Ground No, the Basement is Partially Below Gro…" at bounding box center [384, 219] width 242 height 12
click at [284, 235] on select "No, It's Unfinished Yes, It's Finished" at bounding box center [384, 236] width 242 height 12
select select "1"
click at [263, 230] on select "No, It's Unfinished Yes, It's Finished" at bounding box center [384, 236] width 242 height 12
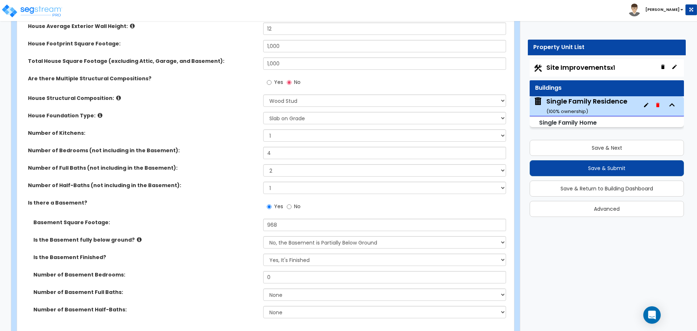
scroll to position [145, 0]
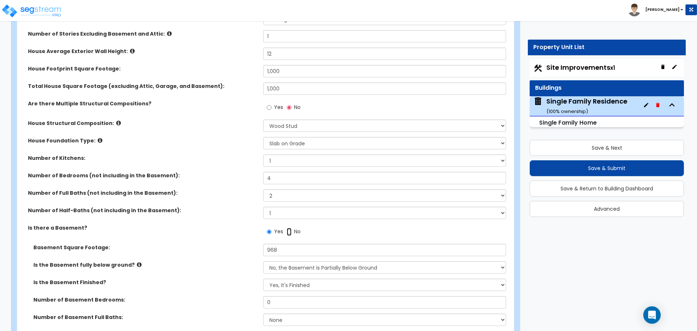
click at [291, 233] on input "No" at bounding box center [289, 232] width 5 height 8
radio input "false"
radio input "true"
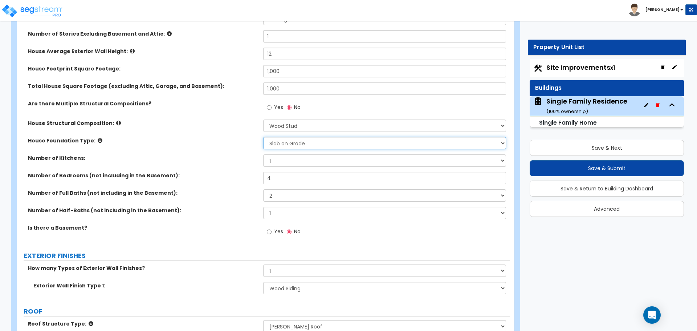
click at [271, 143] on select "Please Choose One Crawl Space Pier-Elevated First floor Slab on Grade" at bounding box center [384, 143] width 242 height 12
click at [275, 147] on select "Please Choose One Crawl Space Pier-Elevated First floor Slab on Grade" at bounding box center [384, 143] width 242 height 12
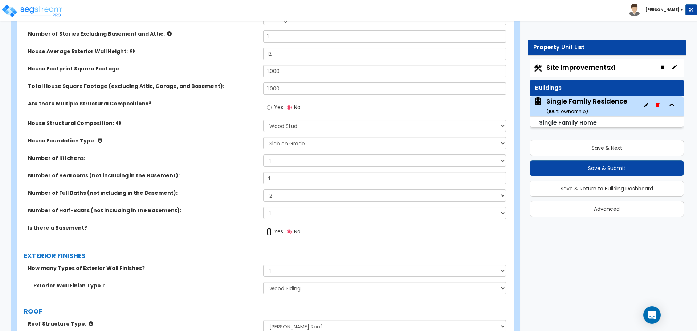
click at [269, 234] on input "Yes" at bounding box center [269, 232] width 5 height 8
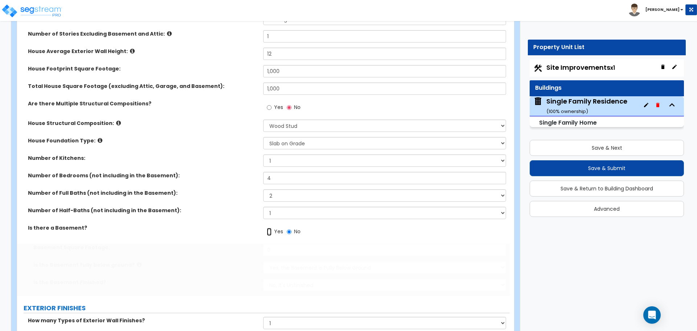
radio input "true"
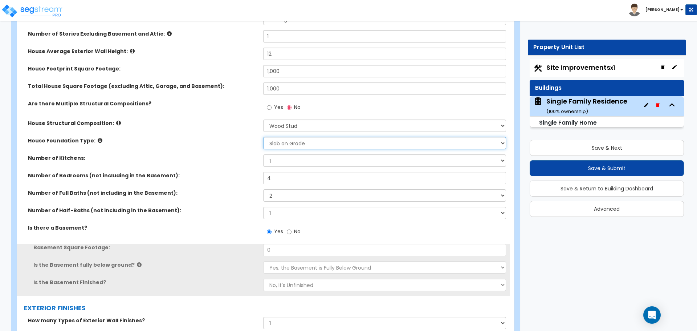
click at [310, 148] on select "Please Choose One Crawl Space Pier-Elevated First floor Slab on Grade" at bounding box center [384, 143] width 242 height 12
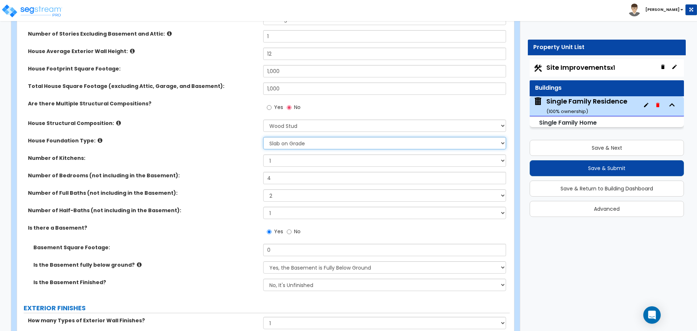
click at [263, 137] on select "Please Choose One Crawl Space Pier-Elevated First floor Slab on Grade" at bounding box center [384, 143] width 242 height 12
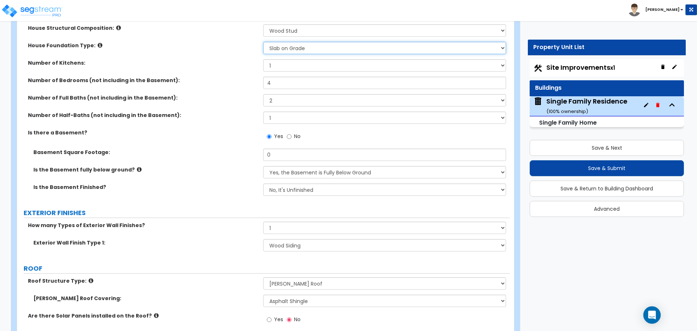
scroll to position [242, 0]
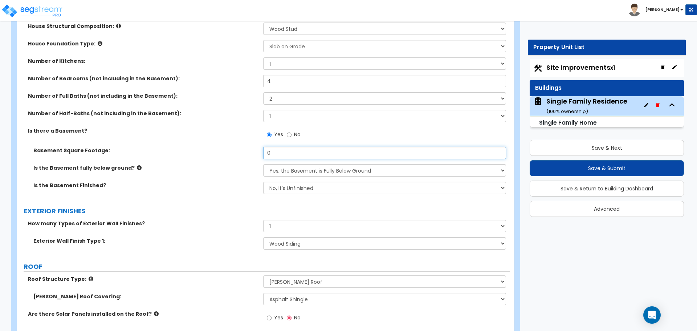
click at [283, 155] on input "0" at bounding box center [384, 153] width 242 height 12
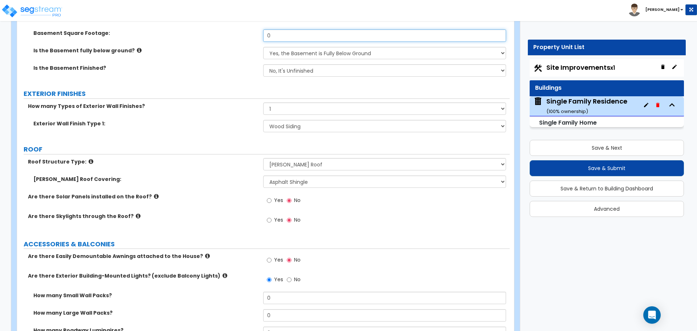
scroll to position [339, 0]
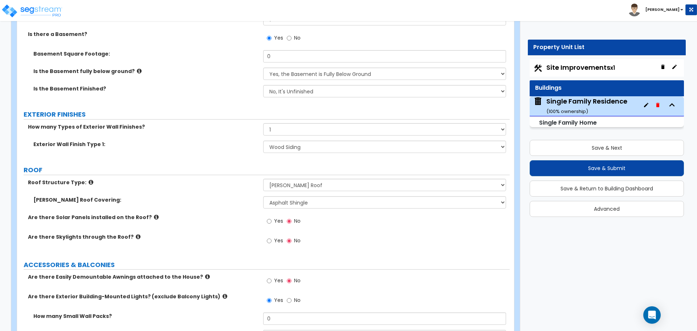
click at [300, 84] on div "Is the Basement fully below ground? Yes, the Basement is Fully Below Ground No,…" at bounding box center [263, 75] width 492 height 17
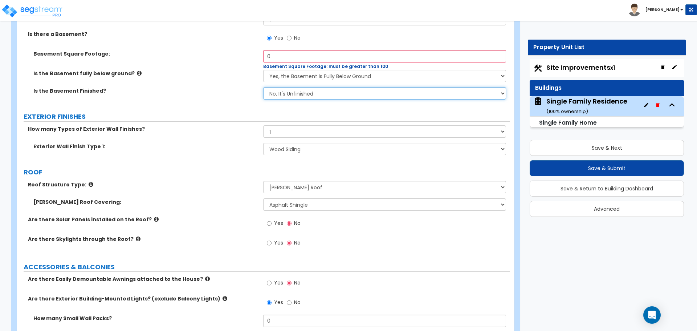
click at [283, 97] on select "No, It's Unfinished Yes, It's Finished" at bounding box center [384, 93] width 242 height 12
select select "1"
click at [263, 87] on select "No, It's Unfinished Yes, It's Finished" at bounding box center [384, 93] width 242 height 12
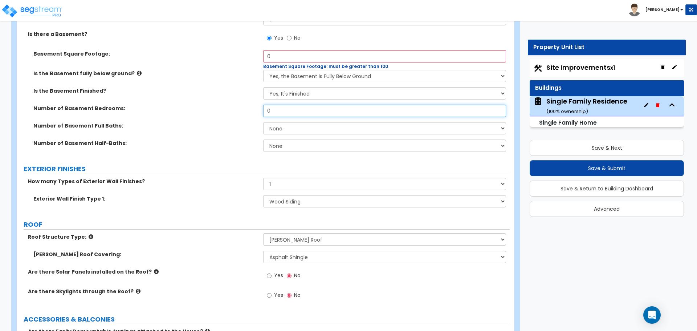
click at [276, 112] on input "0" at bounding box center [384, 111] width 242 height 12
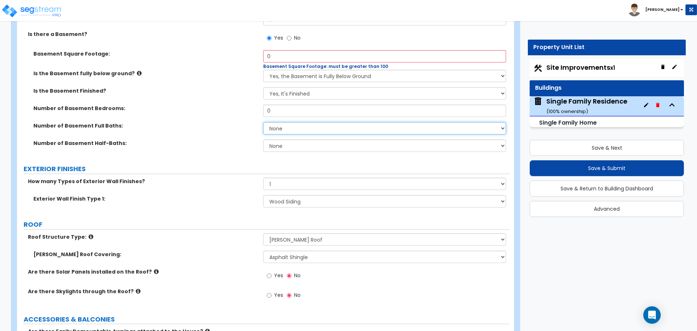
click at [276, 127] on select "None 1 2 3" at bounding box center [384, 128] width 242 height 12
click at [298, 102] on div "Is the Basement Finished? No, It's Unfinished Yes, It's Finished" at bounding box center [263, 95] width 492 height 17
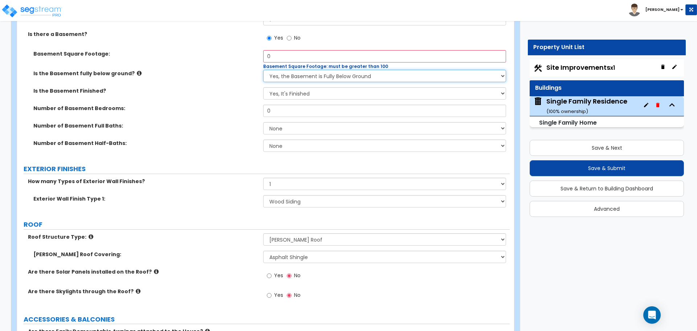
click at [310, 82] on select "Yes, the Basement is Fully Below Ground No, the Basement is Partially Below Gro…" at bounding box center [384, 76] width 242 height 12
click at [305, 61] on input "0" at bounding box center [384, 56] width 242 height 12
type input "968"
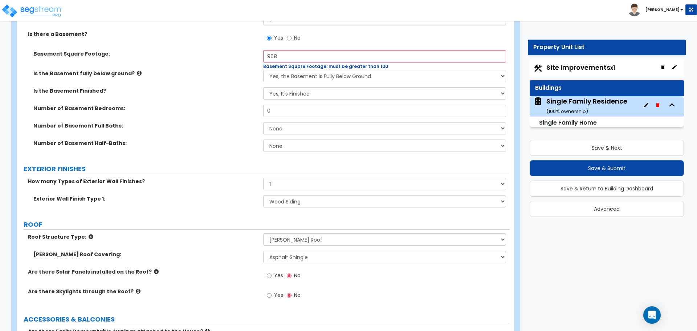
click at [258, 81] on div "Is the Basement fully below ground? Yes, the Basement is Fully Below Ground No,…" at bounding box center [263, 78] width 492 height 17
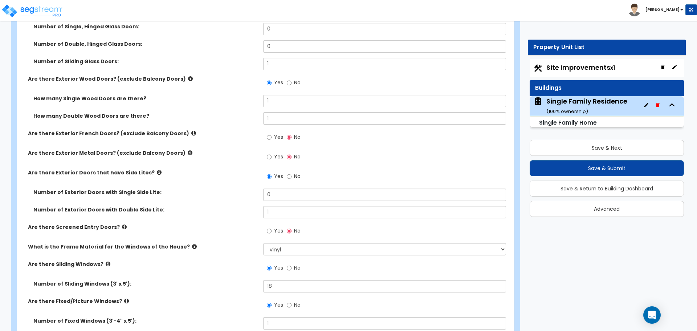
scroll to position [1113, 0]
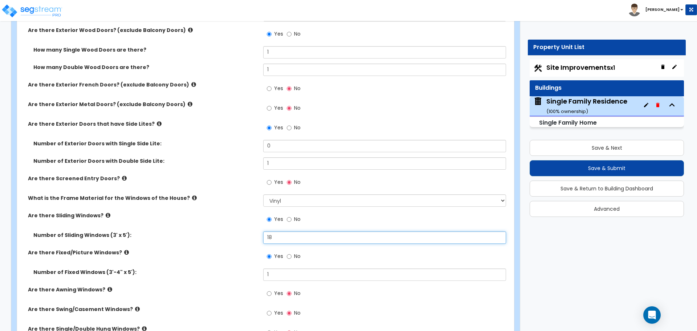
click at [280, 237] on input "18" at bounding box center [384, 237] width 242 height 12
click at [241, 245] on div "Number of Sliding Windows (3' x 5'): 16" at bounding box center [263, 239] width 492 height 17
click at [287, 278] on input "1" at bounding box center [384, 274] width 242 height 12
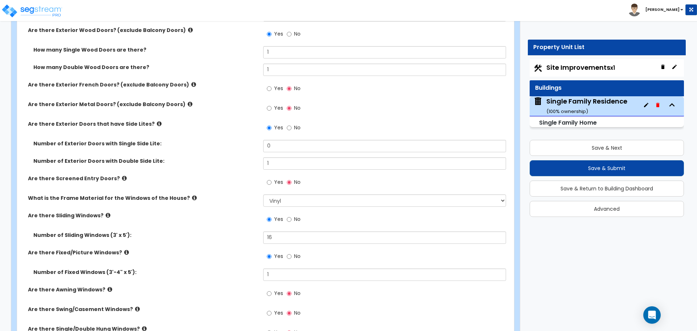
click at [240, 241] on div "Number of Sliding Windows (3' x 5'): 16" at bounding box center [263, 239] width 492 height 17
click at [291, 241] on input "16" at bounding box center [384, 237] width 242 height 12
type input "18"
click at [231, 225] on div "Are there Sliding Windows? Yes No" at bounding box center [263, 222] width 492 height 20
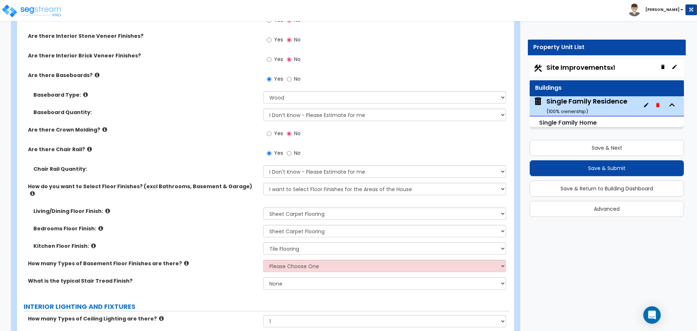
scroll to position [1597, 0]
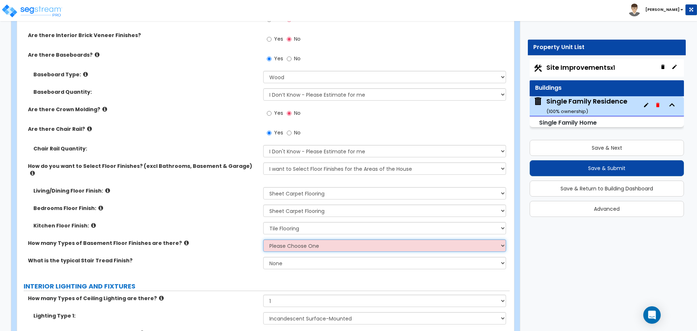
click at [281, 240] on select "Please Choose One 1 2 3" at bounding box center [384, 245] width 242 height 12
select select "1"
click at [263, 239] on select "Please Choose One 1 2 3" at bounding box center [384, 245] width 242 height 12
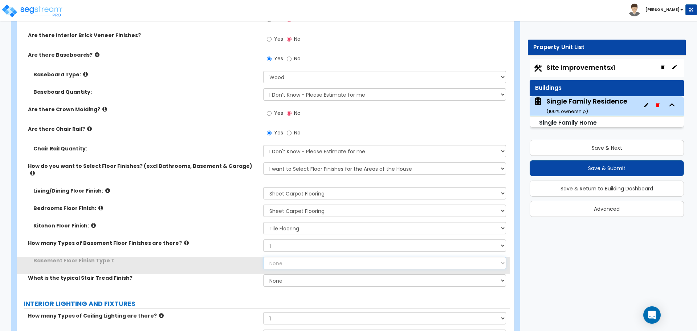
click at [282, 257] on select "None Tile Flooring Hardwood Flooring Resilient Laminate Flooring VCT Flooring S…" at bounding box center [384, 263] width 242 height 12
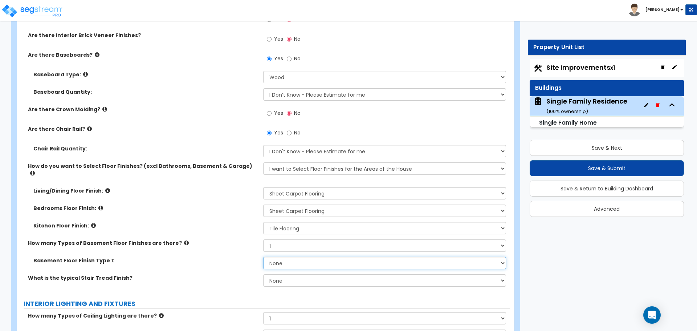
click at [263, 257] on select "None Tile Flooring Hardwood Flooring Resilient Laminate Flooring VCT Flooring S…" at bounding box center [384, 263] width 242 height 12
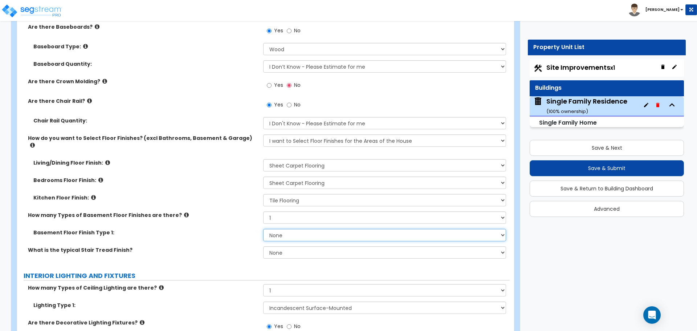
scroll to position [1645, 0]
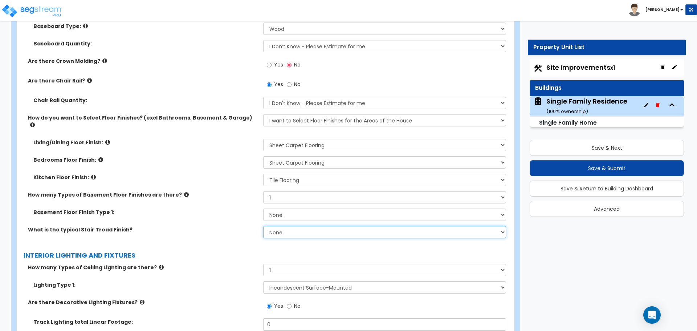
click at [287, 226] on select "None Tile Wood Laminate VCT Sheet Carpet Sheet Vinyl Carpet Tile" at bounding box center [384, 232] width 242 height 12
select select "5"
click at [263, 226] on select "None Tile Wood Laminate VCT Sheet Carpet Sheet Vinyl Carpet Tile" at bounding box center [384, 232] width 242 height 12
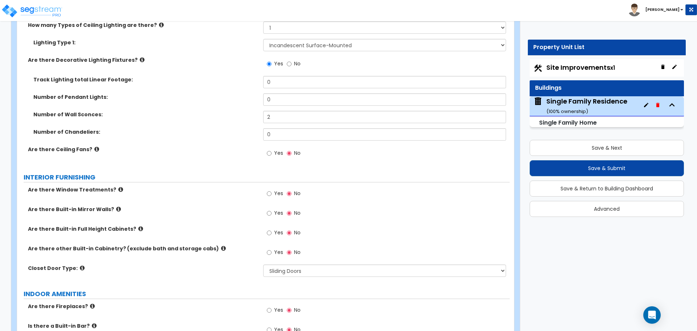
scroll to position [1935, 0]
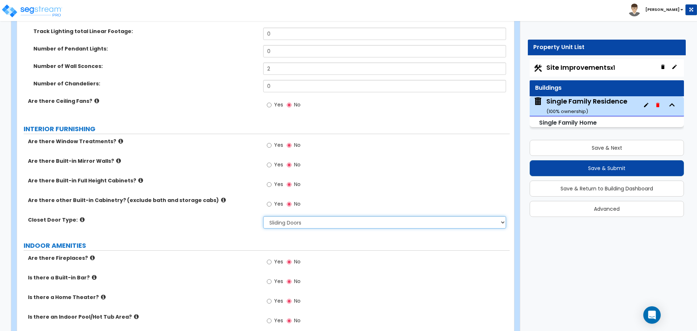
click at [304, 216] on select "None Bi-fold Louvered Doors Bi-fold Panel Doors Sliding Doors Hinged Wood Door" at bounding box center [384, 222] width 242 height 12
select select "3"
click at [263, 216] on select "None Bi-fold Louvered Doors Bi-fold Panel Doors Sliding Doors Hinged Wood Door" at bounding box center [384, 222] width 242 height 12
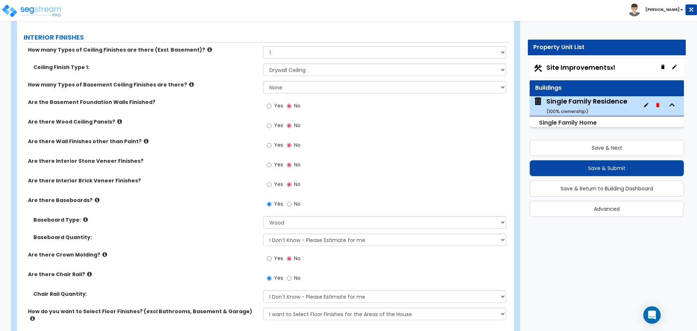
scroll to position [1403, 0]
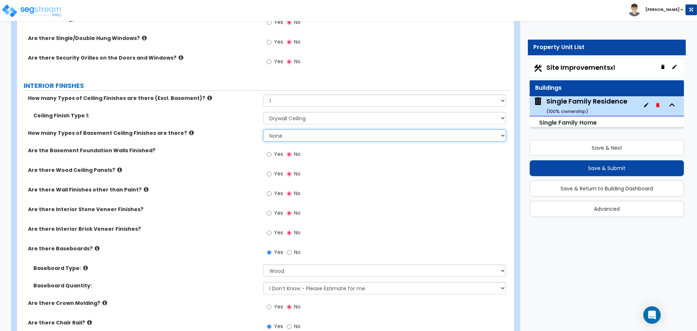
click at [283, 138] on select "None 1 2" at bounding box center [384, 135] width 242 height 12
select select "1"
click at [263, 129] on select "None 1 2" at bounding box center [384, 135] width 242 height 12
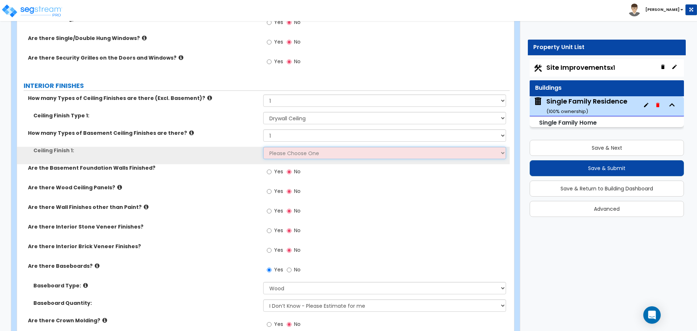
click at [283, 154] on select "Please Choose One Drop Ceiling Open Ceiling Drywall Ceiling" at bounding box center [384, 153] width 242 height 12
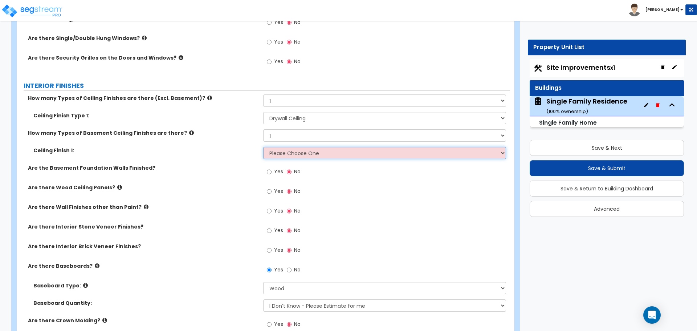
select select "3"
click at [263, 147] on select "Please Choose One Drop Ceiling Open Ceiling Drywall Ceiling" at bounding box center [384, 153] width 242 height 12
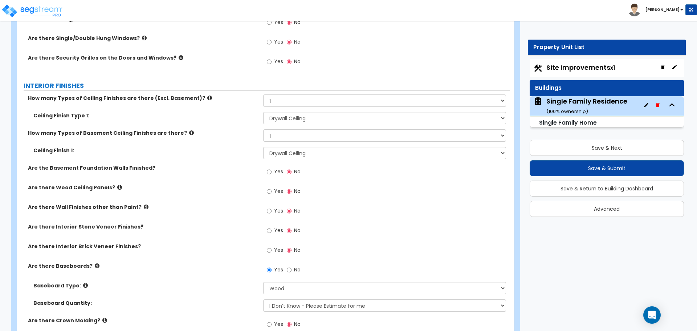
click at [272, 173] on label "Yes" at bounding box center [275, 172] width 16 height 12
click at [271, 173] on input "Yes" at bounding box center [269, 172] width 5 height 8
radio input "true"
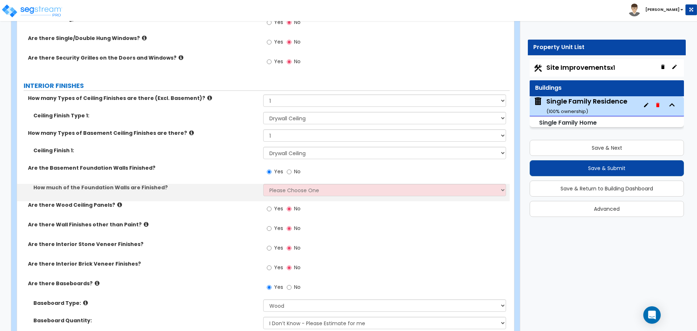
click at [282, 197] on div "How much of the Foundation Walls are Finished? Please Choose One Enter Percenta…" at bounding box center [263, 192] width 492 height 17
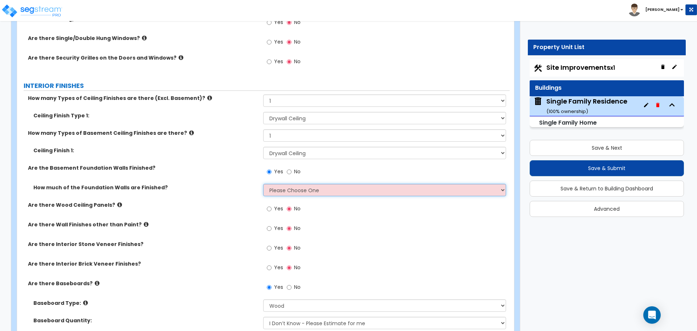
click at [284, 191] on select "Please Choose One Enter Percentage Enter Square Footage" at bounding box center [384, 190] width 242 height 12
click at [263, 184] on select "Please Choose One Enter Percentage Enter Square Footage" at bounding box center [384, 190] width 242 height 12
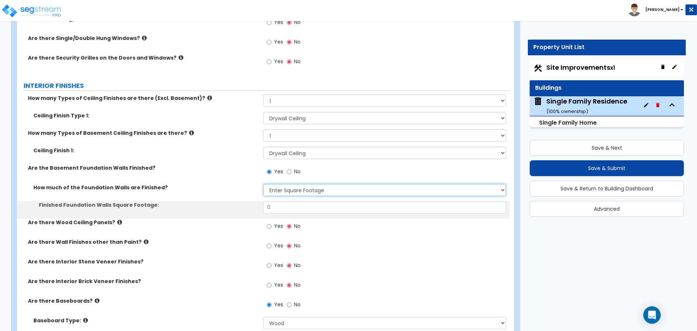
drag, startPoint x: 286, startPoint y: 191, endPoint x: 286, endPoint y: 195, distance: 4.0
click at [286, 191] on select "Please Choose One Enter Percentage Enter Square Footage" at bounding box center [384, 190] width 242 height 12
select select "1"
click at [263, 184] on select "Please Choose One Enter Percentage Enter Square Footage" at bounding box center [384, 190] width 242 height 12
click at [282, 202] on input "0" at bounding box center [384, 207] width 242 height 12
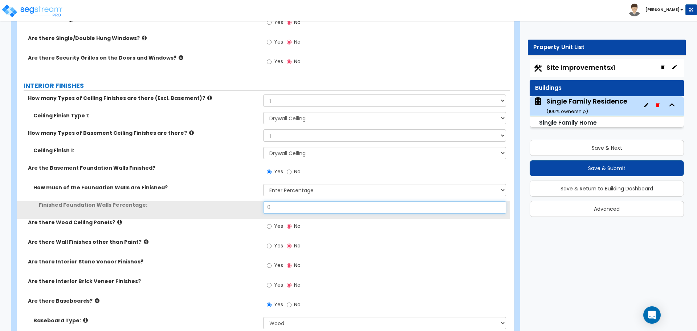
click at [282, 202] on input "0" at bounding box center [384, 207] width 242 height 12
drag, startPoint x: 280, startPoint y: 201, endPoint x: 279, endPoint y: 207, distance: 5.9
click at [280, 202] on input "100" at bounding box center [384, 207] width 242 height 12
click at [279, 208] on input "100" at bounding box center [384, 207] width 242 height 12
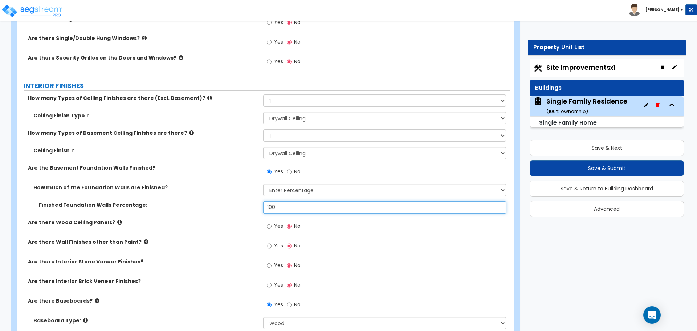
click at [279, 208] on input "100" at bounding box center [384, 207] width 242 height 12
type input "6"
type input "50"
click at [234, 204] on label "Finished Foundation Walls Percentage:" at bounding box center [148, 204] width 219 height 7
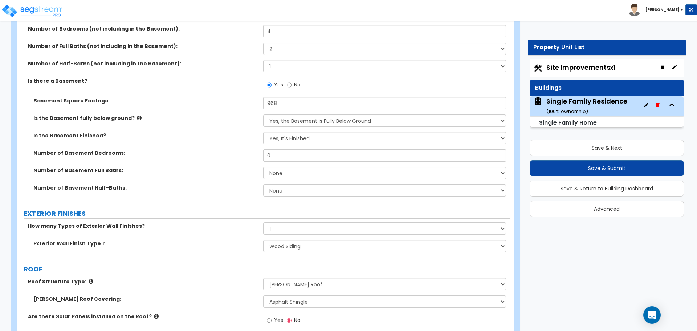
scroll to position [290, 0]
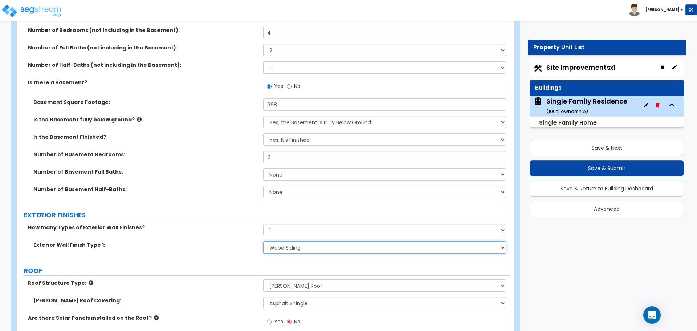
click at [286, 248] on select "Please Choose One No Finish/Shared Wall No Wall Brick Finish Stone Finish Wood …" at bounding box center [384, 247] width 242 height 12
click at [263, 241] on select "Please Choose One No Finish/Shared Wall No Wall Brick Finish Stone Finish Wood …" at bounding box center [384, 247] width 242 height 12
click at [284, 249] on select "Please Choose One No Finish/Shared Wall No Wall Brick Finish Stone Finish Wood …" at bounding box center [384, 247] width 242 height 12
select select "9"
click at [263, 241] on select "Please Choose One No Finish/Shared Wall No Wall Brick Finish Stone Finish Wood …" at bounding box center [384, 247] width 242 height 12
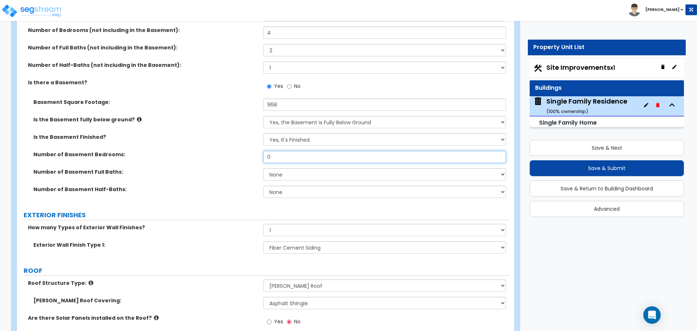
click at [278, 160] on input "0" at bounding box center [384, 157] width 242 height 12
click at [279, 159] on input "0" at bounding box center [384, 157] width 242 height 12
click at [283, 177] on select "None 1 2 3" at bounding box center [384, 174] width 242 height 12
click at [241, 163] on div "Number of Basement Bedrooms: 0" at bounding box center [263, 159] width 492 height 17
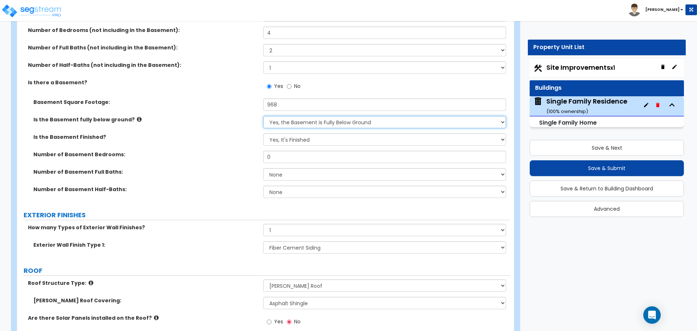
click at [287, 123] on select "Yes, the Basement is Fully Below Ground No, the Basement is Partially Below Gro…" at bounding box center [384, 122] width 242 height 12
select select "1"
click at [263, 116] on select "Yes, the Basement is Fully Below Ground No, the Basement is Partially Below Gro…" at bounding box center [384, 122] width 242 height 12
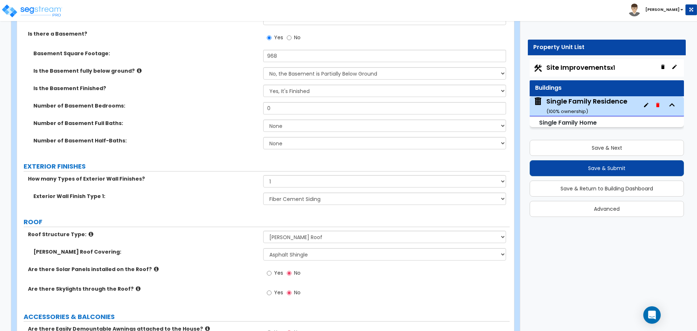
scroll to position [339, 0]
click at [283, 197] on select "Please Choose One No Finish/Shared Wall No Wall Brick Finish Stone Finish Wood …" at bounding box center [384, 199] width 242 height 12
select select "4"
click at [263, 193] on select "Please Choose One No Finish/Shared Wall No Wall Brick Finish Stone Finish Wood …" at bounding box center [384, 199] width 242 height 12
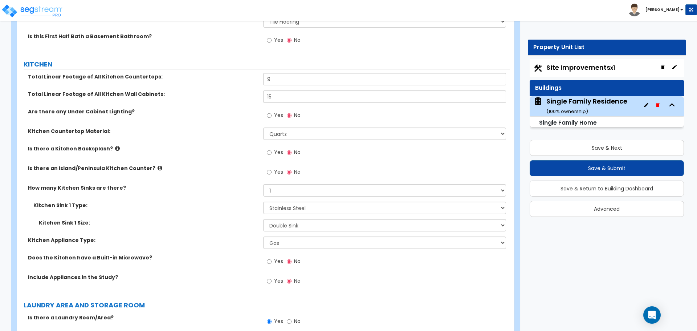
scroll to position [2661, 0]
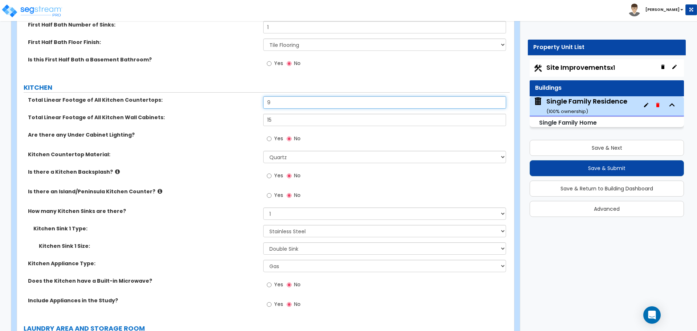
click at [285, 96] on input "9" at bounding box center [384, 102] width 242 height 12
type input "14"
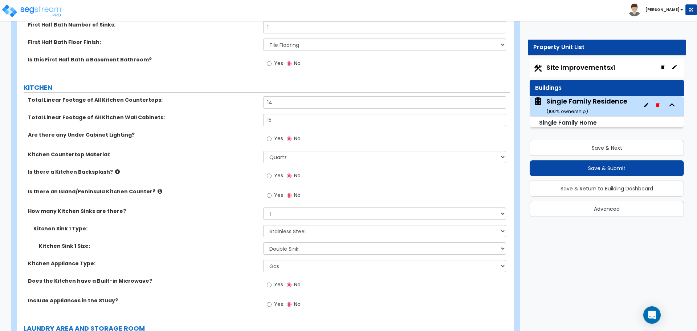
click at [239, 100] on div "Total Linear Footage of All Kitchen Countertops: 14" at bounding box center [263, 104] width 492 height 17
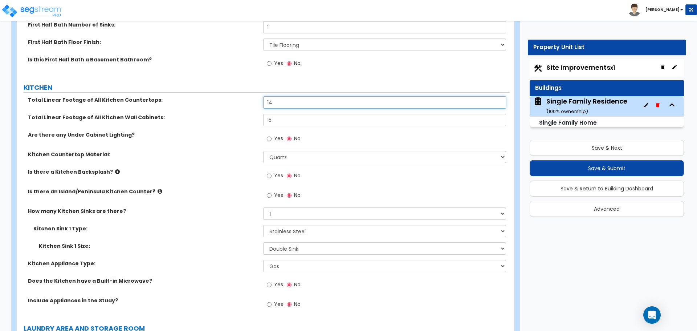
click at [276, 101] on input "14" at bounding box center [384, 102] width 242 height 12
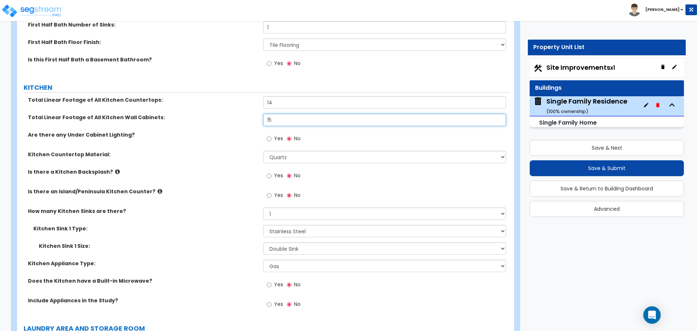
click at [279, 114] on input "15" at bounding box center [384, 120] width 242 height 12
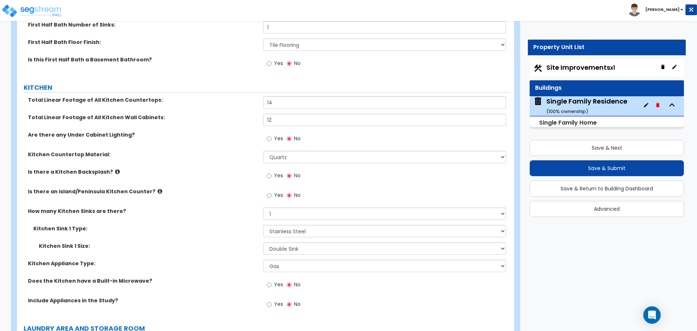
click at [245, 114] on label "Total Linear Footage of All Kitchen Wall Cabinets:" at bounding box center [143, 117] width 230 height 7
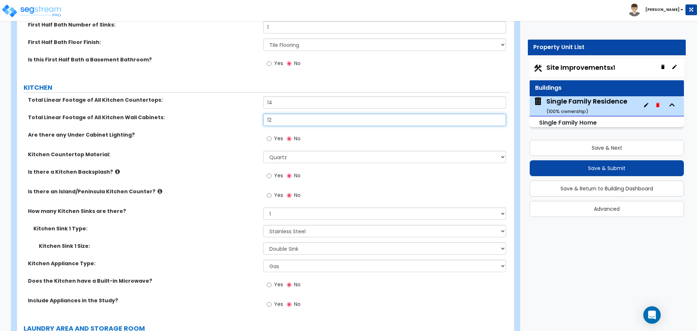
click at [282, 114] on input "12" at bounding box center [384, 120] width 242 height 12
type input "11.5"
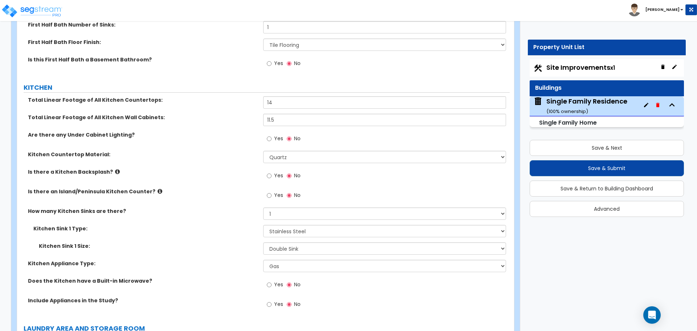
click at [220, 104] on div "Total Linear Footage of All Kitchen Countertops: 14" at bounding box center [263, 104] width 492 height 17
click at [267, 172] on input "Yes" at bounding box center [269, 176] width 5 height 8
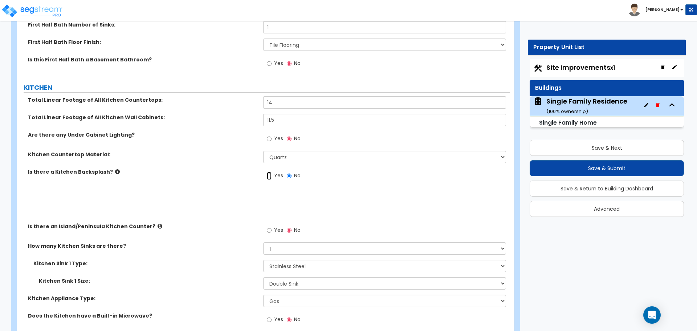
radio input "true"
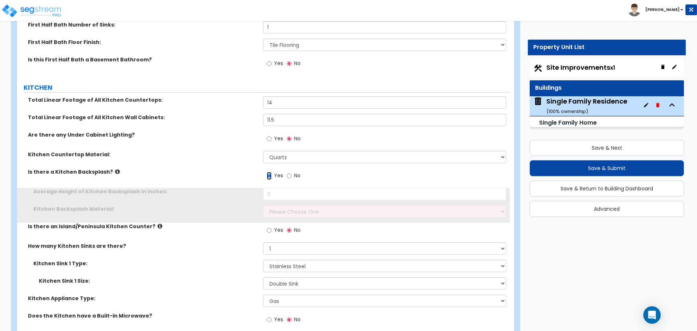
click at [267, 172] on input "Yes" at bounding box center [269, 176] width 5 height 8
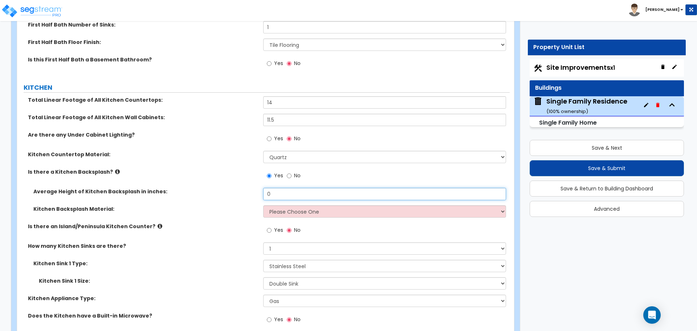
click at [271, 188] on input "0" at bounding box center [384, 194] width 242 height 12
type input "4"
click at [273, 205] on select "Please Choose One Plastic Laminate Solid Surface Stone Quartz Tile Stainless St…" at bounding box center [384, 211] width 242 height 12
select select "6"
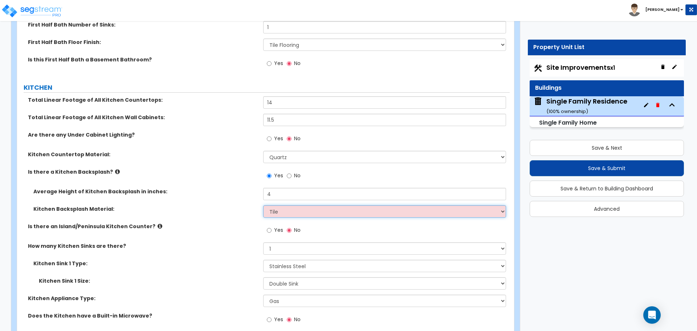
click at [263, 205] on select "Please Choose One Plastic Laminate Solid Surface Stone Quartz Tile Stainless St…" at bounding box center [384, 211] width 242 height 12
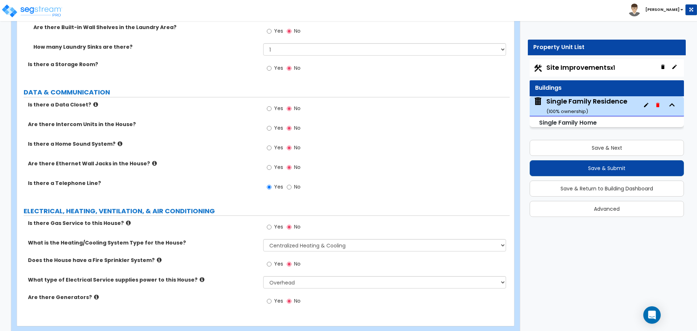
scroll to position [3056, 0]
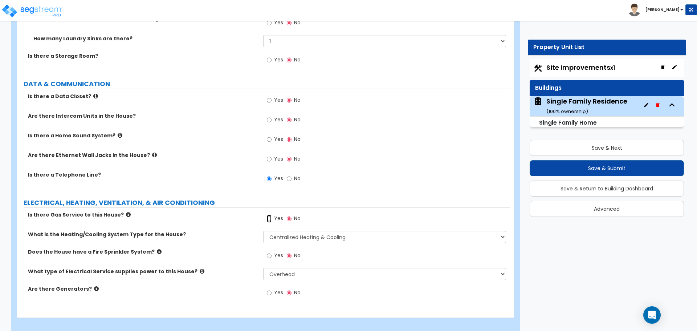
click at [267, 214] on input "Yes" at bounding box center [269, 218] width 5 height 8
radio input "true"
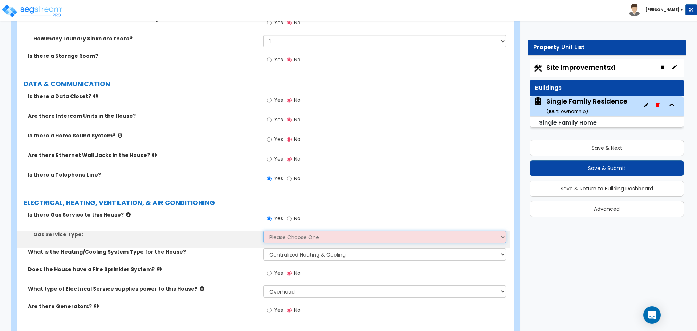
click at [288, 230] on select "Please Choose One Natural Gas Service Propane Tank On-site" at bounding box center [384, 236] width 242 height 12
select select "1"
click at [263, 230] on select "Please Choose One Natural Gas Service Propane Tank On-site" at bounding box center [384, 236] width 242 height 12
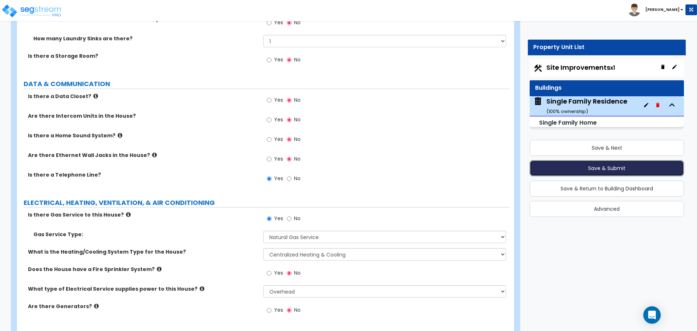
click at [594, 168] on button "Save & Submit" at bounding box center [606, 168] width 154 height 16
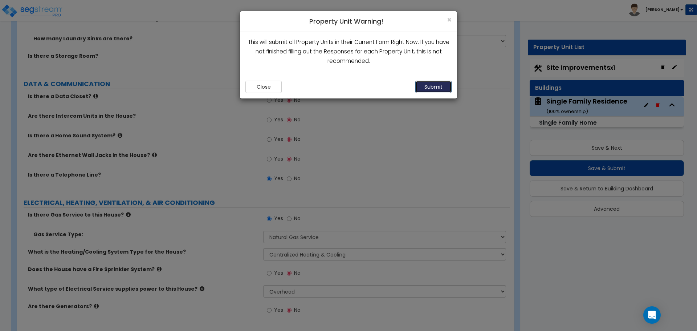
click at [444, 86] on button "Submit" at bounding box center [433, 87] width 36 height 12
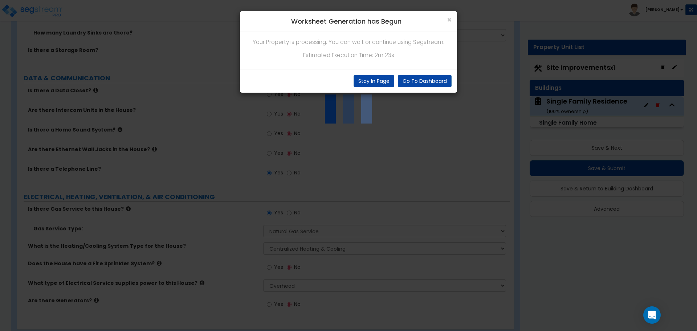
scroll to position [3074, 0]
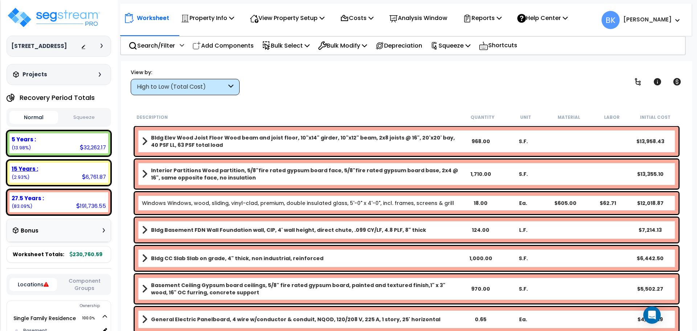
click at [42, 181] on div "15 Years : 6,761.87 (2.93%)" at bounding box center [58, 173] width 99 height 20
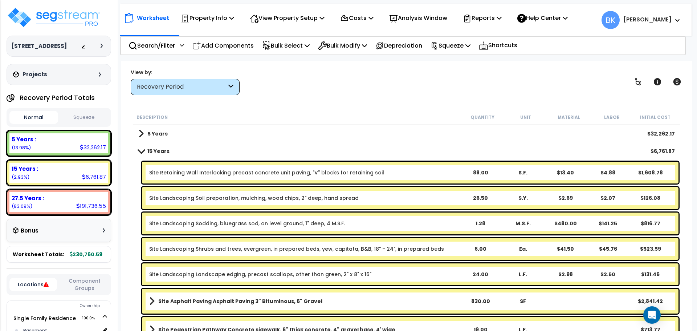
click at [73, 144] on div "5 Years : 32,262.17 (13.98%)" at bounding box center [58, 143] width 99 height 20
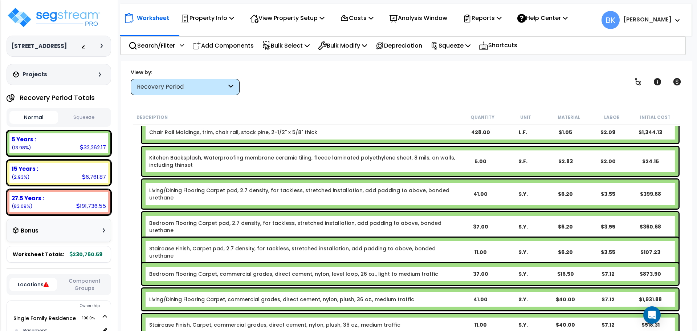
scroll to position [290, 0]
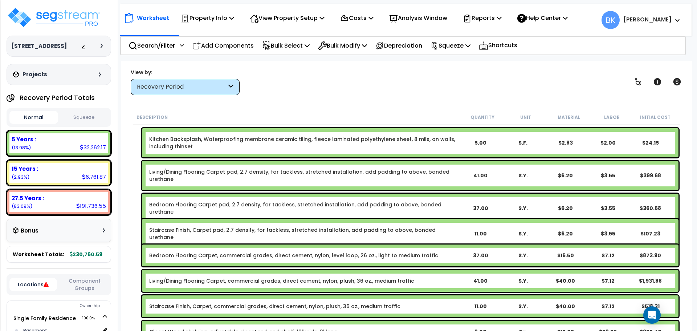
click at [217, 149] on link "Kitchen Backsplash, Waterproofing membrane ceramic tiling, fleece laminated pol…" at bounding box center [304, 142] width 310 height 15
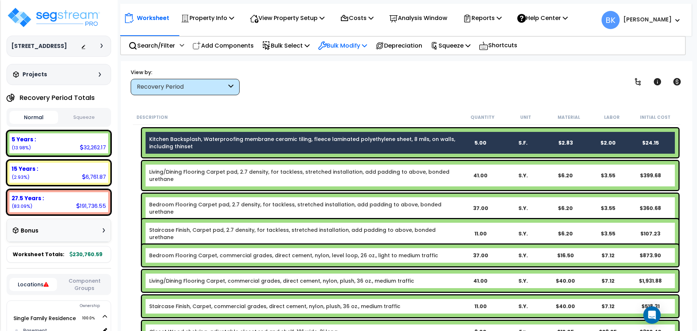
click at [367, 43] on icon at bounding box center [364, 45] width 5 height 6
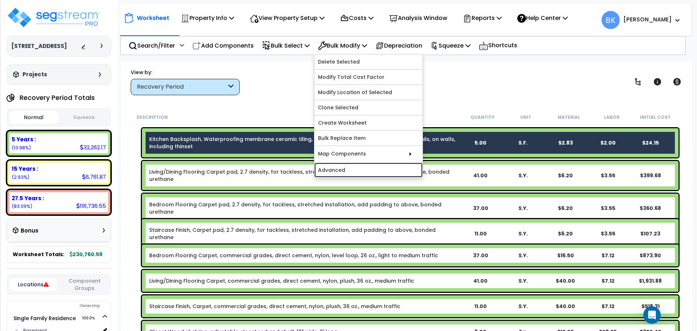
click at [355, 171] on link "Advanced" at bounding box center [368, 170] width 108 height 15
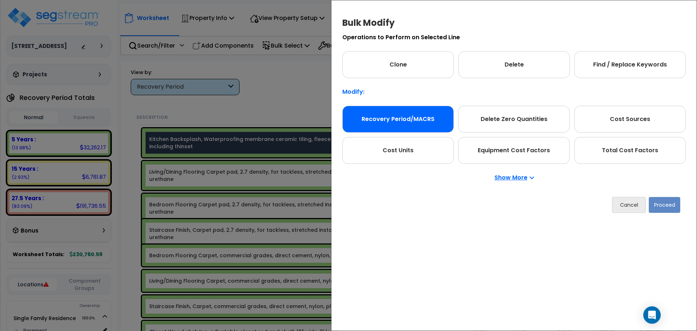
click at [390, 118] on div "Recovery Period/MACRS" at bounding box center [397, 119] width 111 height 27
click at [663, 201] on button "Proceed" at bounding box center [664, 205] width 32 height 16
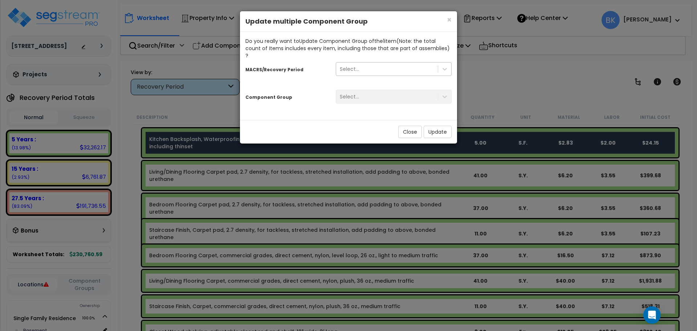
click at [363, 63] on div "Select..." at bounding box center [387, 69] width 102 height 12
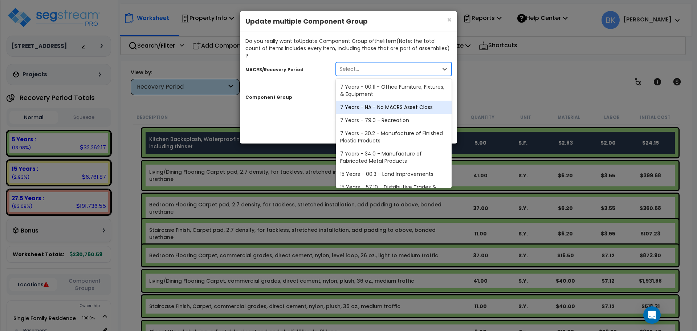
scroll to position [89, 0]
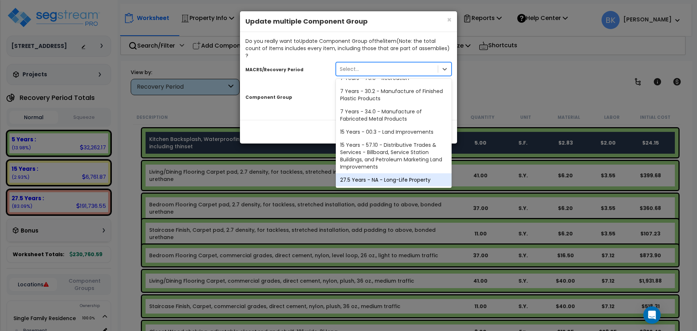
click at [362, 173] on div "27.5 Years - NA - Long-Life Property" at bounding box center [394, 179] width 116 height 13
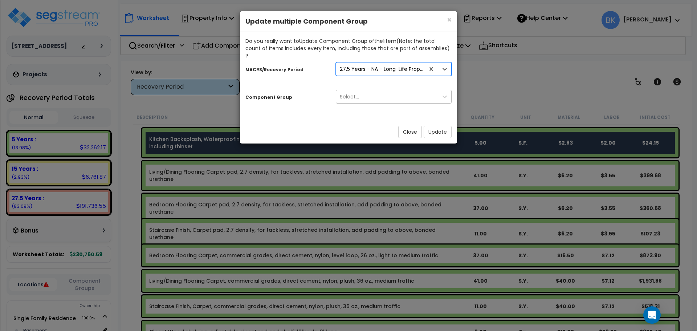
click at [360, 93] on div "Select..." at bounding box center [387, 97] width 102 height 12
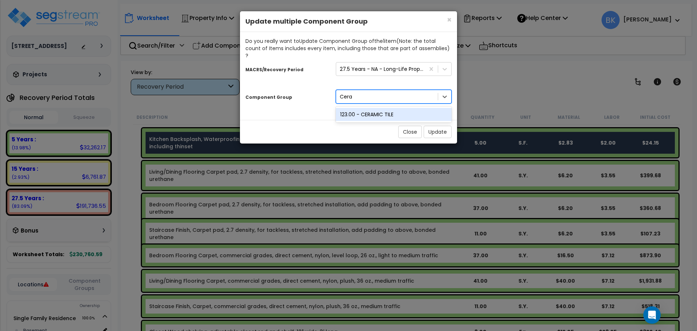
type input "Ceram"
click at [374, 109] on div "123.00 - CERAMIC TILE" at bounding box center [394, 114] width 116 height 13
click at [435, 126] on button "Update" at bounding box center [437, 132] width 28 height 12
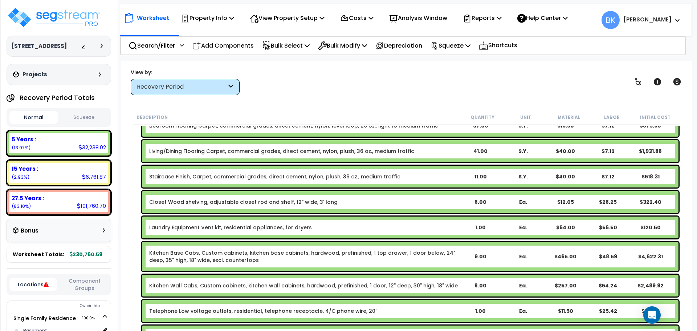
scroll to position [435, 0]
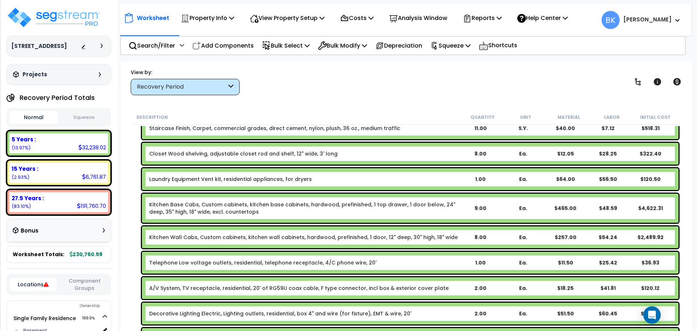
click at [179, 202] on link "Kitchen Base Cabs, Custom cabinets, kitchen base cabinets, hardwood, prefinishe…" at bounding box center [304, 208] width 310 height 15
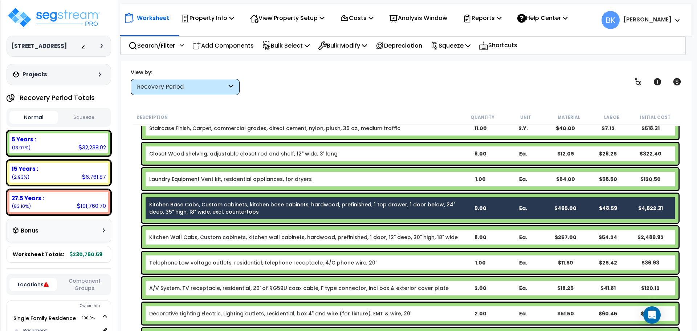
click at [179, 226] on div "Kitchen Wall Cabs, Custom cabinets, kitchen wall cabinets, hardwood, prefinishe…" at bounding box center [410, 237] width 536 height 22
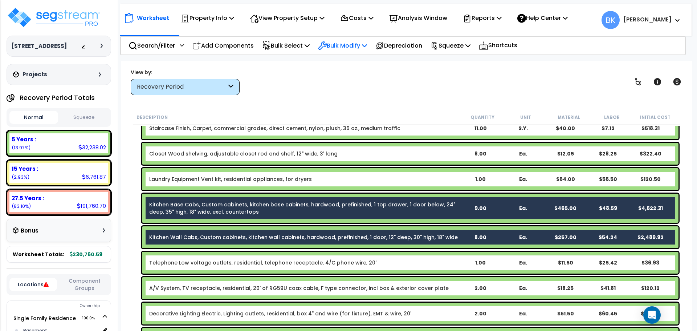
click at [359, 46] on p "Bulk Modify" at bounding box center [342, 46] width 49 height 10
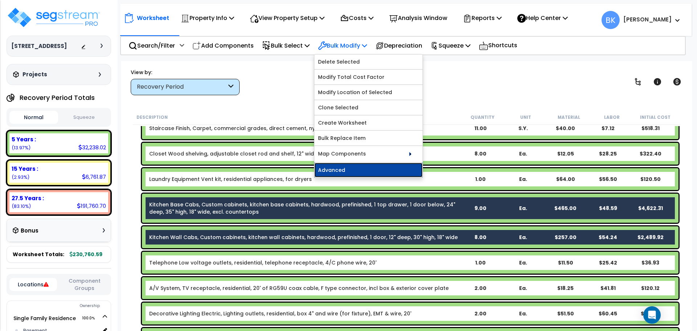
click at [347, 175] on link "Advanced" at bounding box center [368, 170] width 108 height 15
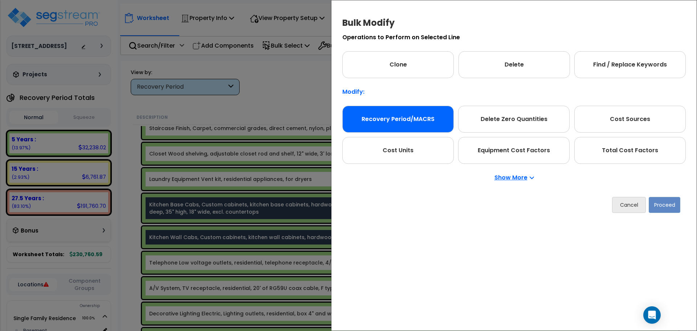
click at [367, 122] on div "Recovery Period/MACRS" at bounding box center [397, 119] width 111 height 27
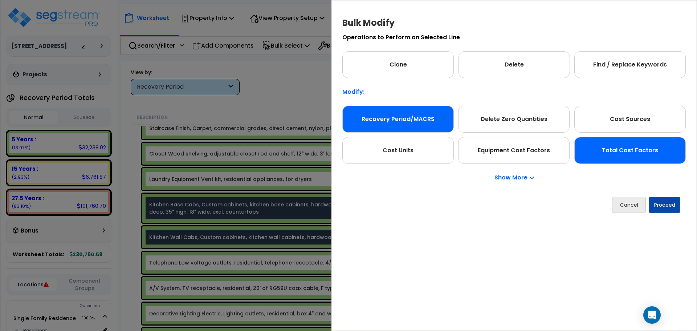
click at [615, 144] on div "Total Cost Factors" at bounding box center [629, 150] width 111 height 27
click at [422, 118] on div "Recovery Period/MACRS" at bounding box center [397, 119] width 111 height 27
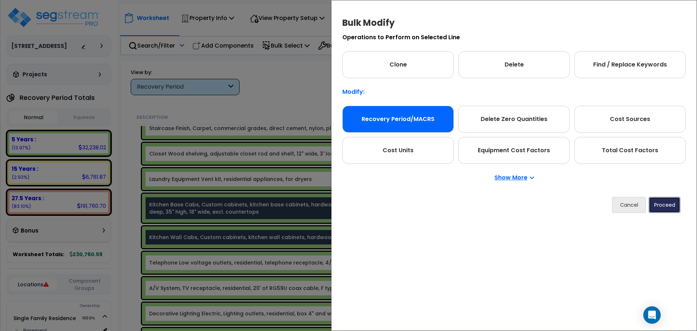
click at [675, 211] on button "Proceed" at bounding box center [664, 205] width 32 height 16
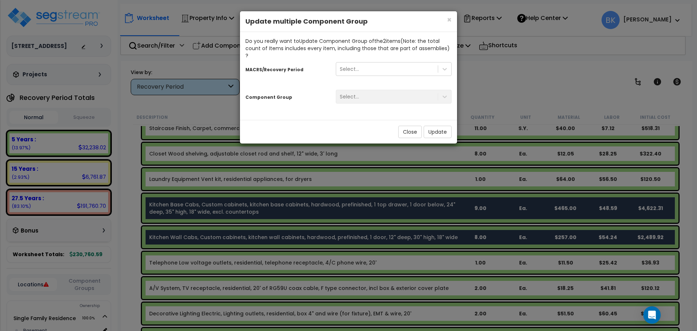
click at [332, 71] on div "Select..." at bounding box center [393, 71] width 127 height 21
click at [347, 65] on div "Select..." at bounding box center [349, 68] width 19 height 7
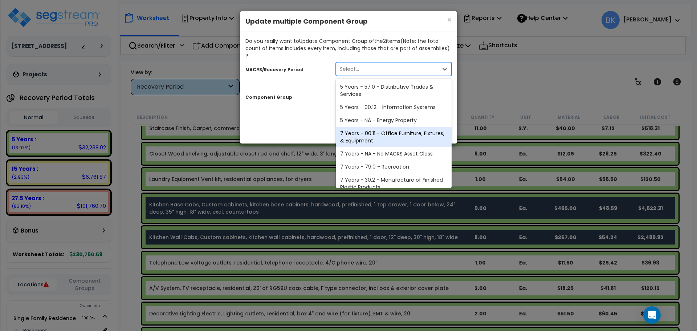
scroll to position [89, 0]
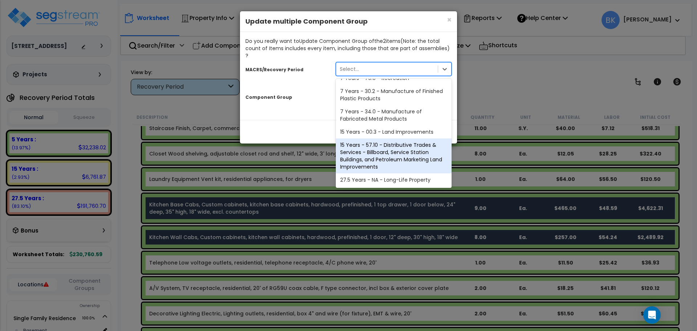
click at [367, 173] on div "27.5 Years - NA - Long-Life Property" at bounding box center [394, 179] width 116 height 13
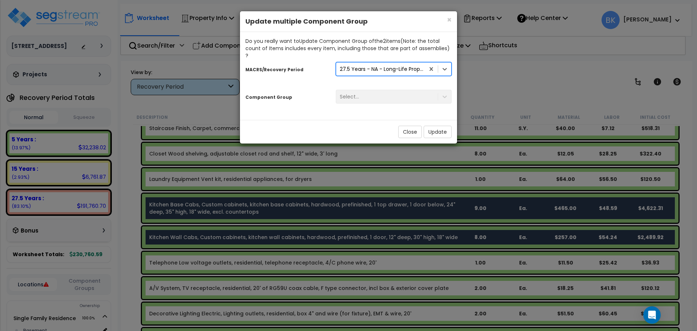
click at [385, 91] on div "Select..." at bounding box center [387, 97] width 102 height 12
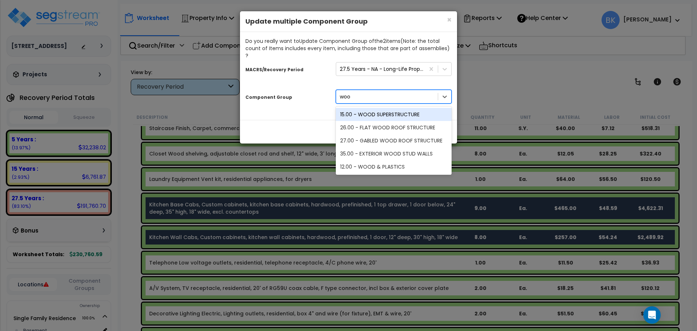
type input "wood"
click at [369, 160] on div "12.00 - WOOD & PLASTICS" at bounding box center [394, 166] width 116 height 13
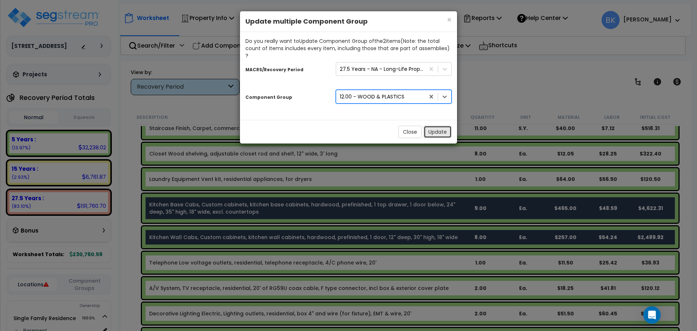
click at [433, 126] on button "Update" at bounding box center [437, 132] width 28 height 12
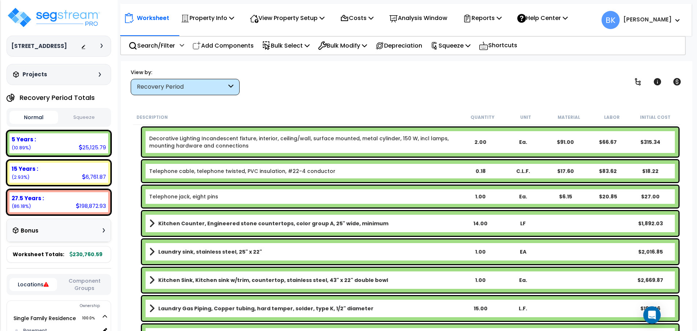
scroll to position [581, 0]
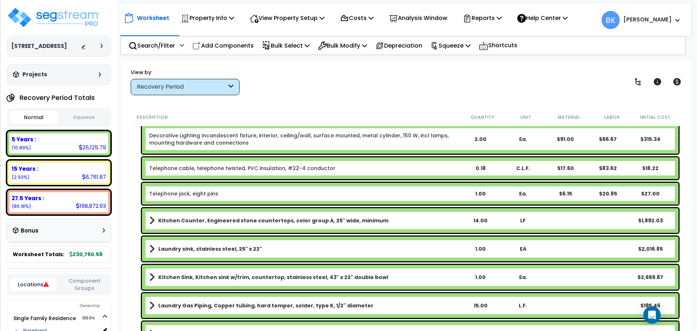
click at [215, 221] on b "Kitchen Counter, Engineered stone countertops, color group A, 25" wide, minimum" at bounding box center [273, 220] width 230 height 7
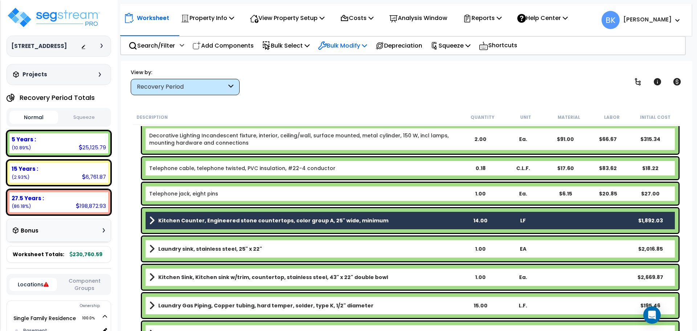
click at [352, 41] on p "Bulk Modify" at bounding box center [342, 46] width 49 height 10
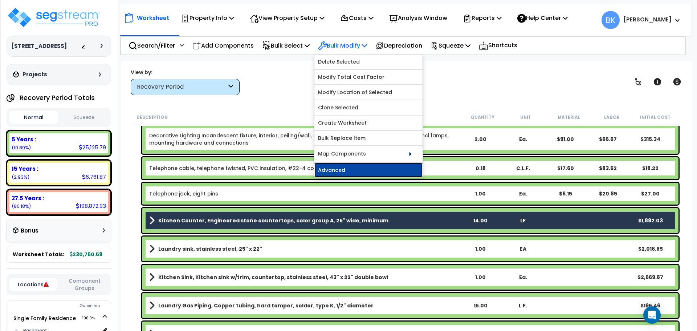
click at [361, 166] on link "Advanced" at bounding box center [368, 170] width 108 height 15
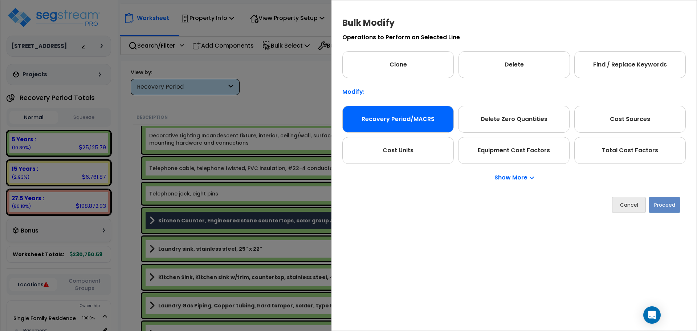
click at [378, 117] on div "Recovery Period/MACRS" at bounding box center [397, 119] width 111 height 27
click at [665, 204] on button "Proceed" at bounding box center [664, 205] width 32 height 16
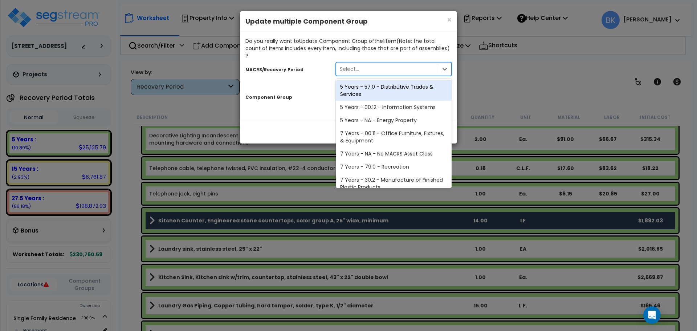
click at [380, 63] on div "Select..." at bounding box center [387, 69] width 102 height 12
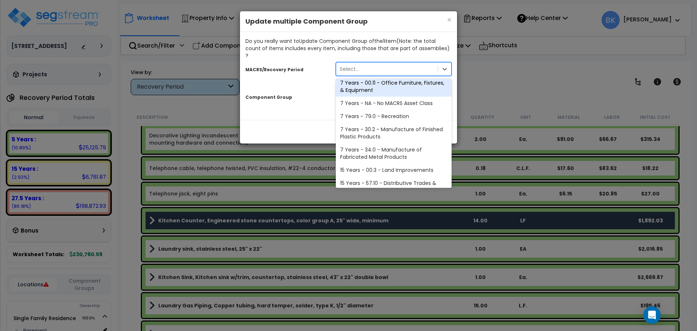
scroll to position [89, 0]
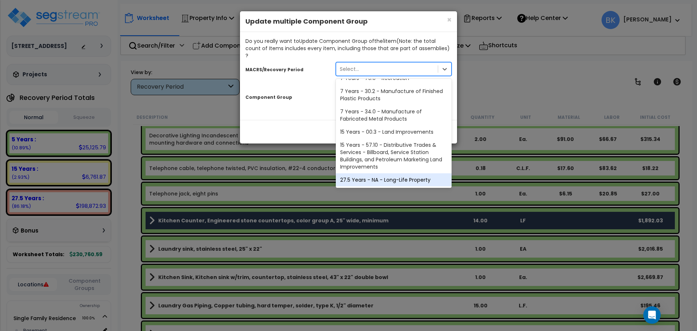
click at [375, 173] on div "27.5 Years - NA - Long-Life Property" at bounding box center [394, 179] width 116 height 13
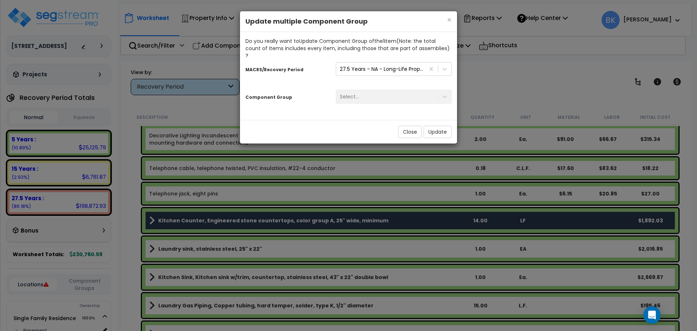
click at [385, 88] on div "Select..." at bounding box center [393, 95] width 127 height 15
click at [378, 91] on div "Select..." at bounding box center [387, 97] width 102 height 12
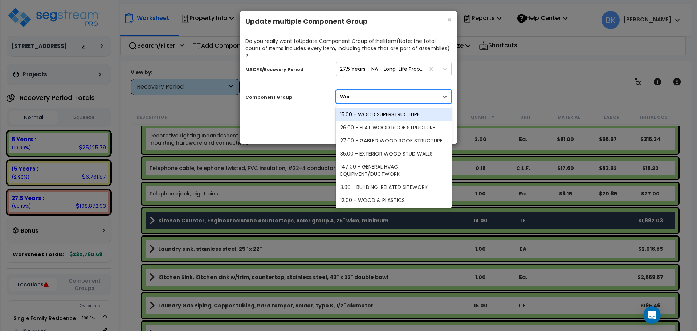
type input "Wood"
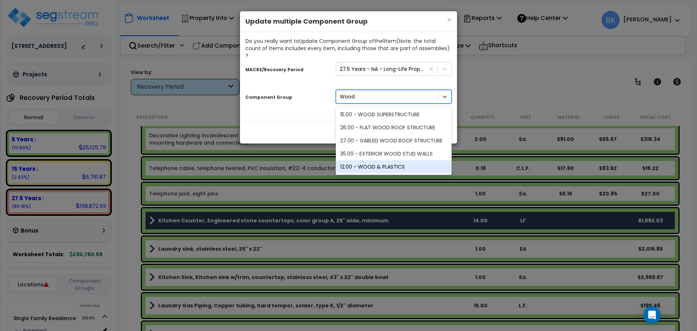
click at [393, 160] on div "12.00 - WOOD & PLASTICS" at bounding box center [394, 166] width 116 height 13
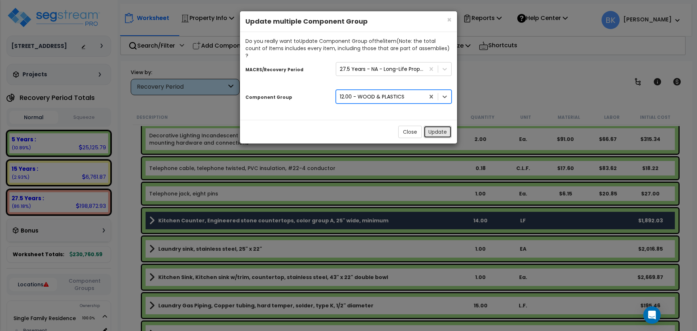
click at [447, 126] on button "Update" at bounding box center [437, 132] width 28 height 12
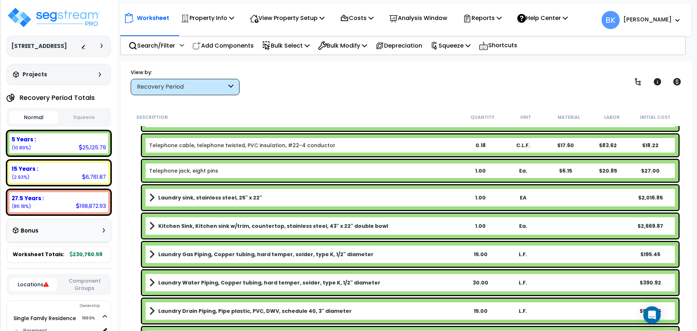
scroll to position [677, 0]
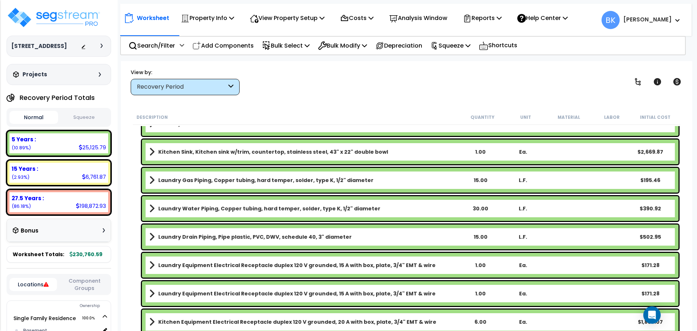
click at [196, 152] on b "Kitchen Sink, Kitchen sink w/trim, countertop, stainless steel, 43" x 22" doubl…" at bounding box center [273, 151] width 230 height 7
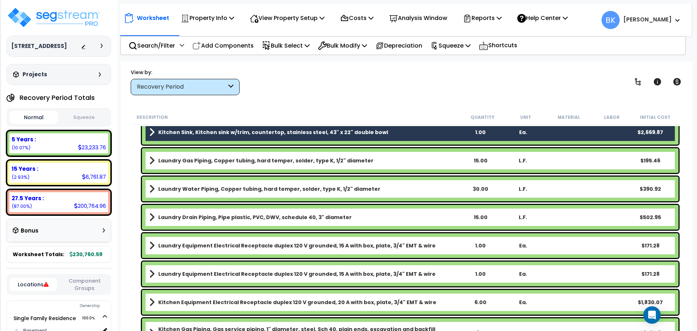
scroll to position [648, 0]
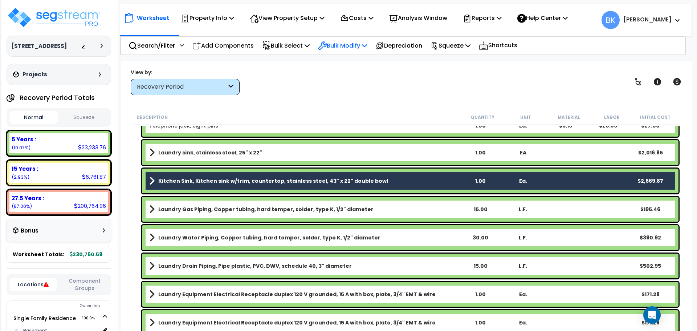
click at [351, 49] on p "Bulk Modify" at bounding box center [342, 46] width 49 height 10
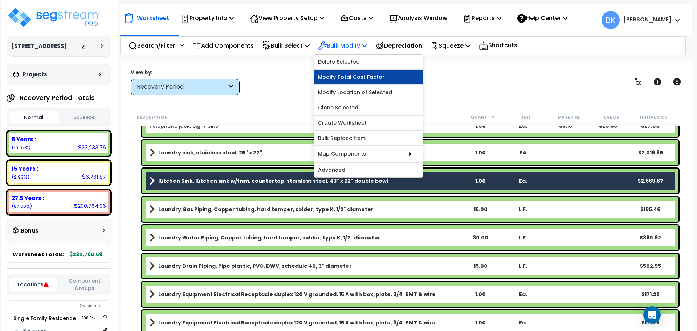
click at [352, 73] on link "Modify Total Cost Factor" at bounding box center [368, 77] width 108 height 15
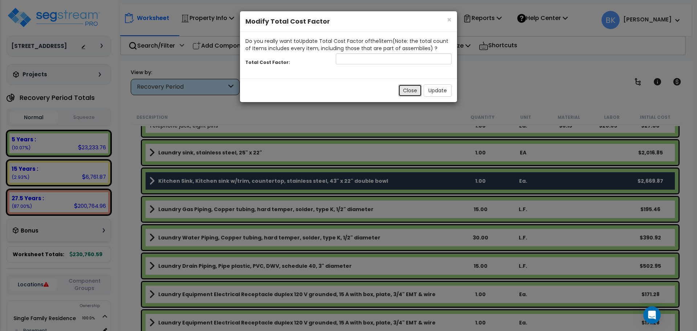
click at [406, 85] on button "Close" at bounding box center [410, 90] width 24 height 12
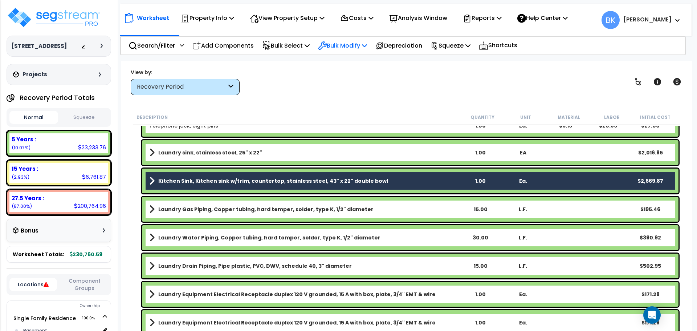
click at [360, 44] on p "Bulk Modify" at bounding box center [342, 46] width 49 height 10
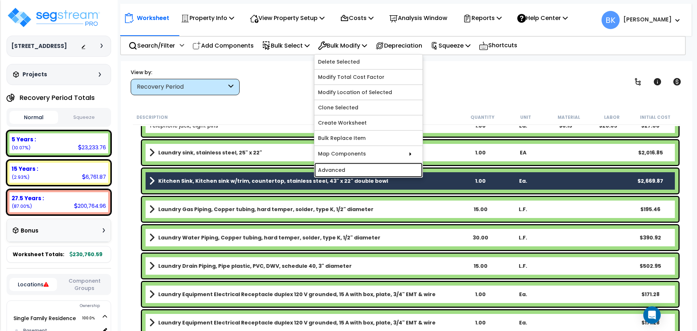
drag, startPoint x: 360, startPoint y: 172, endPoint x: 366, endPoint y: 164, distance: 10.2
click at [360, 172] on link "Advanced" at bounding box center [368, 170] width 108 height 15
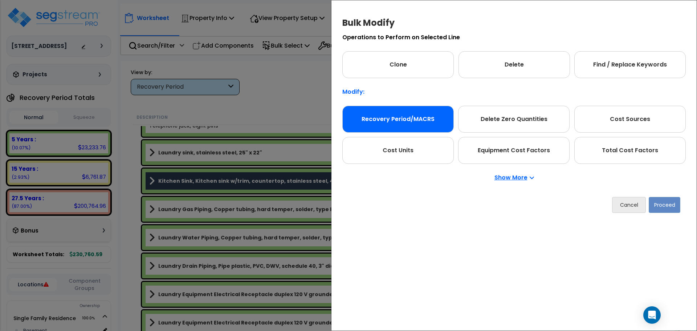
click at [421, 115] on div "Recovery Period/MACRS" at bounding box center [397, 119] width 111 height 27
click at [667, 209] on button "Proceed" at bounding box center [664, 205] width 32 height 16
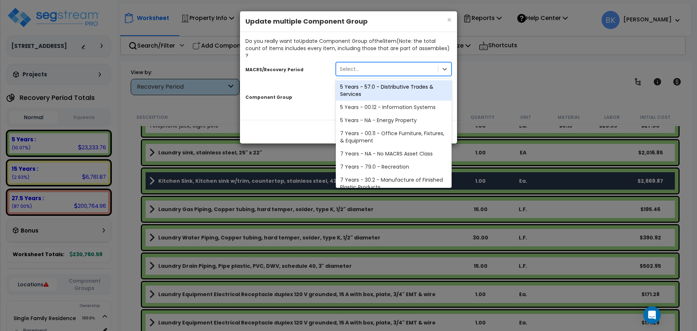
click at [373, 63] on div "Select..." at bounding box center [387, 69] width 102 height 12
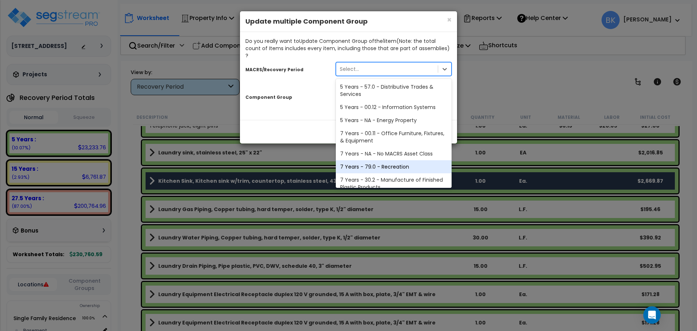
scroll to position [89, 0]
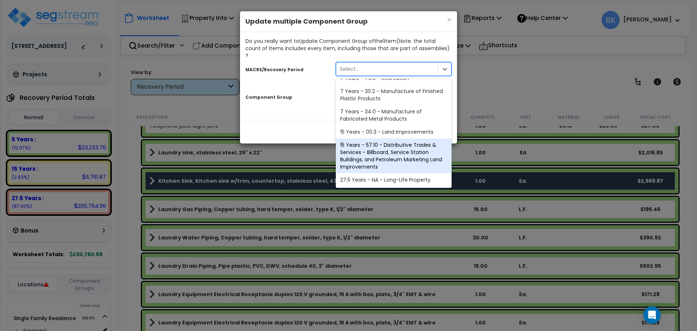
click at [365, 173] on div "27.5 Years - NA - Long-Life Property" at bounding box center [394, 179] width 116 height 13
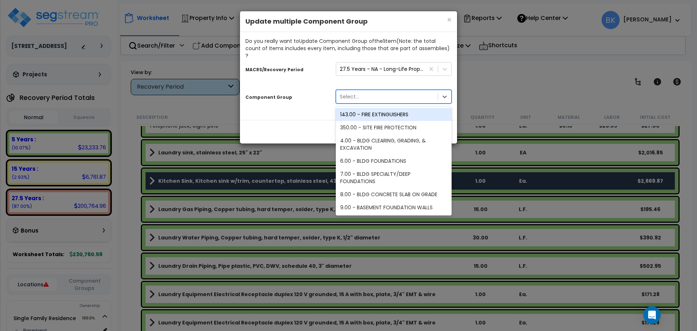
click at [371, 91] on div "Select..." at bounding box center [387, 97] width 102 height 12
type input "Genera"
click at [368, 108] on div "144.00 - GENERAL PLUMBING" at bounding box center [394, 114] width 116 height 13
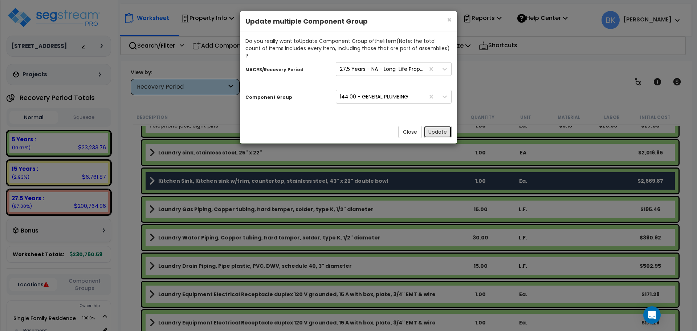
click at [440, 126] on button "Update" at bounding box center [437, 132] width 28 height 12
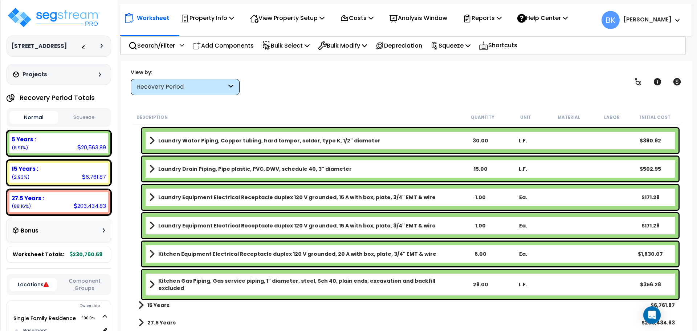
scroll to position [32, 0]
click at [304, 49] on p "Bulk Select" at bounding box center [286, 46] width 48 height 10
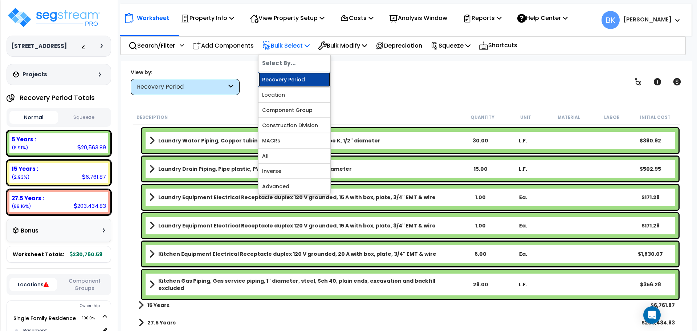
click at [296, 76] on link "Recovery Period" at bounding box center [294, 79] width 72 height 15
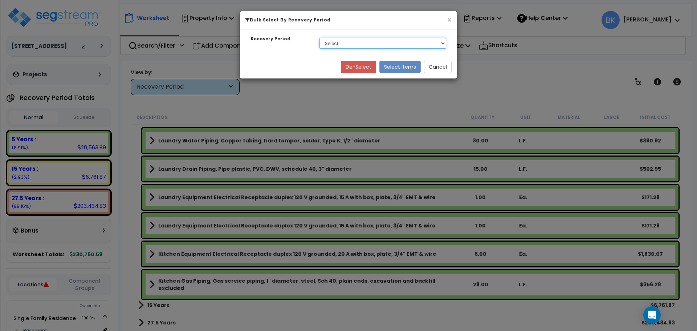
click at [367, 44] on select "Select 5 Years 15 Years 27.5 Years" at bounding box center [382, 43] width 127 height 11
select select "275Y"
click at [319, 38] on select "Select 5 Years 15 Years 27.5 Years" at bounding box center [382, 43] width 127 height 11
click at [404, 69] on button "Select Items" at bounding box center [399, 67] width 41 height 12
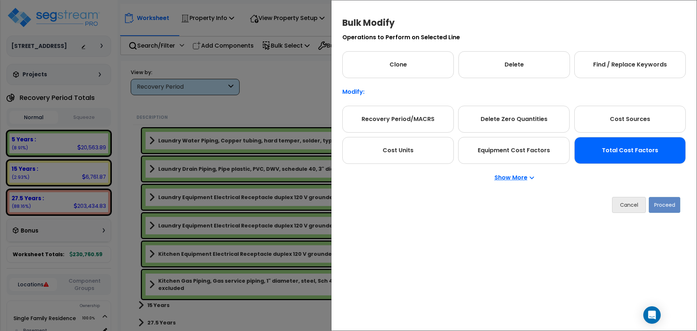
click at [620, 147] on div "Total Cost Factors" at bounding box center [629, 150] width 111 height 27
click at [664, 207] on button "Proceed" at bounding box center [664, 205] width 32 height 16
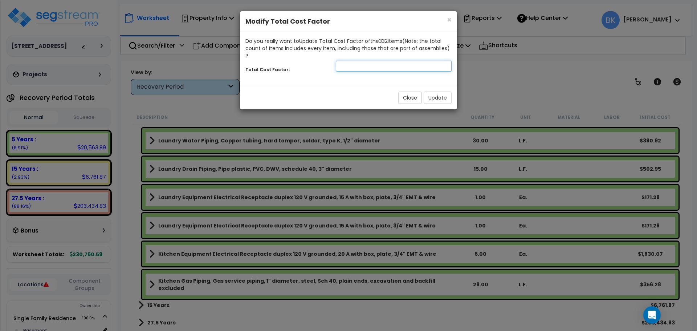
click at [372, 62] on input "number" at bounding box center [394, 66] width 116 height 11
type input "0.875"
click at [437, 91] on button "Update" at bounding box center [437, 97] width 28 height 12
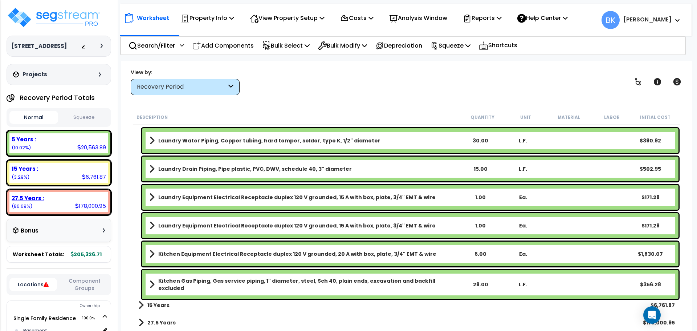
click at [69, 201] on div "27.5 Years :" at bounding box center [59, 198] width 94 height 8
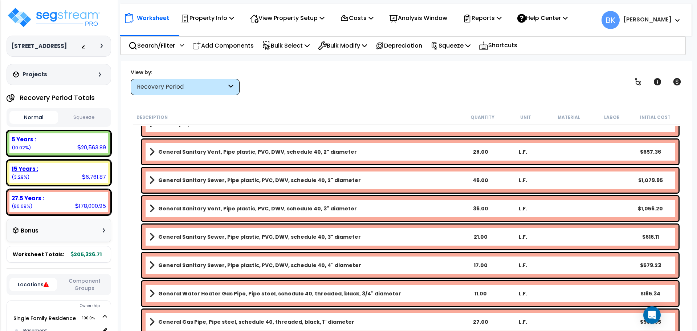
click at [56, 175] on div "15 Years : 6,761.87 (3.29%)" at bounding box center [58, 173] width 99 height 20
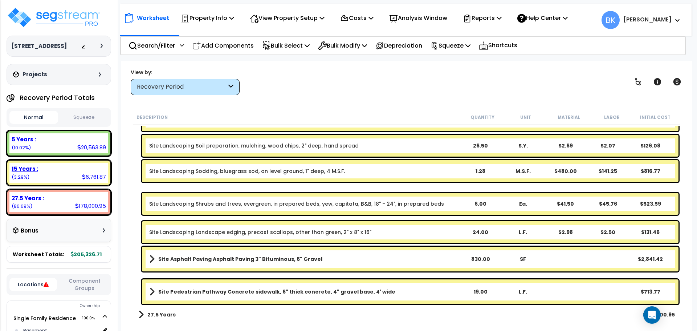
scroll to position [60, 0]
click at [68, 139] on div "5 Years :" at bounding box center [59, 139] width 94 height 8
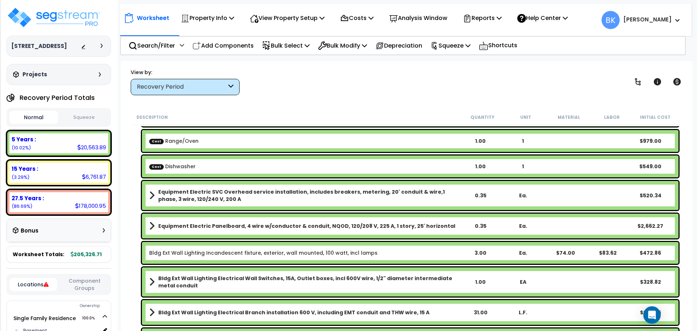
scroll to position [0, 0]
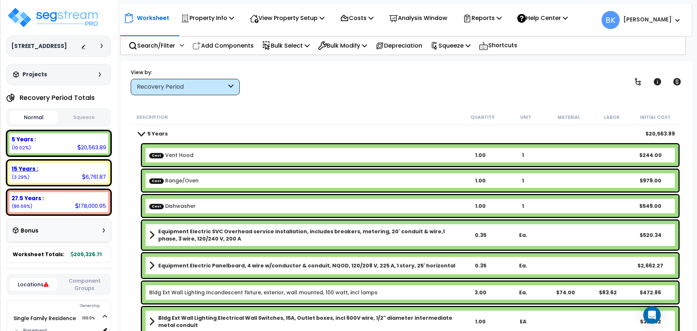
click at [47, 181] on div "15 Years : 6,761.87 (3.29%)" at bounding box center [58, 173] width 99 height 20
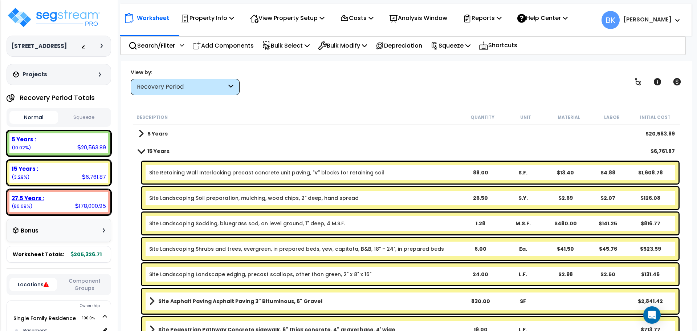
click at [38, 196] on b "27.5 Years :" at bounding box center [28, 198] width 32 height 8
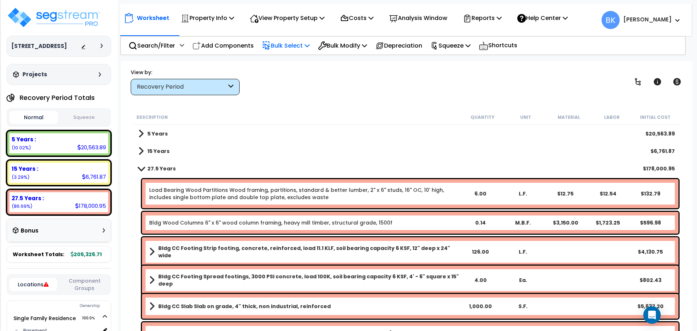
click at [295, 38] on div "Bulk Select" at bounding box center [286, 45] width 48 height 17
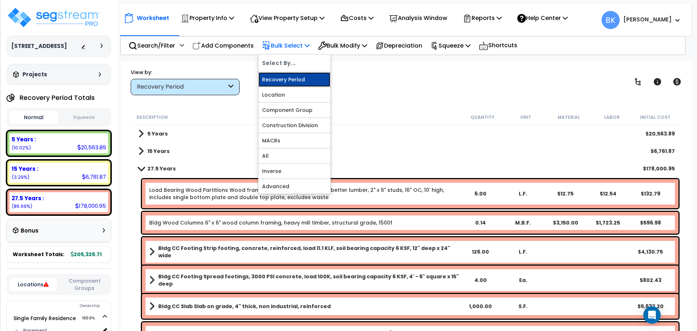
click at [296, 80] on link "Recovery Period" at bounding box center [294, 79] width 72 height 15
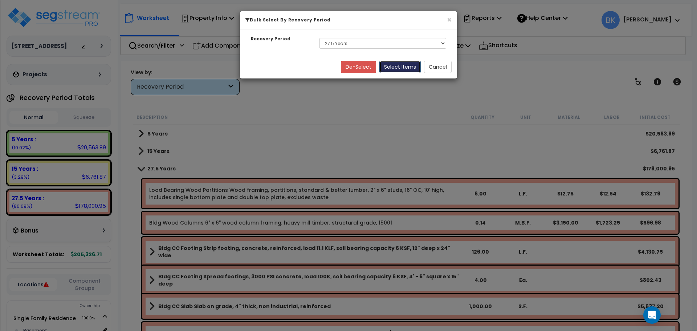
click at [398, 69] on button "Select Items" at bounding box center [399, 67] width 41 height 12
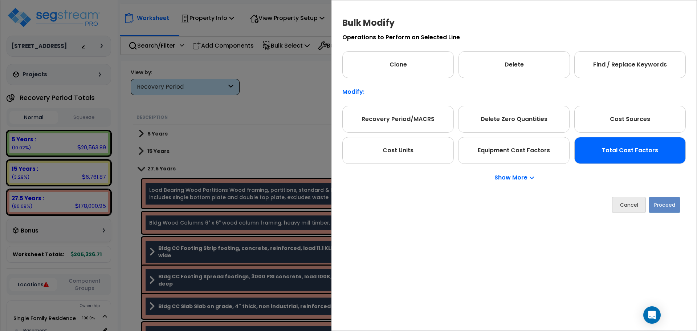
click at [618, 152] on div "Total Cost Factors" at bounding box center [629, 150] width 111 height 27
click at [675, 214] on div "Cancel Proceed" at bounding box center [513, 204] width 343 height 27
click at [669, 210] on button "Proceed" at bounding box center [664, 205] width 32 height 16
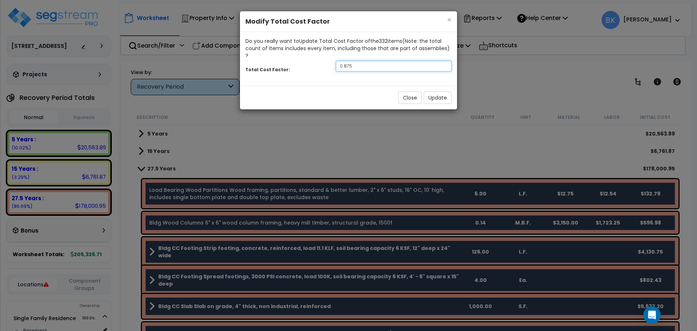
click at [380, 61] on input "0.875" at bounding box center [394, 66] width 116 height 11
type input "0.8"
click at [434, 95] on button "Update" at bounding box center [437, 97] width 28 height 12
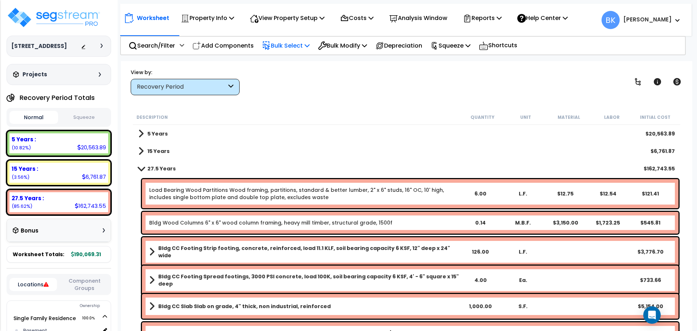
click at [294, 45] on p "Bulk Select" at bounding box center [286, 46] width 48 height 10
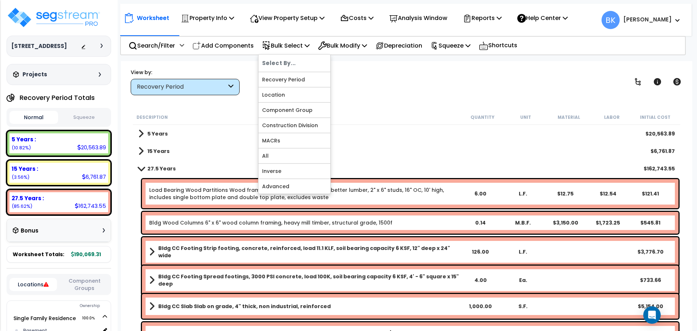
click at [423, 120] on div "Description" at bounding box center [298, 116] width 324 height 7
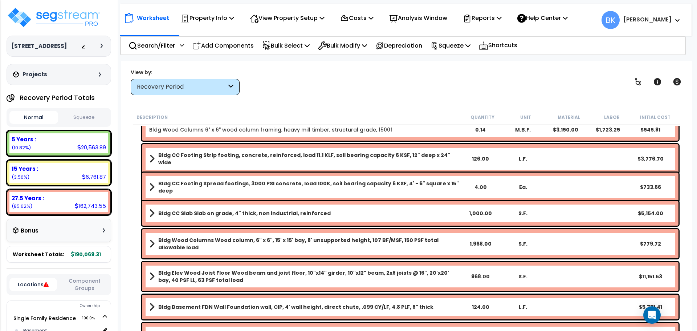
scroll to position [97, 0]
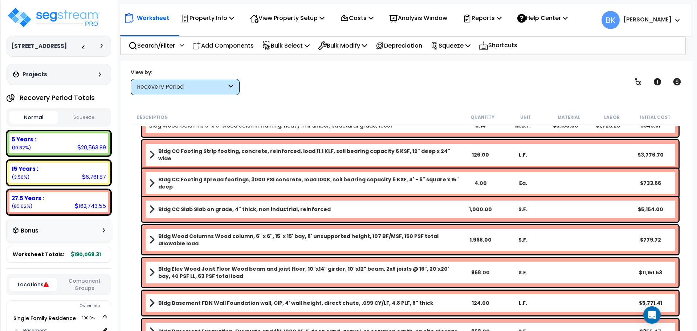
click at [225, 210] on b "Bldg CC Slab Slab on grade, 4" thick, non industrial, reinforced" at bounding box center [244, 208] width 172 height 7
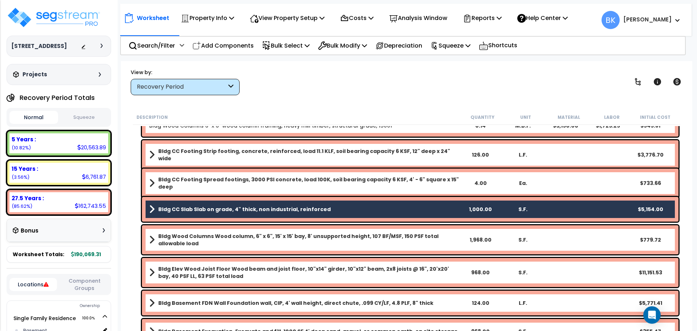
click at [225, 210] on b "Bldg CC Slab Slab on grade, 4" thick, non industrial, reinforced" at bounding box center [244, 208] width 172 height 7
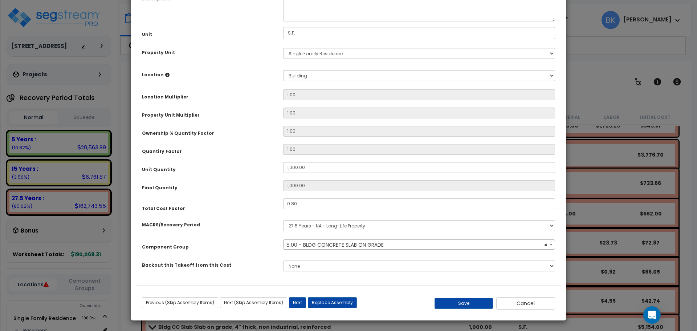
scroll to position [79, 0]
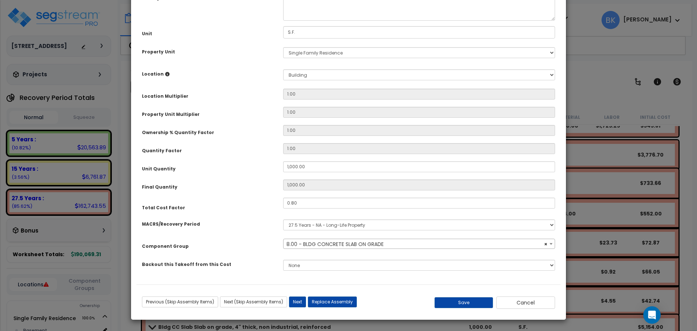
select select "39138"
click at [318, 167] on input "1,000.00" at bounding box center [419, 166] width 272 height 11
type input "6"
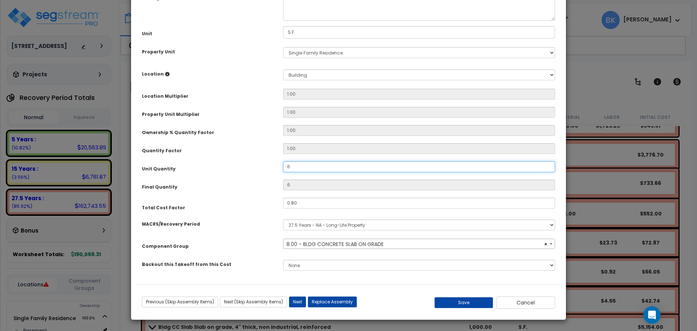
type input "60"
type input "600"
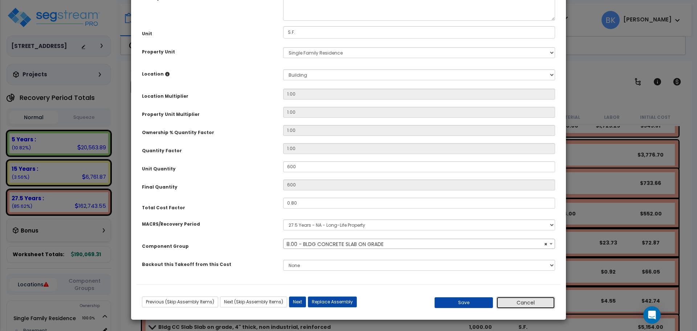
click at [537, 303] on button "Cancel" at bounding box center [525, 302] width 59 height 12
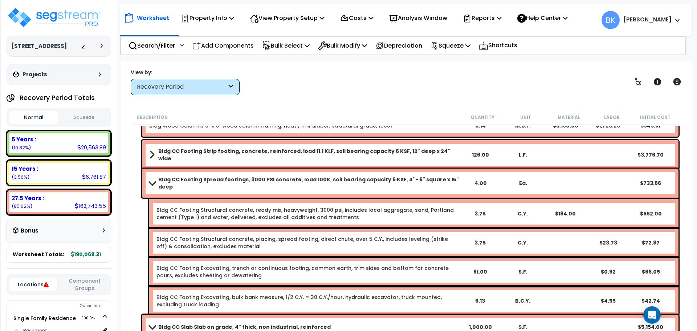
click at [145, 185] on div "Bldg CC Footing Spread footings, 3000 PSI concrete, load 100K, soil bearing cap…" at bounding box center [410, 182] width 536 height 29
click at [150, 181] on span at bounding box center [152, 182] width 10 height 5
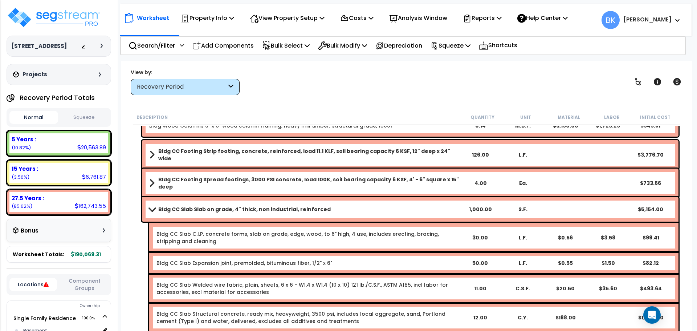
click at [152, 210] on span at bounding box center [152, 208] width 10 height 5
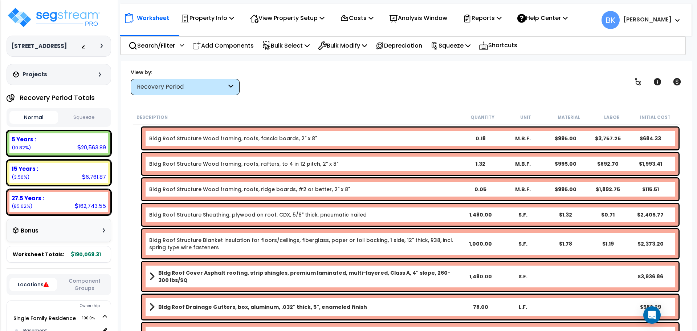
scroll to position [629, 0]
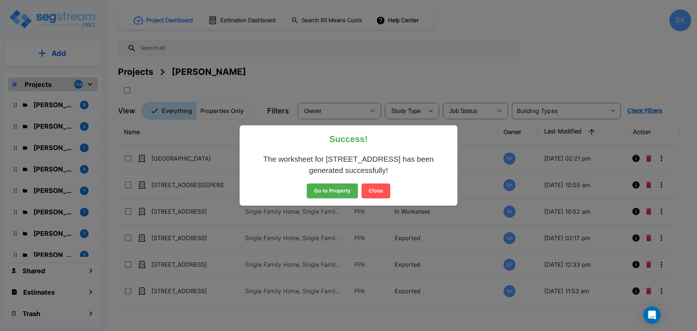
click at [380, 193] on button "Close" at bounding box center [375, 190] width 29 height 15
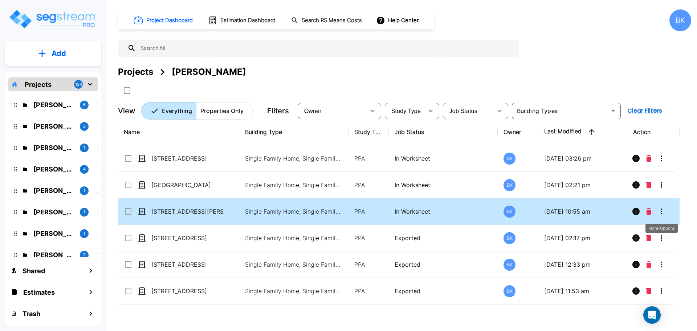
click at [661, 210] on icon "More-Options" at bounding box center [661, 211] width 9 height 9
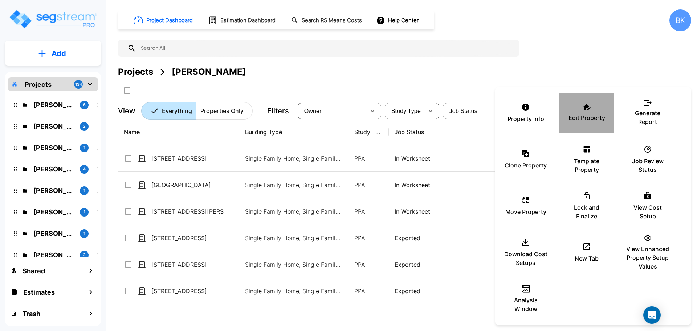
click at [583, 105] on icon at bounding box center [587, 107] width 8 height 7
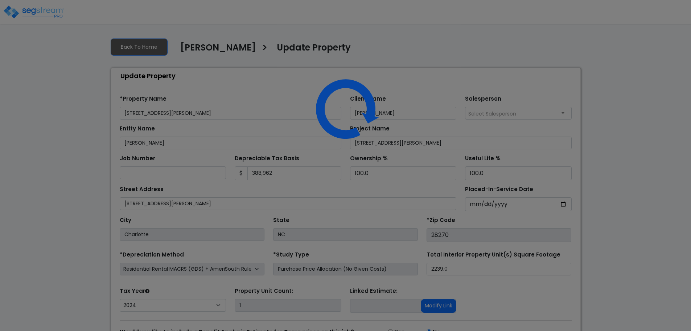
select select "2024"
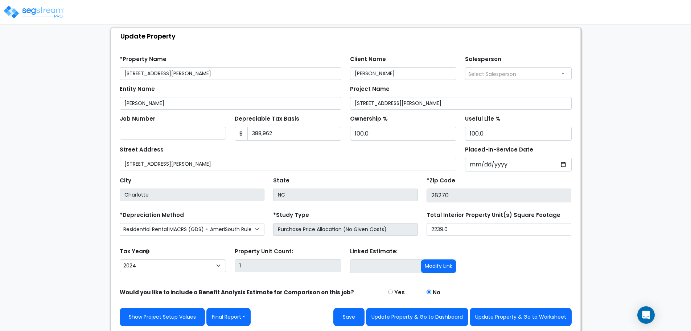
scroll to position [41, 0]
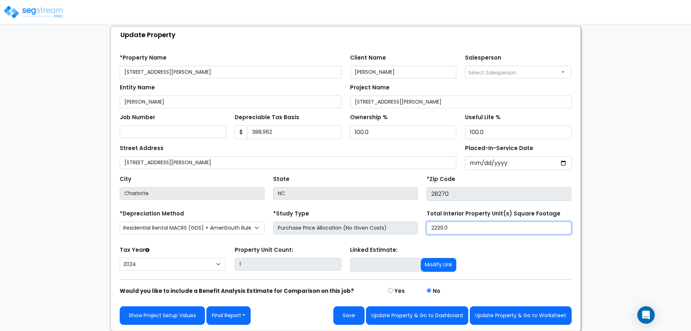
click at [459, 226] on input "2239.0" at bounding box center [499, 227] width 145 height 13
type input "2,166"
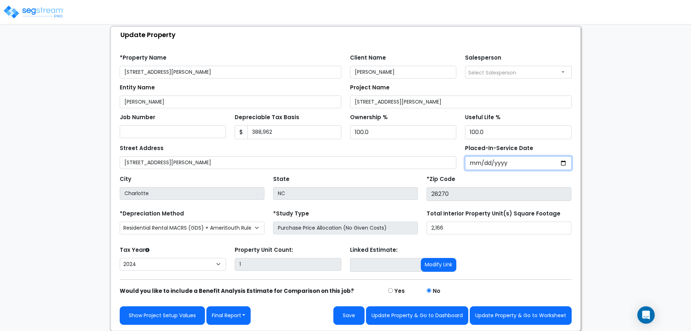
click at [564, 161] on input "2024-11-07" at bounding box center [518, 163] width 107 height 14
click input "2024-11-07"
type input "2024-12-01"
click div "We are Building your Property. So please grab a coffee and let us do the heavy …"
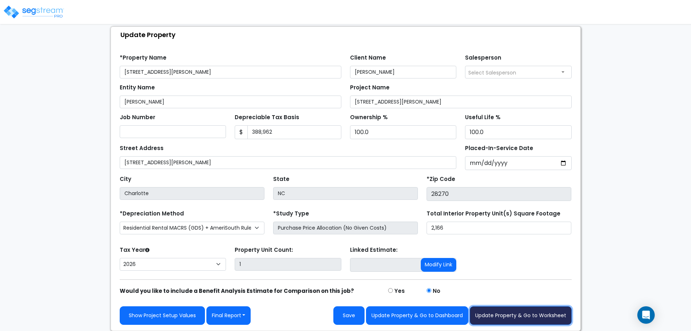
click button "Update Property & Go to Worksheet"
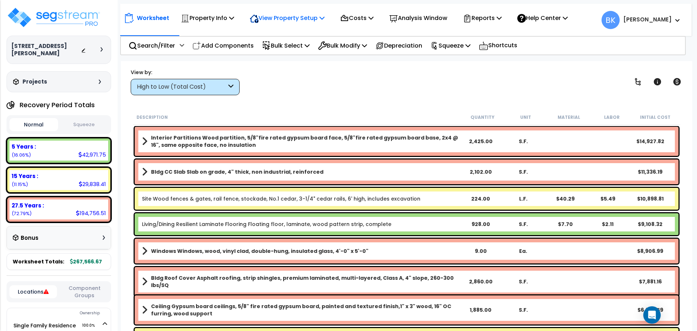
click at [276, 19] on p "View Property Setup" at bounding box center [287, 18] width 75 height 10
click at [276, 48] on link "View Questionnaire" at bounding box center [282, 49] width 72 height 15
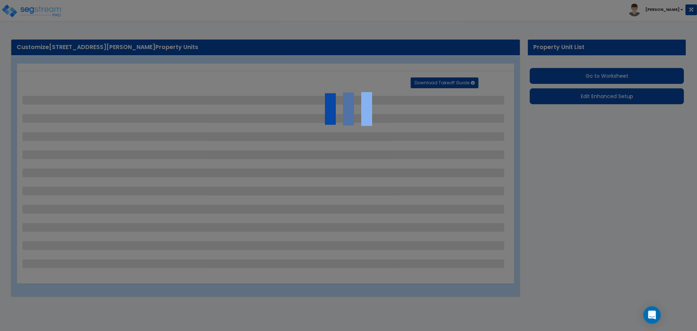
select select "2"
select select "1"
select select "2"
select select "1"
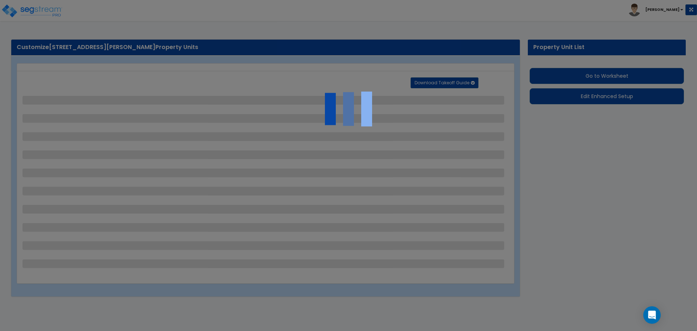
select select "2"
select select "1"
select select "3"
select select "1"
select select "8"
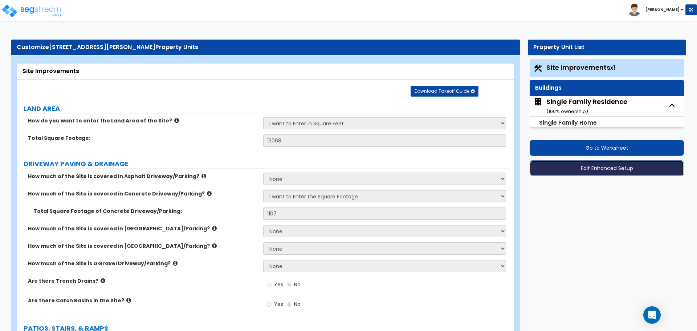
click at [596, 164] on button "Edit Enhanced Setup" at bounding box center [606, 168] width 154 height 16
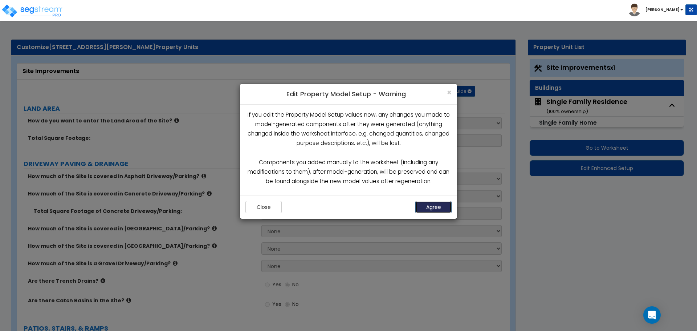
click at [431, 212] on button "Agree" at bounding box center [433, 207] width 36 height 12
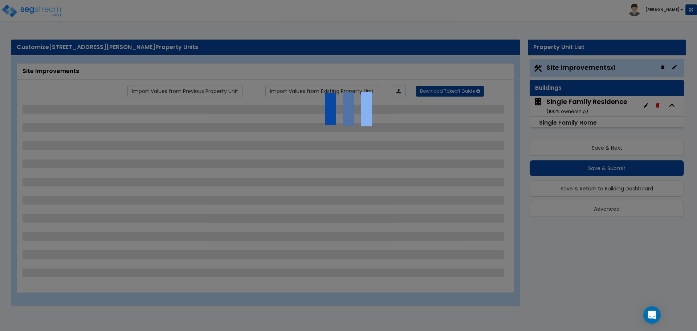
select select "2"
select select "1"
select select "2"
select select "1"
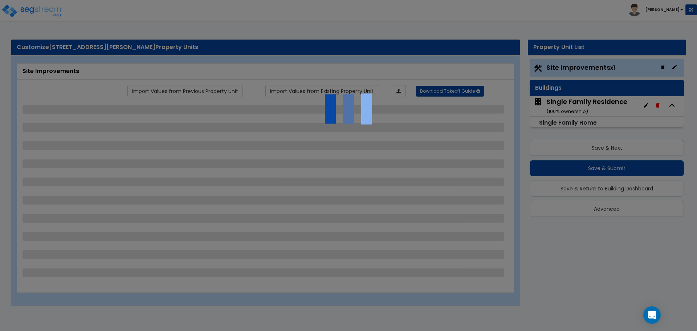
select select "2"
select select "1"
select select "3"
select select "1"
select select "8"
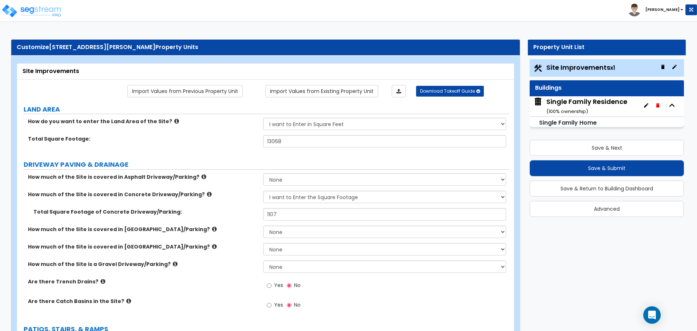
scroll to position [48, 0]
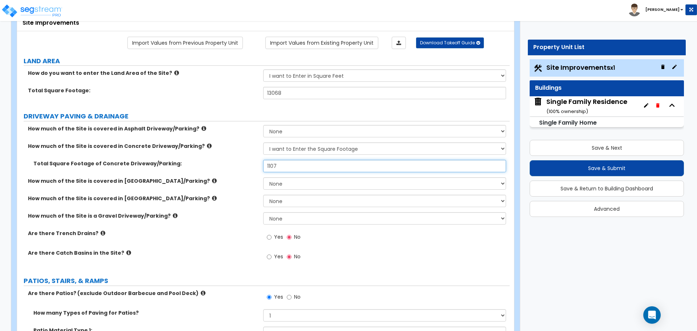
click at [304, 165] on input "1107" at bounding box center [384, 166] width 242 height 12
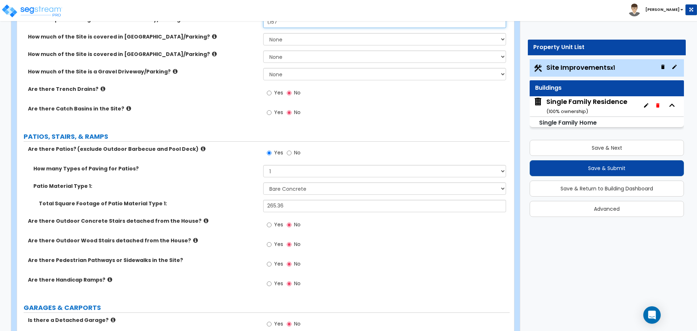
scroll to position [193, 0]
type input "1,157"
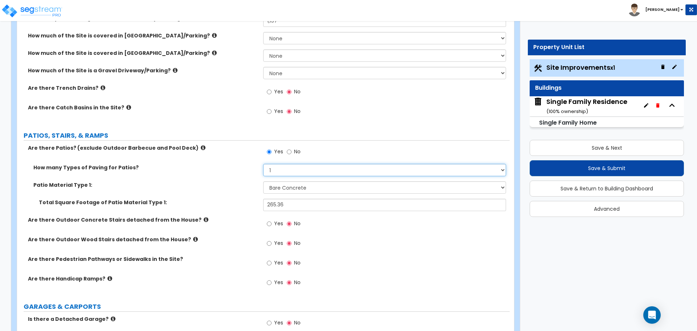
click at [276, 172] on select "1 2 3 4" at bounding box center [384, 170] width 242 height 12
click at [278, 173] on select "1 2 3 4" at bounding box center [384, 170] width 242 height 12
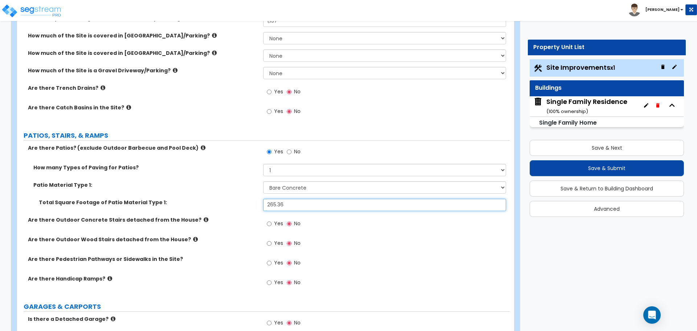
click at [293, 201] on input "265.36" at bounding box center [384, 204] width 242 height 12
type input "38"
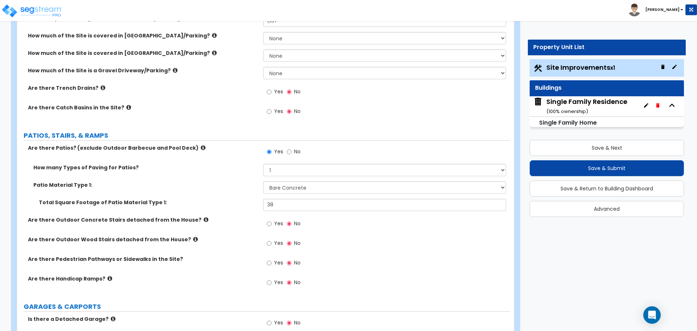
click at [234, 200] on label "Total Square Footage of Patio Material Type 1:" at bounding box center [148, 201] width 219 height 7
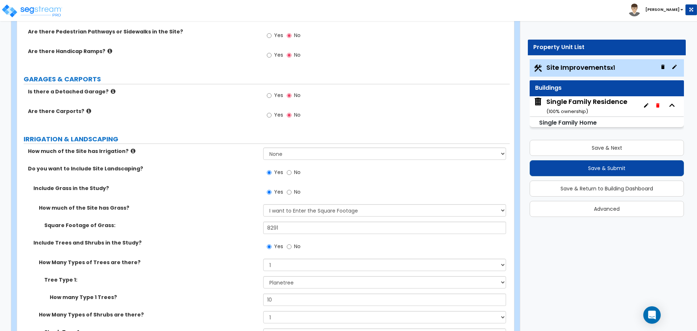
scroll to position [435, 0]
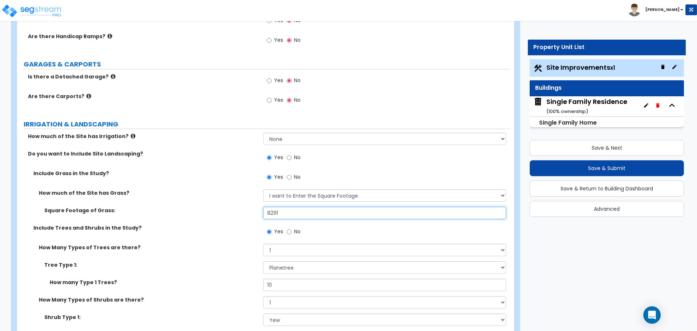
click at [280, 212] on input "8291" at bounding box center [384, 212] width 242 height 12
type input "3,724"
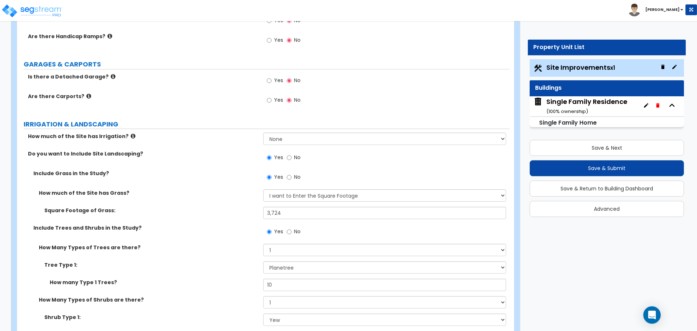
click at [238, 202] on div "How much of the Site has Grass? None I want to Enter an Approximate Percentage …" at bounding box center [263, 197] width 492 height 17
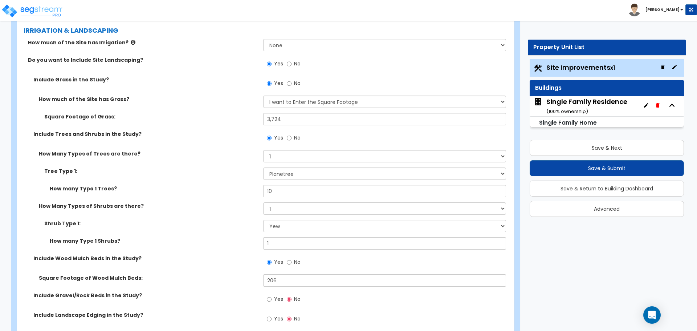
scroll to position [532, 0]
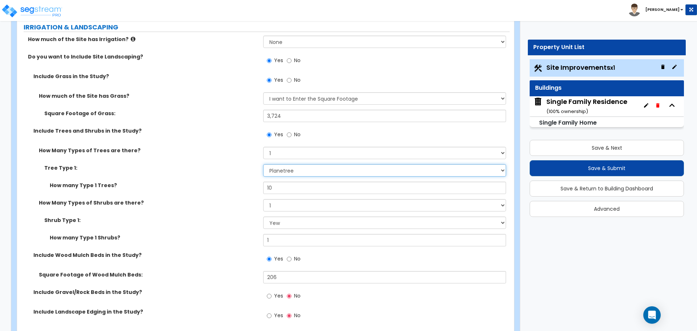
click at [273, 171] on select "Please Choose One Honey Locust Planetree Poplar Elm Hawthorn Linden Maple Red M…" at bounding box center [384, 170] width 242 height 12
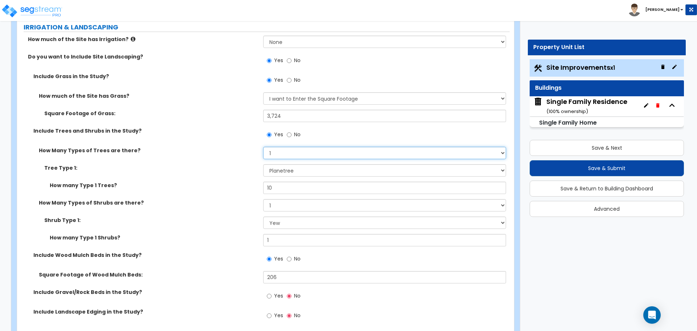
click at [277, 153] on select "None 1 2 3" at bounding box center [384, 153] width 242 height 12
click at [277, 156] on select "None 1 2 3" at bounding box center [384, 153] width 242 height 12
click at [280, 190] on input "10" at bounding box center [384, 187] width 242 height 12
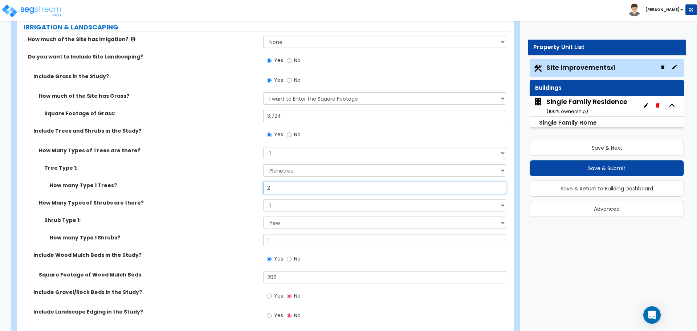
type input "2"
drag, startPoint x: 246, startPoint y: 167, endPoint x: 251, endPoint y: 170, distance: 5.4
click at [246, 168] on label "Tree Type 1:" at bounding box center [150, 167] width 213 height 7
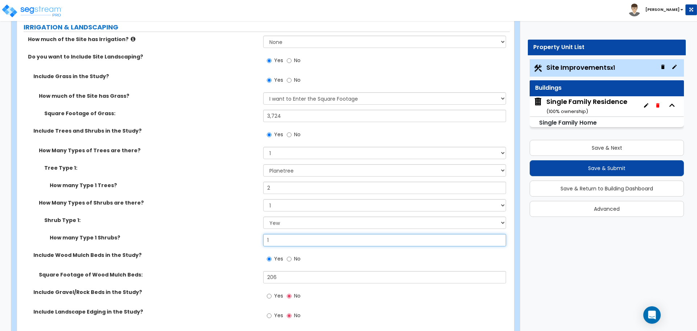
click at [272, 242] on input "1" at bounding box center [384, 240] width 242 height 12
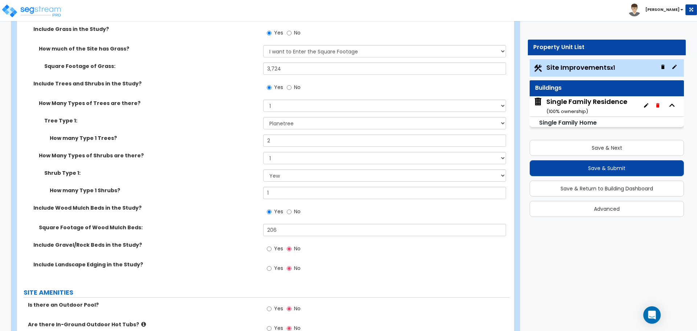
scroll to position [581, 0]
click at [284, 87] on div "Yes No" at bounding box center [283, 87] width 41 height 17
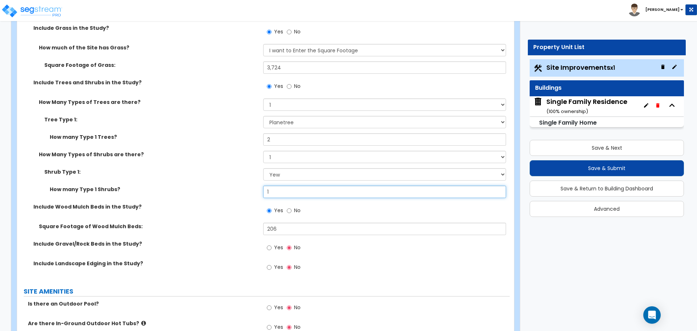
click at [278, 190] on input "1" at bounding box center [384, 191] width 242 height 12
type input "3"
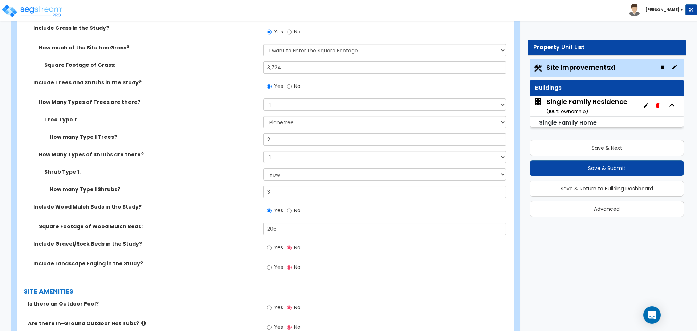
click at [239, 187] on label "How many Type 1 Shrubs?" at bounding box center [154, 188] width 208 height 7
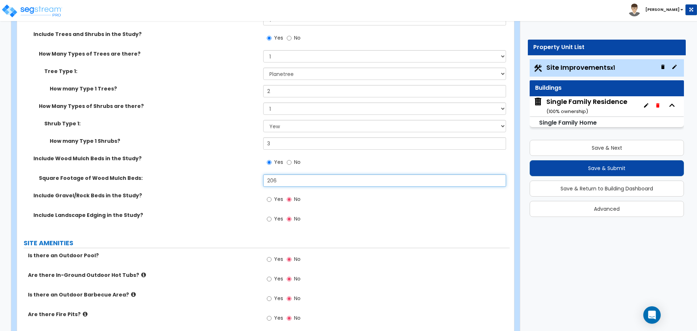
click at [283, 177] on input "206" at bounding box center [384, 180] width 242 height 12
click at [241, 177] on label "Square Footage of Wood Mulch Beds:" at bounding box center [148, 177] width 219 height 7
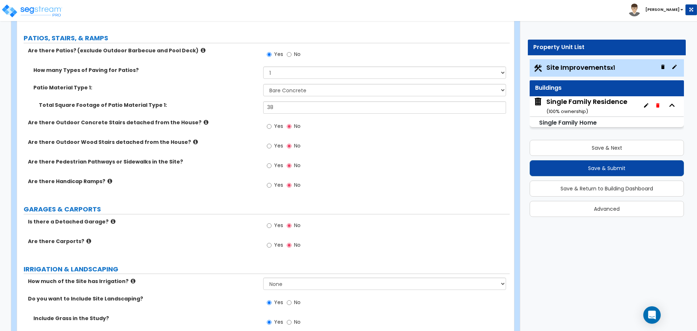
scroll to position [290, 0]
click at [281, 107] on input "38" at bounding box center [384, 108] width 242 height 12
type input "411"
click at [252, 112] on div "Total Square Footage of Patio Material Type 1: 411" at bounding box center [263, 110] width 492 height 17
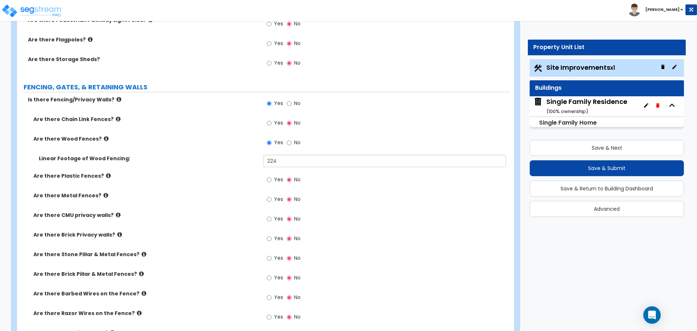
scroll to position [1064, 0]
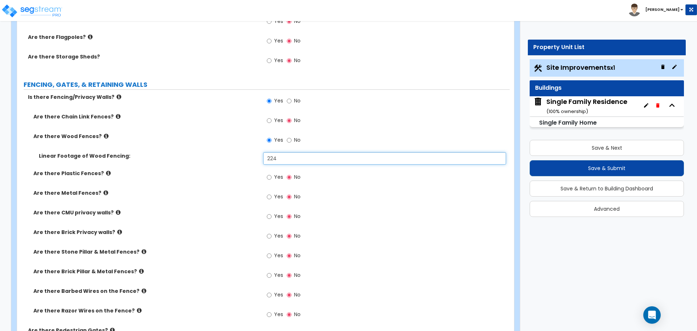
click at [300, 158] on input "224" at bounding box center [384, 158] width 242 height 12
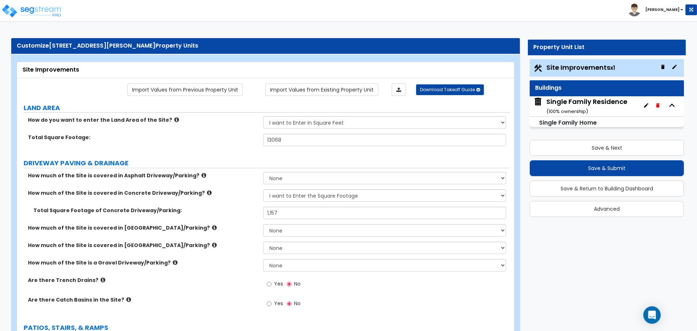
scroll to position [0, 0]
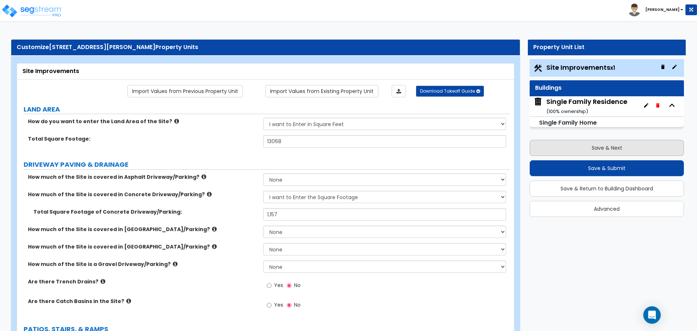
type input "166"
click at [608, 149] on button "Save & Next" at bounding box center [606, 148] width 154 height 16
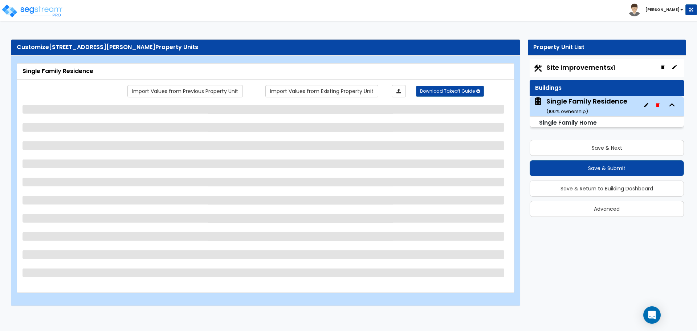
select select "1"
select select "7"
select select "3"
select select "1"
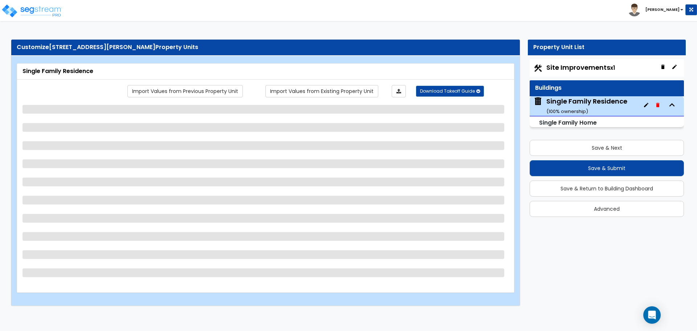
select select "4"
select select "1"
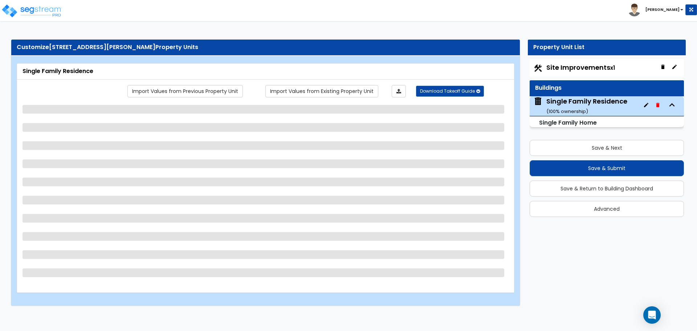
select select "1"
select select "3"
select select "5"
select select "3"
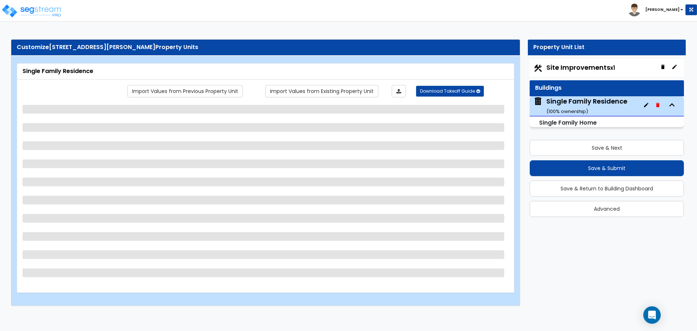
select select "5"
select select "2"
select select "6"
select select "5"
select select "3"
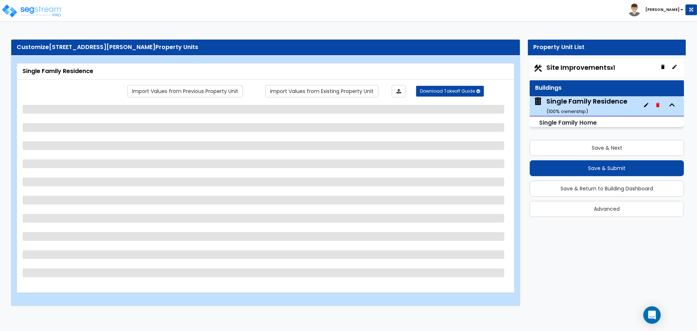
select select "3"
select select "2"
select select "4"
select select "3"
select select "2"
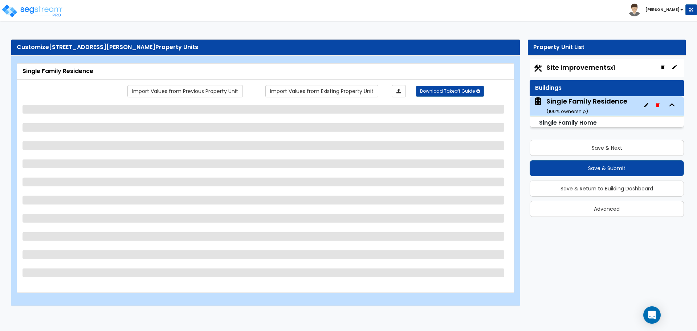
select select "3"
select select "4"
select select "3"
select select "1"
select select "2"
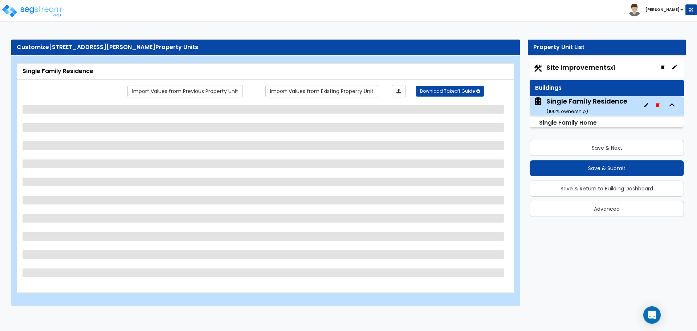
select select "2"
select select "3"
select select "4"
select select "3"
select select "1"
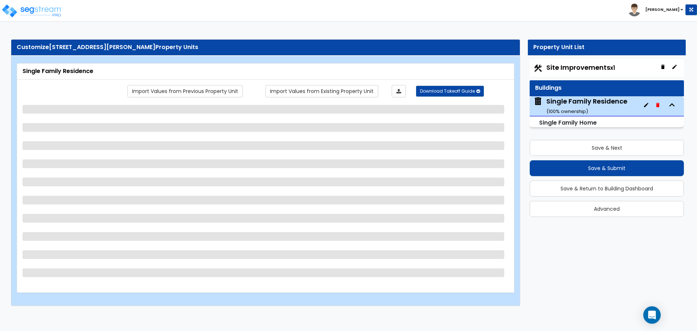
select select "2"
select select "3"
select select "1"
select select "3"
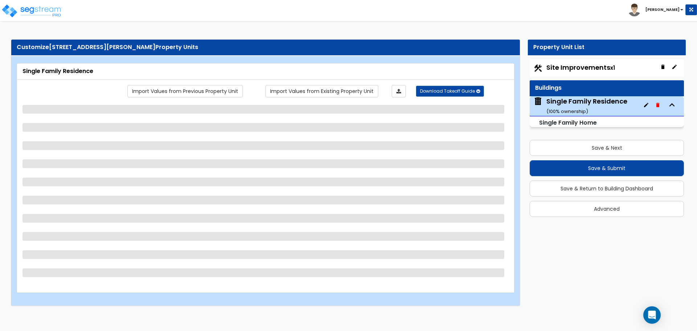
select select "2"
select select "1"
select select "4"
select select "6"
select select "1"
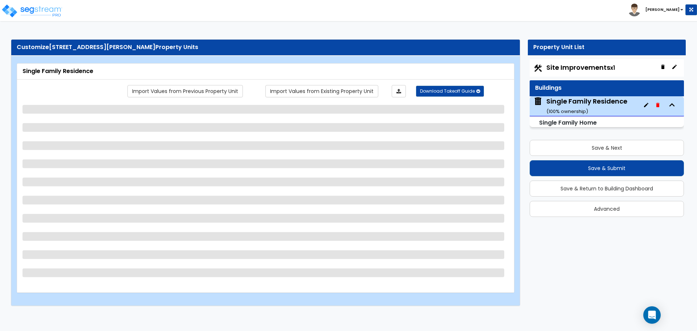
select select "1"
select select "2"
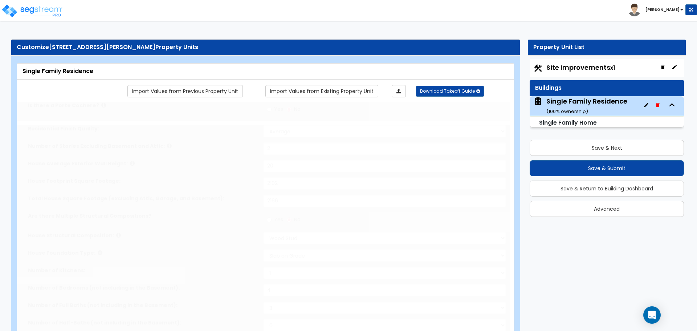
type input "3"
type input "1"
select select "2"
type input "4"
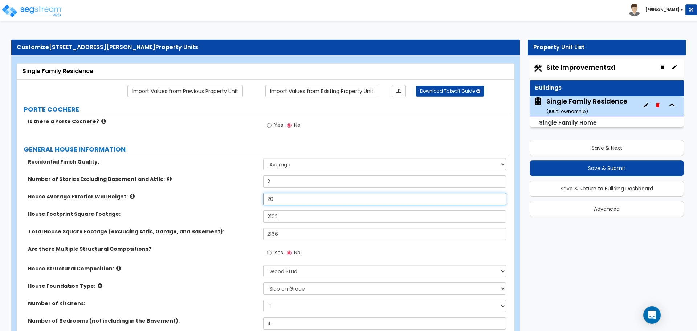
click at [281, 196] on input "20" at bounding box center [384, 199] width 242 height 12
type input "18"
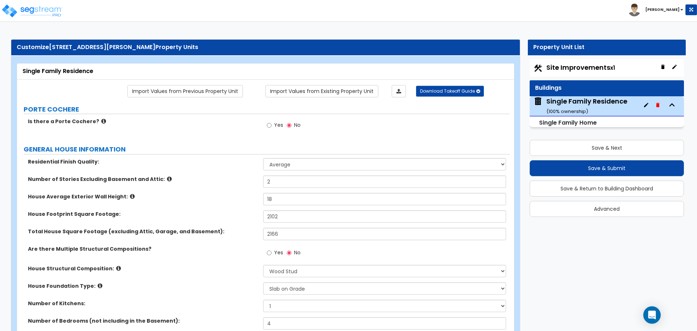
click at [232, 193] on label "House Average Exterior Wall Height:" at bounding box center [143, 196] width 230 height 7
click at [290, 219] on input "2102" at bounding box center [384, 216] width 242 height 12
type input "1,499"
click at [287, 214] on input "1,499" at bounding box center [384, 216] width 242 height 12
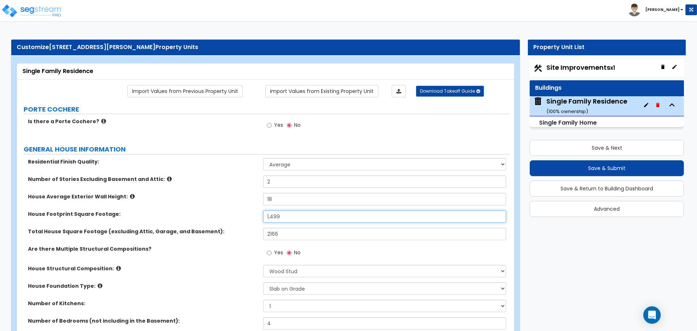
click at [287, 214] on input "1,499" at bounding box center [384, 216] width 242 height 12
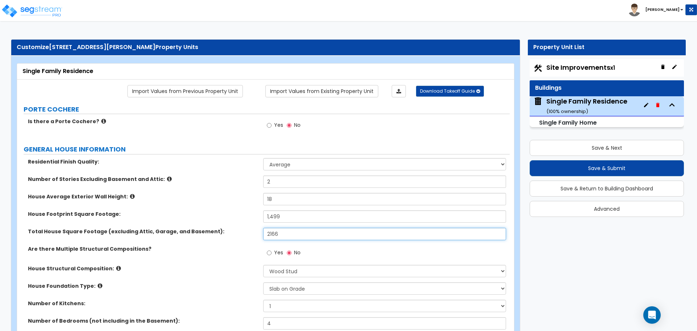
click at [280, 233] on input "2166" at bounding box center [384, 234] width 242 height 12
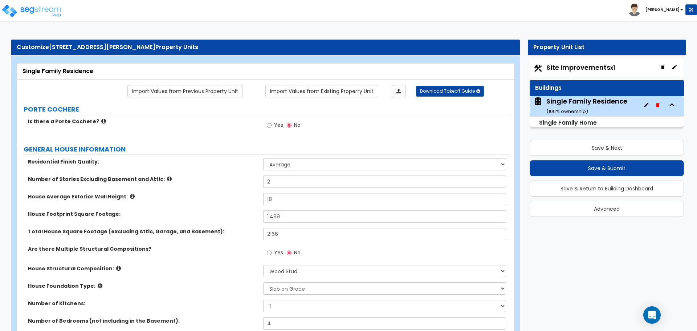
click at [234, 198] on label "House Average Exterior Wall Height:" at bounding box center [143, 196] width 230 height 7
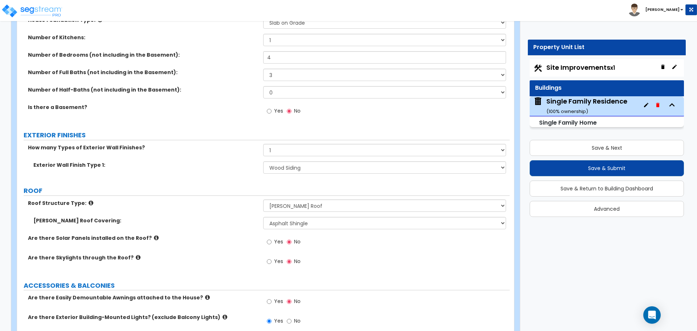
scroll to position [290, 0]
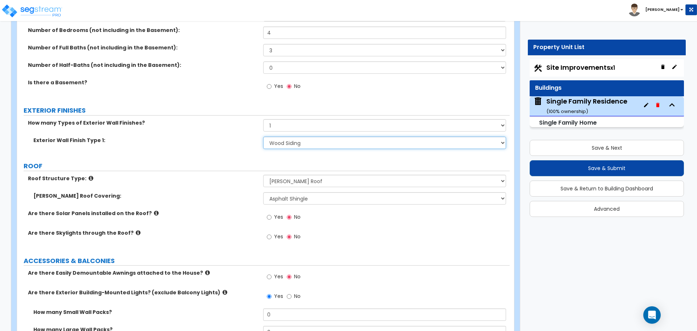
click at [315, 143] on select "Please Choose One No Finish/Shared Wall No Wall Brick Finish Stone Finish Wood …" at bounding box center [384, 142] width 242 height 12
select select "5"
click at [263, 136] on select "Please Choose One No Finish/Shared Wall No Wall Brick Finish Stone Finish Wood …" at bounding box center [384, 142] width 242 height 12
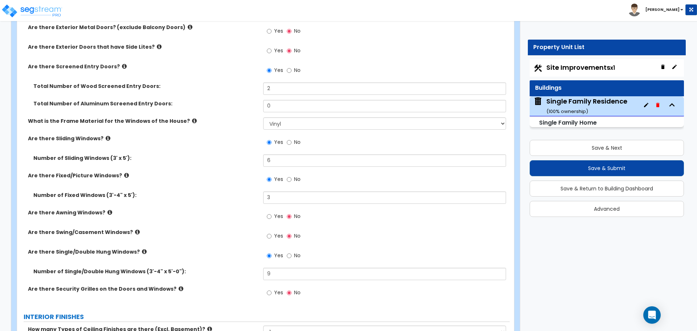
scroll to position [1113, 0]
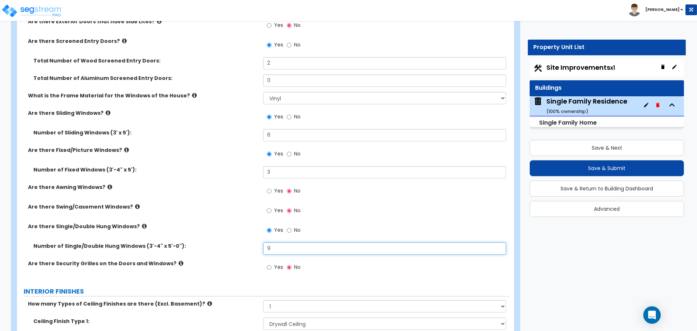
click at [275, 244] on input "9" at bounding box center [384, 248] width 242 height 12
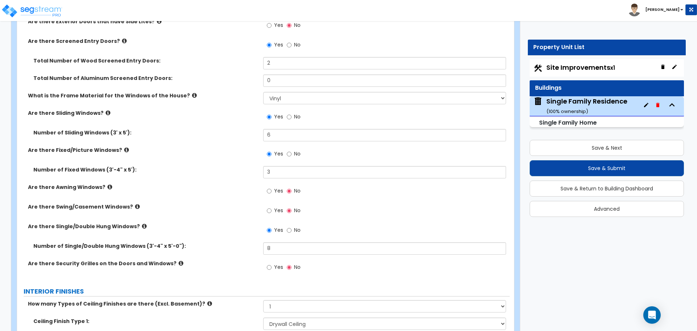
click at [246, 233] on div "Are there Single/Double Hung Windows? Yes No" at bounding box center [263, 232] width 492 height 20
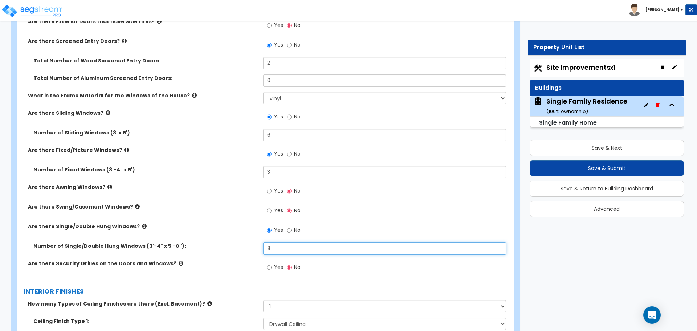
click at [284, 246] on input "8" at bounding box center [384, 248] width 242 height 12
type input "9"
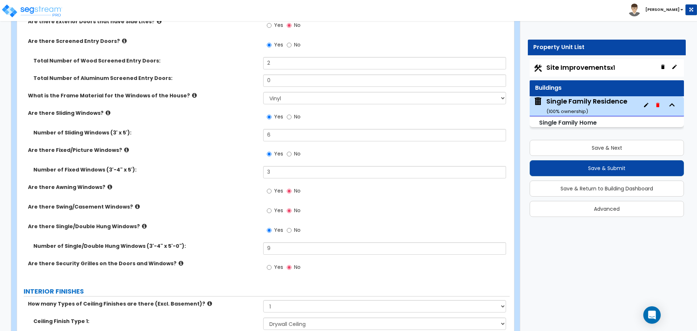
click at [236, 199] on div "Are there Awning Windows? Yes No" at bounding box center [263, 193] width 492 height 20
click at [282, 171] on input "3" at bounding box center [384, 172] width 242 height 12
type input "4"
click at [315, 136] on input "6" at bounding box center [384, 135] width 242 height 12
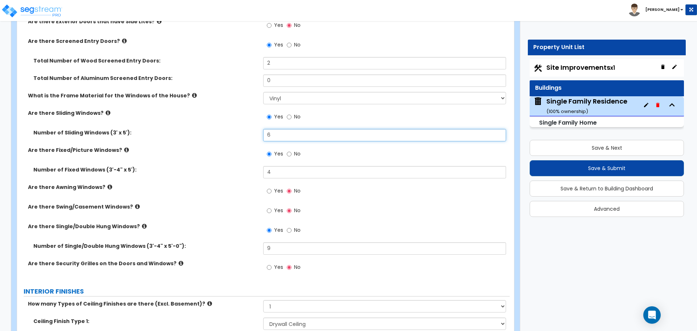
click at [315, 136] on input "6" at bounding box center [384, 135] width 242 height 12
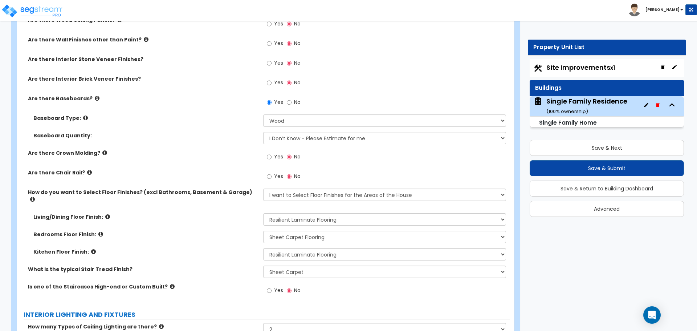
scroll to position [1451, 0]
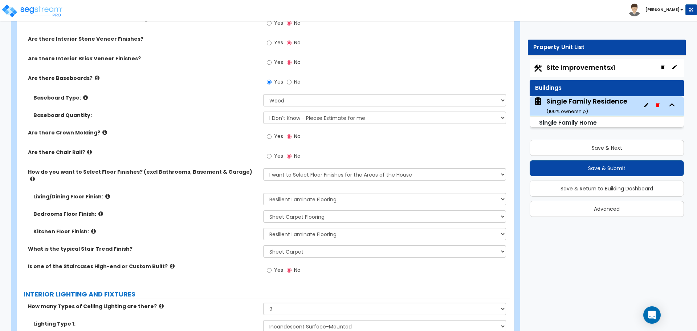
type input "4"
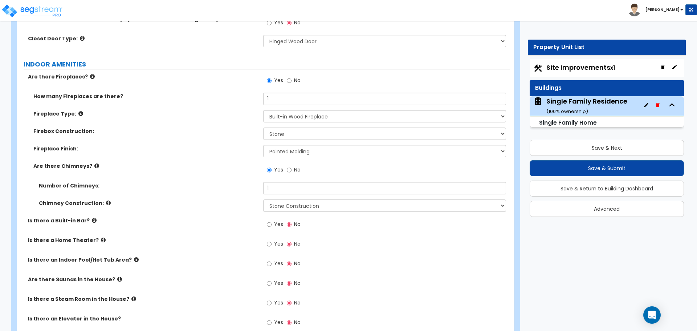
scroll to position [2032, 0]
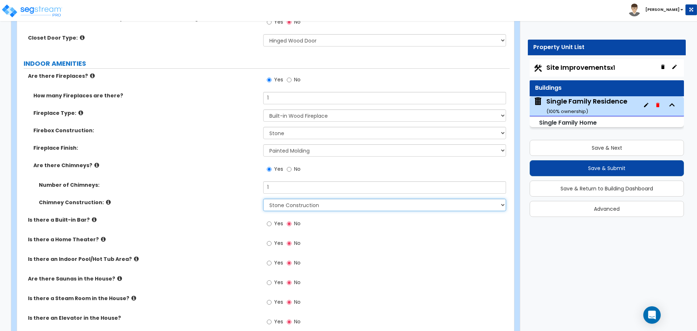
click at [299, 198] on select "Please Choose One Brick Construction Cinder Block Construction Stone Constructi…" at bounding box center [384, 204] width 242 height 12
select select "2"
click at [263, 198] on select "Please Choose One Brick Construction Cinder Block Construction Stone Constructi…" at bounding box center [384, 204] width 242 height 12
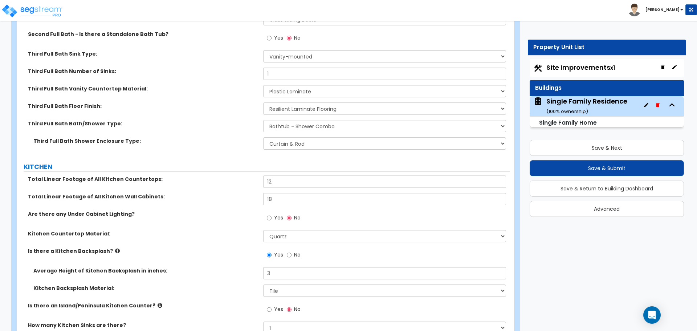
scroll to position [2661, 0]
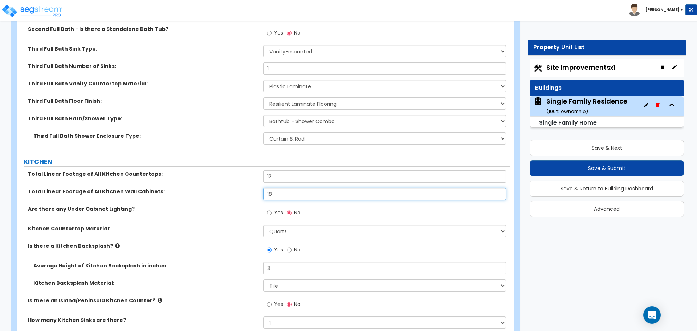
click at [280, 188] on input "18" at bounding box center [384, 194] width 242 height 12
click at [275, 188] on input "18" at bounding box center [384, 194] width 242 height 12
click at [292, 170] on input "12" at bounding box center [384, 176] width 242 height 12
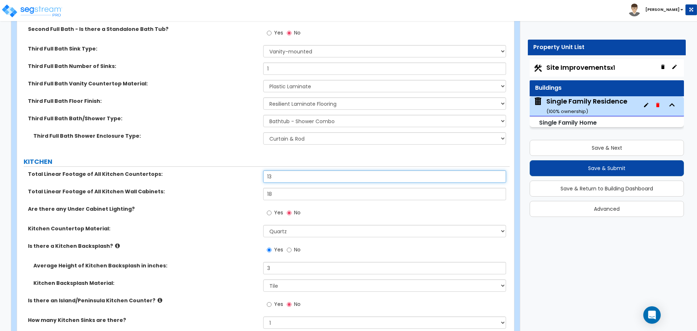
type input "13"
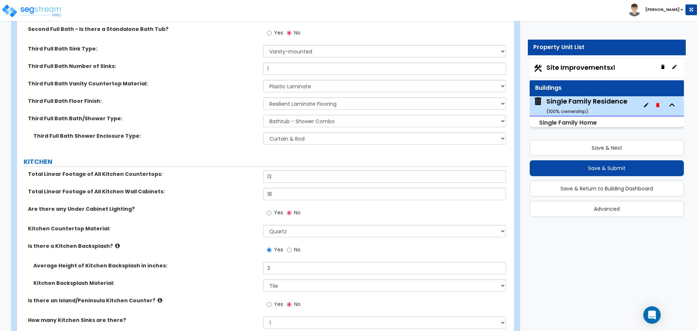
click at [250, 170] on label "Total Linear Footage of All Kitchen Countertops:" at bounding box center [143, 173] width 230 height 7
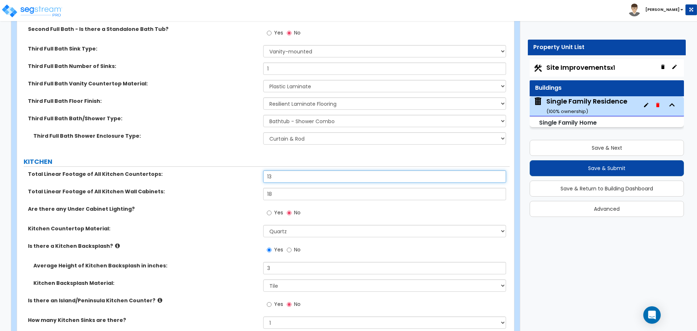
click at [285, 171] on input "13" at bounding box center [384, 176] width 242 height 12
click at [283, 188] on input "18" at bounding box center [384, 194] width 242 height 12
click at [274, 188] on input "13" at bounding box center [384, 194] width 242 height 12
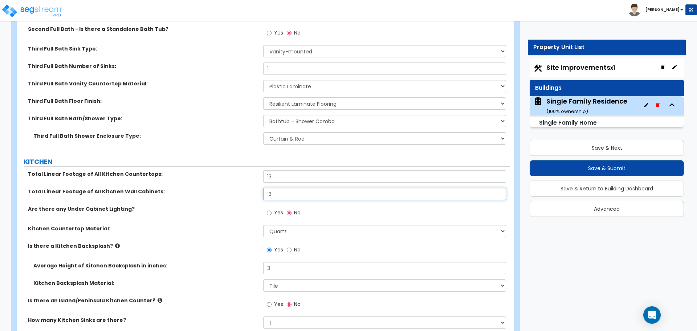
click at [274, 188] on input "13" at bounding box center [384, 194] width 242 height 12
type input "12"
click at [327, 159] on label "KITCHEN" at bounding box center [267, 161] width 486 height 9
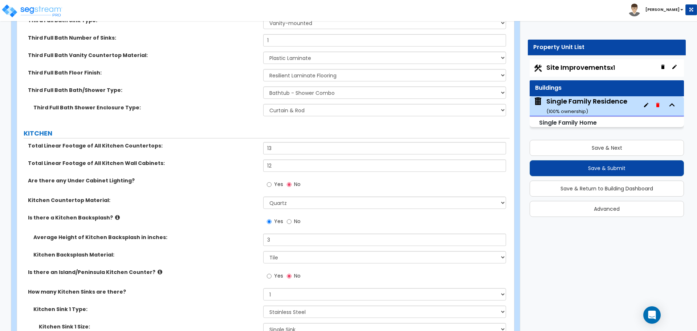
scroll to position [2709, 0]
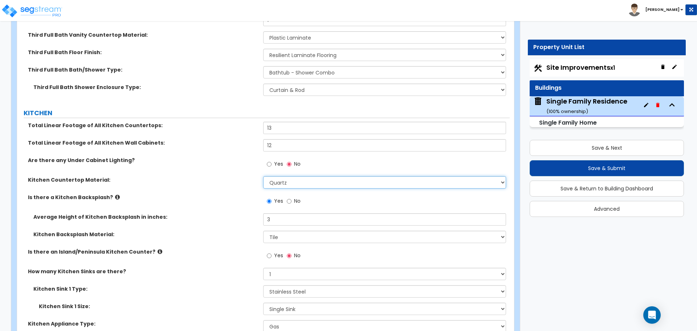
click at [282, 180] on select "Please Choose One Plastic Laminate Solid Surface Stone Quartz Marble Tile Wood …" at bounding box center [384, 182] width 242 height 12
select select "1"
click at [263, 176] on select "Please Choose One Plastic Laminate Solid Surface Stone Quartz Marble Tile Wood …" at bounding box center [384, 182] width 242 height 12
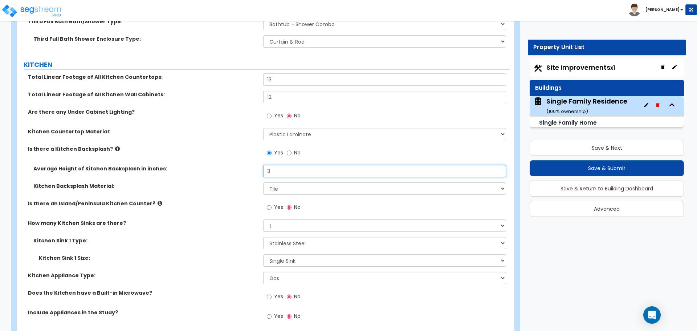
click at [294, 165] on input "3" at bounding box center [384, 171] width 242 height 12
type input "12"
click at [231, 171] on div "Average Height of Kitchen Backsplash in inches: 12" at bounding box center [263, 173] width 492 height 17
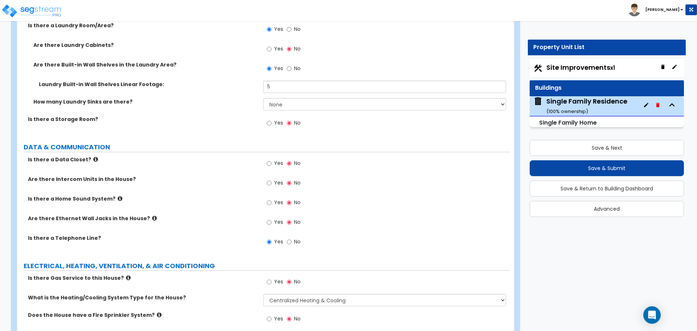
scroll to position [3148, 0]
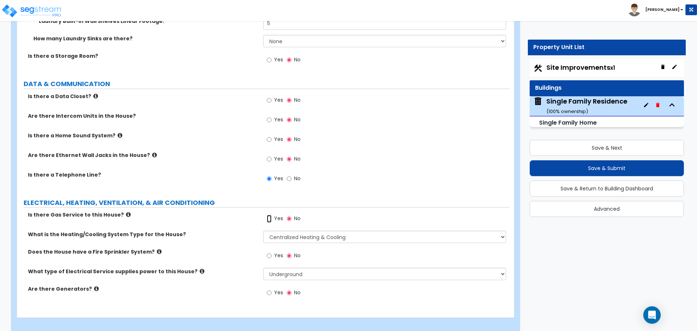
click at [270, 214] on input "Yes" at bounding box center [269, 218] width 5 height 8
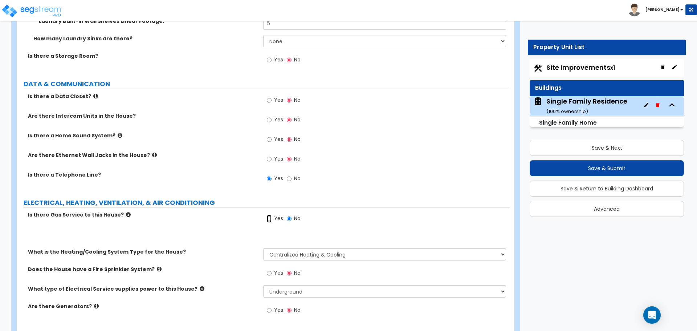
radio input "true"
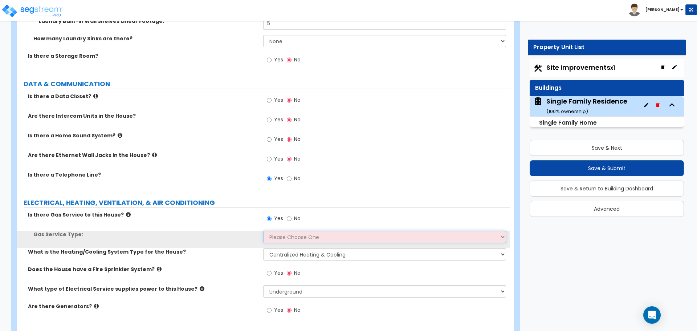
click at [283, 230] on select "Please Choose One Natural Gas Service Propane Tank On-site" at bounding box center [384, 236] width 242 height 12
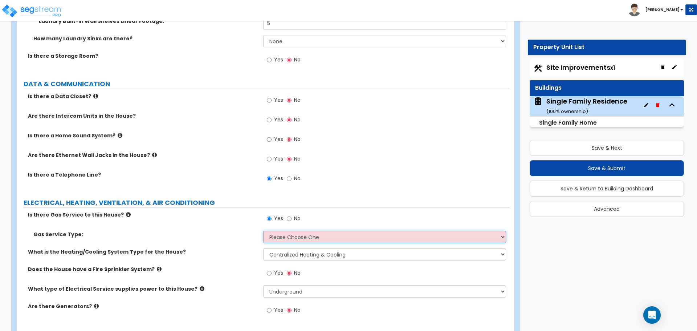
select select "1"
click at [263, 230] on select "Please Choose One Natural Gas Service Propane Tank On-site" at bounding box center [384, 236] width 242 height 12
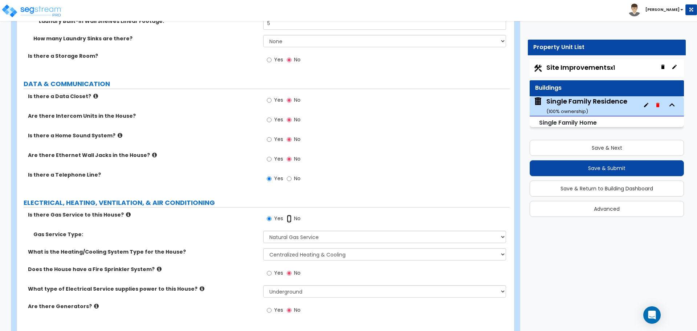
click at [288, 214] on input "No" at bounding box center [289, 218] width 5 height 8
radio input "false"
radio input "true"
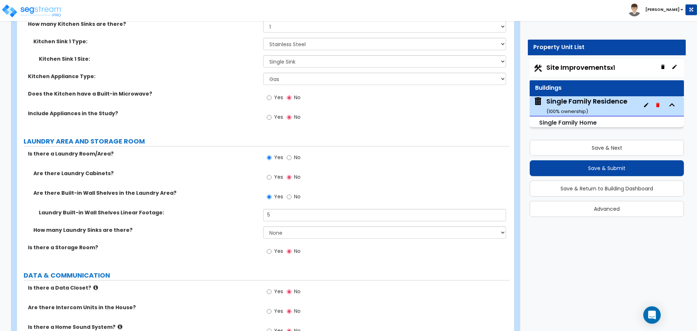
scroll to position [2954, 0]
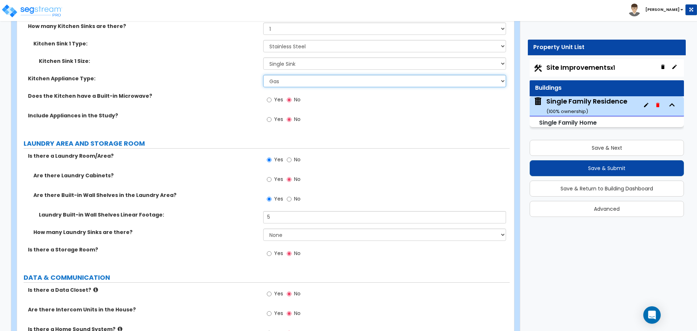
click at [288, 75] on select "Please Choose One Gas Electric" at bounding box center [384, 81] width 242 height 12
select select "2"
click at [263, 75] on select "Please Choose One Gas Electric" at bounding box center [384, 81] width 242 height 12
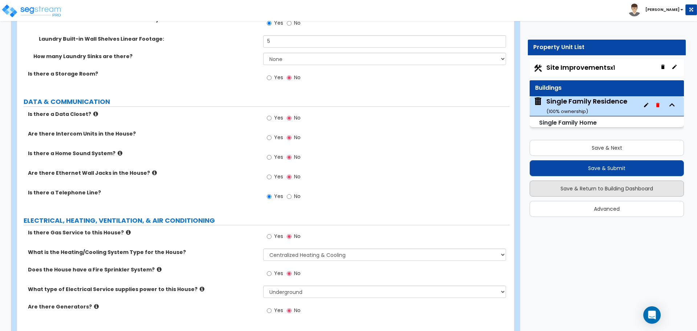
scroll to position [3148, 0]
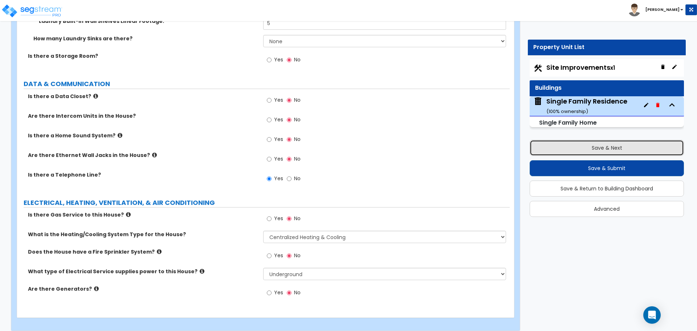
click at [648, 143] on button "Save & Next" at bounding box center [606, 148] width 154 height 16
select select "2"
select select "1"
select select "2"
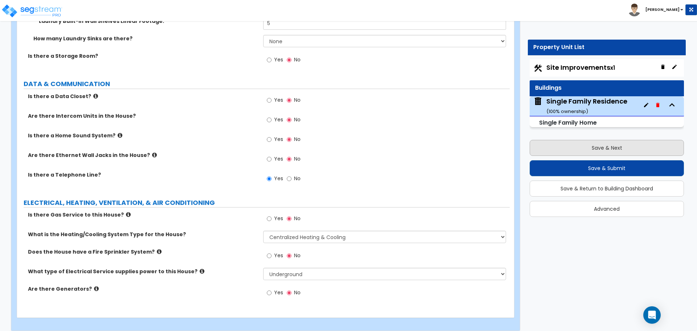
select select "1"
select select "2"
select select "1"
select select "3"
select select "1"
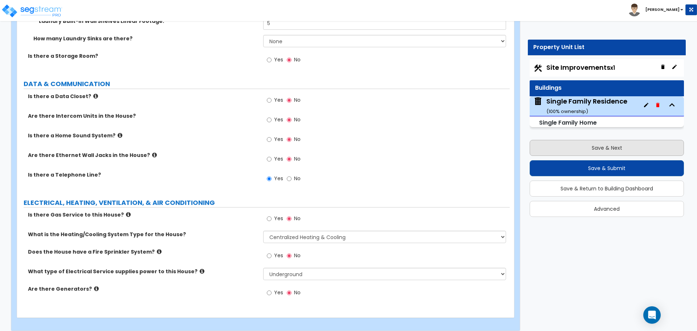
select select "8"
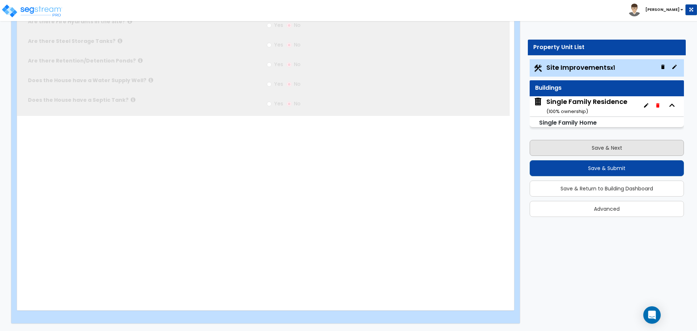
scroll to position [0, 0]
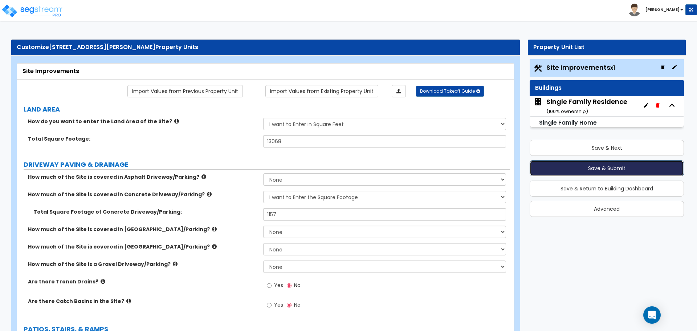
click at [611, 169] on button "Save & Submit" at bounding box center [606, 168] width 154 height 16
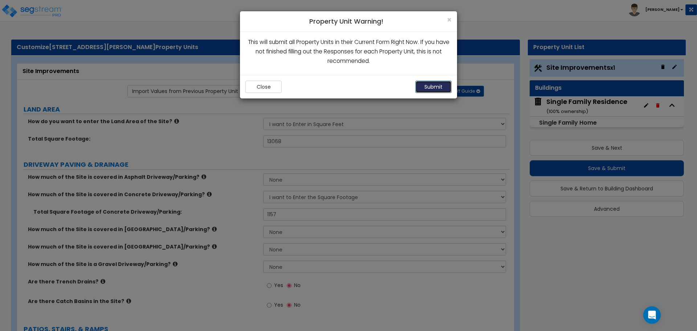
click at [431, 87] on button "Submit" at bounding box center [433, 87] width 36 height 12
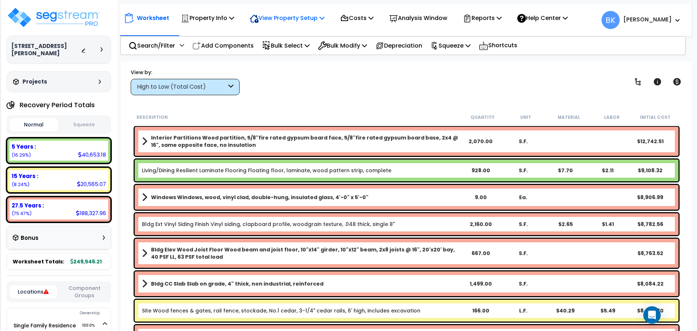
click at [283, 20] on p "View Property Setup" at bounding box center [287, 18] width 75 height 10
drag, startPoint x: 333, startPoint y: 95, endPoint x: 280, endPoint y: 95, distance: 52.6
click at [332, 95] on div "Worksheet Property Info Property Setup Add Property Unit Template property Clon…" at bounding box center [406, 226] width 571 height 331
click at [59, 150] on div "5 Years : 40,653.18 (16.29%)" at bounding box center [58, 150] width 99 height 20
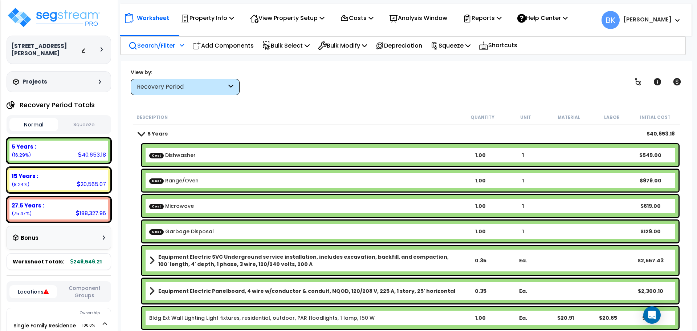
click at [170, 44] on p "Search/Filter" at bounding box center [151, 46] width 46 height 10
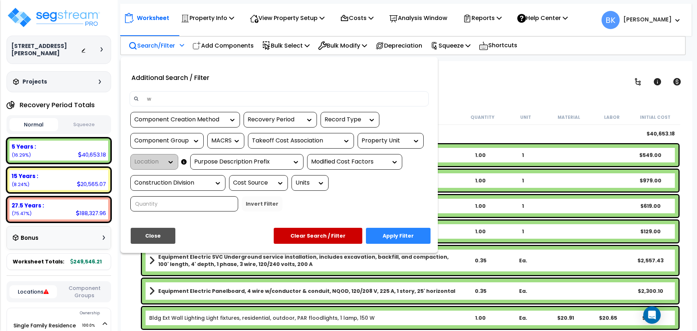
click at [211, 93] on div "Additional Search / Filter w Component Creation Method Recovery Period Record T…" at bounding box center [278, 155] width 317 height 196
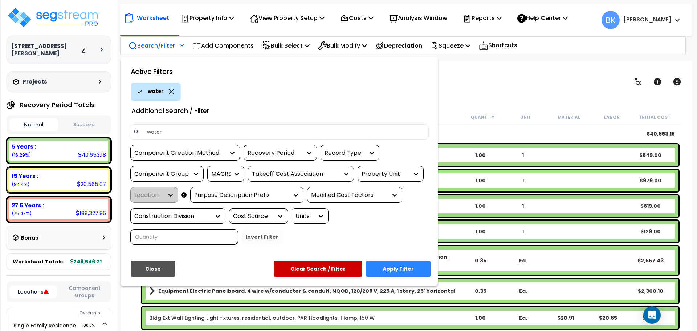
type input "water heater"
click at [320, 269] on button "Clear Search / Filter" at bounding box center [318, 269] width 89 height 16
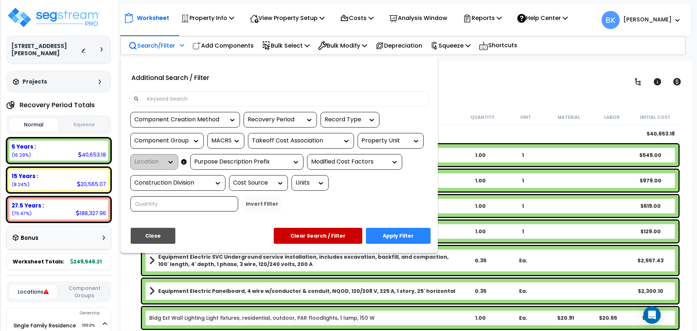
drag, startPoint x: 204, startPoint y: 84, endPoint x: 202, endPoint y: 89, distance: 5.6
click at [203, 85] on div "Additional Search / Filter" at bounding box center [279, 77] width 310 height 18
click at [201, 95] on input at bounding box center [284, 98] width 282 height 11
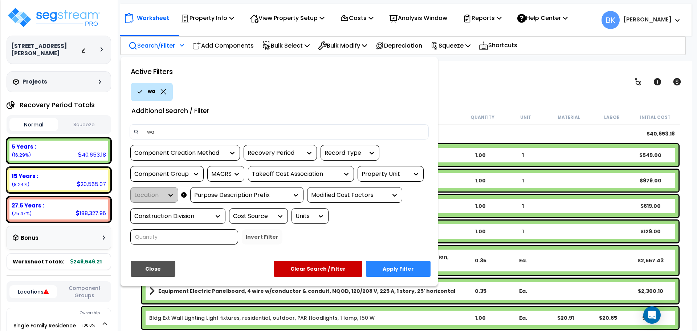
type input "water heater"
click at [397, 269] on button "Apply Filter" at bounding box center [398, 269] width 65 height 16
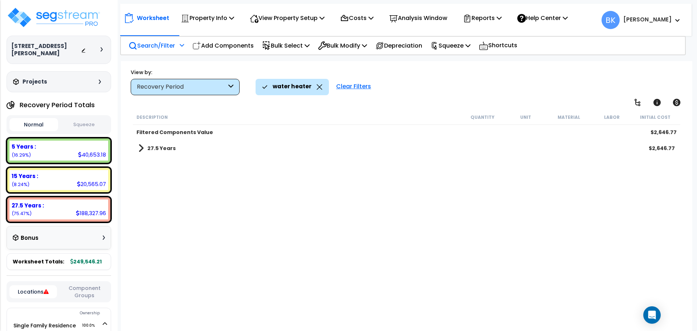
click at [177, 144] on div "27.5 Years $2,646.77" at bounding box center [407, 147] width 544 height 17
click at [168, 146] on b "27.5 Years" at bounding box center [161, 147] width 28 height 7
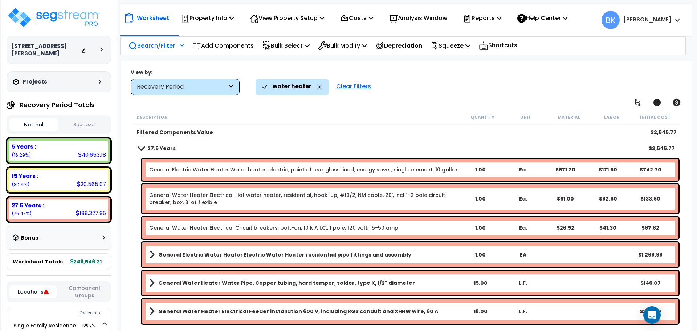
scroll to position [32, 0]
click at [314, 89] on div "water heater" at bounding box center [292, 87] width 60 height 16
click at [316, 89] on icon at bounding box center [319, 86] width 6 height 5
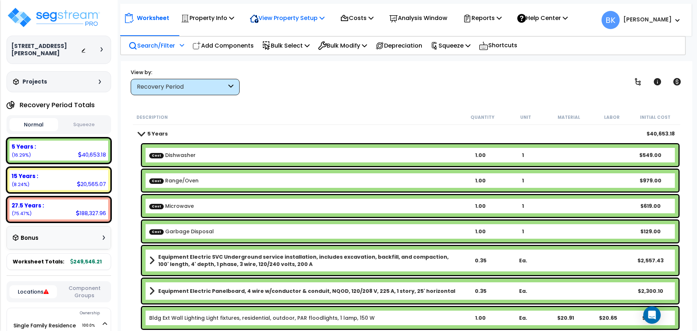
click at [284, 22] on p "View Property Setup" at bounding box center [287, 18] width 75 height 10
click at [283, 50] on link "View Questionnaire" at bounding box center [282, 49] width 72 height 15
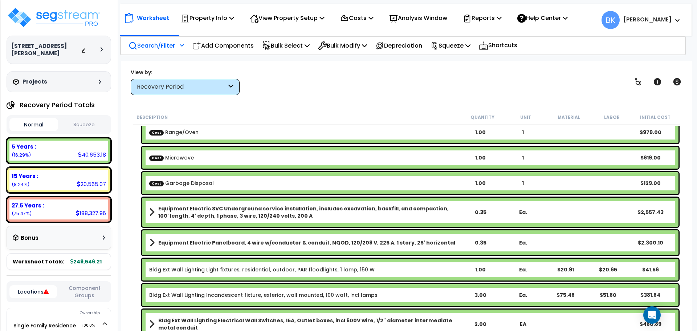
scroll to position [0, 0]
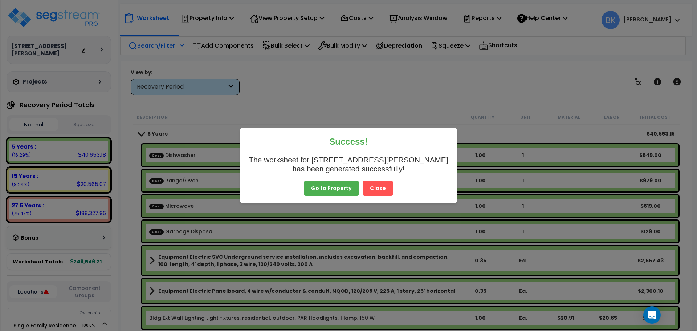
click at [372, 184] on button "Close" at bounding box center [377, 188] width 30 height 15
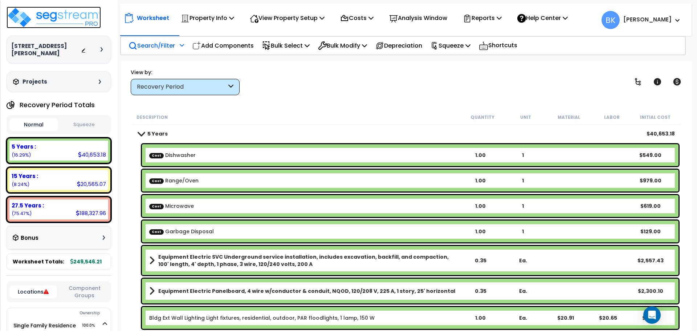
click at [70, 17] on img at bounding box center [54, 18] width 94 height 22
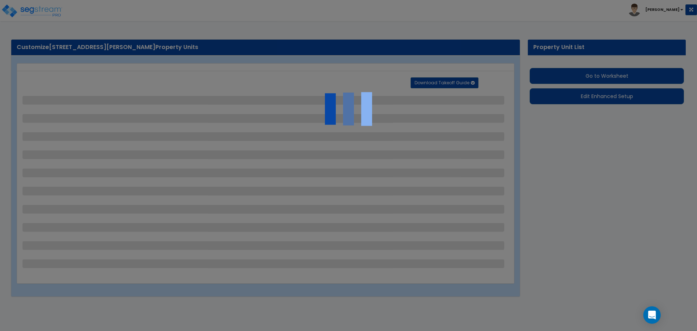
select select "2"
select select "1"
select select "2"
select select "1"
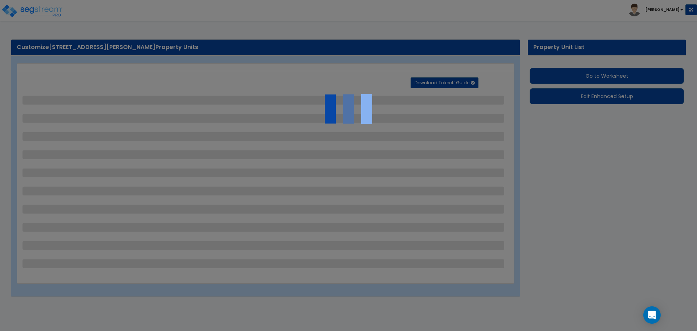
select select "2"
select select "1"
select select "3"
select select "1"
select select "8"
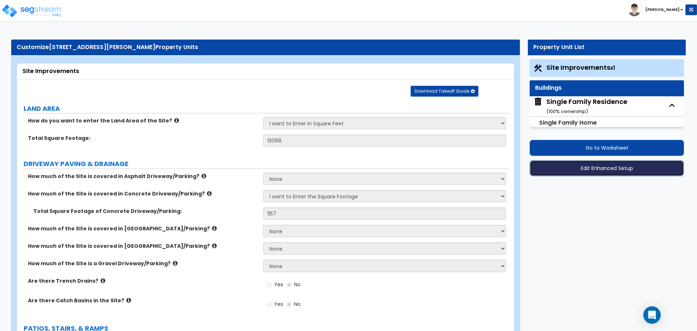
click at [591, 168] on button "Edit Enhanced Setup" at bounding box center [606, 168] width 154 height 16
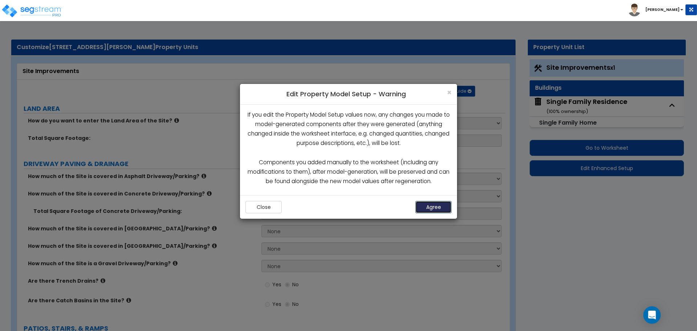
click at [439, 207] on button "Agree" at bounding box center [433, 207] width 36 height 12
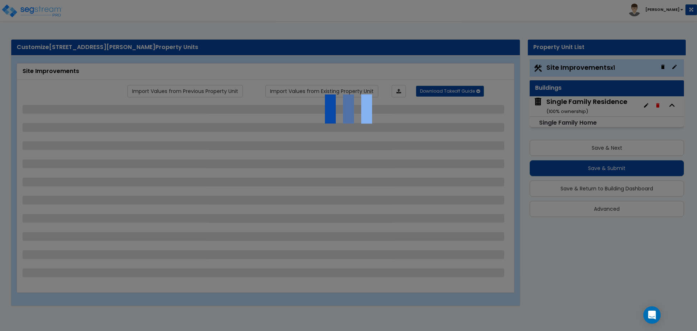
select select "2"
select select "1"
select select "2"
select select "1"
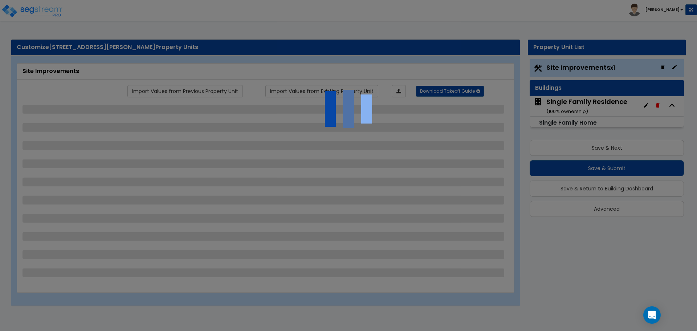
select select "2"
select select "1"
select select "3"
select select "1"
select select "8"
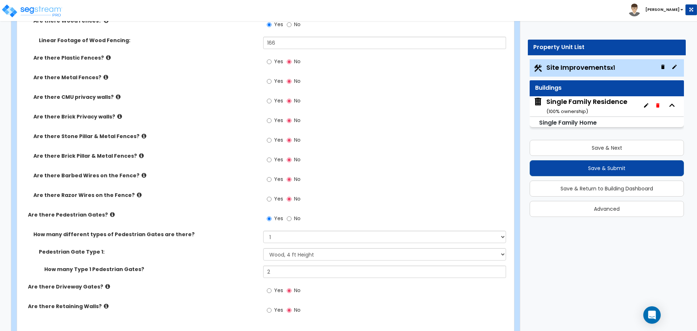
scroll to position [938, 0]
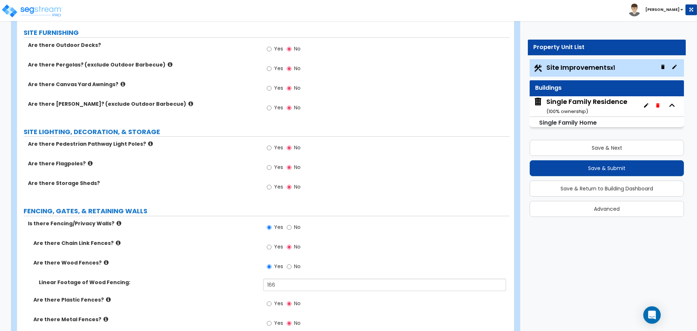
click at [550, 107] on div "Single Family Residence ( 100 % ownership)" at bounding box center [586, 106] width 81 height 19
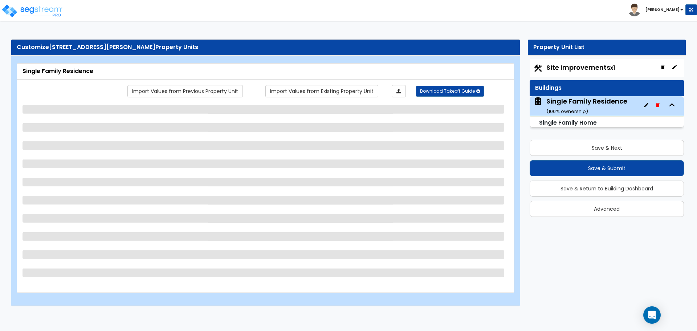
scroll to position [0, 0]
select select "1"
select select "7"
select select "3"
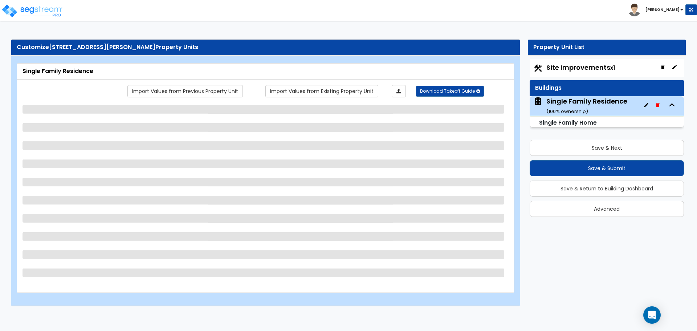
select select "1"
select select "5"
select select "1"
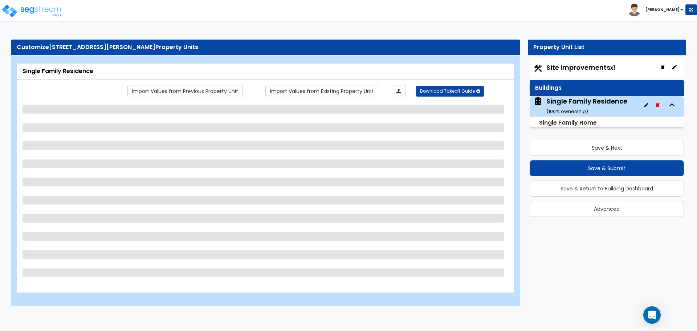
select select "1"
select select "3"
select select "5"
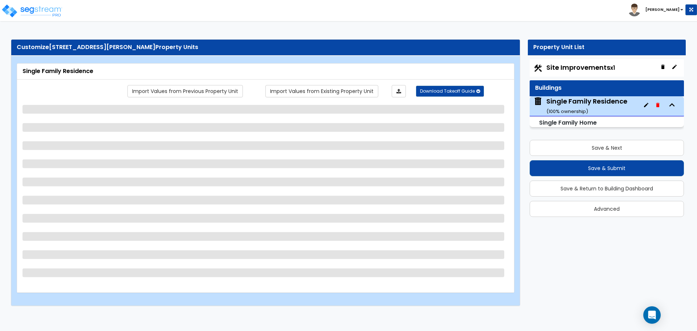
select select "3"
select select "5"
select select "2"
select select "6"
select select "5"
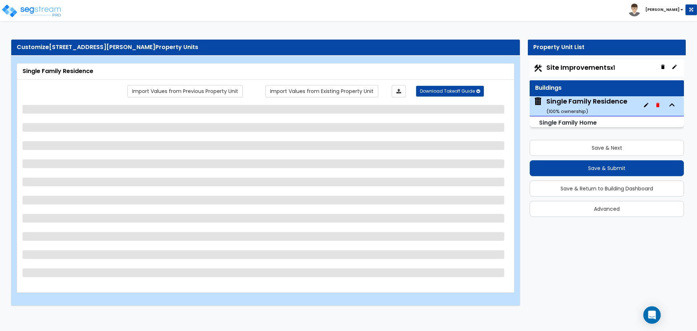
select select "3"
select select "2"
select select "4"
select select "2"
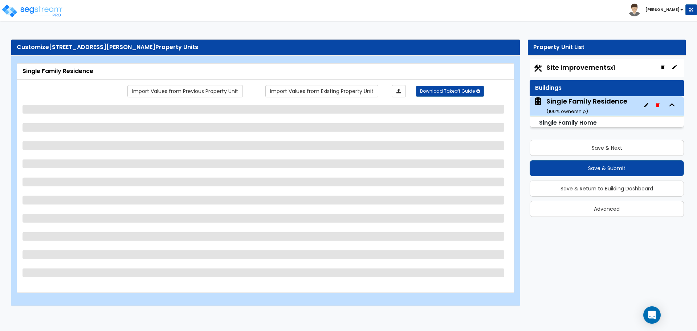
select select "2"
select select "3"
select select "4"
select select "3"
select select "1"
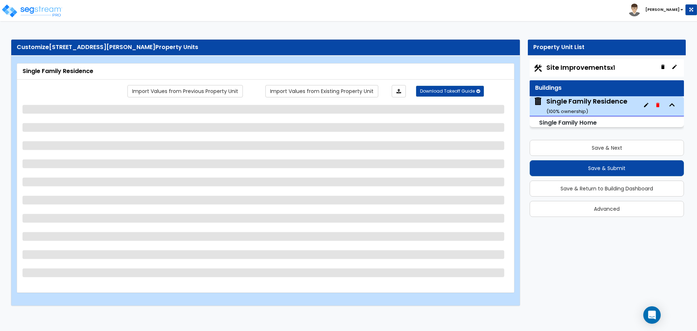
select select "2"
select select "3"
select select "4"
select select "3"
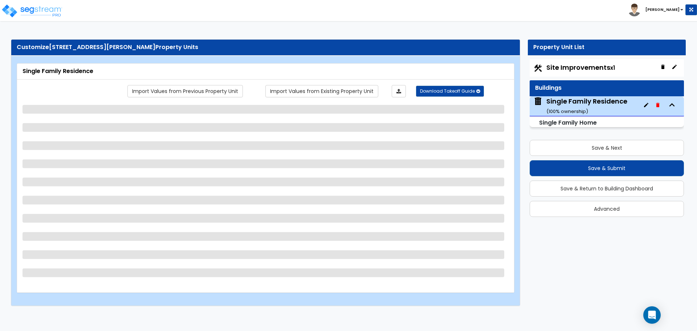
select select "1"
select select "2"
select select "3"
select select "1"
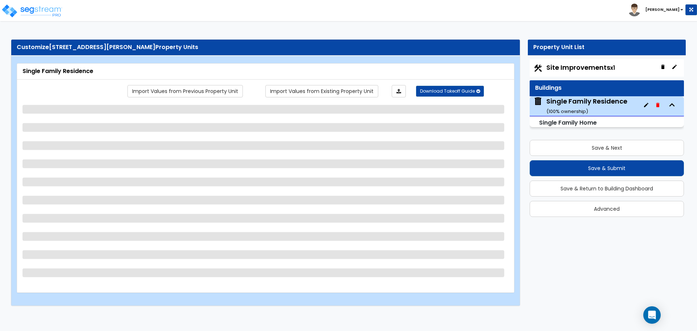
select select "3"
select select "2"
select select "1"
select select "6"
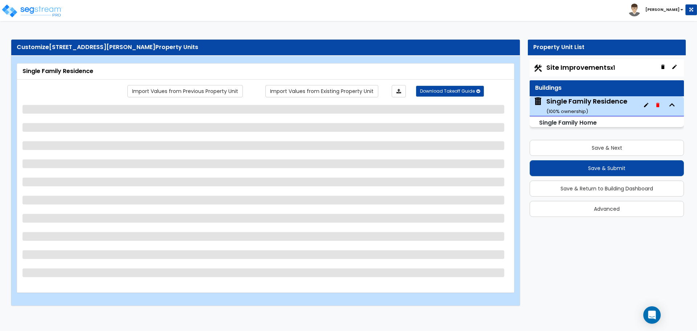
select select "1"
select select "2"
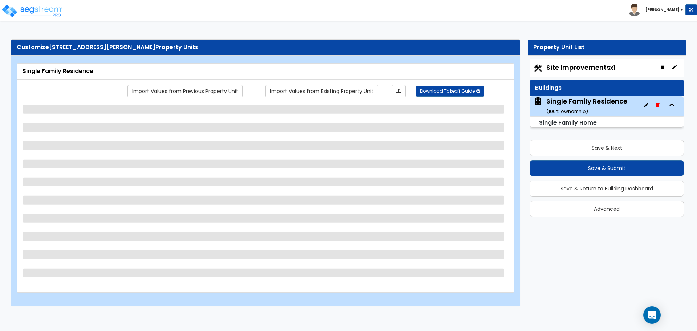
select select "2"
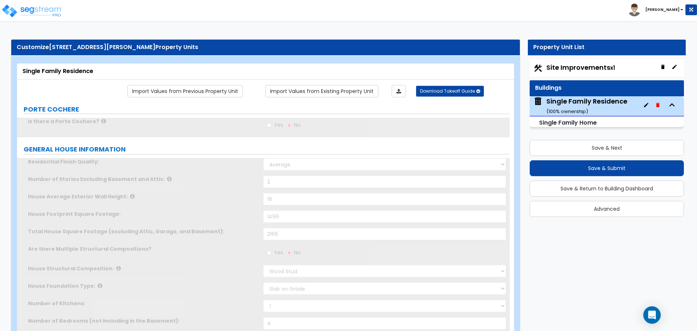
type input "3"
type input "1"
select select "2"
type input "4"
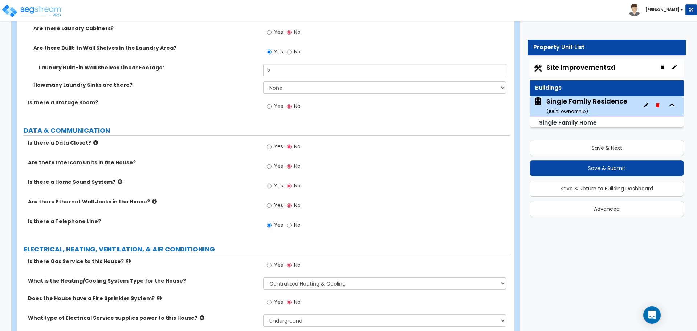
scroll to position [3100, 0]
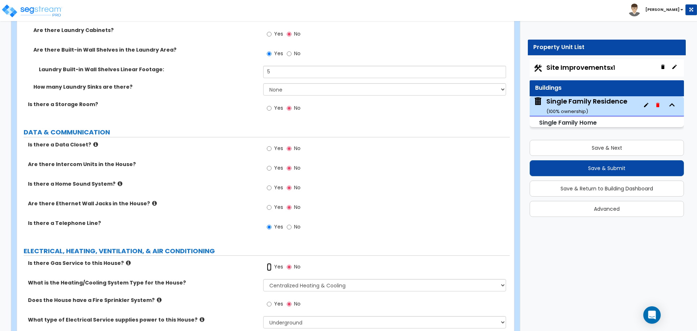
click at [271, 263] on input "Yes" at bounding box center [269, 267] width 5 height 8
radio input "true"
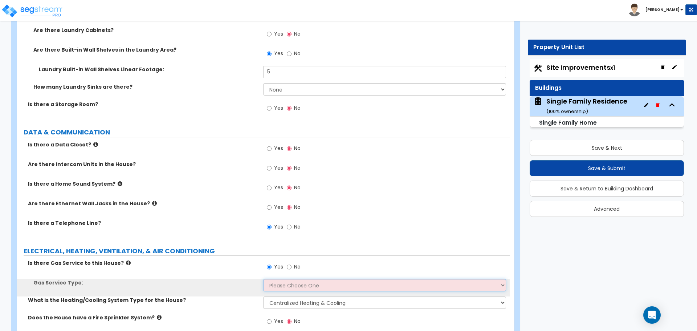
click at [280, 279] on select "Please Choose One Natural Gas Service Propane Tank On-site" at bounding box center [384, 285] width 242 height 12
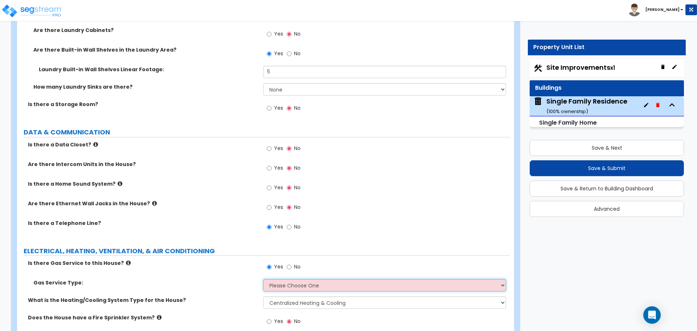
select select "1"
click at [263, 279] on select "Please Choose One Natural Gas Service Propane Tank On-site" at bounding box center [384, 285] width 242 height 12
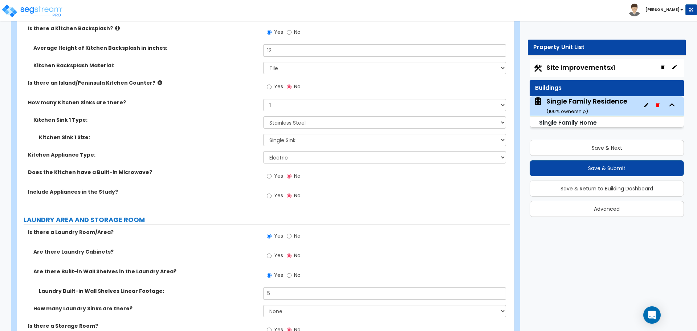
scroll to position [2809, 0]
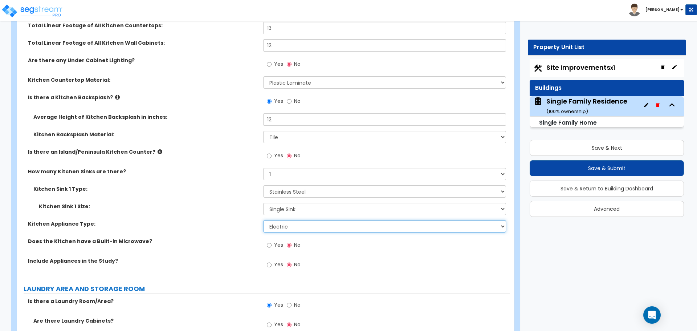
click at [276, 221] on select "Please Choose One Gas Electric" at bounding box center [384, 226] width 242 height 12
select select "1"
click at [263, 220] on select "Please Choose One Gas Electric" at bounding box center [384, 226] width 242 height 12
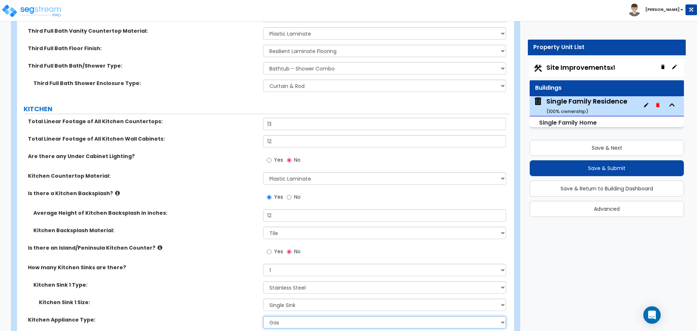
scroll to position [2712, 0]
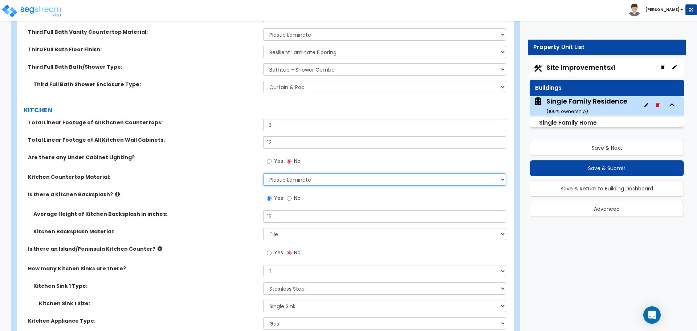
click at [287, 175] on select "Please Choose One Plastic Laminate Solid Surface Stone Quartz Marble Tile Wood …" at bounding box center [384, 179] width 242 height 12
select select "4"
click at [263, 173] on select "Please Choose One Plastic Laminate Solid Surface Stone Quartz Marble Tile Wood …" at bounding box center [384, 179] width 242 height 12
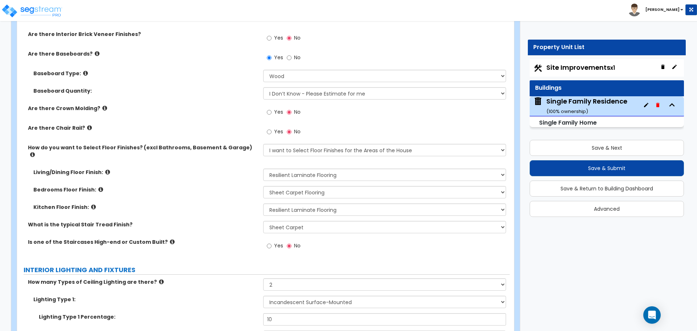
scroll to position [1358, 0]
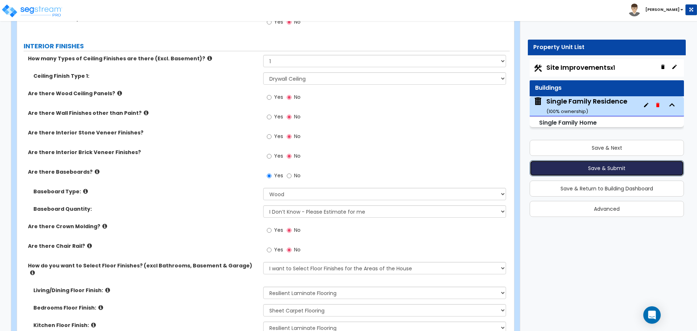
click at [590, 165] on button "Save & Submit" at bounding box center [606, 168] width 154 height 16
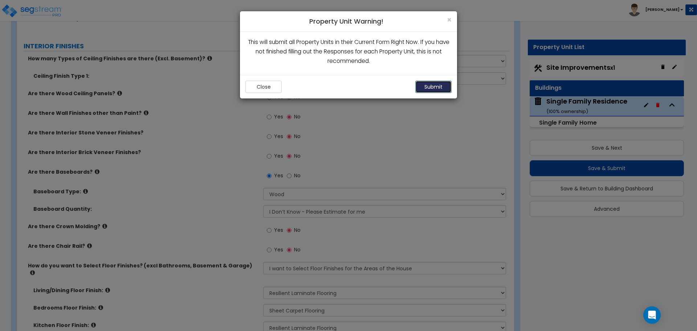
click at [425, 85] on button "Submit" at bounding box center [433, 87] width 36 height 12
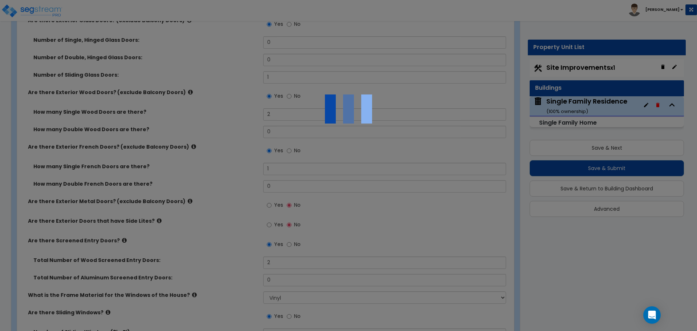
scroll to position [777, 0]
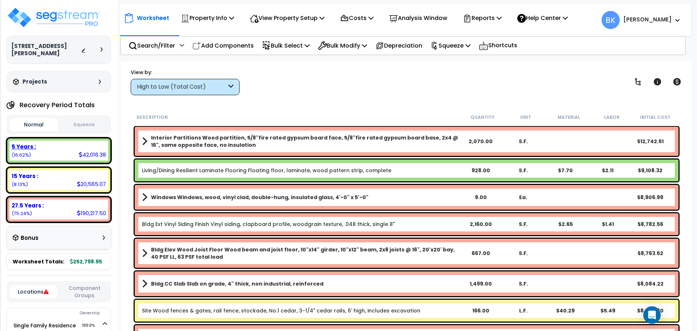
click at [56, 144] on div "5 Years : 42,016.38 (16.62%)" at bounding box center [58, 150] width 99 height 20
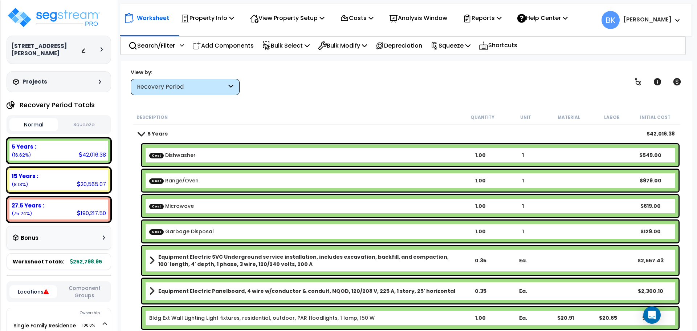
click at [217, 152] on b "Cost Dishwasher" at bounding box center [304, 154] width 310 height 7
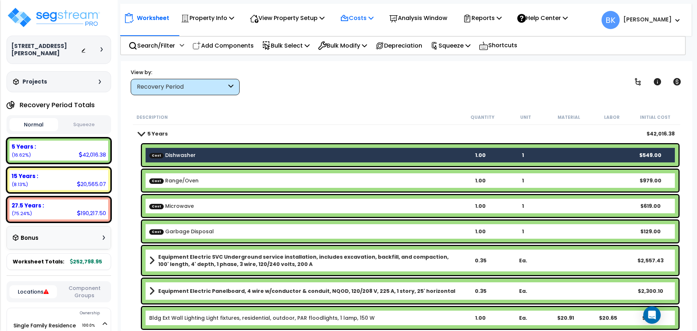
click at [361, 12] on div "Costs" at bounding box center [356, 17] width 33 height 17
drag, startPoint x: 361, startPoint y: 43, endPoint x: 355, endPoint y: 46, distance: 6.3
click at [361, 43] on link "Direct Costs" at bounding box center [372, 49] width 72 height 15
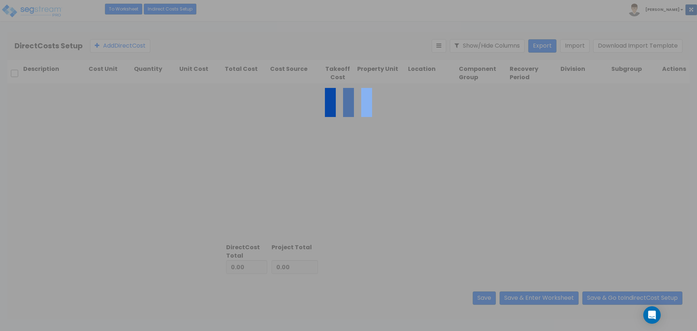
type input "2,276.00"
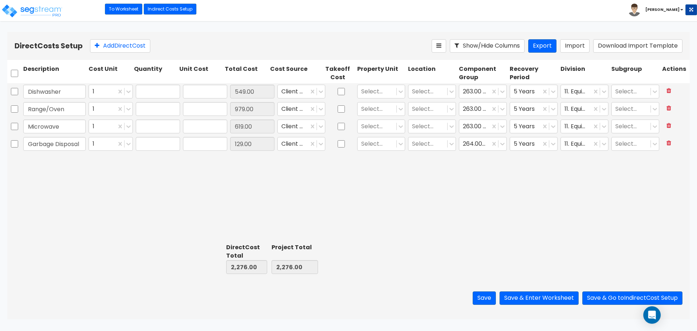
type input "1.00"
type input "549.00"
type input "1.00"
type input "979.00"
type input "1.00"
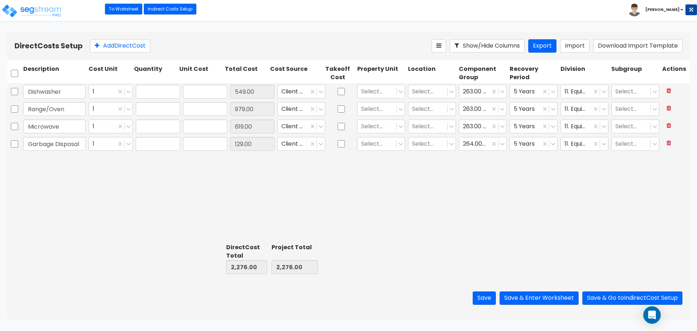
type input "619.00"
type input "1.00"
type input "129.00"
click at [157, 90] on input "1.00" at bounding box center [158, 92] width 44 height 14
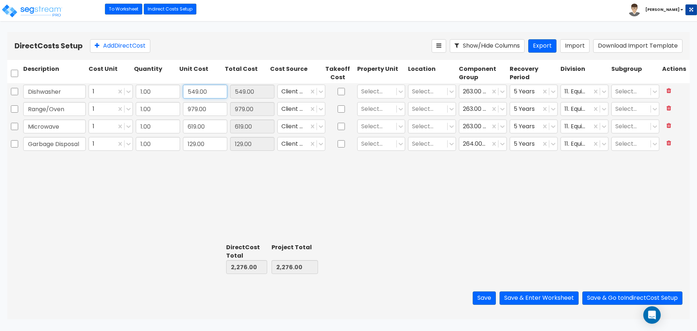
click at [218, 88] on input "549.00" at bounding box center [205, 92] width 44 height 14
type input "1,699"
click at [377, 91] on div at bounding box center [377, 92] width 32 height 10
type input "3,426.00"
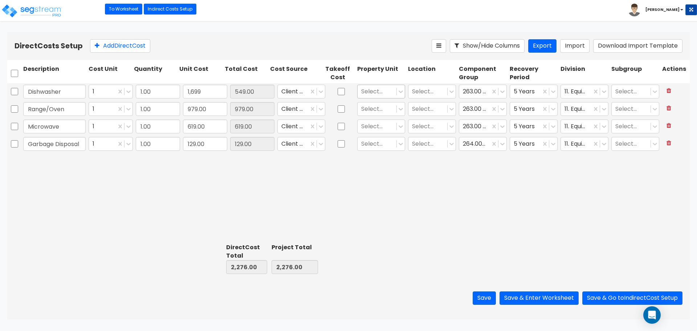
type input "3,426.00"
type input "1,699.00"
click at [380, 131] on div "Site Improvements" at bounding box center [381, 133] width 48 height 20
click at [375, 91] on div at bounding box center [373, 92] width 24 height 10
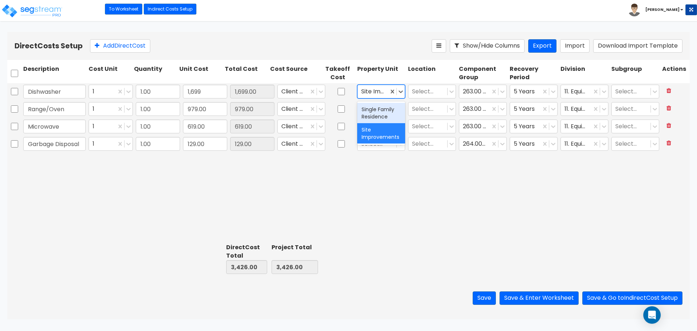
click at [370, 111] on div "Single Family Residence" at bounding box center [381, 113] width 48 height 20
click at [431, 95] on div at bounding box center [428, 92] width 32 height 10
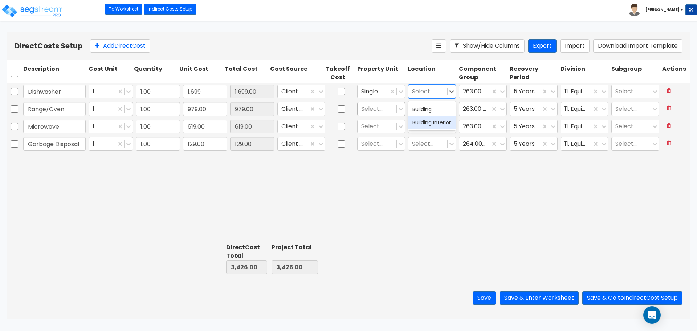
drag, startPoint x: 431, startPoint y: 125, endPoint x: 394, endPoint y: 114, distance: 38.2
click at [430, 126] on div "Building Interior" at bounding box center [432, 122] width 48 height 13
click at [380, 110] on div at bounding box center [377, 109] width 32 height 10
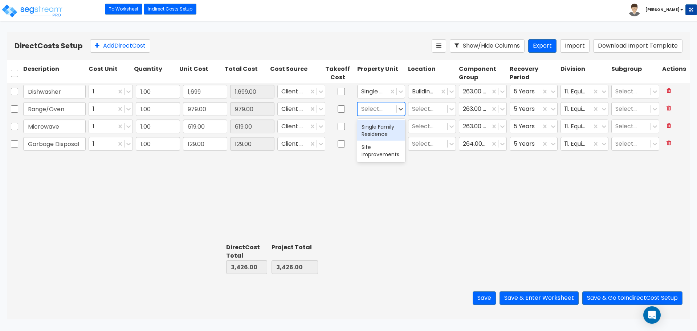
click at [375, 128] on div "Single Family Residence" at bounding box center [381, 130] width 48 height 20
click at [420, 110] on div at bounding box center [428, 109] width 32 height 10
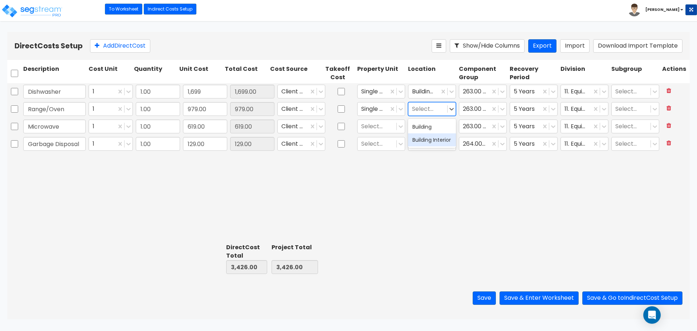
click at [426, 138] on div "Building Interior" at bounding box center [432, 139] width 48 height 13
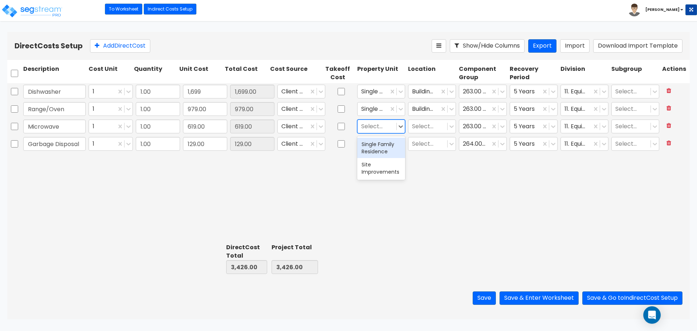
click at [364, 129] on div at bounding box center [377, 127] width 32 height 10
click at [376, 144] on div "Single Family Residence" at bounding box center [381, 148] width 48 height 20
click at [429, 134] on div "Select..." at bounding box center [431, 126] width 51 height 17
click at [429, 128] on div at bounding box center [428, 127] width 32 height 10
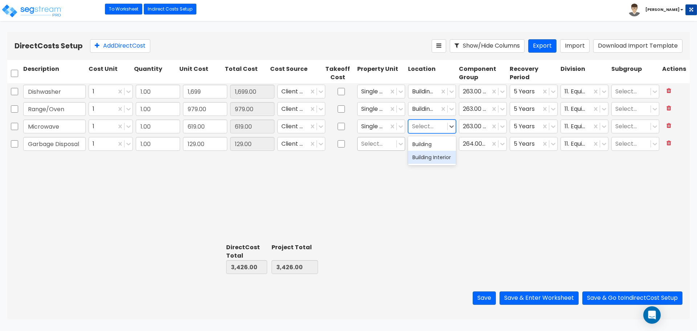
drag, startPoint x: 429, startPoint y: 160, endPoint x: 389, endPoint y: 148, distance: 41.4
click at [428, 160] on div "Building Interior" at bounding box center [432, 157] width 48 height 13
click at [378, 147] on div at bounding box center [377, 144] width 32 height 10
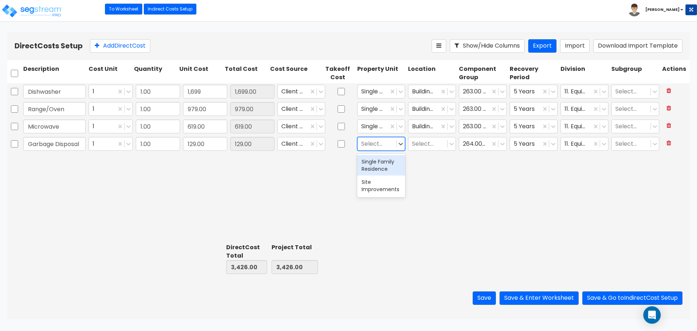
click at [381, 162] on div "Single Family Residence" at bounding box center [381, 165] width 48 height 20
click at [426, 143] on div at bounding box center [428, 144] width 32 height 10
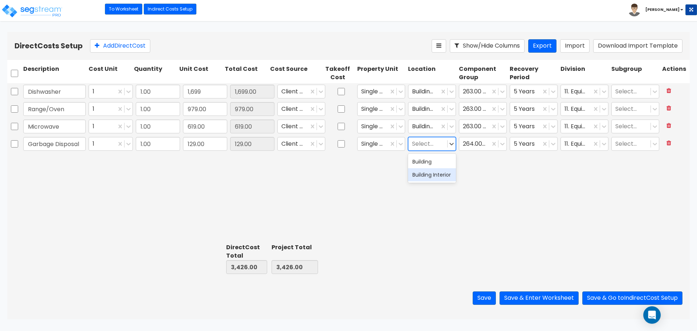
click at [424, 175] on div "Building Interior" at bounding box center [432, 174] width 48 height 13
click at [120, 48] on button "Add Direct Cost" at bounding box center [120, 45] width 60 height 13
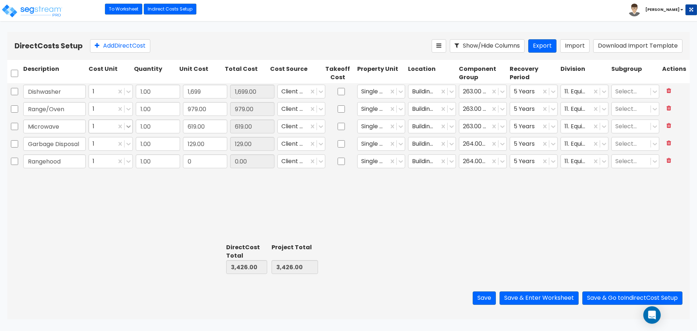
type input "Rangehood"
drag, startPoint x: 688, startPoint y: 165, endPoint x: 199, endPoint y: 160, distance: 488.8
click at [199, 160] on div "Dishwasher 1 1.00 1,699 1,699.00 Client Cost Single Family Residence Building I…" at bounding box center [348, 161] width 682 height 157
click at [202, 139] on input "129.00" at bounding box center [205, 144] width 44 height 14
click at [194, 144] on input "129.00" at bounding box center [205, 144] width 44 height 14
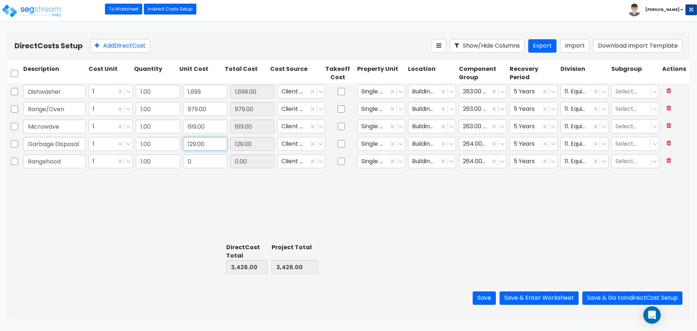
click at [187, 144] on input "129.00" at bounding box center [205, 144] width 44 height 14
type input ".00"
type input "329"
click at [223, 165] on input "0" at bounding box center [205, 161] width 44 height 14
type input "3,626.00"
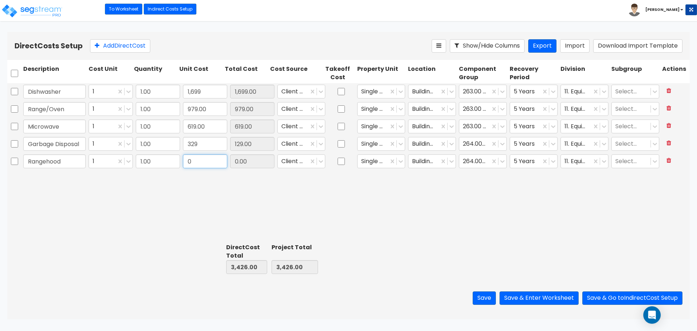
type input "3,626.00"
type input "329.00"
click at [204, 145] on input "329" at bounding box center [205, 144] width 44 height 14
type input "189"
click at [208, 192] on div "Dishwasher 1 1.00 1,699 1,699.00 Client Cost Single Family Residence Building I…" at bounding box center [348, 161] width 682 height 157
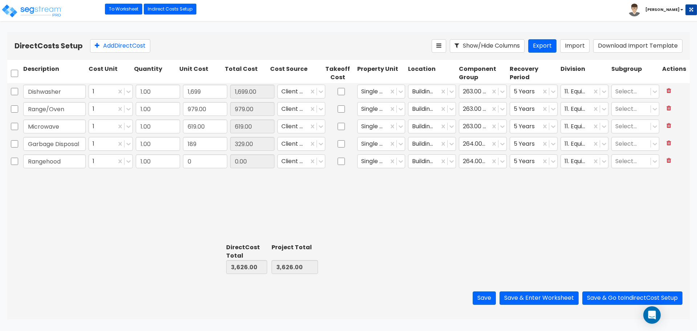
type input "3,486.00"
type input "189.00"
click at [180, 172] on div "Dishwasher 1 1.00 1,699 1,699.00 Client Cost Single Family Residence Building I…" at bounding box center [348, 161] width 682 height 157
click at [198, 162] on input "0" at bounding box center [205, 161] width 44 height 14
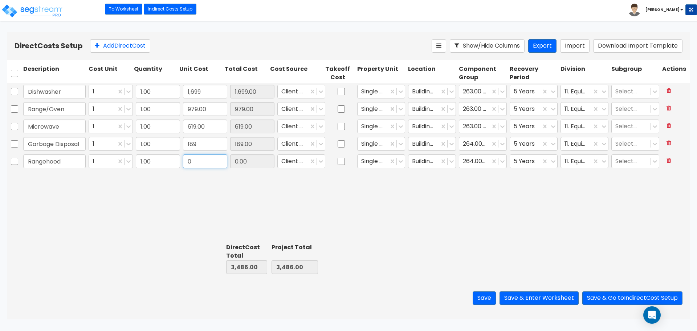
click at [198, 162] on input "0" at bounding box center [205, 161] width 44 height 14
type input "339"
type input "3,825.00"
type input "339.00"
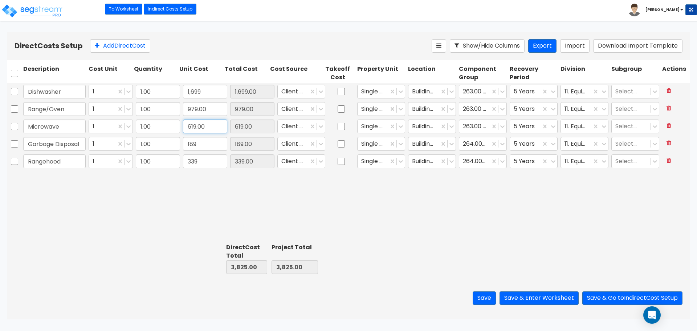
click at [194, 126] on input "619.00" at bounding box center [205, 126] width 44 height 14
type input "419"
type input "3,625.00"
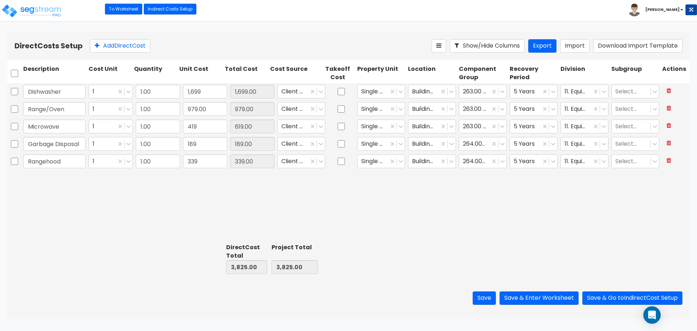
type input "3,625.00"
type input "419.00"
click at [190, 130] on input "419" at bounding box center [205, 126] width 44 height 14
type input "9"
type input "379"
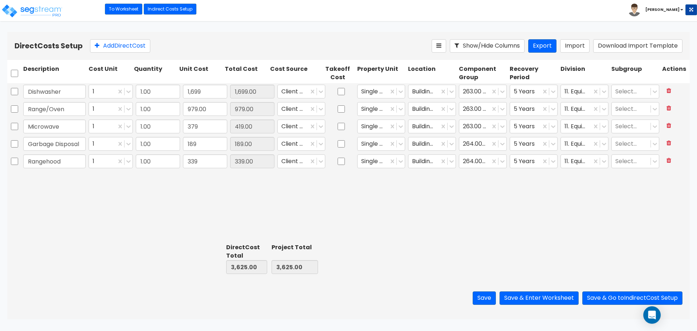
type input "3,585.00"
type input "379.00"
click at [204, 111] on input "979.00" at bounding box center [205, 109] width 44 height 14
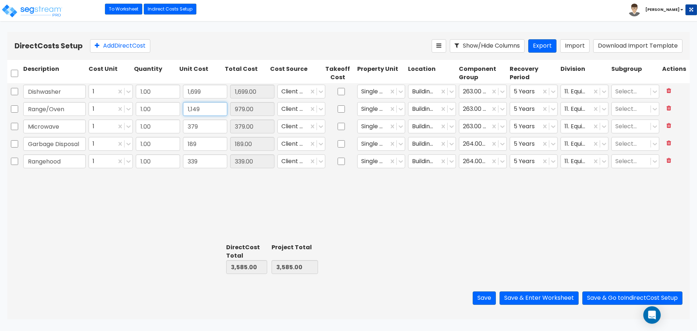
type input "1,149"
type input "3,755.00"
type input "1,149.00"
click at [208, 89] on input "1,699" at bounding box center [205, 92] width 44 height 14
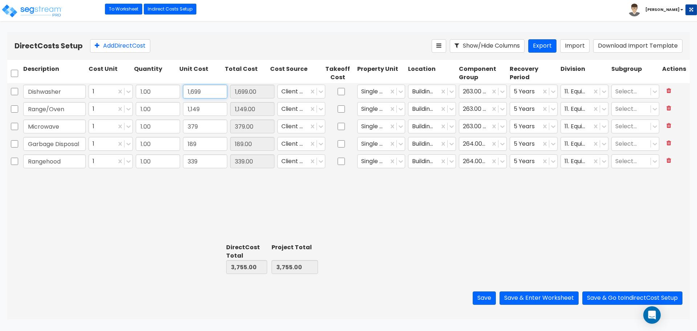
click at [208, 89] on input "1,699" at bounding box center [205, 92] width 44 height 14
type input "949"
click at [210, 183] on div "Dishwasher 1 1.00 949 1,699.00 Client Cost Single Family Residence Building Int…" at bounding box center [348, 161] width 682 height 157
type input "3,005.00"
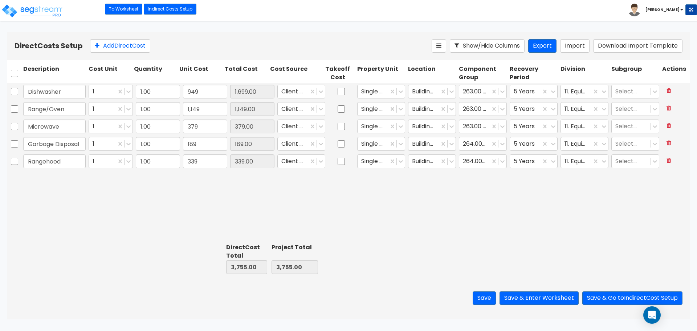
type input "949.00"
click at [546, 298] on button "Save & Enter Worksheet" at bounding box center [538, 297] width 79 height 13
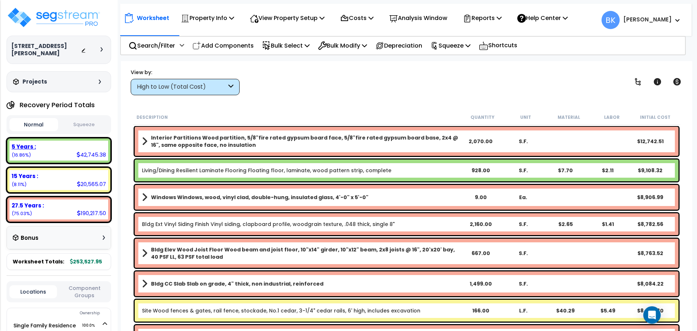
click at [67, 145] on div "5 Years : 42,745.38 (16.86%)" at bounding box center [58, 150] width 99 height 20
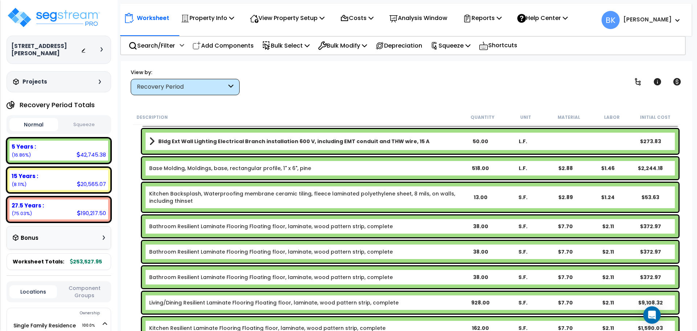
scroll to position [290, 0]
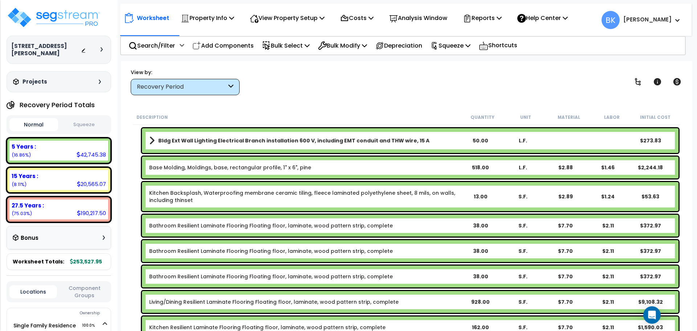
click at [191, 200] on link "Kitchen Backsplash, Waterproofing membrane ceramic tiling, fleece laminated pol…" at bounding box center [304, 196] width 310 height 15
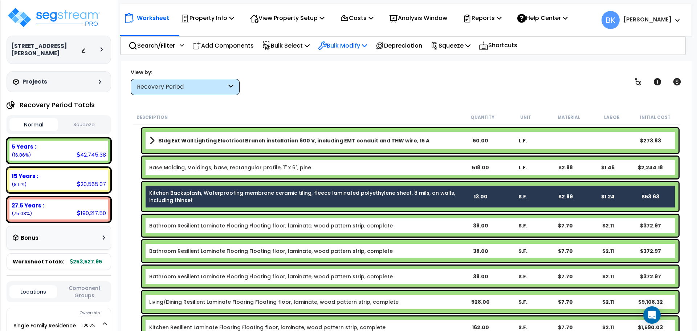
click at [367, 46] on p "Bulk Modify" at bounding box center [342, 46] width 49 height 10
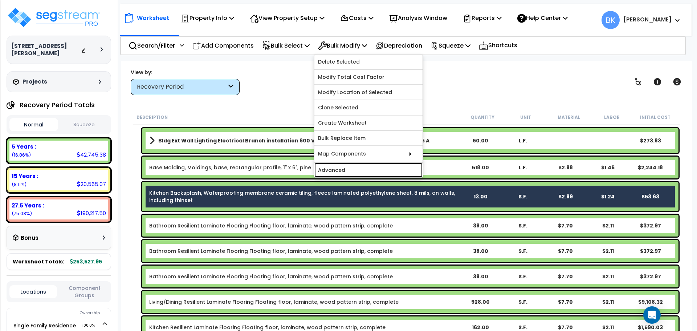
drag, startPoint x: 339, startPoint y: 171, endPoint x: 343, endPoint y: 157, distance: 14.2
click at [339, 171] on link "Advanced" at bounding box center [368, 170] width 108 height 15
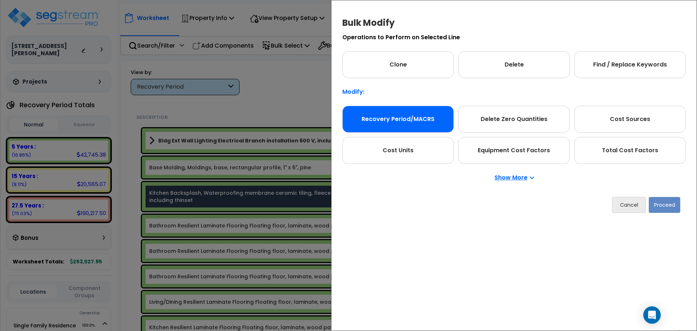
click at [382, 119] on div "Recovery Period/MACRS" at bounding box center [397, 119] width 111 height 27
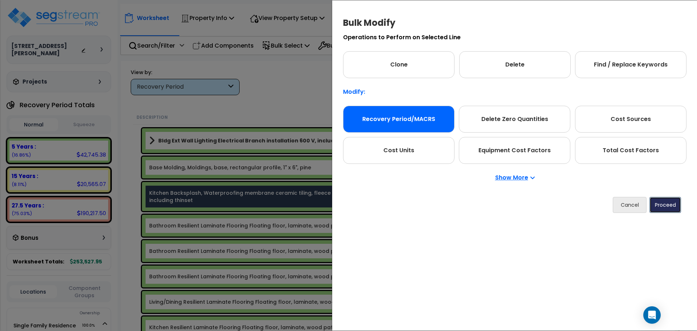
click at [668, 201] on button "Proceed" at bounding box center [665, 205] width 32 height 16
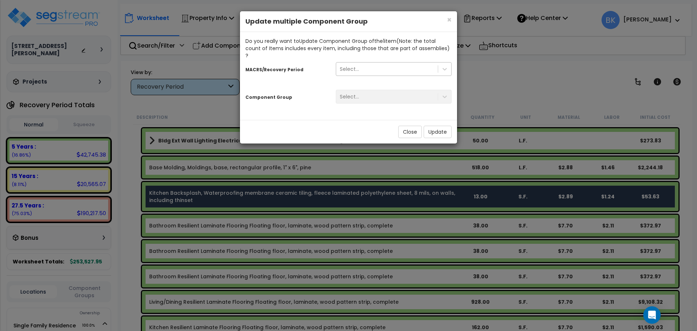
click at [369, 63] on div "Select..." at bounding box center [387, 69] width 102 height 12
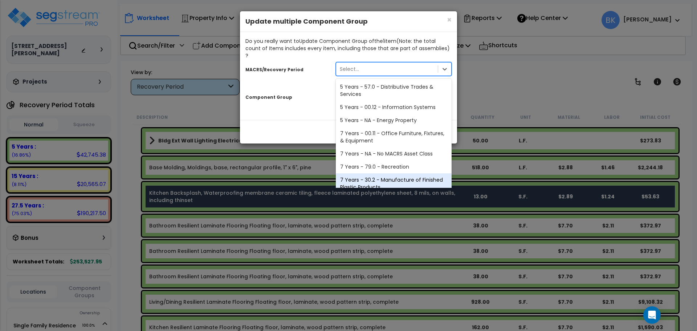
scroll to position [89, 0]
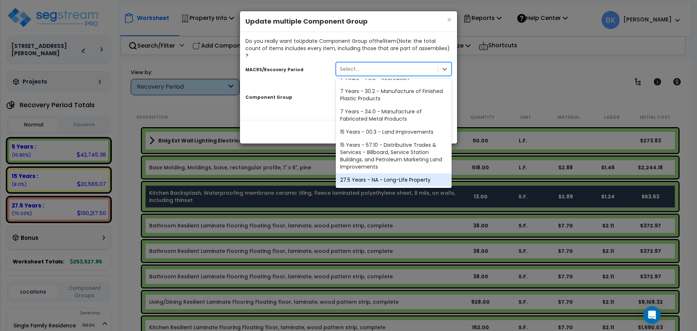
click at [367, 173] on div "27.5 Years - NA - Long-Life Property" at bounding box center [394, 179] width 116 height 13
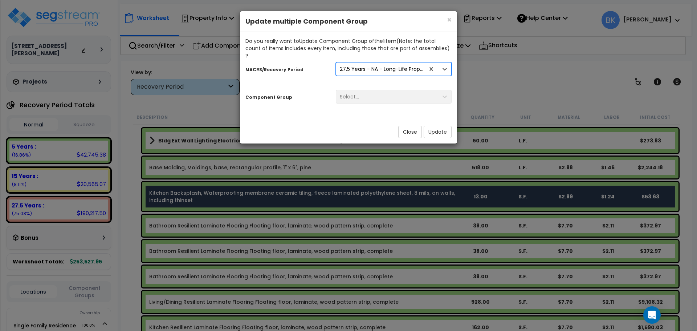
click at [373, 90] on div "Select..." at bounding box center [393, 97] width 127 height 14
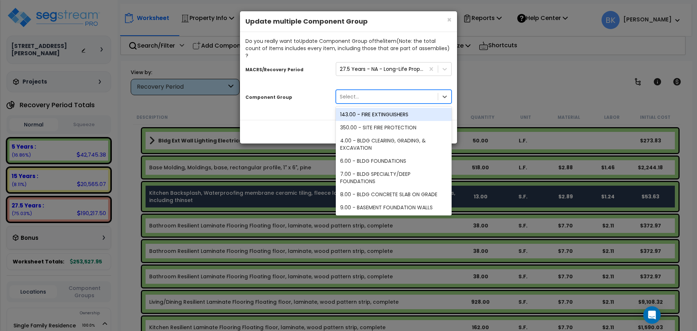
click at [370, 91] on div "Select..." at bounding box center [387, 97] width 102 height 12
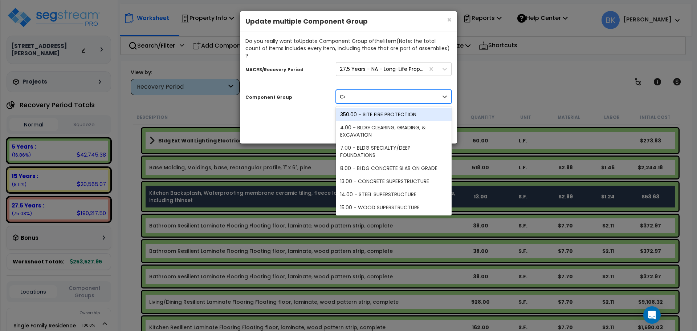
type input "Cer"
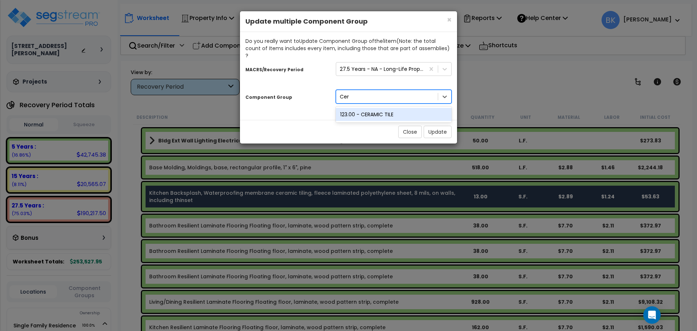
click at [367, 108] on div "123.00 - CERAMIC TILE" at bounding box center [394, 114] width 116 height 13
click at [437, 126] on button "Update" at bounding box center [437, 132] width 28 height 12
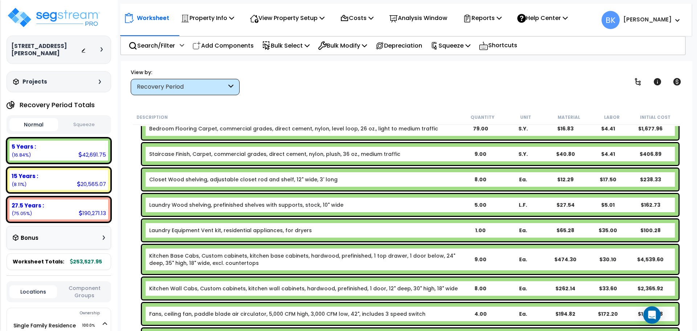
scroll to position [581, 0]
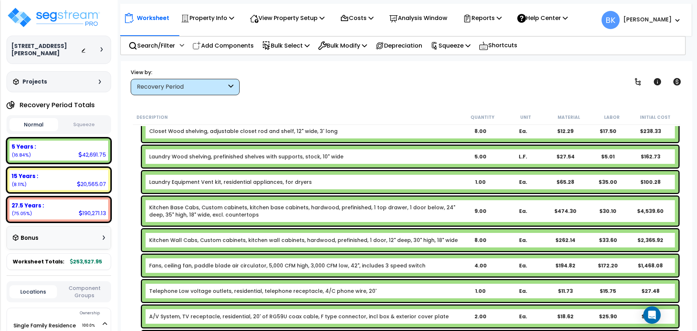
click at [192, 212] on link "Kitchen Base Cabs, Custom cabinets, kitchen base cabinets, hardwood, prefinishe…" at bounding box center [304, 211] width 310 height 15
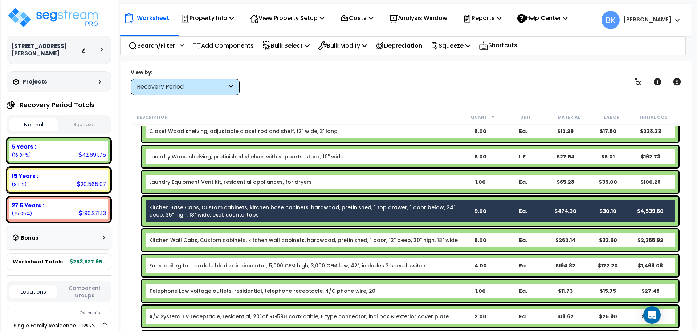
click at [183, 232] on div "Kitchen Wall Cabs, Custom cabinets, kitchen wall cabinets, hardwood, prefinishe…" at bounding box center [410, 240] width 536 height 22
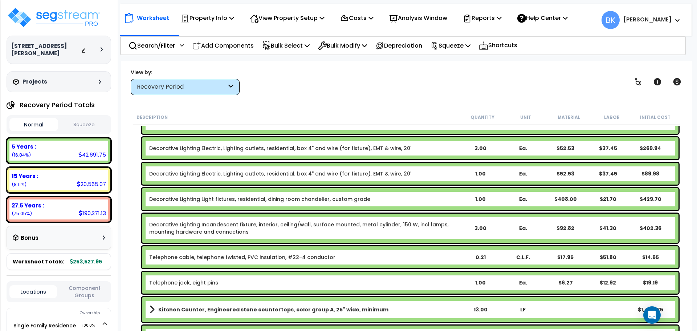
scroll to position [823, 0]
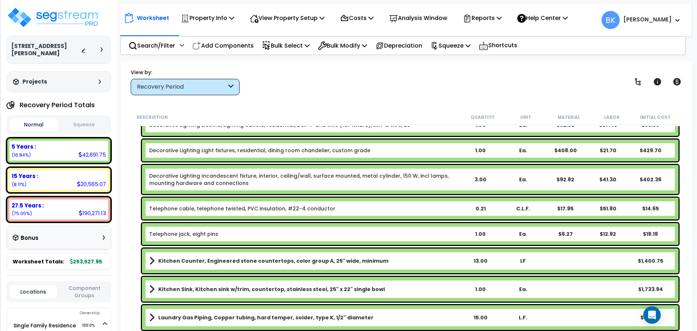
click at [207, 260] on b "Kitchen Counter, Engineered stone countertops, color group A, 25" wide, minimum" at bounding box center [273, 260] width 230 height 7
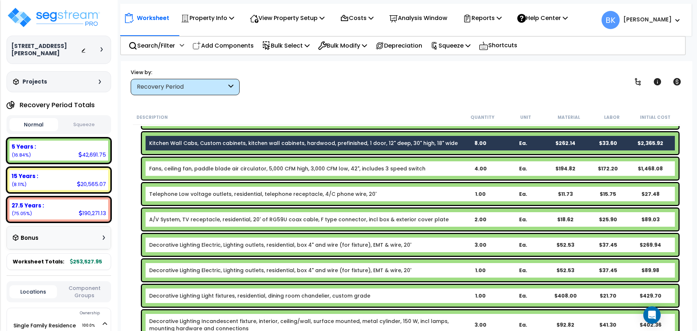
scroll to position [629, 0]
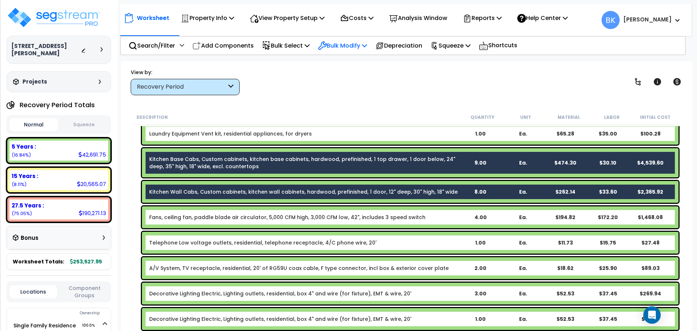
click at [353, 50] on p "Bulk Modify" at bounding box center [342, 46] width 49 height 10
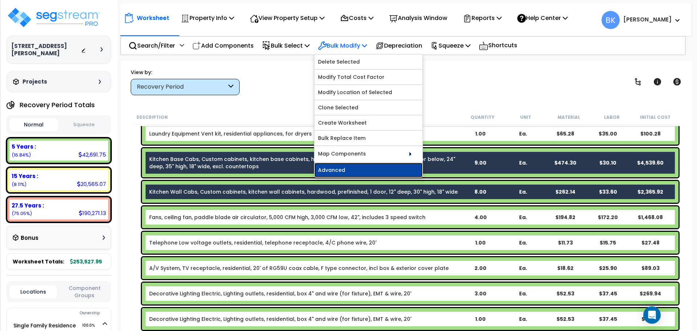
click at [344, 173] on link "Advanced" at bounding box center [368, 170] width 108 height 15
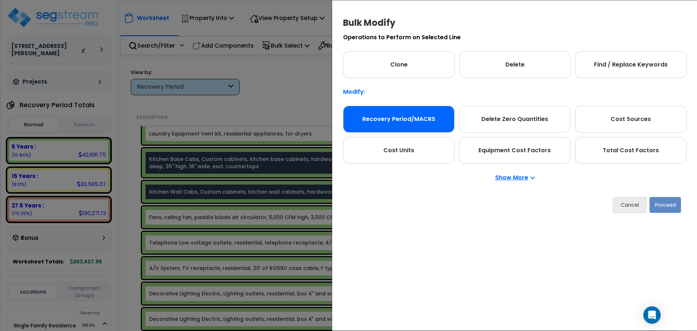
click at [377, 117] on div "Recovery Period/MACRS" at bounding box center [398, 119] width 111 height 27
click at [662, 208] on button "Proceed" at bounding box center [665, 205] width 32 height 16
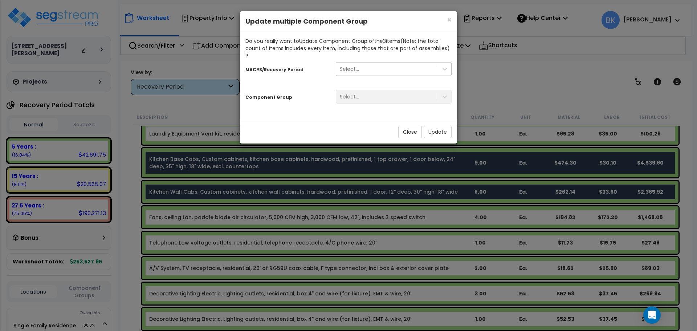
click at [361, 63] on div "Select..." at bounding box center [387, 69] width 102 height 12
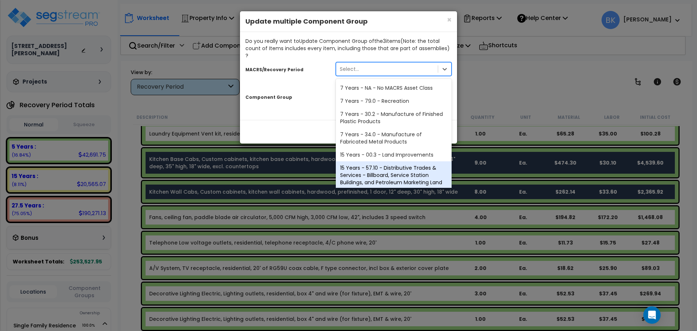
scroll to position [89, 0]
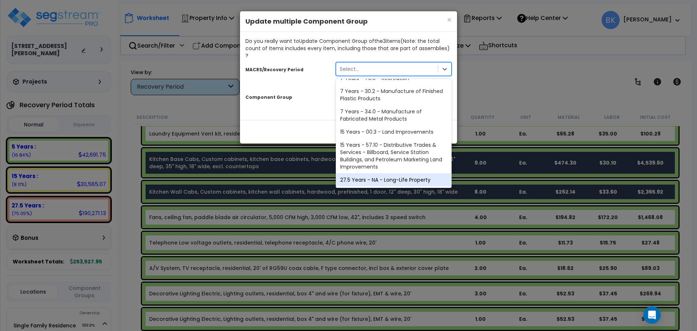
click at [367, 173] on div "27.5 Years - NA - Long-Life Property" at bounding box center [394, 179] width 116 height 13
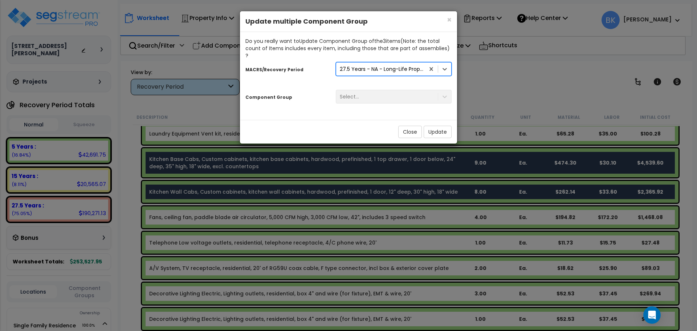
click at [377, 90] on div "Select..." at bounding box center [393, 97] width 127 height 14
click at [369, 91] on div "Select..." at bounding box center [387, 97] width 102 height 12
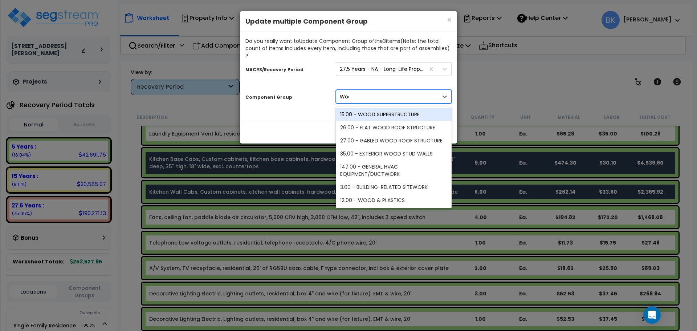
type input "Wood"
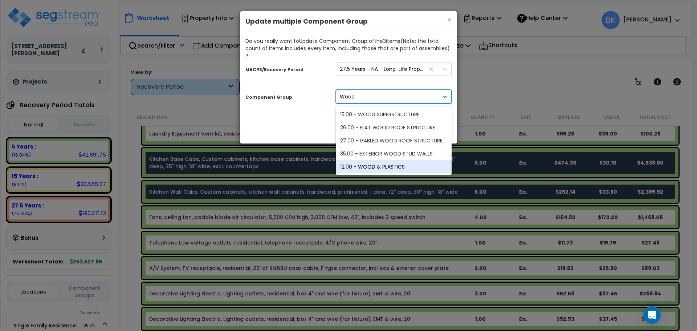
click at [386, 160] on div "12.00 - WOOD & PLASTICS" at bounding box center [394, 166] width 116 height 13
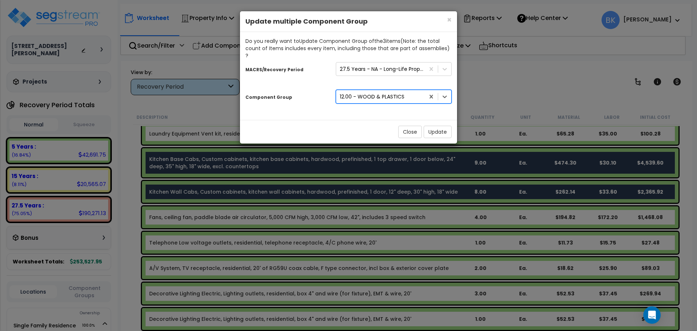
click at [447, 120] on div "Close Update" at bounding box center [348, 132] width 217 height 24
click at [434, 127] on button "Update" at bounding box center [437, 132] width 28 height 12
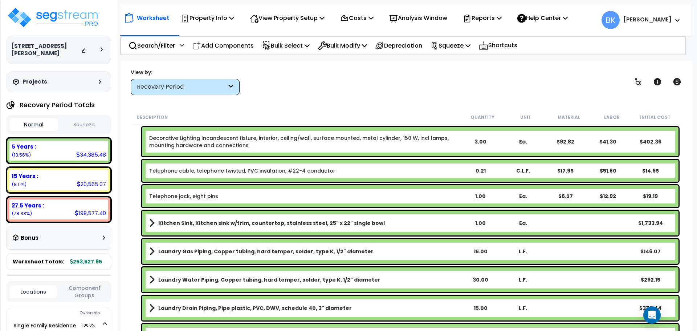
scroll to position [823, 0]
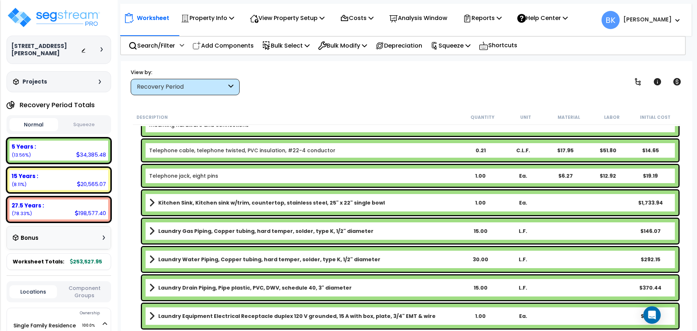
click at [186, 210] on div "Kitchen Sink, Kitchen sink w/trim, countertop, stainless steel, 25" x 22" singl…" at bounding box center [410, 202] width 536 height 25
click at [194, 205] on b "Kitchen Sink, Kitchen sink w/trim, countertop, stainless steel, 25" x 22" singl…" at bounding box center [271, 202] width 226 height 7
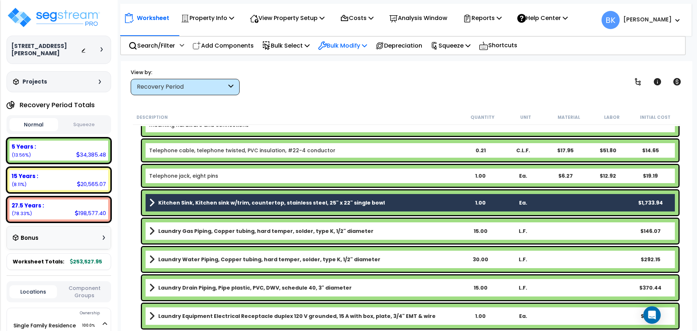
click at [355, 46] on p "Bulk Modify" at bounding box center [342, 46] width 49 height 10
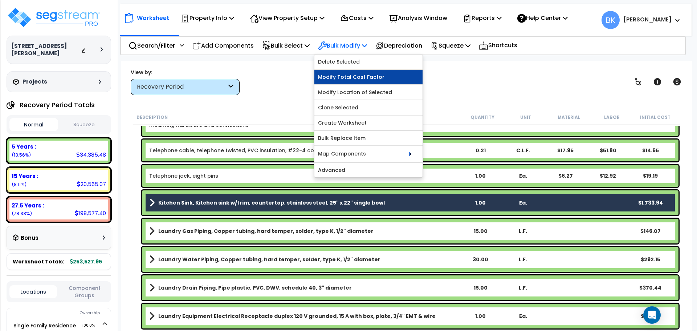
click at [361, 74] on link "Modify Total Cost Factor" at bounding box center [368, 77] width 108 height 15
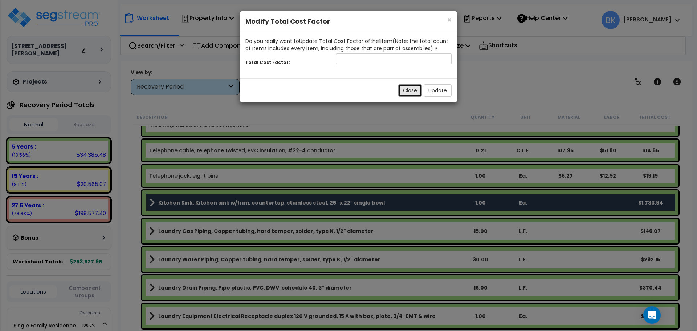
drag, startPoint x: 404, startPoint y: 88, endPoint x: 352, endPoint y: 45, distance: 67.5
click at [403, 88] on button "Close" at bounding box center [410, 90] width 24 height 12
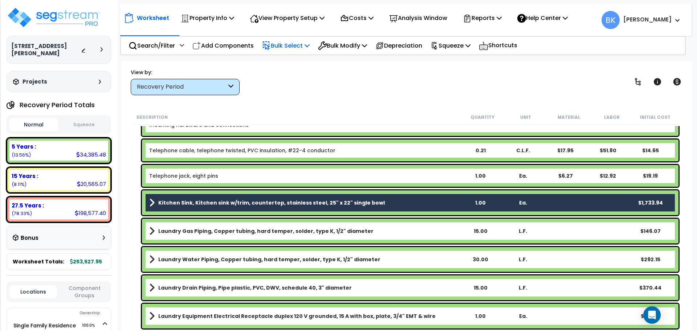
click at [302, 52] on div "Bulk Select" at bounding box center [286, 45] width 48 height 17
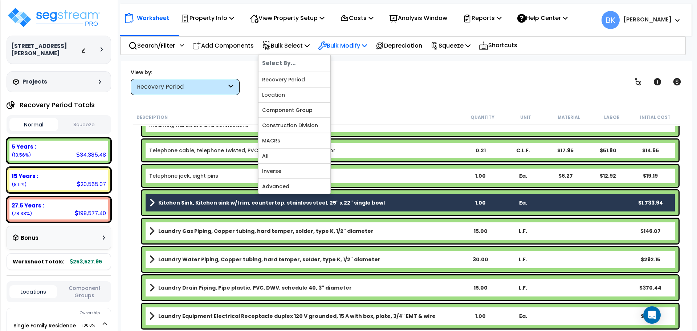
click at [341, 42] on p "Bulk Modify" at bounding box center [342, 46] width 49 height 10
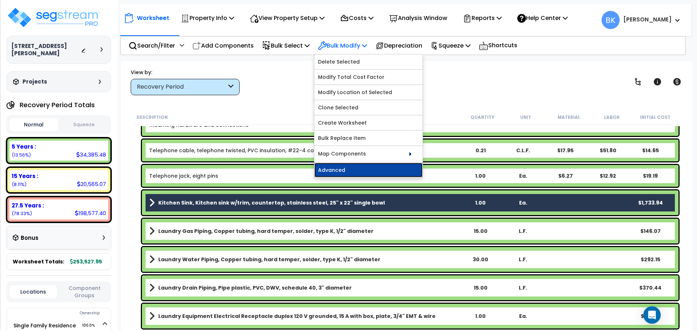
click at [344, 167] on link "Advanced" at bounding box center [368, 170] width 108 height 15
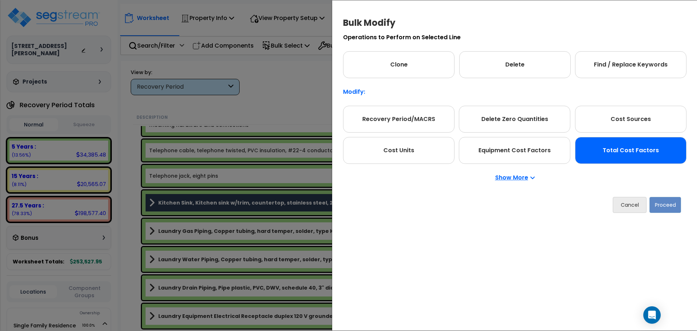
click at [613, 148] on div "Total Cost Factors" at bounding box center [630, 150] width 111 height 27
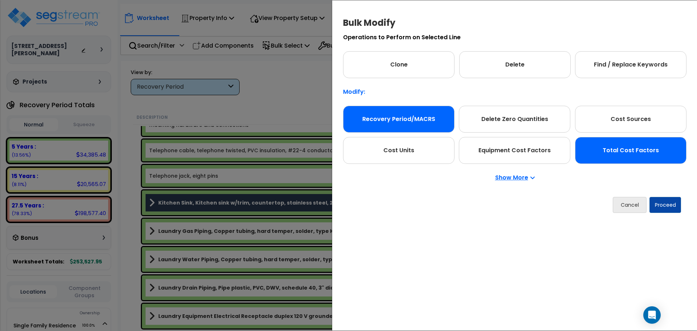
click at [416, 123] on div "Recovery Period/MACRS" at bounding box center [398, 119] width 111 height 27
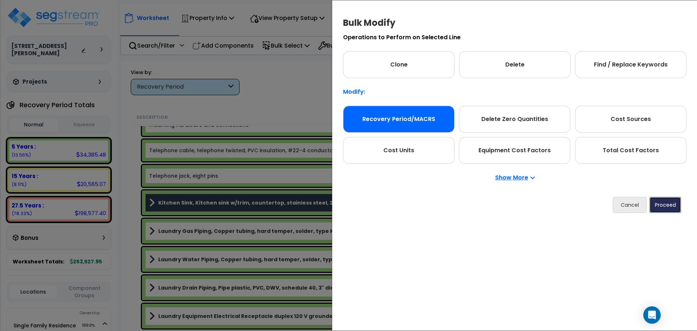
click at [656, 204] on button "Proceed" at bounding box center [665, 205] width 32 height 16
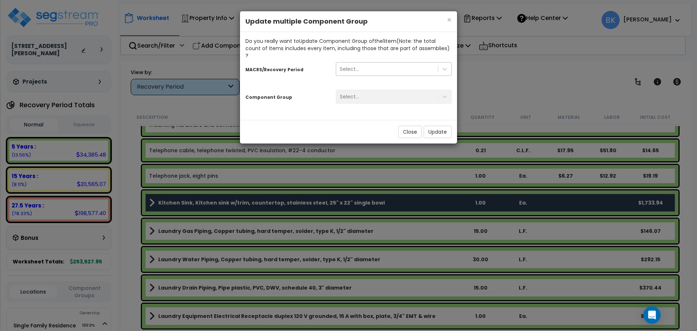
click at [366, 63] on div "Select..." at bounding box center [387, 69] width 102 height 12
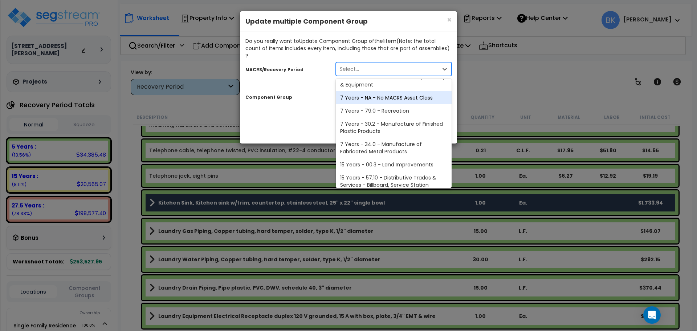
scroll to position [89, 0]
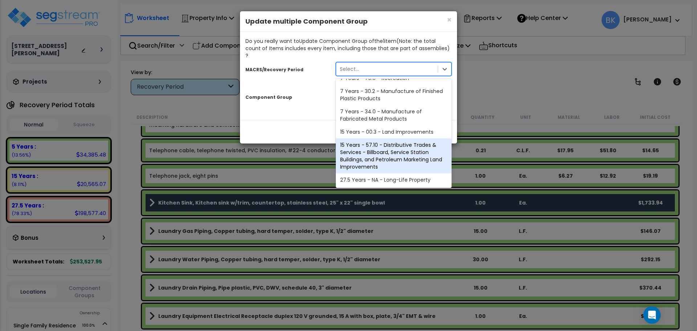
click at [377, 173] on div "27.5 Years - NA - Long-Life Property" at bounding box center [394, 179] width 116 height 13
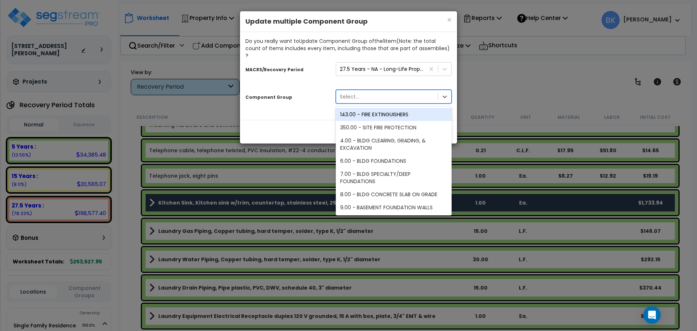
click at [367, 91] on div "Select..." at bounding box center [387, 97] width 102 height 12
type input "Genera"
click at [370, 108] on div "144.00 - GENERAL PLUMBING" at bounding box center [394, 114] width 116 height 13
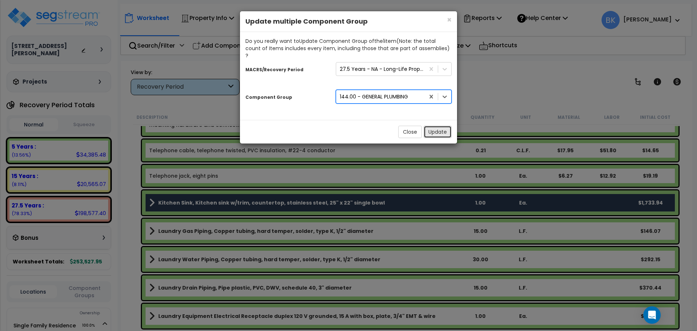
click at [427, 126] on button "Update" at bounding box center [437, 132] width 28 height 12
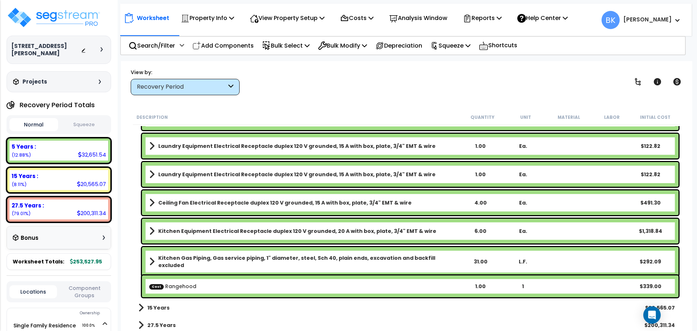
scroll to position [967, 0]
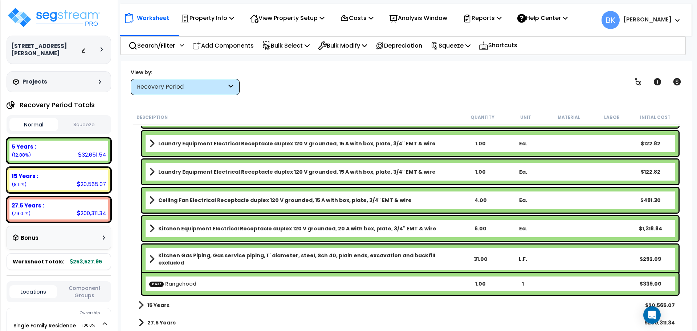
click at [63, 144] on div "5 Years : 32,651.54 (12.88%)" at bounding box center [58, 150] width 99 height 20
click at [56, 172] on div "15 Years :" at bounding box center [59, 176] width 94 height 8
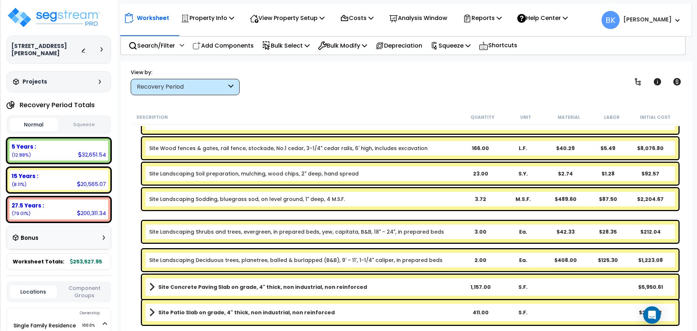
scroll to position [37, 0]
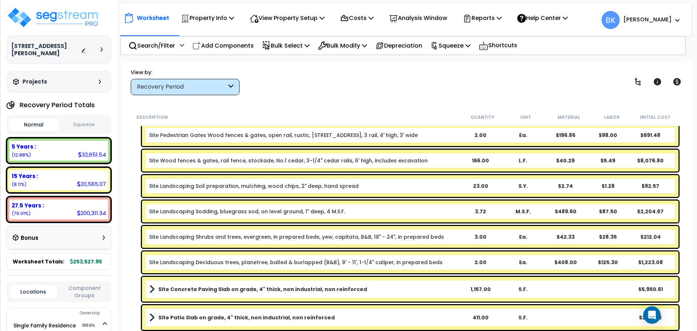
click at [248, 262] on link "Site Landscaping Deciduous trees, planetree, balled & burlapped (B&B), 9' - 11'…" at bounding box center [295, 261] width 293 height 7
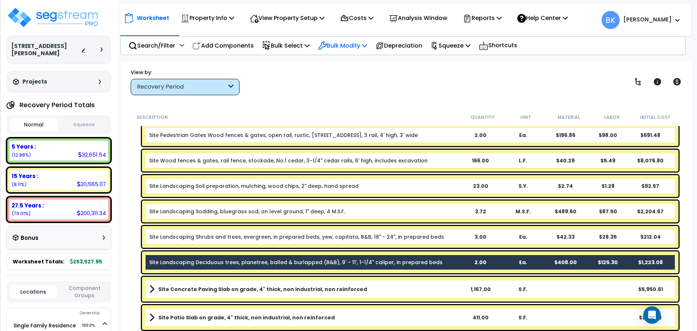
click at [351, 49] on p "Bulk Modify" at bounding box center [342, 46] width 49 height 10
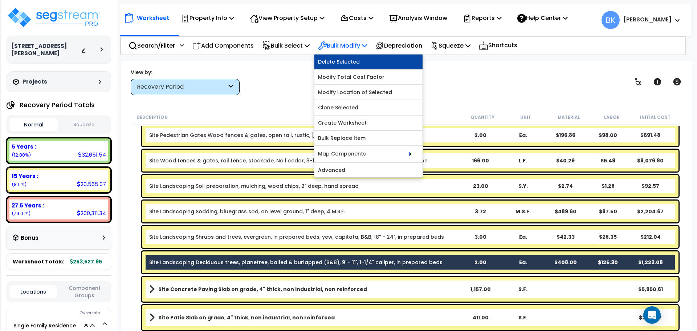
click at [352, 62] on link "Delete Selected" at bounding box center [368, 61] width 108 height 15
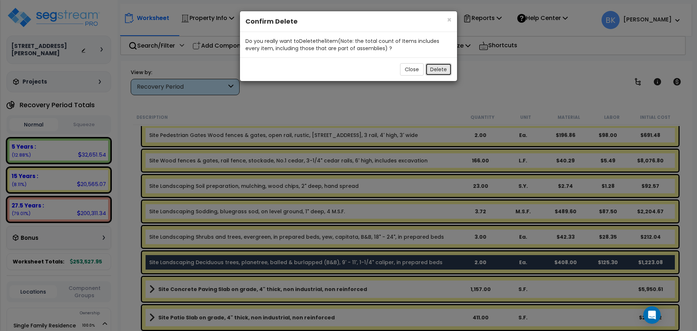
click at [441, 66] on button "Delete" at bounding box center [438, 69] width 26 height 12
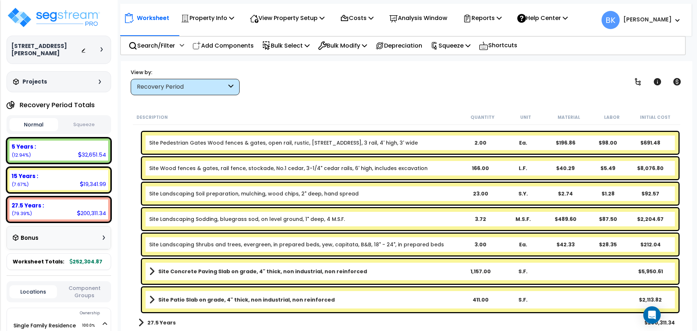
scroll to position [0, 0]
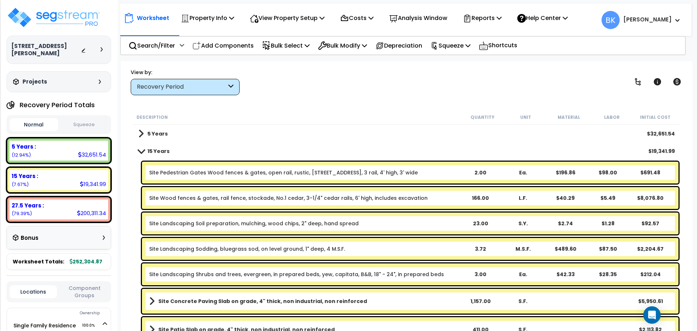
click at [311, 196] on link "Site Wood fences & gates, rail fence, stockade, No.1 cedar, 3-1/4" cedar rails,…" at bounding box center [288, 197] width 278 height 7
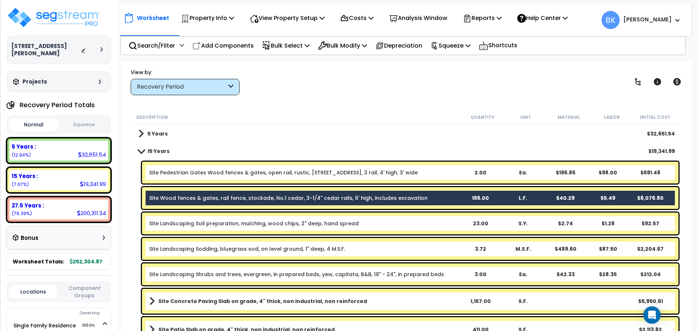
click at [292, 251] on link "Site Landscaping Sodding, bluegrass sod, on level ground, 1" deep, 4 M.S.F." at bounding box center [247, 248] width 196 height 7
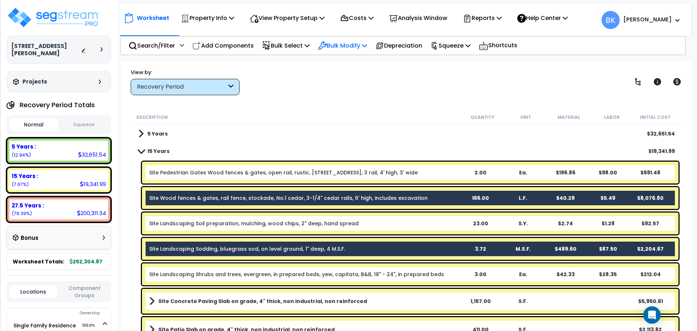
click at [344, 46] on p "Bulk Modify" at bounding box center [342, 46] width 49 height 10
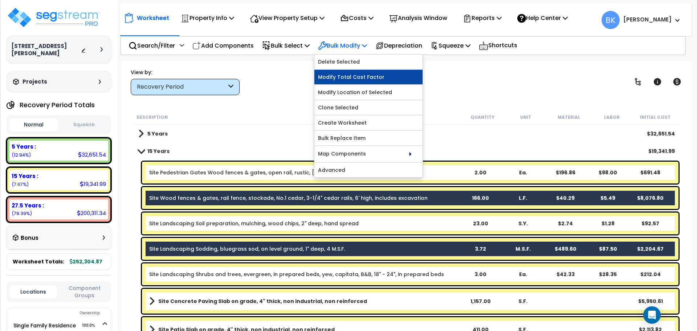
click at [339, 83] on link "Modify Total Cost Factor" at bounding box center [368, 77] width 108 height 15
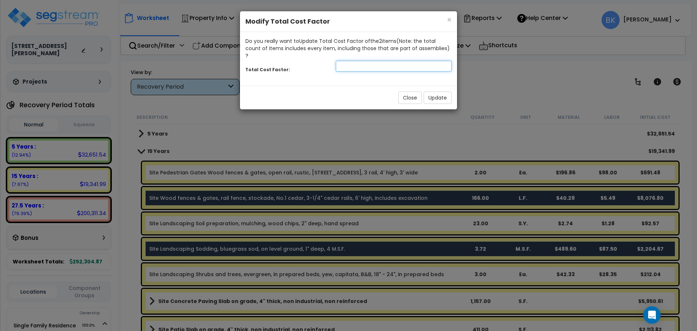
click at [367, 61] on input "number" at bounding box center [394, 66] width 116 height 11
type input "0.2"
click at [433, 91] on button "Update" at bounding box center [437, 97] width 28 height 12
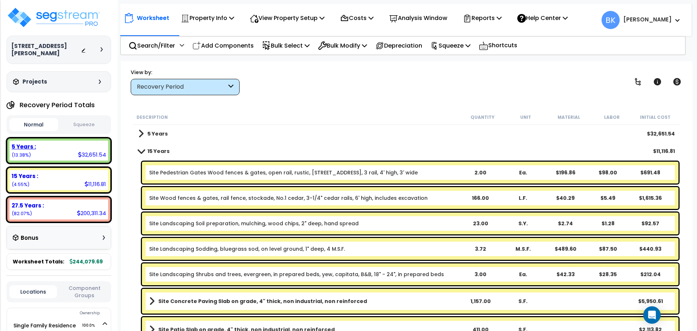
click at [44, 151] on div "5 Years : 32,651.54 (13.38%)" at bounding box center [58, 150] width 99 height 20
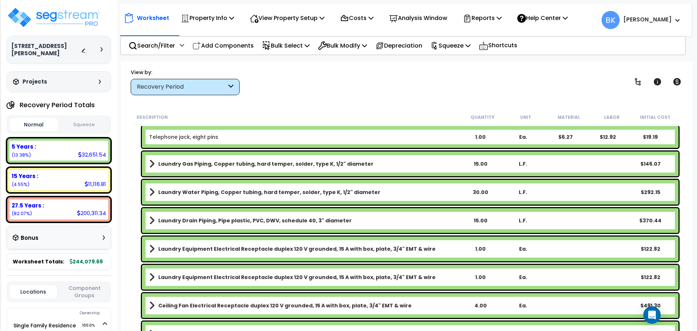
scroll to position [967, 0]
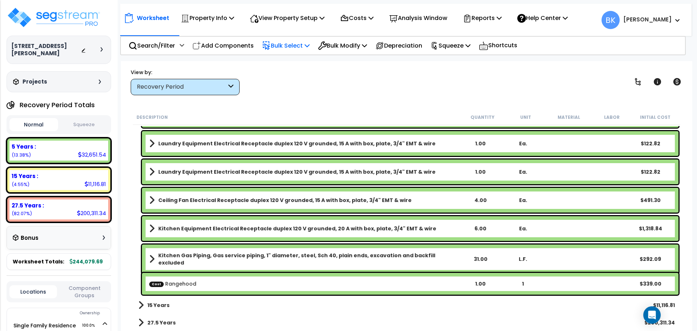
click at [302, 48] on p "Bulk Select" at bounding box center [286, 46] width 48 height 10
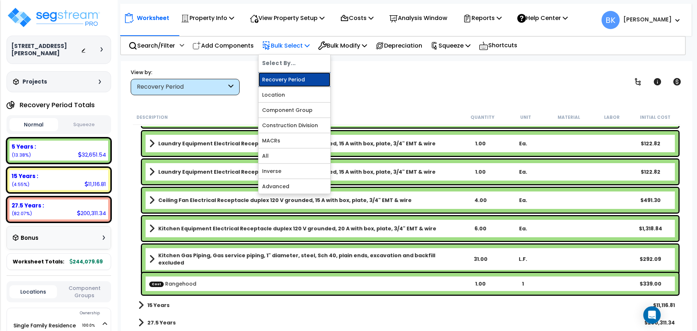
click at [300, 78] on link "Recovery Period" at bounding box center [294, 79] width 72 height 15
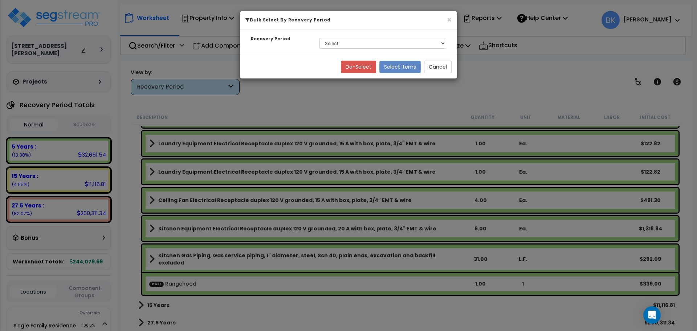
click at [393, 50] on div "Select 5 Years 15 Years 27.5 Years" at bounding box center [383, 43] width 138 height 17
click at [378, 42] on select "Select 5 Years 15 Years 27.5 Years" at bounding box center [382, 43] width 127 height 11
select select "5Y"
click at [319, 38] on select "Select 5 Years 15 Years 27.5 Years" at bounding box center [382, 43] width 127 height 11
click at [401, 59] on div "De-Select Select Items Cancel" at bounding box center [348, 67] width 217 height 24
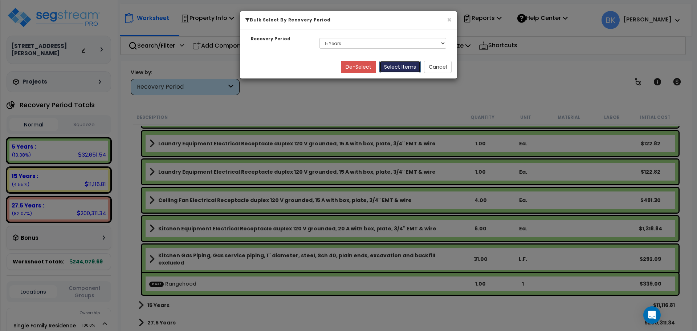
click at [397, 64] on button "Select Items" at bounding box center [399, 67] width 41 height 12
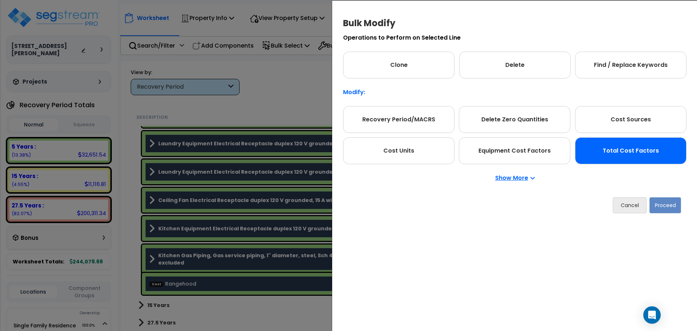
click at [637, 146] on div "Total Cost Factors" at bounding box center [630, 150] width 111 height 27
click at [662, 205] on button "Proceed" at bounding box center [665, 205] width 32 height 16
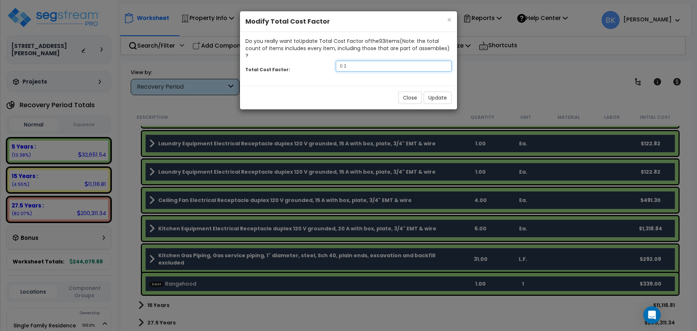
click at [361, 61] on input "0.2" at bounding box center [394, 66] width 116 height 11
type input "0.8"
click at [438, 91] on button "Update" at bounding box center [437, 97] width 28 height 12
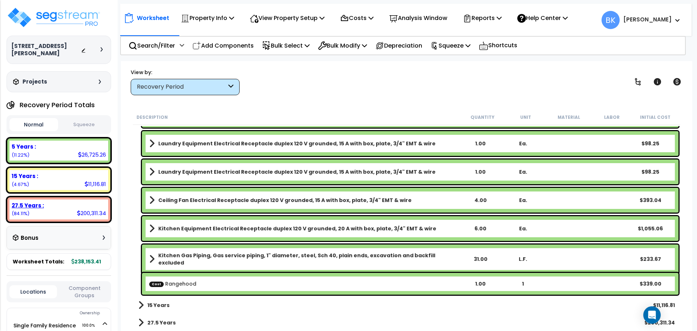
click at [43, 201] on div "27.5 Years :" at bounding box center [59, 205] width 94 height 8
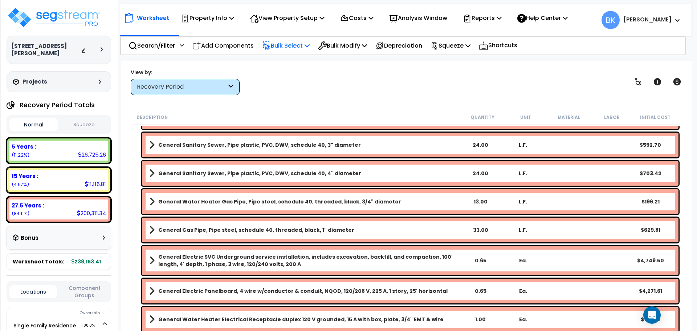
click at [298, 50] on p "Bulk Select" at bounding box center [286, 46] width 48 height 10
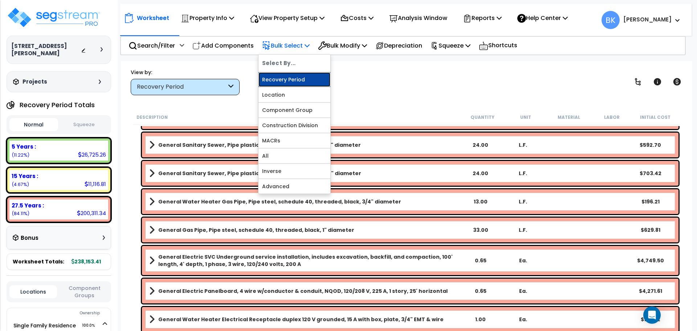
click at [299, 76] on link "Recovery Period" at bounding box center [294, 79] width 72 height 15
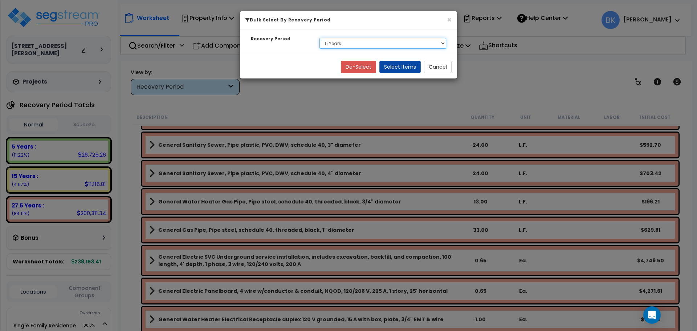
click at [361, 44] on select "Select 5 Years 15 Years 27.5 Years" at bounding box center [382, 43] width 127 height 11
select select "275Y"
click at [319, 38] on select "Select 5 Years 15 Years 27.5 Years" at bounding box center [382, 43] width 127 height 11
click at [391, 65] on button "Select Items" at bounding box center [399, 67] width 41 height 12
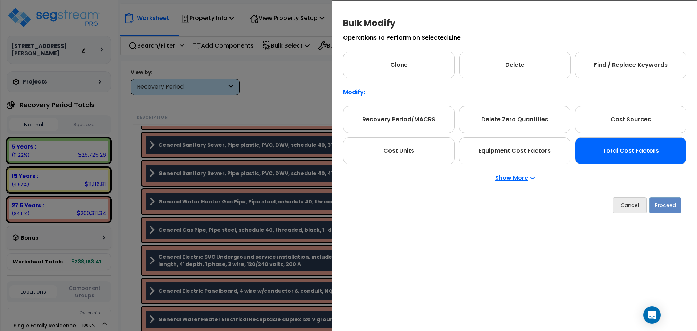
click at [611, 147] on div "Total Cost Factors" at bounding box center [630, 150] width 111 height 27
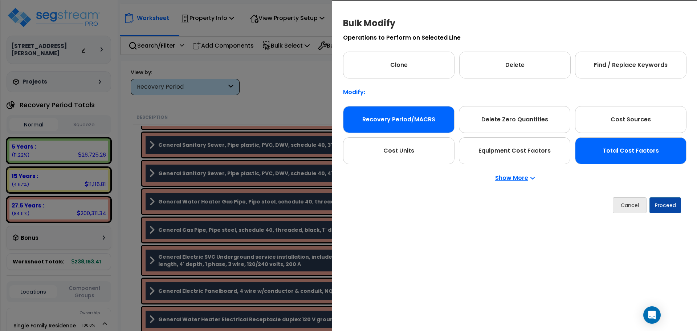
click at [420, 119] on div "Recovery Period/MACRS" at bounding box center [398, 119] width 111 height 27
click at [631, 149] on div "Total Cost Factors" at bounding box center [630, 150] width 111 height 27
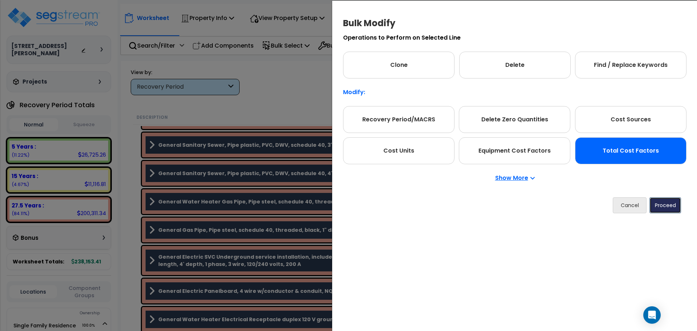
click at [657, 209] on button "Proceed" at bounding box center [665, 205] width 32 height 16
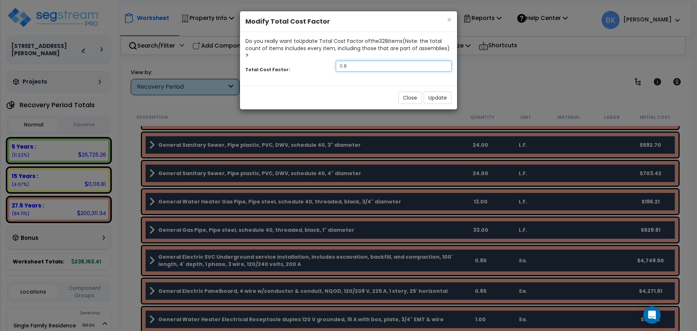
click at [360, 61] on input "0.8" at bounding box center [394, 66] width 116 height 11
type input "0.875"
click at [430, 91] on button "Update" at bounding box center [437, 97] width 28 height 12
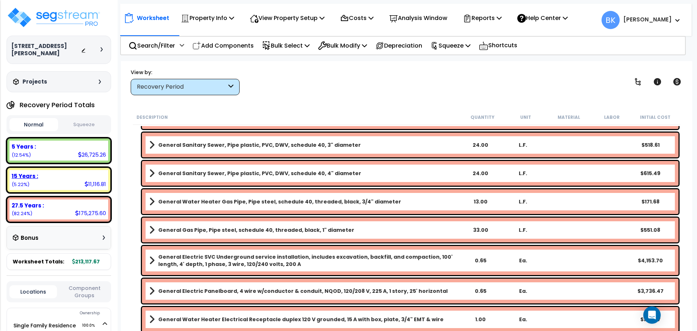
click at [45, 173] on div "15 Years : 11,116.81 (5.22%)" at bounding box center [58, 180] width 99 height 20
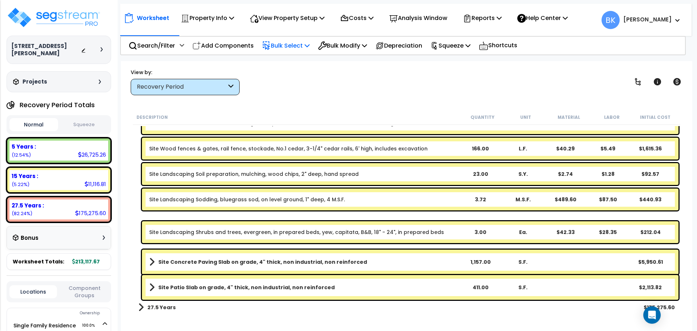
click at [297, 42] on p "Bulk Select" at bounding box center [286, 46] width 48 height 10
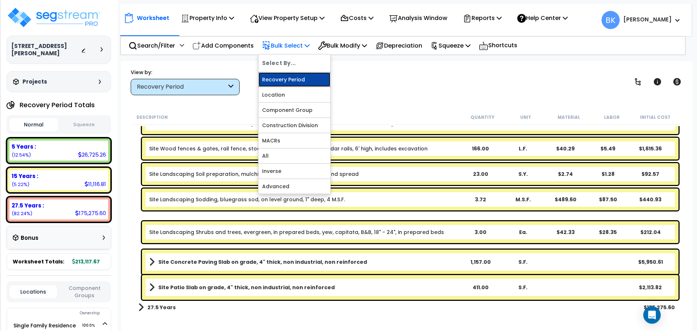
click at [299, 79] on link "Recovery Period" at bounding box center [294, 79] width 72 height 15
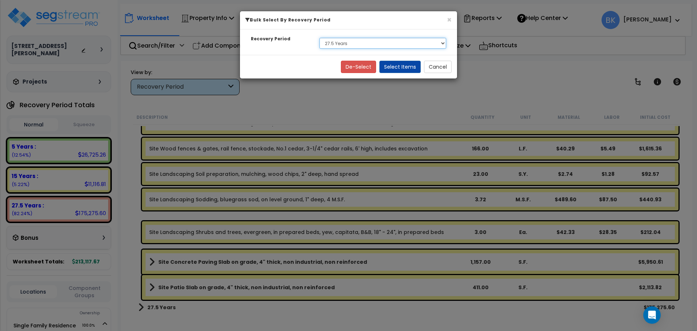
click at [361, 44] on select "Select 5 Years 15 Years 27.5 Years" at bounding box center [382, 43] width 127 height 11
select select "15Y"
click at [319, 38] on select "Select 5 Years 15 Years 27.5 Years" at bounding box center [382, 43] width 127 height 11
click at [398, 69] on button "Select Items" at bounding box center [399, 67] width 41 height 12
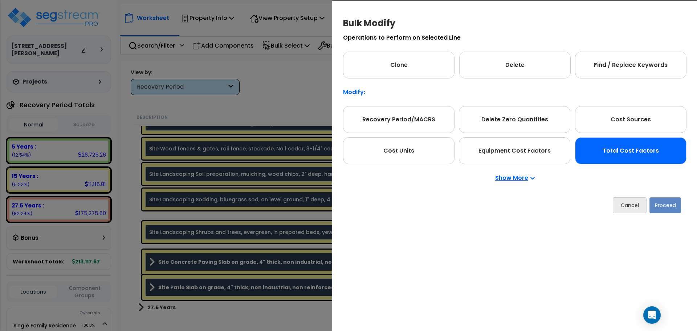
click at [628, 148] on div "Total Cost Factors" at bounding box center [630, 150] width 111 height 27
click at [670, 206] on button "Proceed" at bounding box center [665, 205] width 32 height 16
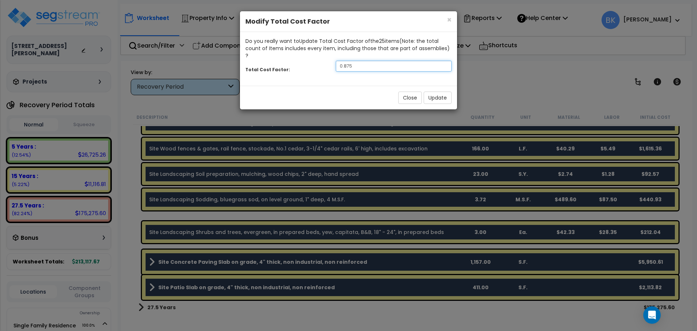
click at [381, 61] on input "0.875" at bounding box center [394, 66] width 116 height 11
click at [360, 61] on input "0.6" at bounding box center [394, 66] width 116 height 11
type input "0.7"
click at [430, 91] on button "Update" at bounding box center [437, 97] width 28 height 12
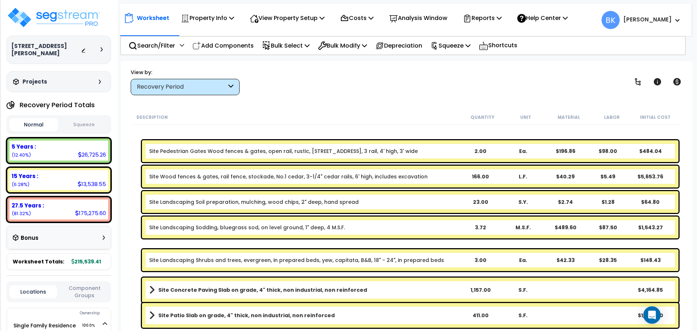
scroll to position [9, 0]
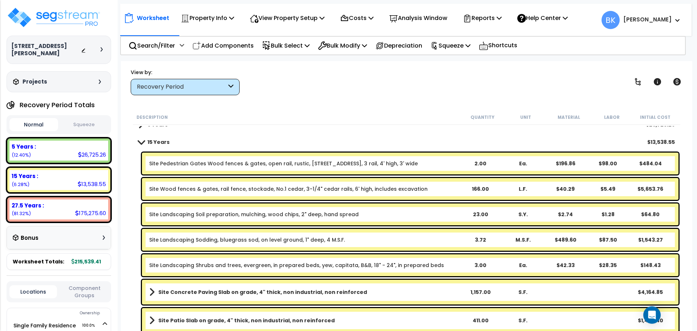
click at [369, 124] on div "Description Quantity Unit Material Labor Initial Cost" at bounding box center [406, 117] width 547 height 15
click at [295, 187] on link "Site Wood fences & gates, rail fence, stockade, No.1 cedar, 3-1/4" cedar rails,…" at bounding box center [288, 188] width 278 height 7
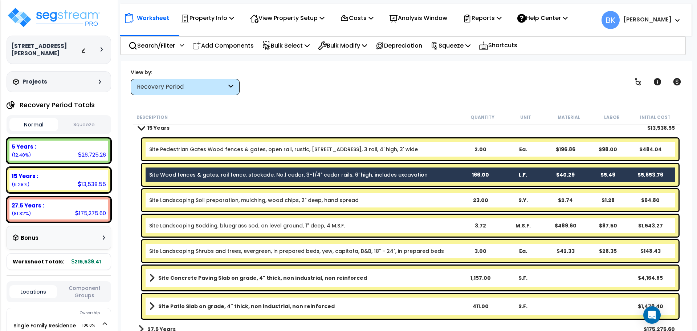
scroll to position [30, 0]
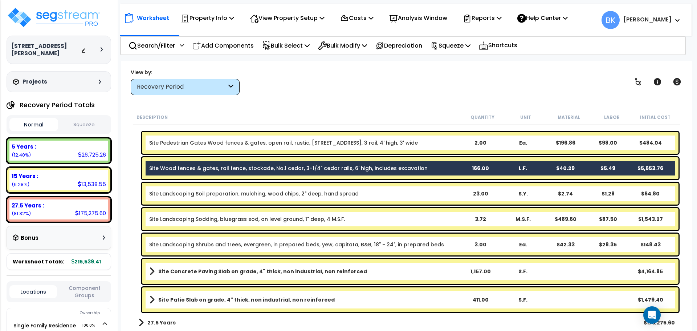
click at [327, 217] on link "Site Landscaping Sodding, bluegrass sod, on level ground, 1" deep, 4 M.S.F." at bounding box center [247, 218] width 196 height 7
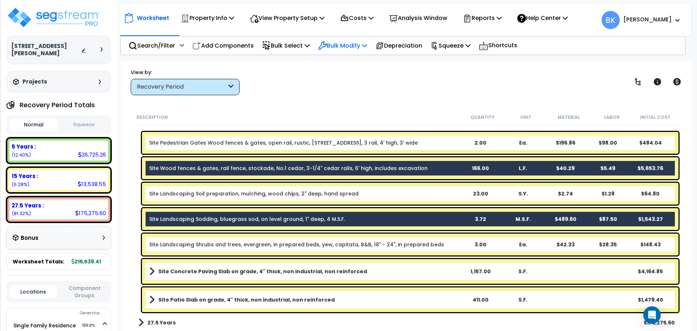
click at [335, 46] on p "Bulk Modify" at bounding box center [342, 46] width 49 height 10
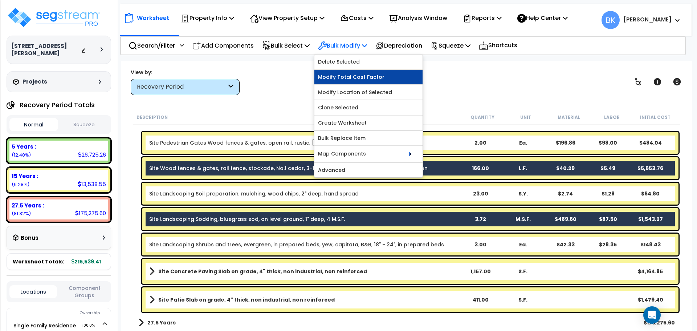
click at [359, 79] on link "Modify Total Cost Factor" at bounding box center [368, 77] width 108 height 15
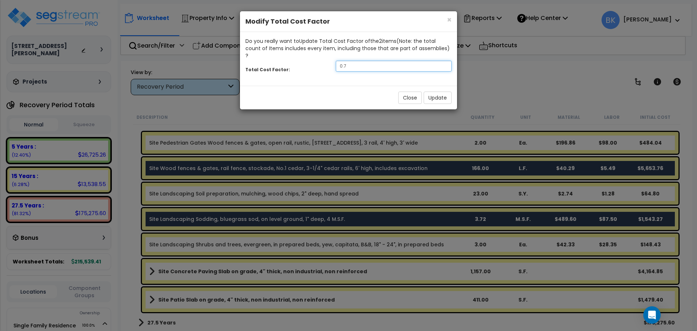
click at [373, 63] on input "0.7" at bounding box center [394, 66] width 116 height 11
type input "0.2"
click at [434, 92] on button "Update" at bounding box center [437, 97] width 28 height 12
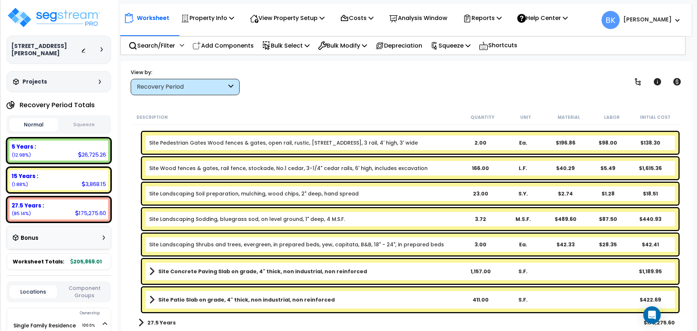
click at [246, 168] on link "Site Wood fences & gates, rail fence, stockade, No.1 cedar, 3-1/4" cedar rails,…" at bounding box center [288, 167] width 278 height 7
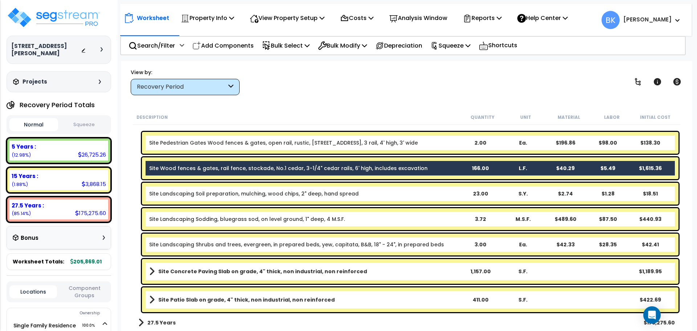
click at [253, 221] on link "Site Landscaping Sodding, bluegrass sod, on level ground, 1" deep, 4 M.S.F." at bounding box center [247, 218] width 196 height 7
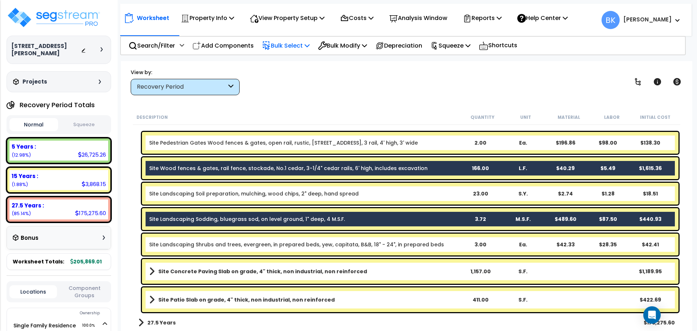
click at [304, 52] on div "Bulk Select" at bounding box center [286, 45] width 48 height 17
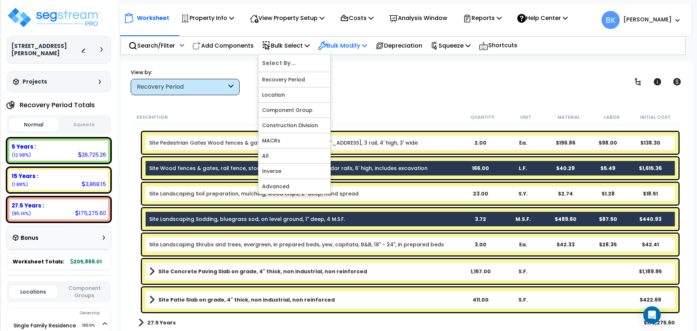
click at [335, 52] on div "Bulk Modify" at bounding box center [342, 45] width 49 height 17
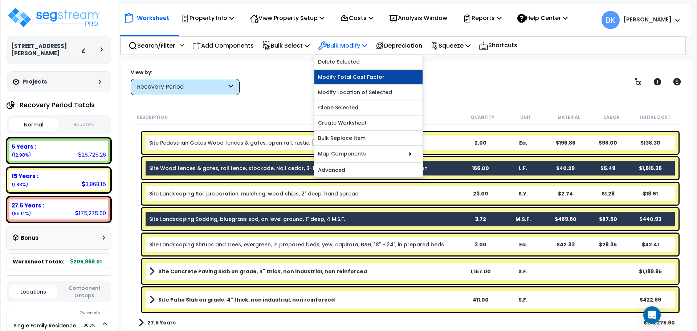
click at [355, 82] on link "Modify Total Cost Factor" at bounding box center [368, 77] width 108 height 15
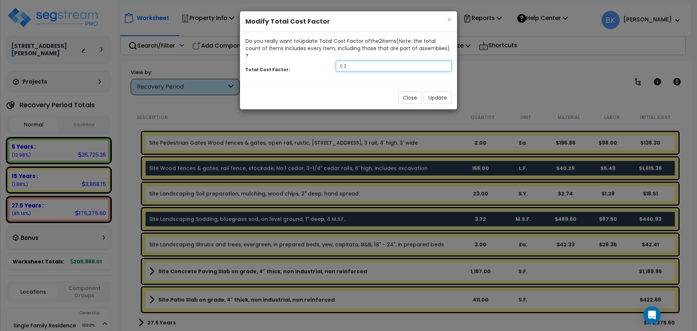
click at [361, 62] on input "0.2" at bounding box center [394, 66] width 116 height 11
type input "0.4"
click at [427, 93] on button "Update" at bounding box center [437, 97] width 28 height 12
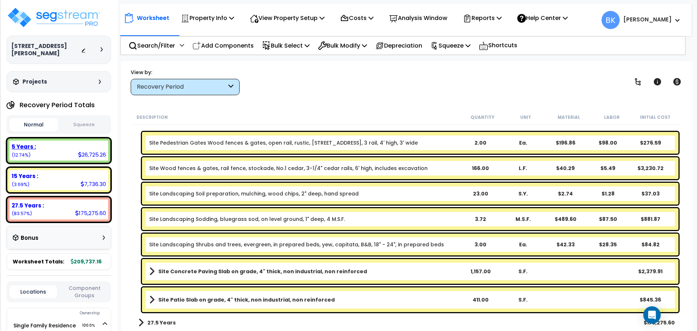
click at [68, 146] on div "5 Years : 26,725.26 (12.74%)" at bounding box center [58, 150] width 99 height 20
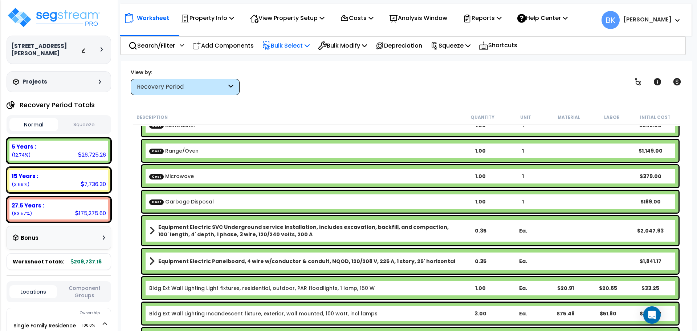
click at [302, 41] on p "Bulk Select" at bounding box center [286, 46] width 48 height 10
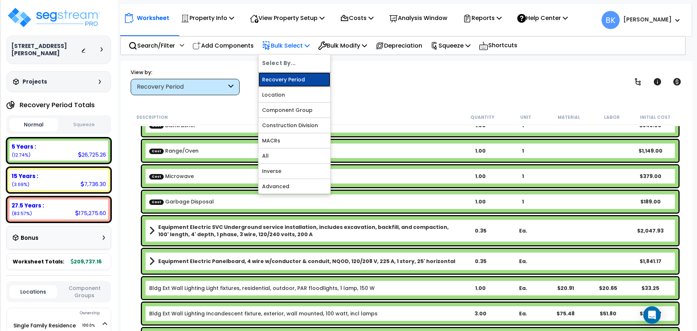
click at [302, 83] on link "Recovery Period" at bounding box center [294, 79] width 72 height 15
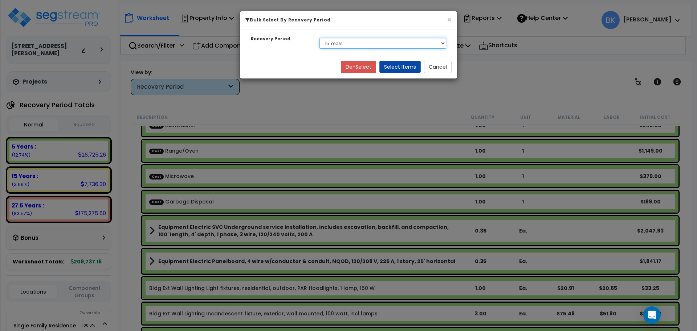
click at [344, 41] on select "Select 5 Years 15 Years 27.5 Years" at bounding box center [382, 43] width 127 height 11
select select "5Y"
click at [319, 38] on select "Select 5 Years 15 Years 27.5 Years" at bounding box center [382, 43] width 127 height 11
click at [389, 67] on button "Select Items" at bounding box center [399, 67] width 41 height 12
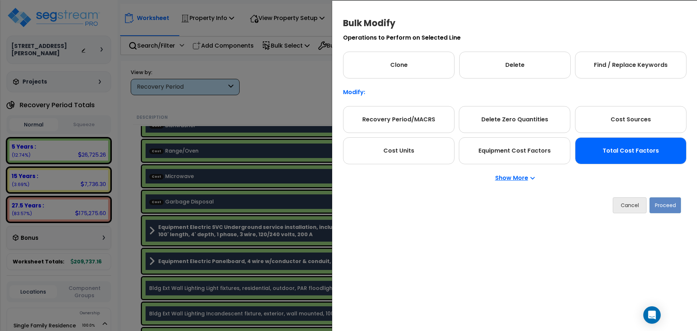
click at [650, 157] on div "Total Cost Factors" at bounding box center [630, 150] width 111 height 27
click at [656, 202] on button "Proceed" at bounding box center [665, 205] width 32 height 16
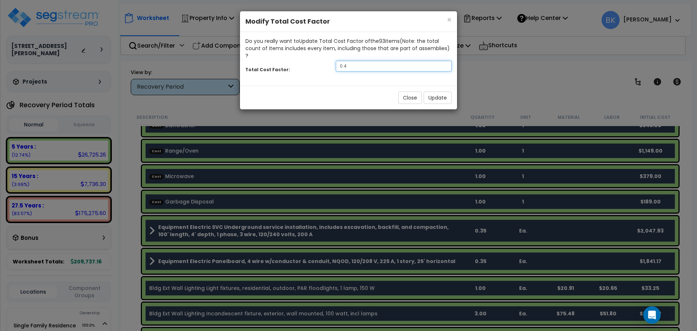
click at [365, 61] on input "0.4" at bounding box center [394, 66] width 116 height 11
type input "0.7"
click at [440, 91] on button "Update" at bounding box center [437, 97] width 28 height 12
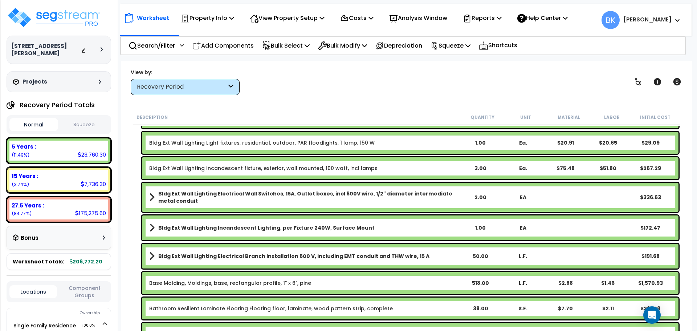
scroll to position [48, 0]
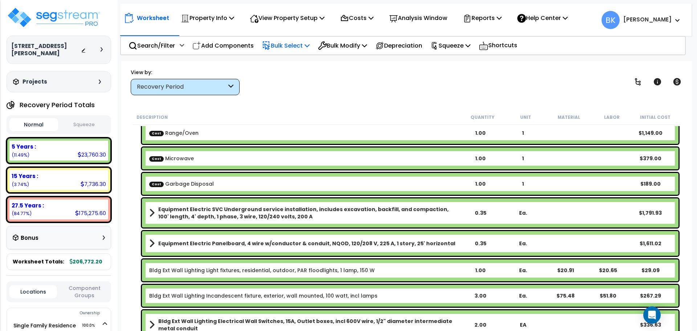
click at [306, 47] on p "Bulk Select" at bounding box center [286, 46] width 48 height 10
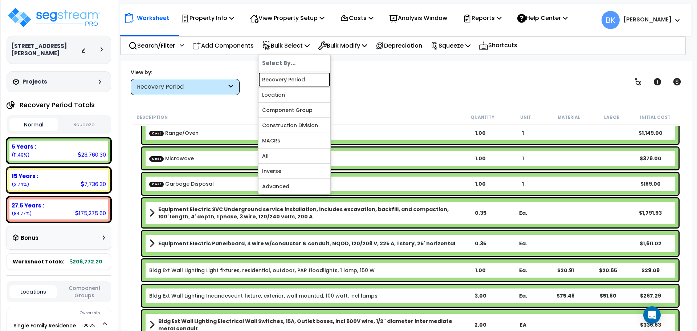
click at [289, 80] on link "Recovery Period" at bounding box center [294, 79] width 72 height 15
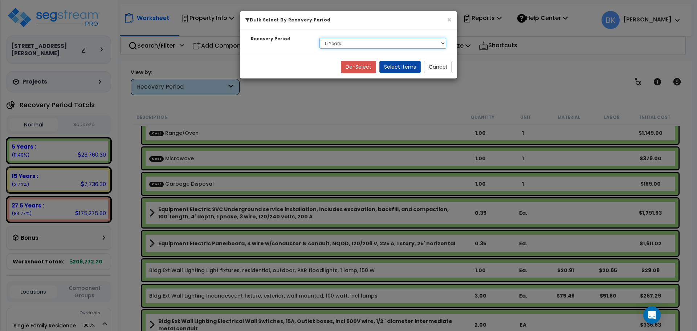
click at [356, 40] on select "Select 5 Years 15 Years 27.5 Years" at bounding box center [382, 43] width 127 height 11
click at [368, 44] on select "Select 5 Years 15 Years 27.5 Years" at bounding box center [382, 43] width 127 height 11
click at [392, 65] on button "Select Items" at bounding box center [399, 67] width 41 height 12
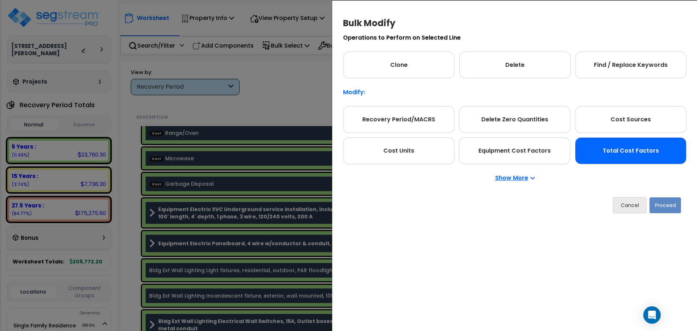
click at [626, 151] on div "Total Cost Factors" at bounding box center [630, 150] width 111 height 27
click at [660, 205] on button "Proceed" at bounding box center [665, 205] width 32 height 16
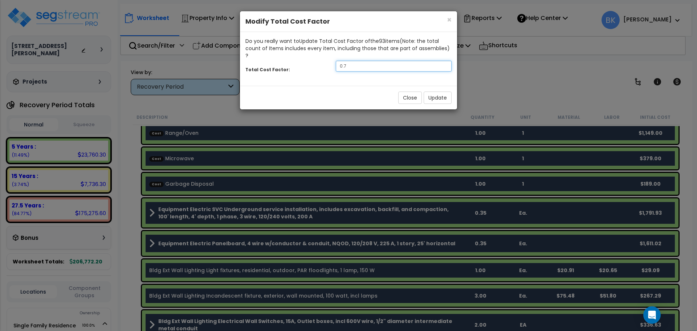
click at [356, 61] on input "0.7" at bounding box center [394, 66] width 116 height 11
type input "0.75"
click at [440, 95] on button "Update" at bounding box center [437, 97] width 28 height 12
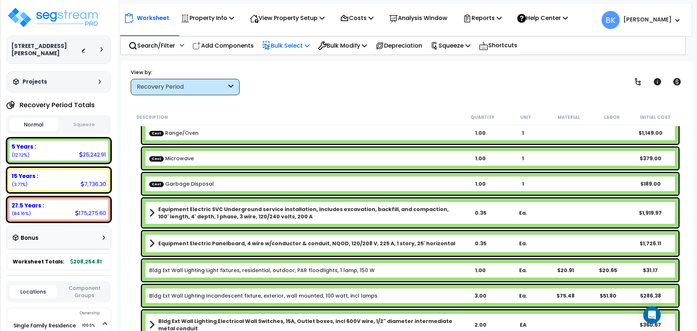
click at [297, 42] on p "Bulk Select" at bounding box center [286, 46] width 48 height 10
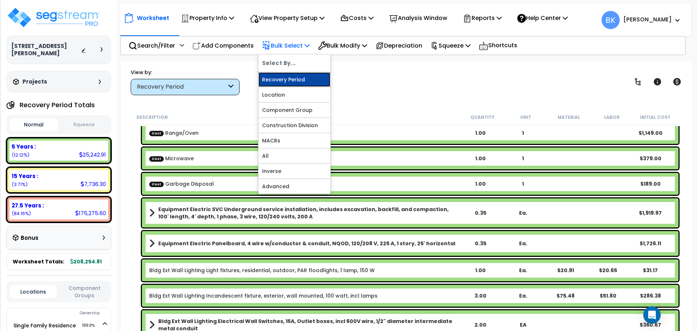
click at [276, 77] on link "Recovery Period" at bounding box center [294, 79] width 72 height 15
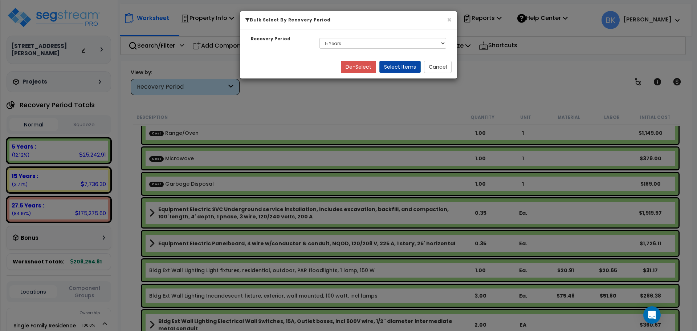
drag, startPoint x: 380, startPoint y: 50, endPoint x: 379, endPoint y: 46, distance: 4.1
click at [380, 47] on div "Select 5 Years 15 Years 27.5 Years" at bounding box center [383, 43] width 138 height 17
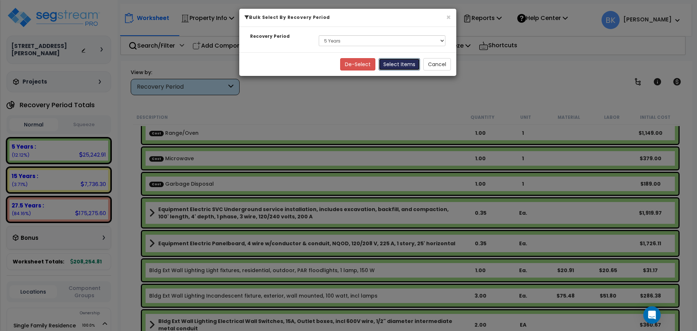
click at [391, 64] on button "Select Items" at bounding box center [398, 64] width 41 height 12
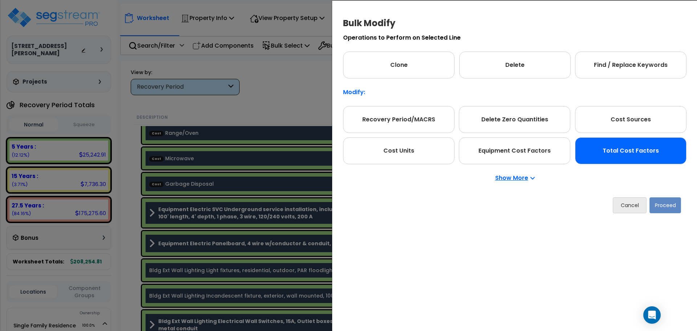
click at [630, 147] on div "Total Cost Factors" at bounding box center [630, 150] width 111 height 27
click at [661, 202] on button "Proceed" at bounding box center [665, 205] width 32 height 16
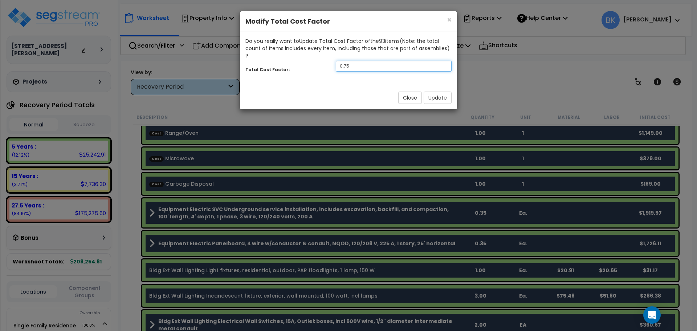
click at [372, 61] on input "0.75" at bounding box center [394, 66] width 116 height 11
type input "0.875"
click at [429, 93] on button "Update" at bounding box center [437, 97] width 28 height 12
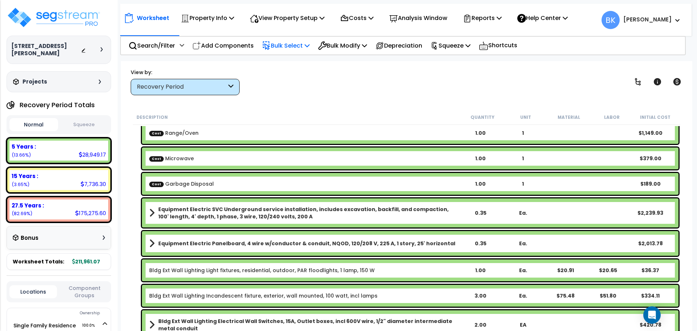
click at [296, 47] on p "Bulk Select" at bounding box center [286, 46] width 48 height 10
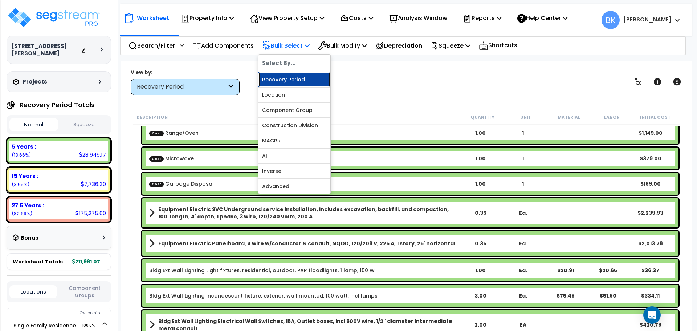
click at [299, 75] on link "Recovery Period" at bounding box center [294, 79] width 72 height 15
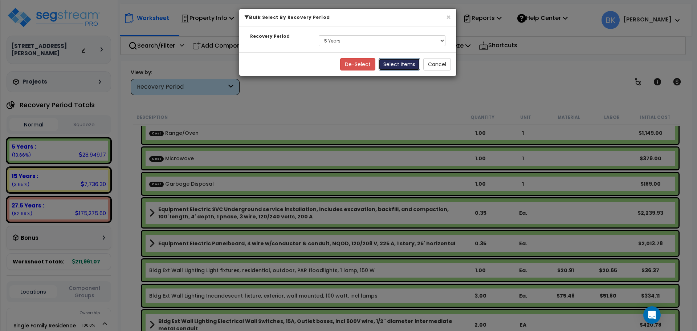
click at [400, 65] on button "Select Items" at bounding box center [398, 64] width 41 height 12
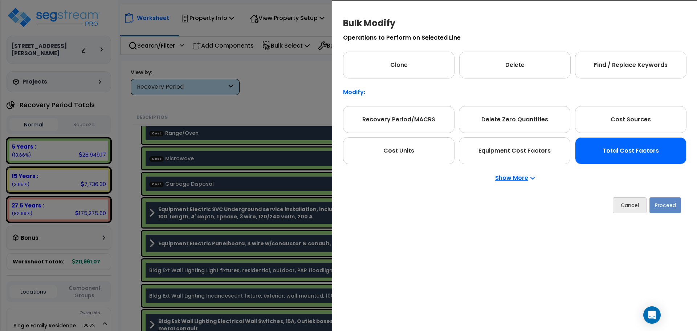
click at [642, 157] on div "Total Cost Factors" at bounding box center [630, 150] width 111 height 27
click at [662, 198] on button "Proceed" at bounding box center [665, 205] width 32 height 16
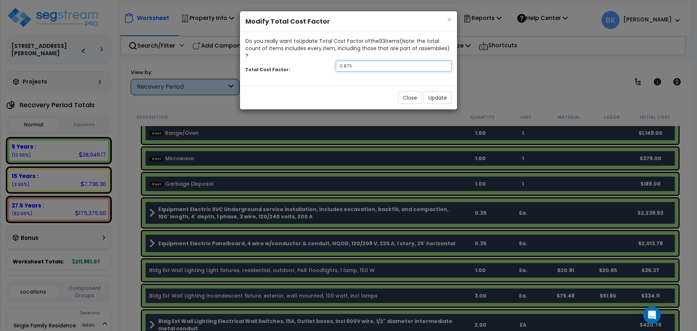
click at [361, 61] on input "0.875" at bounding box center [394, 66] width 116 height 11
type input "0.75"
click at [440, 94] on button "Update" at bounding box center [437, 97] width 28 height 12
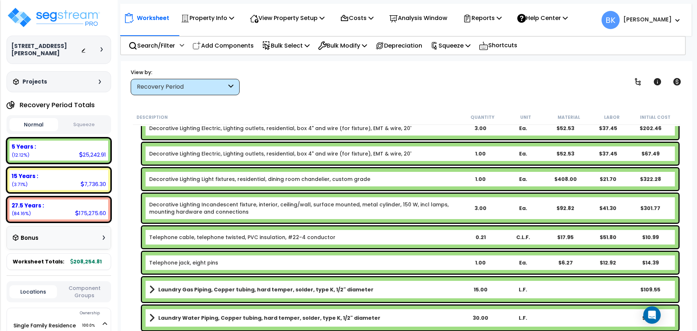
scroll to position [822, 0]
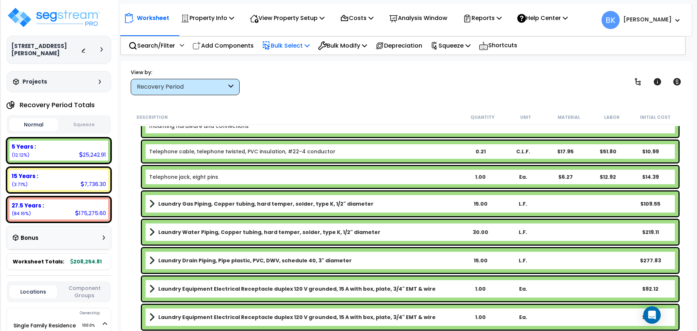
click at [291, 43] on p "Bulk Select" at bounding box center [286, 46] width 48 height 10
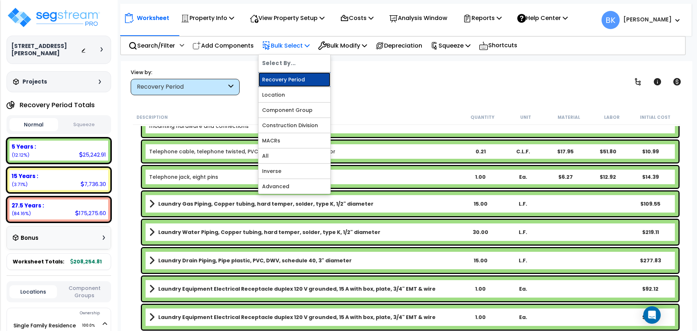
click at [292, 82] on link "Recovery Period" at bounding box center [294, 79] width 72 height 15
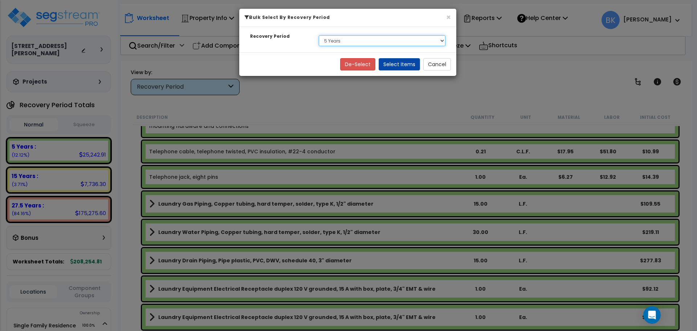
click at [340, 42] on select "Select 5 Years 15 Years 27.5 Years" at bounding box center [382, 40] width 127 height 11
click at [387, 44] on select "Select 5 Years 15 Years 27.5 Years" at bounding box center [382, 40] width 127 height 11
click at [397, 65] on button "Select Items" at bounding box center [398, 64] width 41 height 12
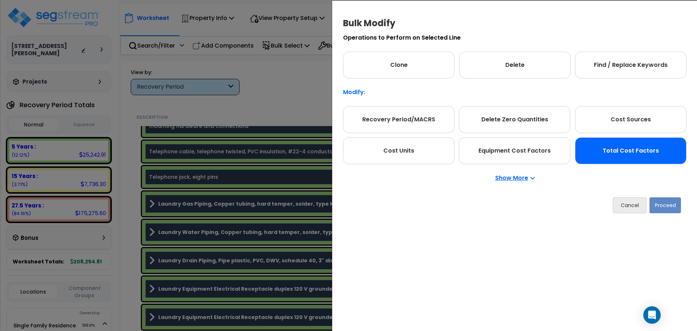
click at [607, 157] on div "Total Cost Factors" at bounding box center [630, 150] width 111 height 27
click at [660, 205] on button "Proceed" at bounding box center [665, 205] width 32 height 16
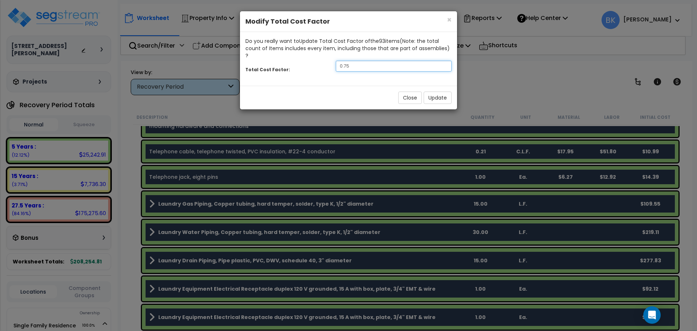
click at [348, 61] on input "0.75" at bounding box center [394, 66] width 116 height 11
click at [343, 61] on input "0.75" at bounding box center [394, 66] width 116 height 11
type input "0.8"
click at [440, 91] on button "Update" at bounding box center [437, 97] width 28 height 12
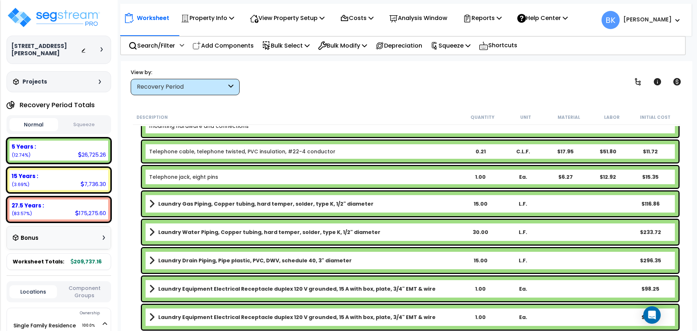
click at [280, 82] on div "View by: Recovery Period High to Low (Total Cost)" at bounding box center [406, 81] width 557 height 27
click at [297, 50] on p "Bulk Select" at bounding box center [286, 46] width 48 height 10
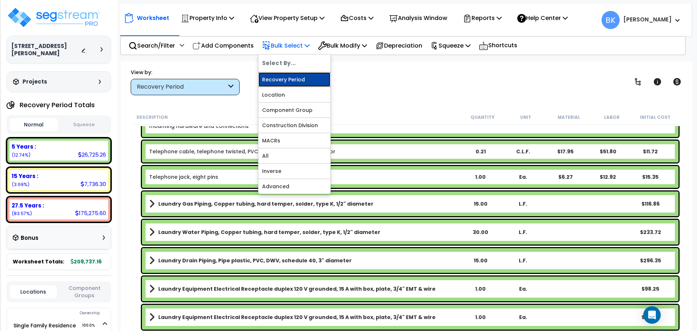
click at [291, 77] on link "Recovery Period" at bounding box center [294, 79] width 72 height 15
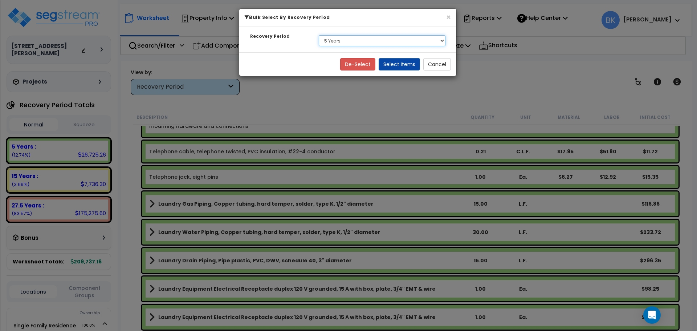
click at [344, 42] on select "Select 5 Years 15 Years 27.5 Years" at bounding box center [382, 40] width 127 height 11
click at [389, 66] on button "Select Items" at bounding box center [398, 64] width 41 height 12
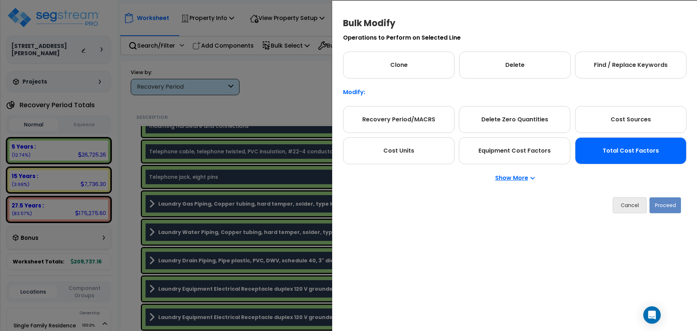
click at [667, 151] on div "Total Cost Factors" at bounding box center [630, 150] width 111 height 27
click at [657, 204] on button "Proceed" at bounding box center [665, 205] width 32 height 16
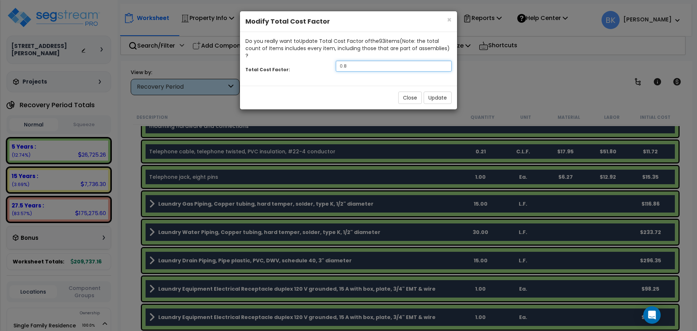
click at [367, 61] on input "0.8" at bounding box center [394, 66] width 116 height 11
type input "0.78"
click at [435, 94] on button "Update" at bounding box center [437, 97] width 28 height 12
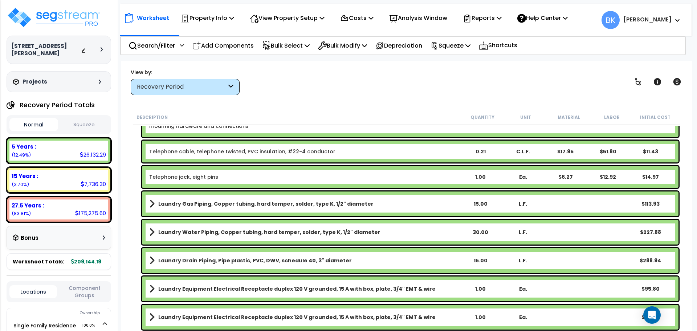
click at [300, 86] on div "View by: Recovery Period High to Low (Total Cost)" at bounding box center [406, 81] width 557 height 27
click at [304, 50] on div "Bulk Select" at bounding box center [286, 45] width 48 height 17
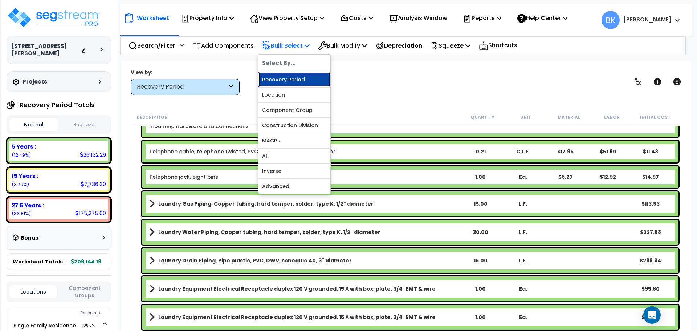
click at [305, 78] on link "Recovery Period" at bounding box center [294, 79] width 72 height 15
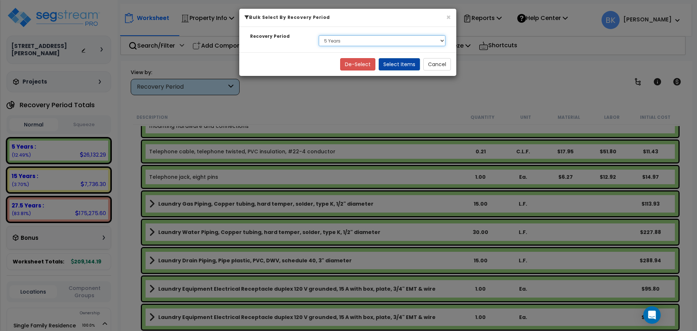
click at [364, 41] on select "Select 5 Years 15 Years 27.5 Years" at bounding box center [382, 40] width 127 height 11
click at [364, 43] on select "Select 5 Years 15 Years 27.5 Years" at bounding box center [382, 40] width 127 height 11
click at [382, 66] on button "Select Items" at bounding box center [398, 64] width 41 height 12
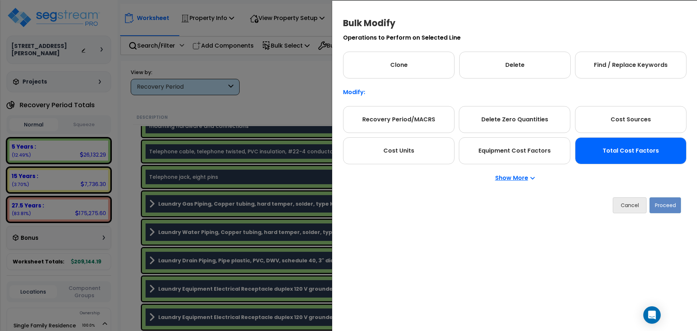
click at [634, 147] on div "Total Cost Factors" at bounding box center [630, 150] width 111 height 27
click at [656, 198] on button "Proceed" at bounding box center [665, 205] width 32 height 16
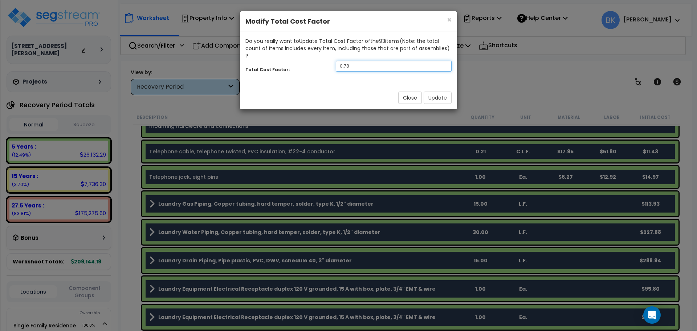
click at [363, 61] on input "0.78" at bounding box center [394, 66] width 116 height 11
type input "0.75"
click at [443, 93] on button "Update" at bounding box center [437, 97] width 28 height 12
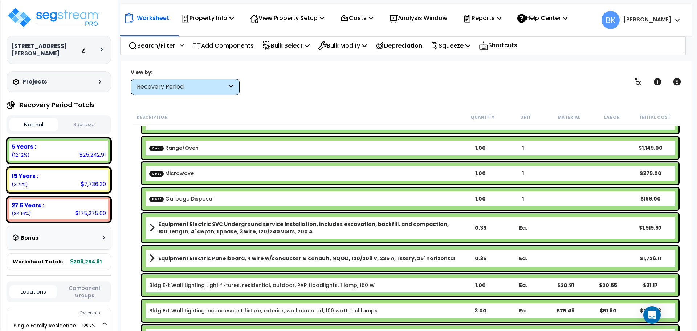
scroll to position [0, 0]
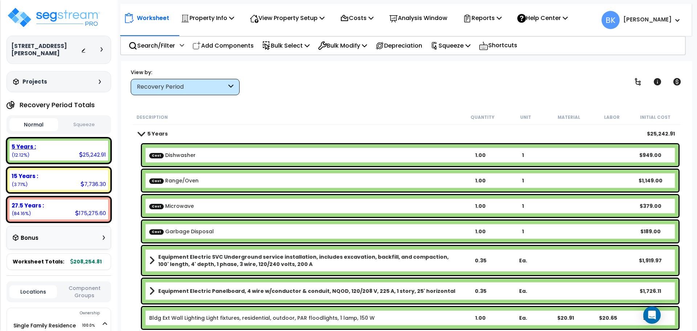
click at [78, 143] on div "5 Years :" at bounding box center [59, 147] width 94 height 8
click at [80, 170] on div "15 Years : 7,736.30 (3.71%)" at bounding box center [58, 180] width 99 height 20
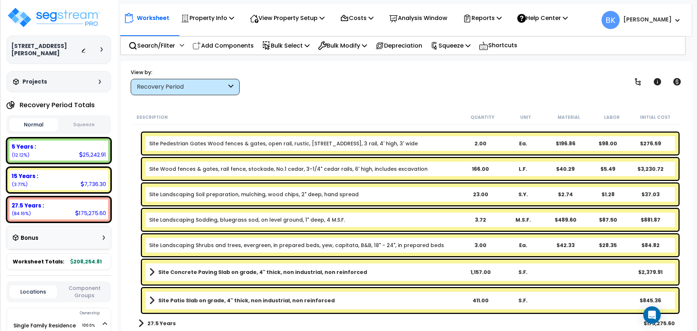
scroll to position [30, 0]
